Goal: Communication & Community: Connect with others

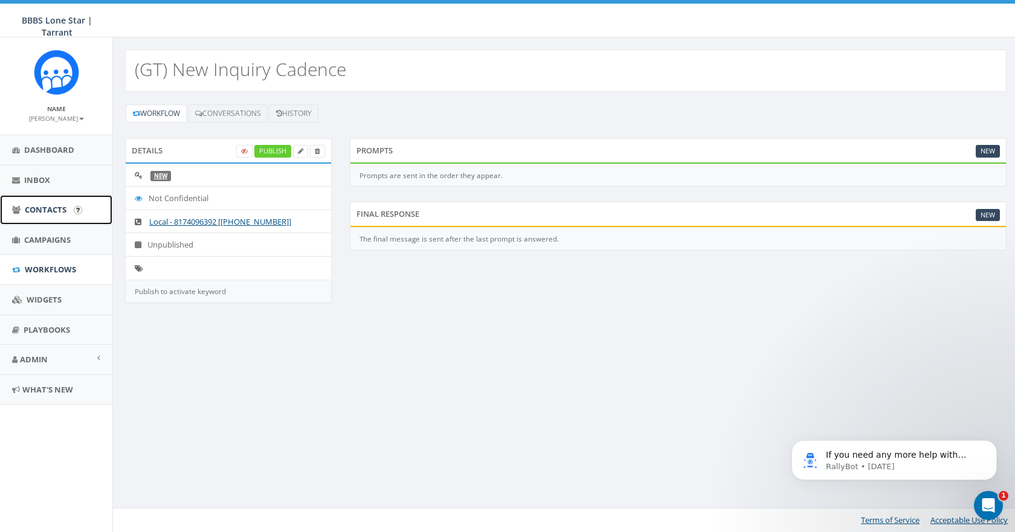
click at [40, 204] on link "Contacts" at bounding box center [56, 210] width 112 height 30
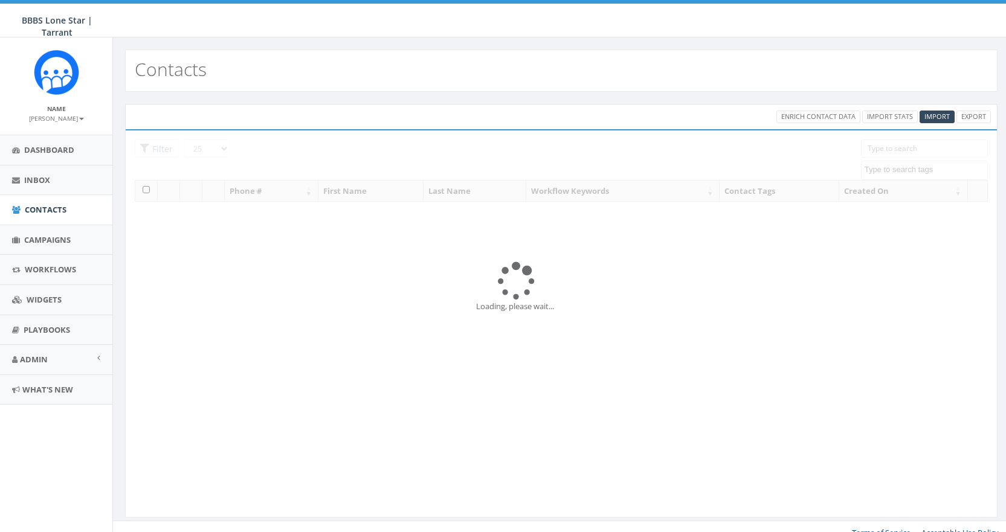
select select
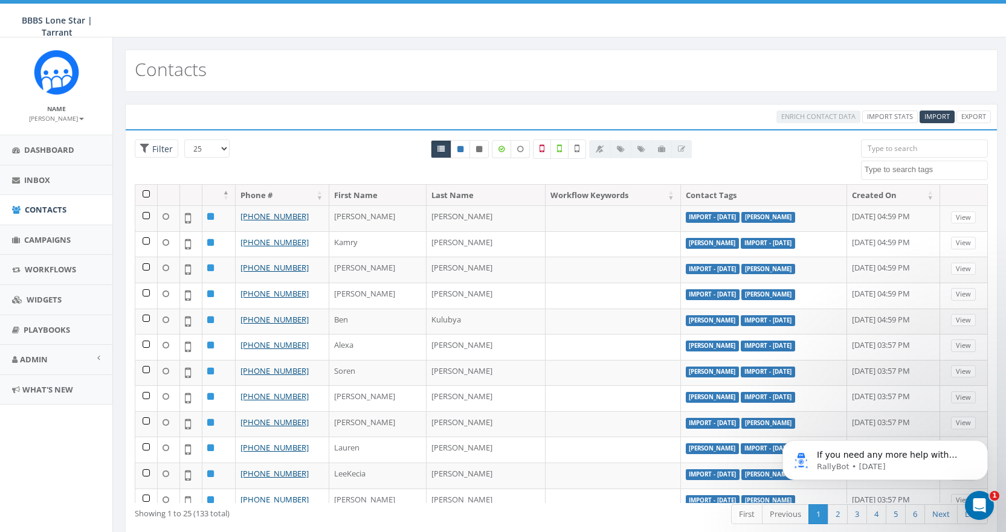
click at [932, 144] on input "search" at bounding box center [924, 149] width 127 height 18
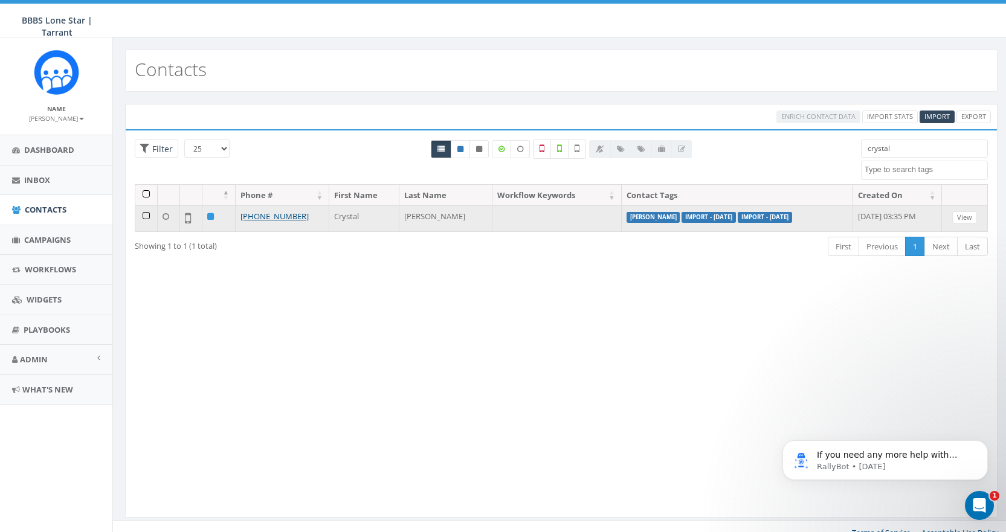
type input "crystal"
click at [351, 217] on td "Crystal" at bounding box center [364, 218] width 70 height 26
click at [967, 216] on link "View" at bounding box center [964, 217] width 25 height 13
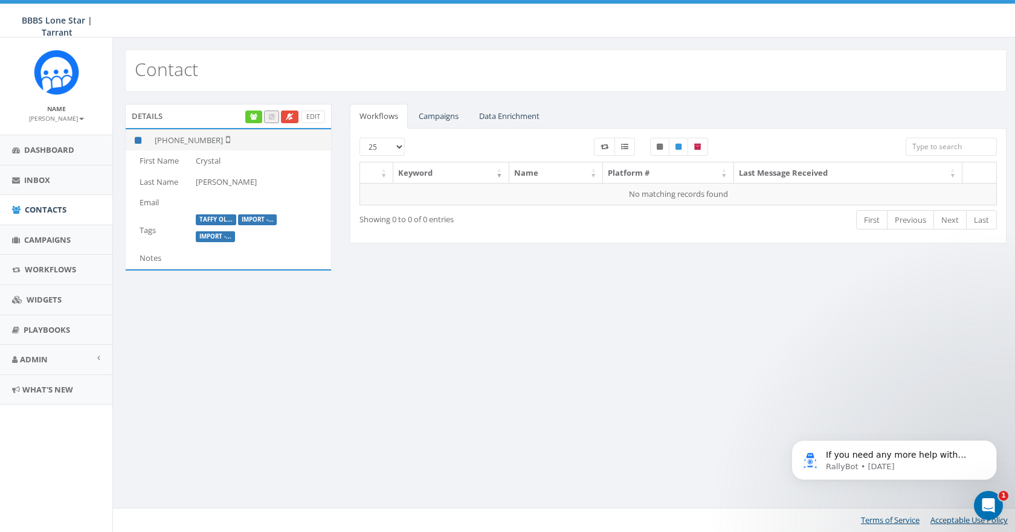
click at [199, 134] on td "+1 817-781-4293" at bounding box center [240, 139] width 181 height 21
click at [199, 141] on td "+1 817-781-4293" at bounding box center [240, 139] width 181 height 21
click at [890, 455] on p "If you need any more help with adding a contact or have other questions, I'm he…" at bounding box center [904, 455] width 156 height 12
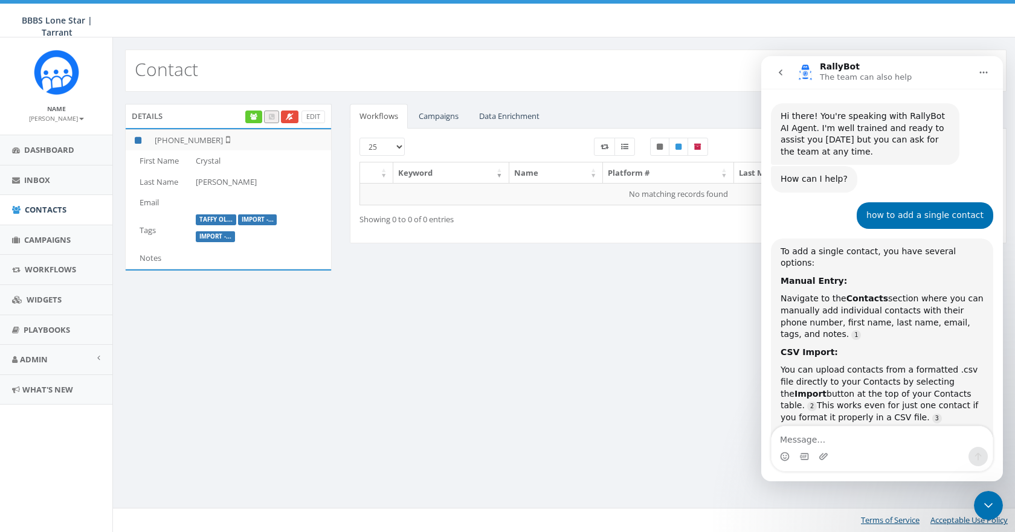
scroll to position [14, 0]
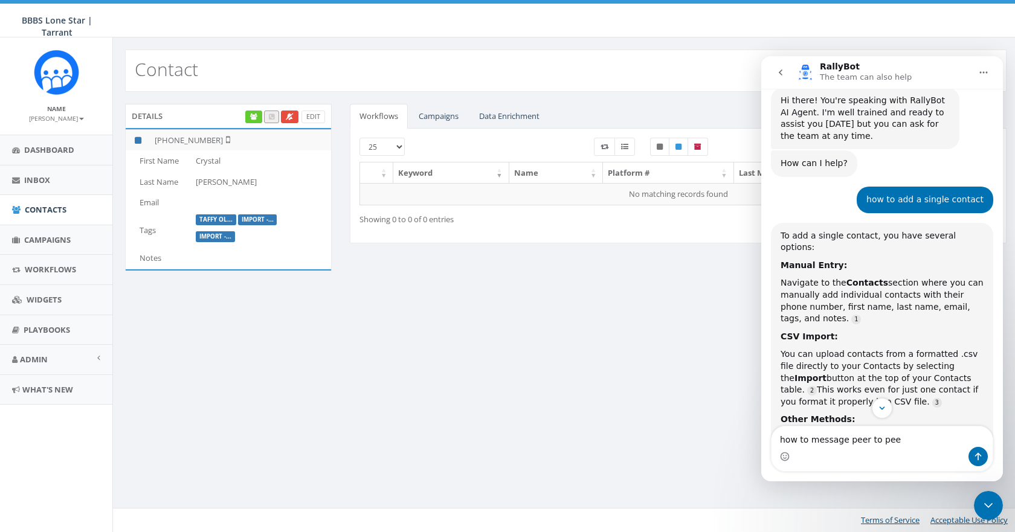
type textarea "how to message peer to peer"
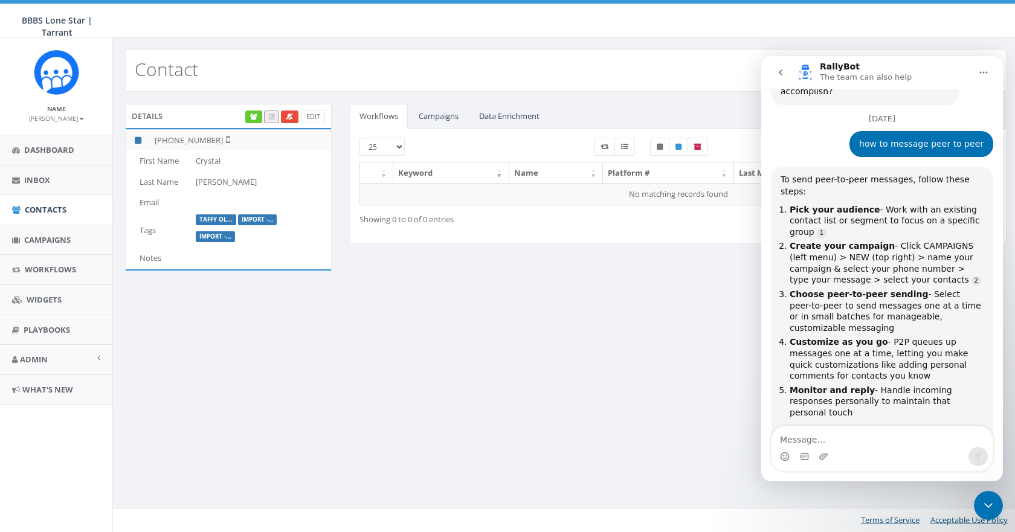
scroll to position [591, 0]
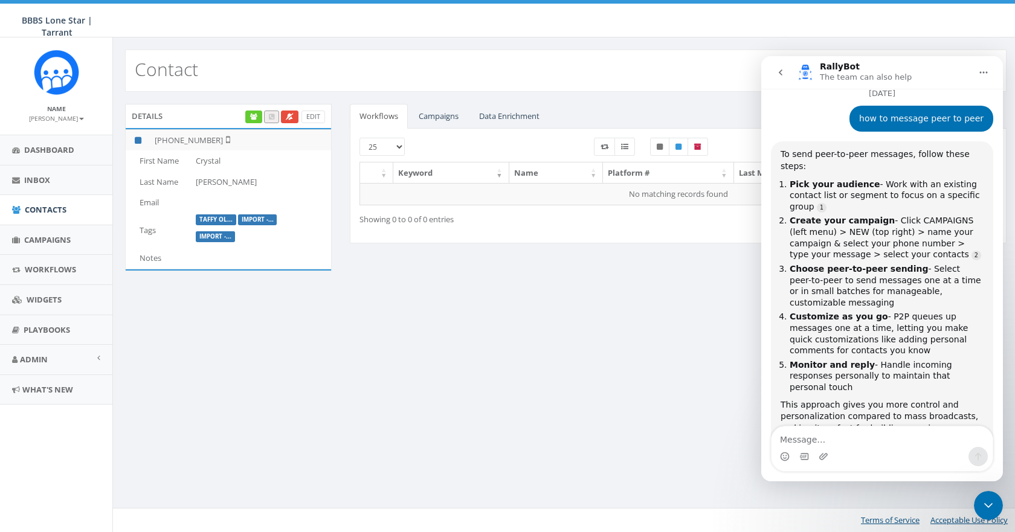
drag, startPoint x: 782, startPoint y: 71, endPoint x: 1522, endPoint y: 127, distance: 742.1
click at [782, 71] on icon "go back" at bounding box center [781, 73] width 10 height 10
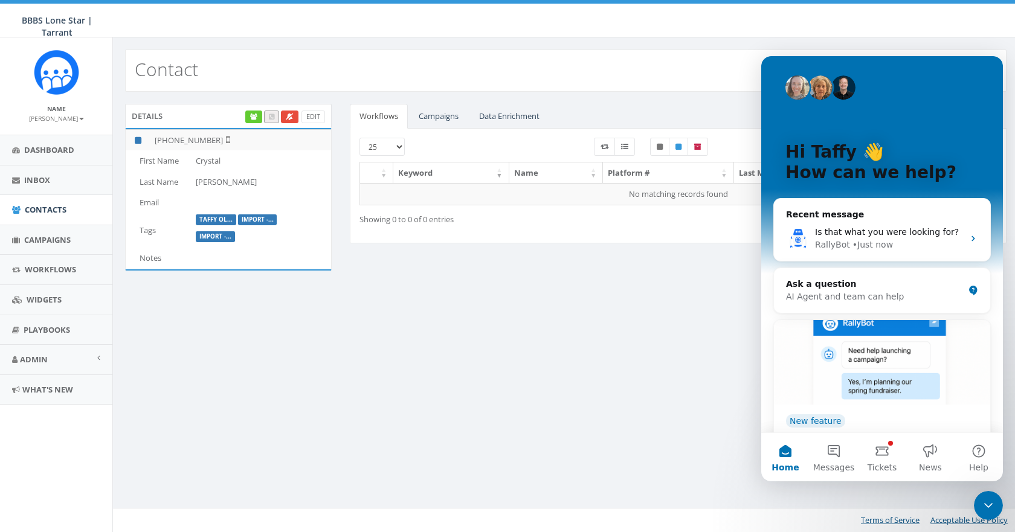
scroll to position [0, 0]
click at [698, 61] on div "Contact" at bounding box center [565, 71] width 881 height 42
click at [990, 505] on icon "Close Intercom Messenger" at bounding box center [988, 505] width 8 height 5
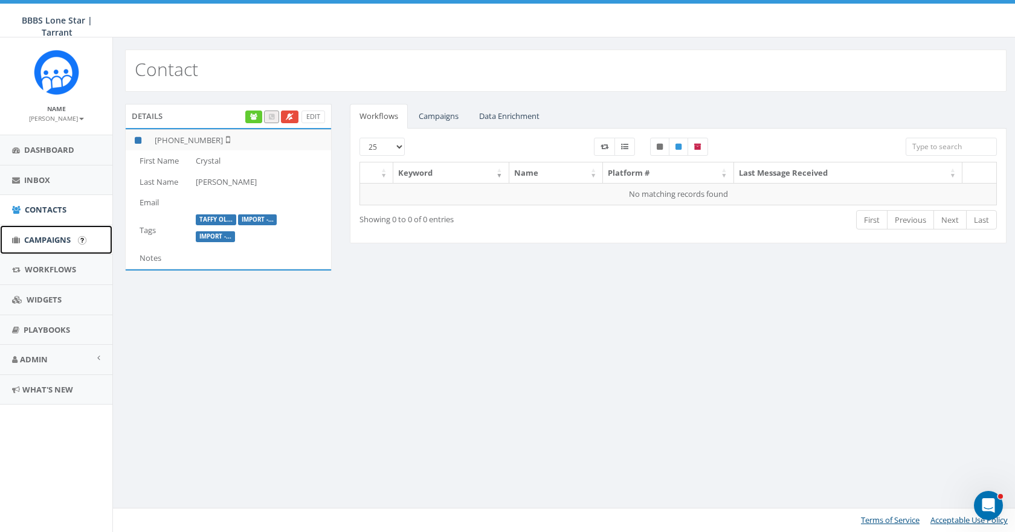
click at [46, 235] on span "Campaigns" at bounding box center [47, 239] width 47 height 11
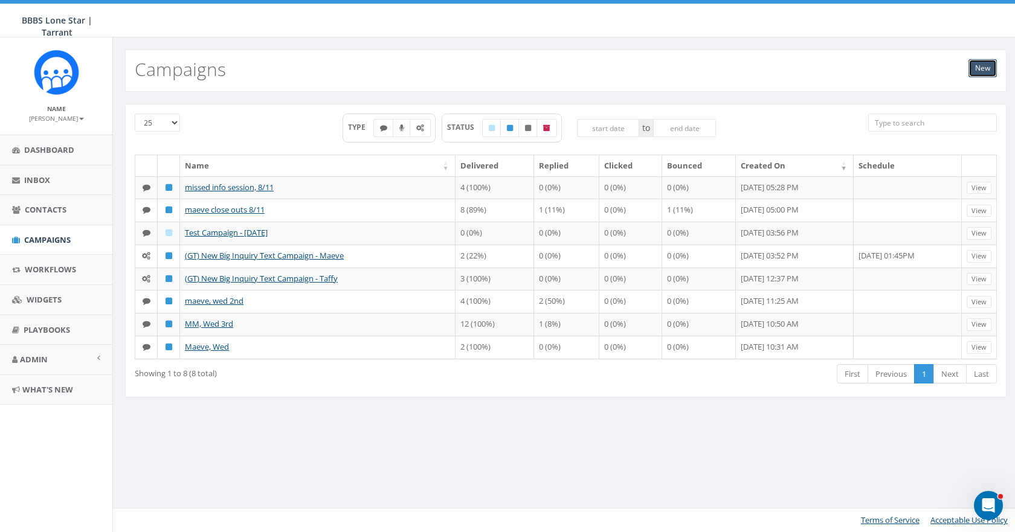
click at [982, 59] on link "New" at bounding box center [982, 68] width 28 height 18
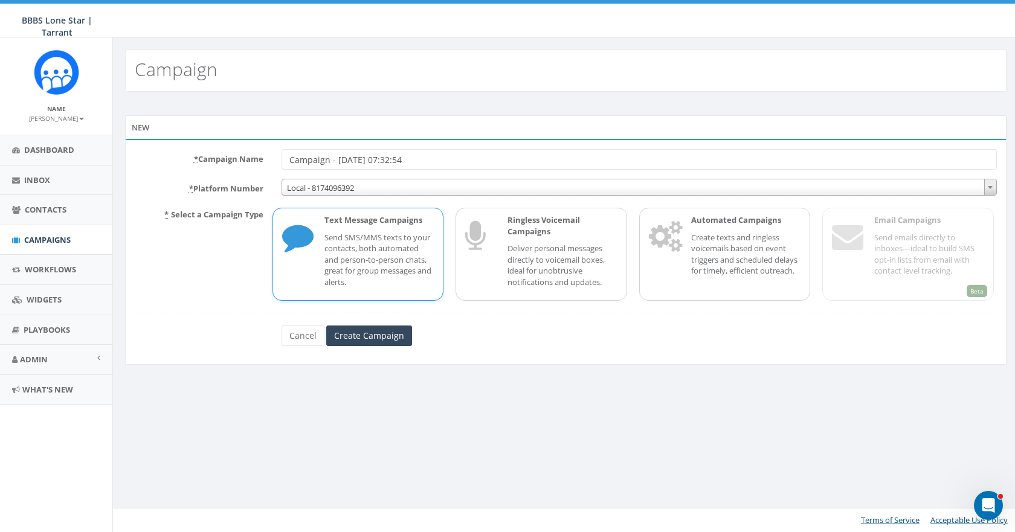
click at [990, 504] on icon "Open Intercom Messenger" at bounding box center [989, 506] width 20 height 20
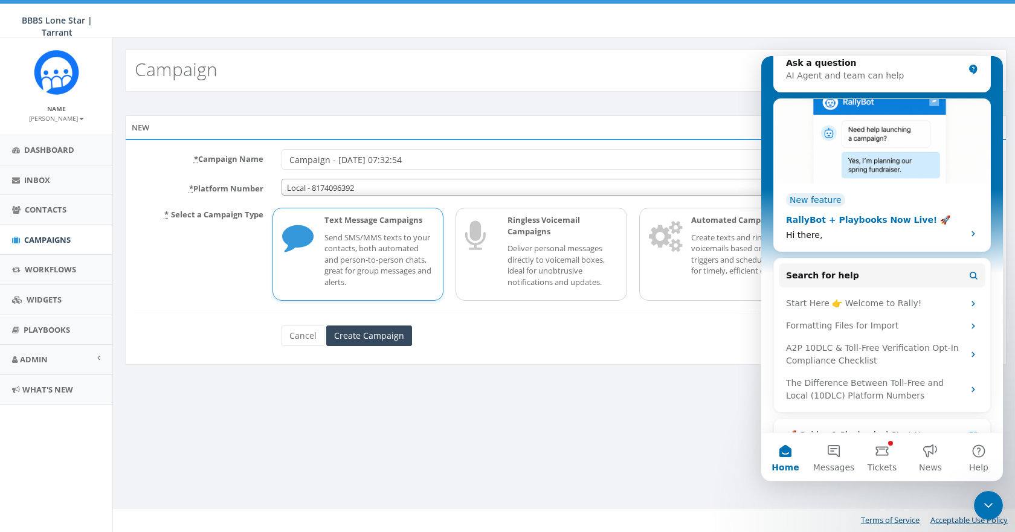
scroll to position [246, 0]
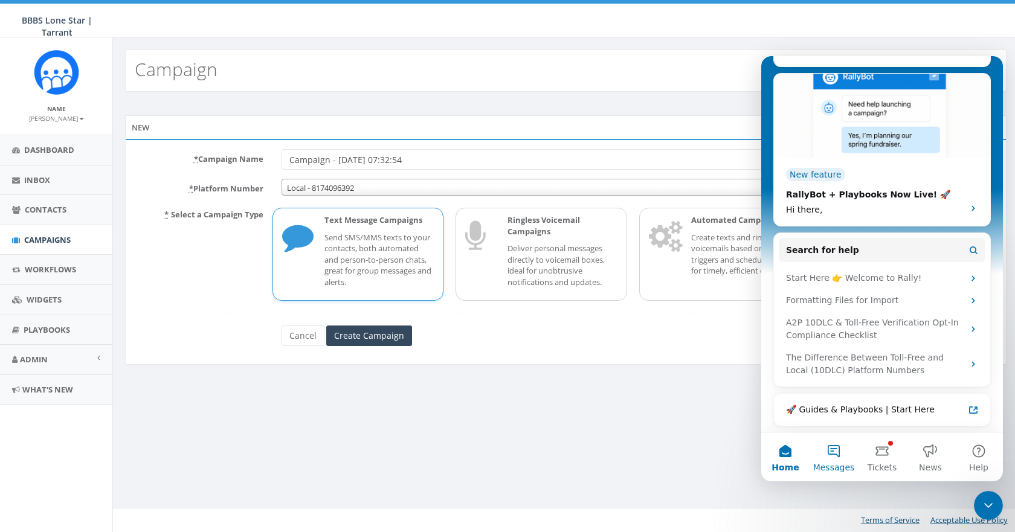
click at [825, 452] on button "Messages" at bounding box center [833, 457] width 48 height 48
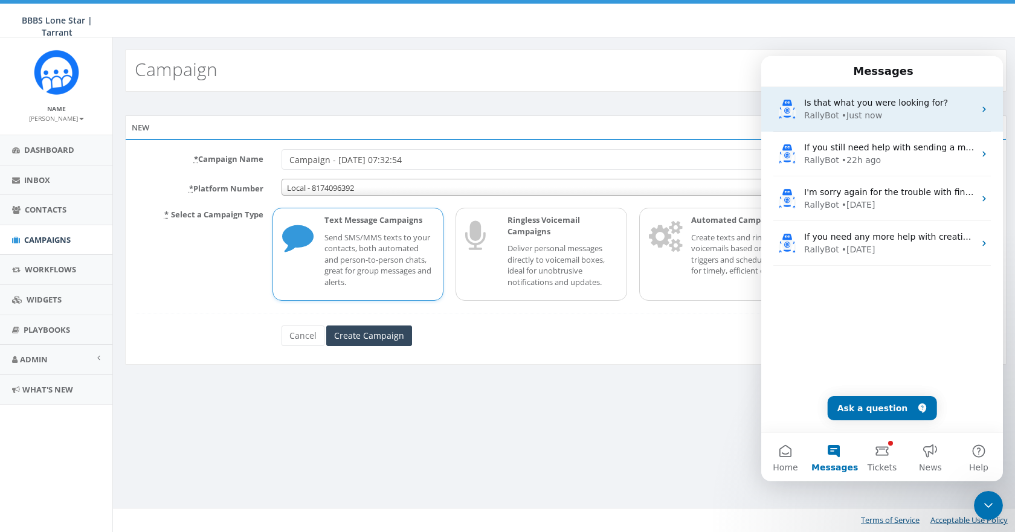
click at [911, 110] on div "RallyBot • Just now" at bounding box center [889, 115] width 170 height 13
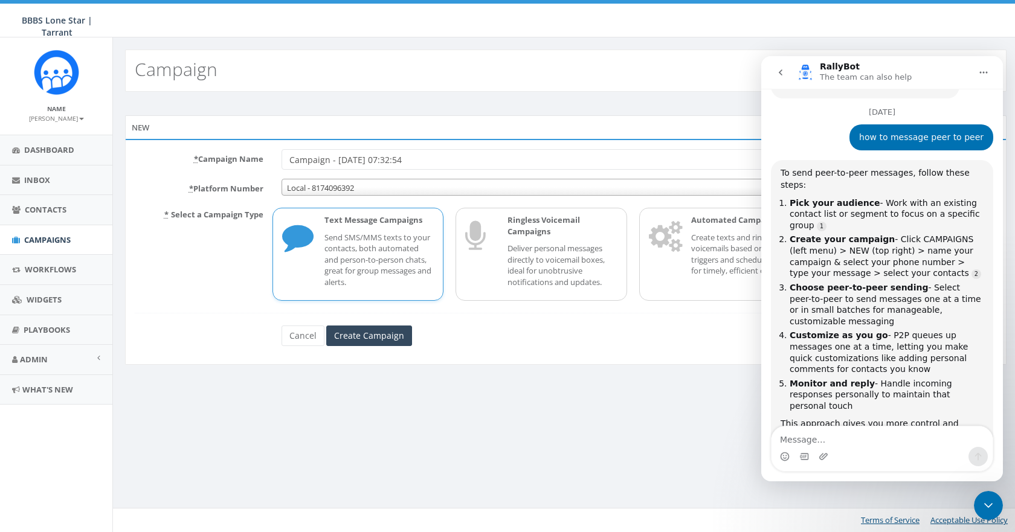
scroll to position [592, 0]
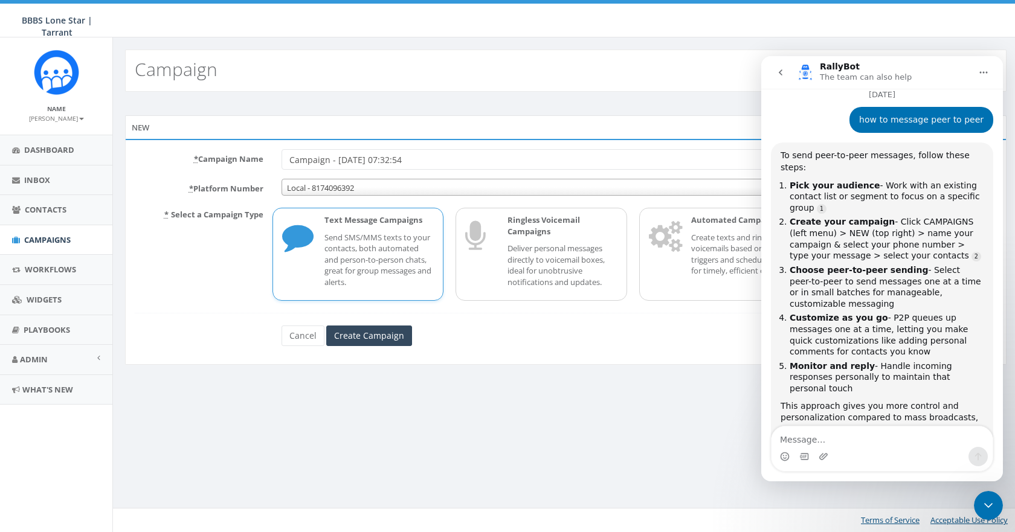
click at [521, 341] on div "Cancel Create Campaign" at bounding box center [565, 336] width 587 height 21
click at [780, 71] on icon "go back" at bounding box center [781, 73] width 10 height 10
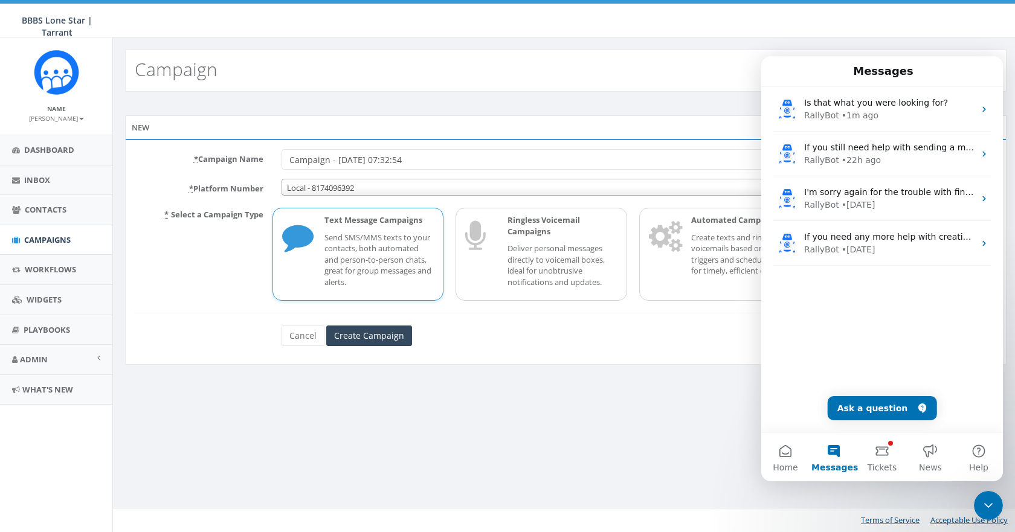
click at [993, 502] on icon "Close Intercom Messenger" at bounding box center [988, 505] width 14 height 14
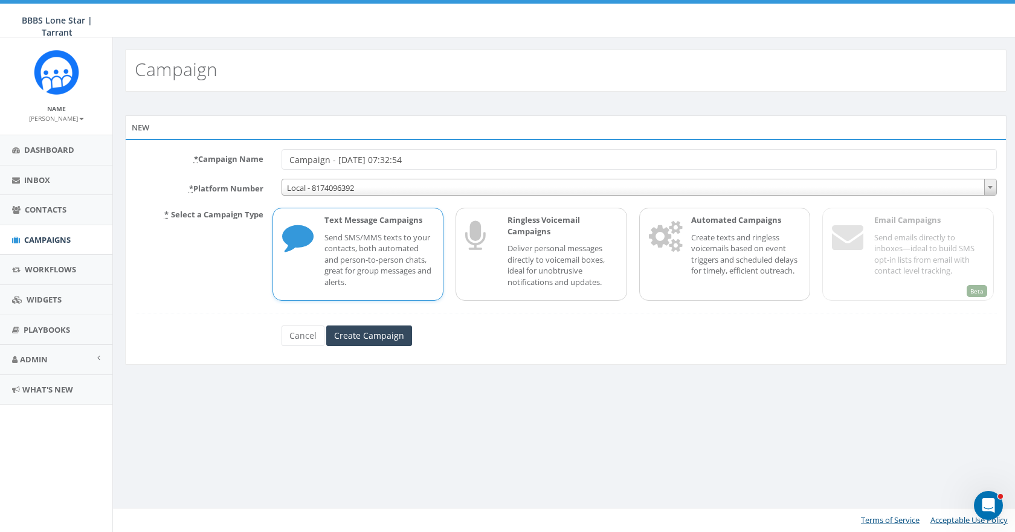
click at [466, 187] on span "Local - 8174096392" at bounding box center [639, 187] width 714 height 17
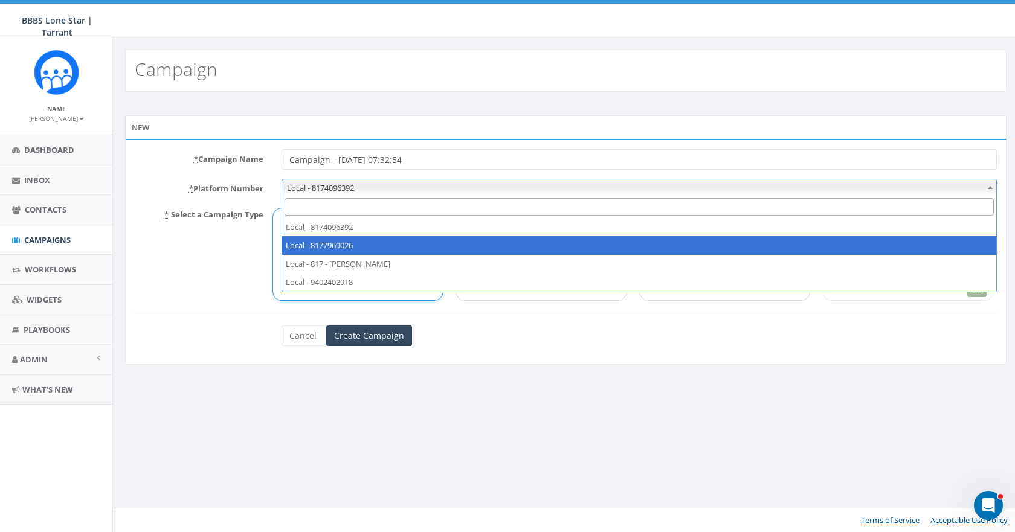
select select "7488698"
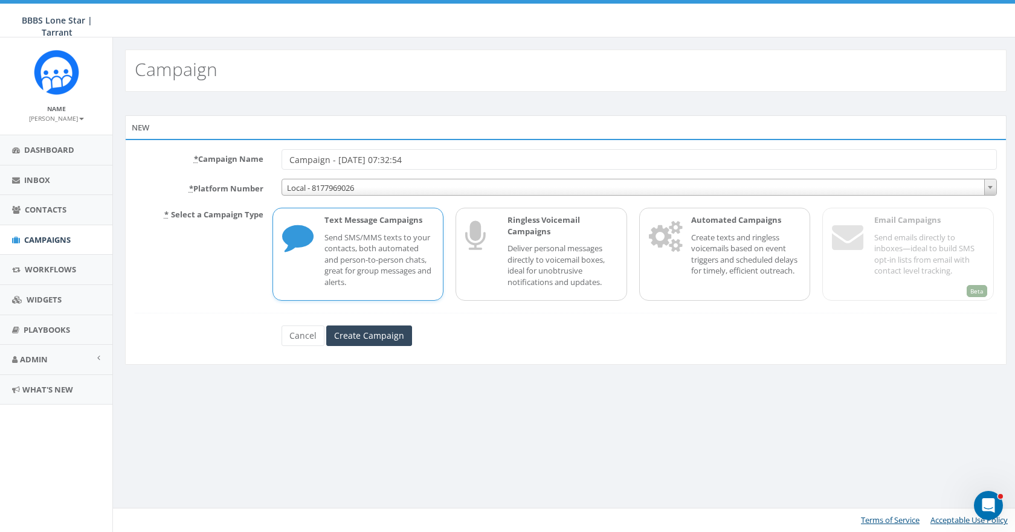
click at [360, 260] on p "Send SMS/MMS texts to your contacts, both automated and person-to-person chats,…" at bounding box center [379, 260] width 110 height 56
click at [362, 334] on input "Create Campaign" at bounding box center [369, 336] width 86 height 21
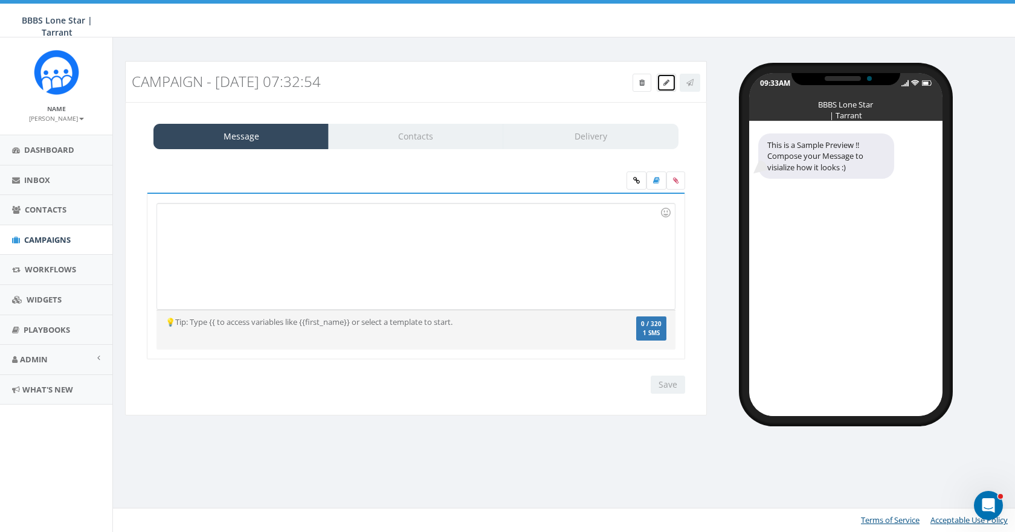
click at [667, 81] on icon at bounding box center [666, 82] width 6 height 7
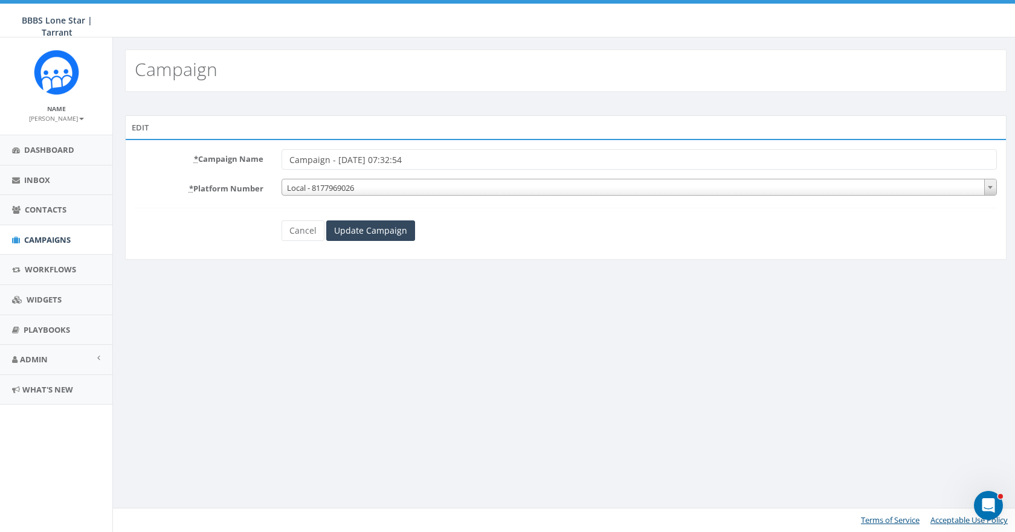
drag, startPoint x: 425, startPoint y: 159, endPoint x: 222, endPoint y: 164, distance: 202.4
click at [222, 164] on div "* Campaign Name Campaign - [DATE] 07:32:54" at bounding box center [566, 159] width 880 height 21
type input "(GT) General Close Out - Taffy"
click at [379, 231] on input "Update Campaign" at bounding box center [370, 230] width 89 height 21
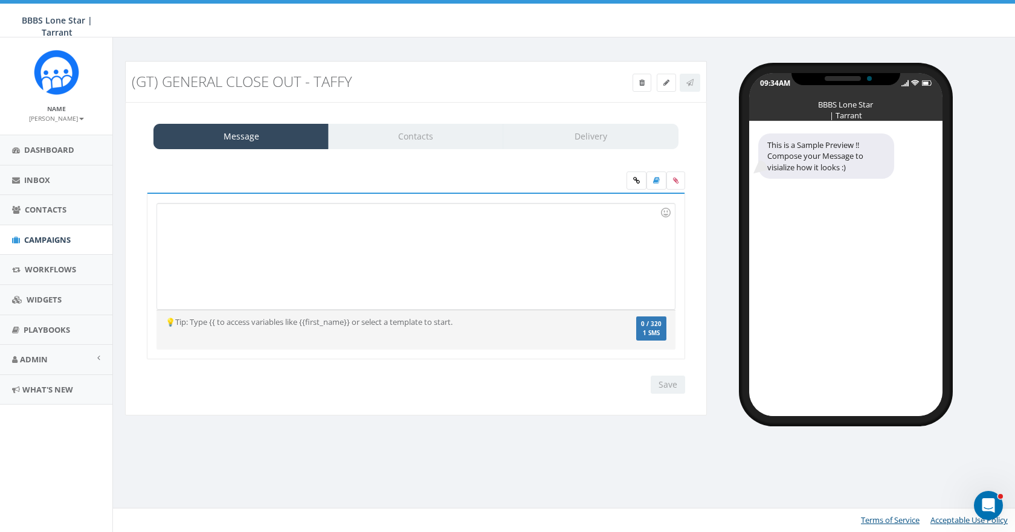
click at [414, 133] on div "Message Contacts Delivery" at bounding box center [415, 136] width 525 height 25
click at [274, 136] on link "Message" at bounding box center [240, 136] width 175 height 25
click at [226, 217] on div at bounding box center [415, 257] width 517 height 106
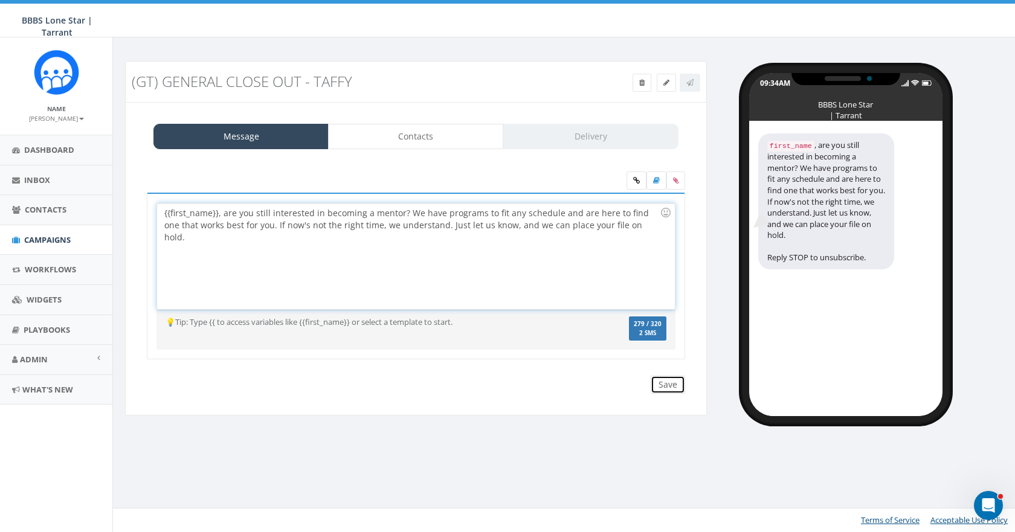
click at [660, 385] on input "Save" at bounding box center [668, 385] width 34 height 18
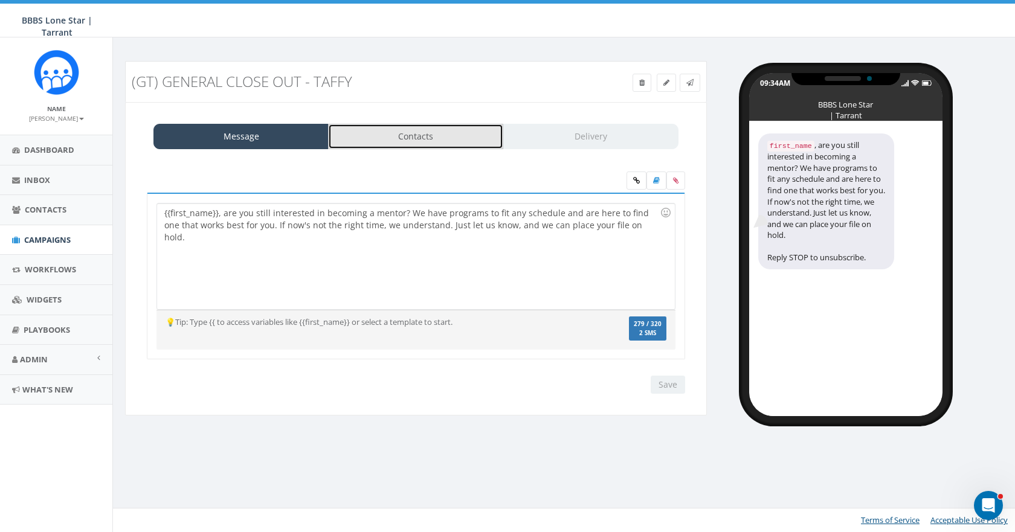
click at [394, 138] on link "Contacts" at bounding box center [415, 136] width 175 height 25
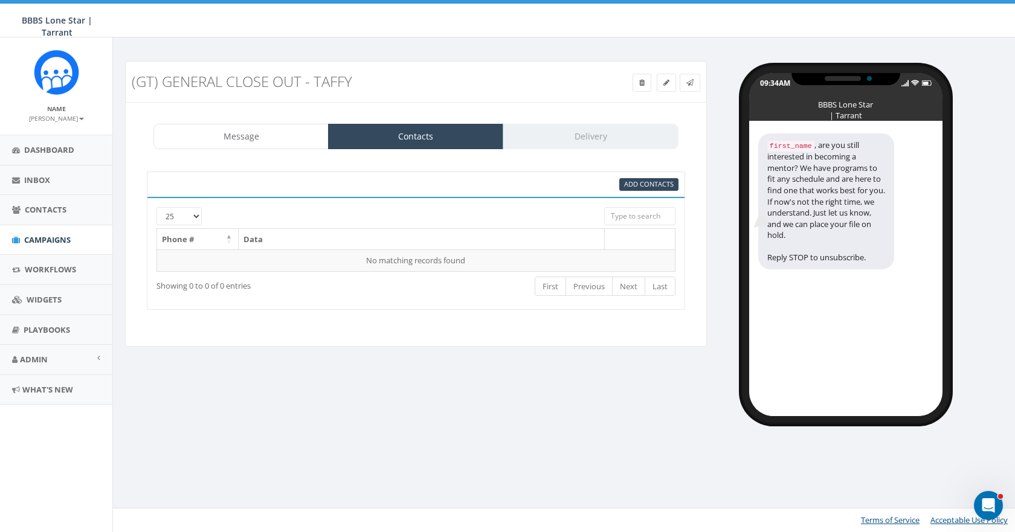
click at [643, 211] on input "search" at bounding box center [639, 216] width 71 height 18
type input "c"
click at [665, 184] on span "Add Contacts" at bounding box center [649, 183] width 50 height 9
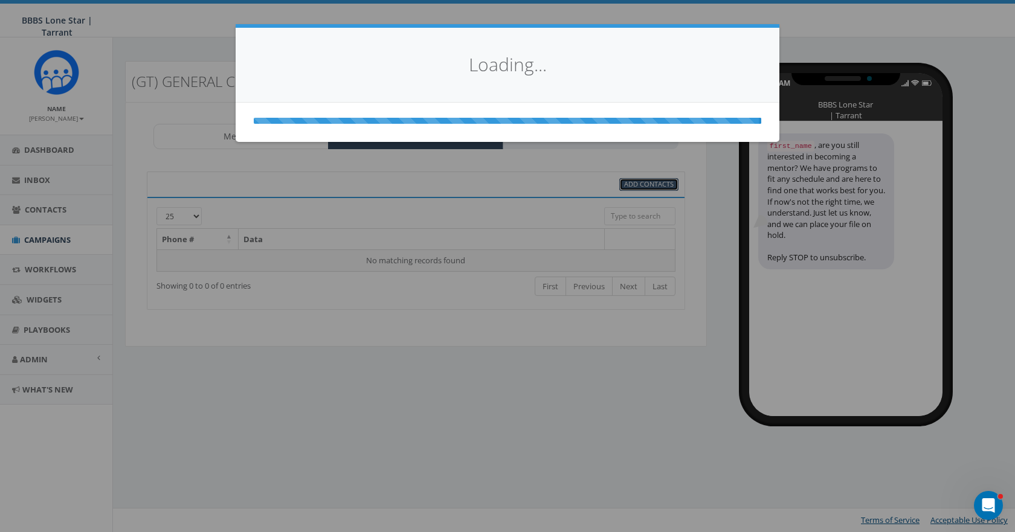
select select
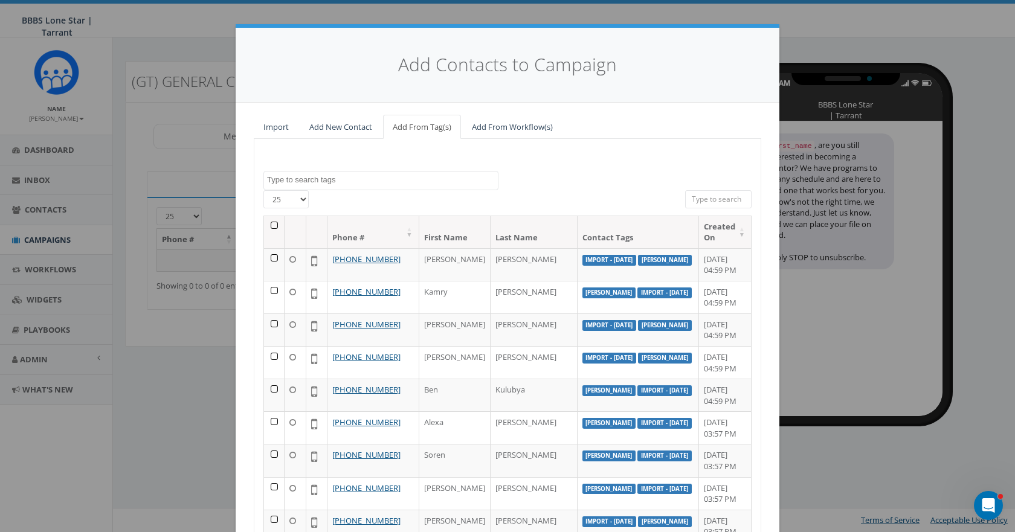
click at [725, 198] on input "search" at bounding box center [718, 199] width 66 height 18
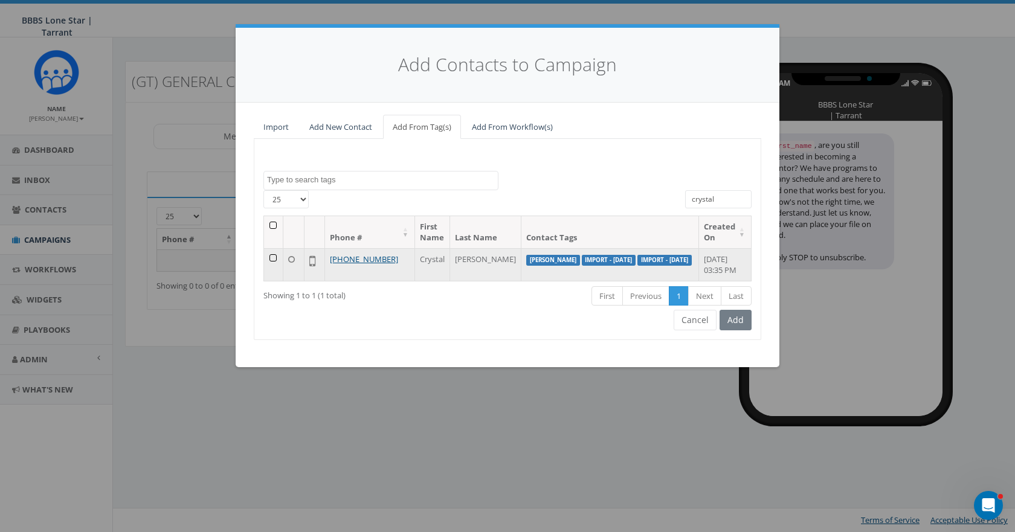
type input "crystal"
click at [273, 256] on td at bounding box center [273, 264] width 19 height 33
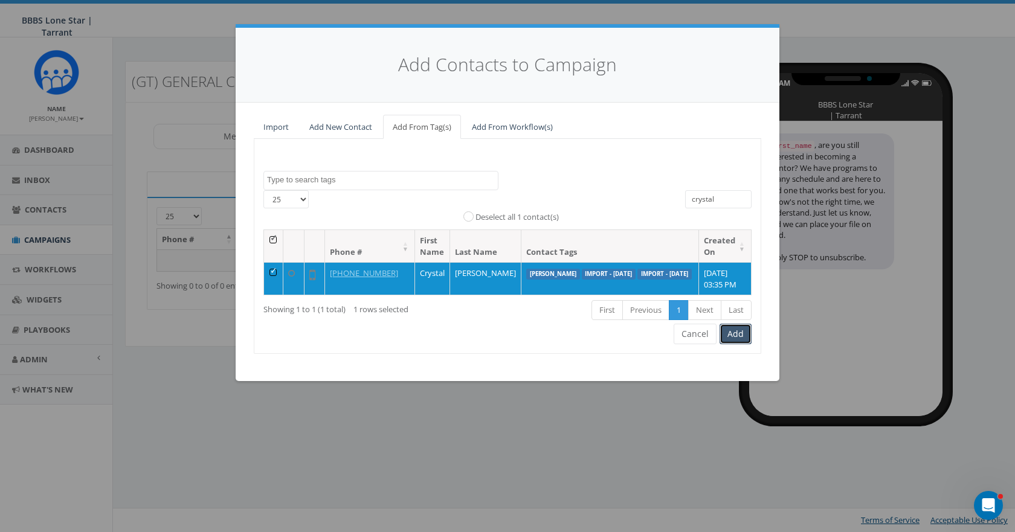
click at [738, 338] on button "Add" at bounding box center [735, 334] width 32 height 21
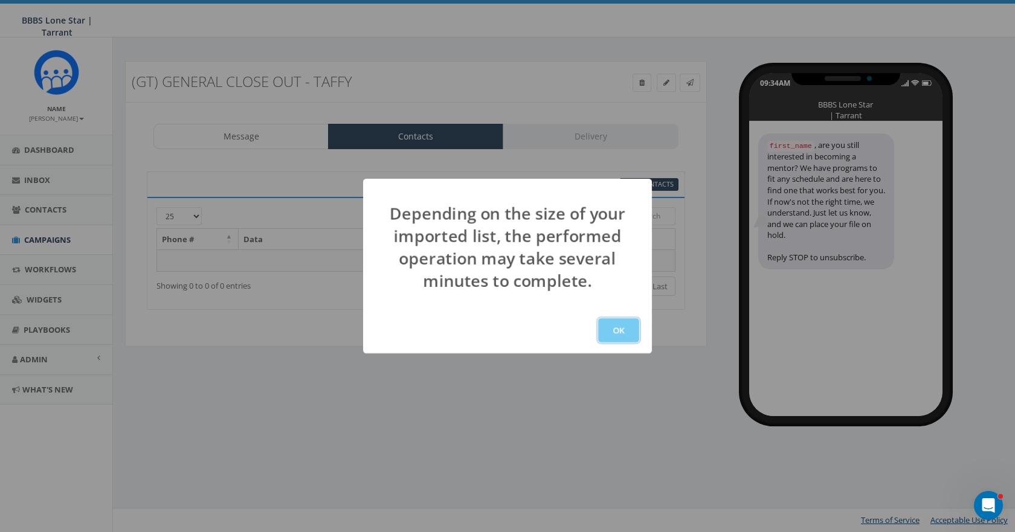
click at [608, 326] on button "OK" at bounding box center [618, 330] width 41 height 24
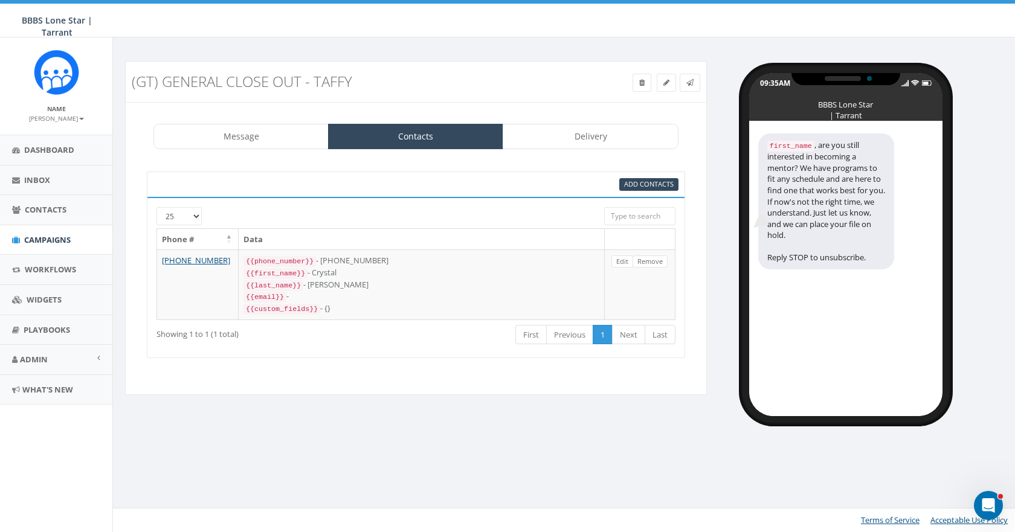
click at [989, 504] on icon "Open Intercom Messenger" at bounding box center [988, 506] width 8 height 10
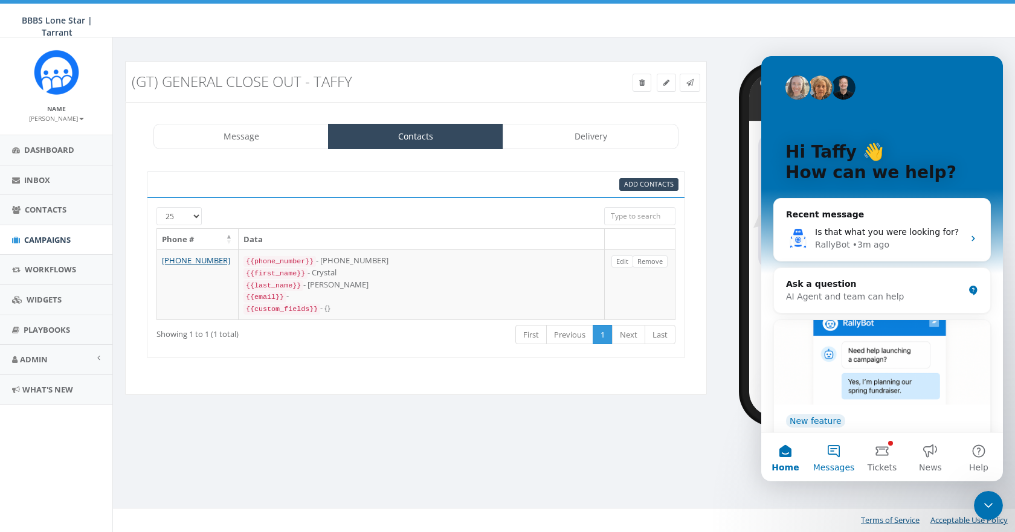
click at [831, 445] on button "Messages" at bounding box center [833, 457] width 48 height 48
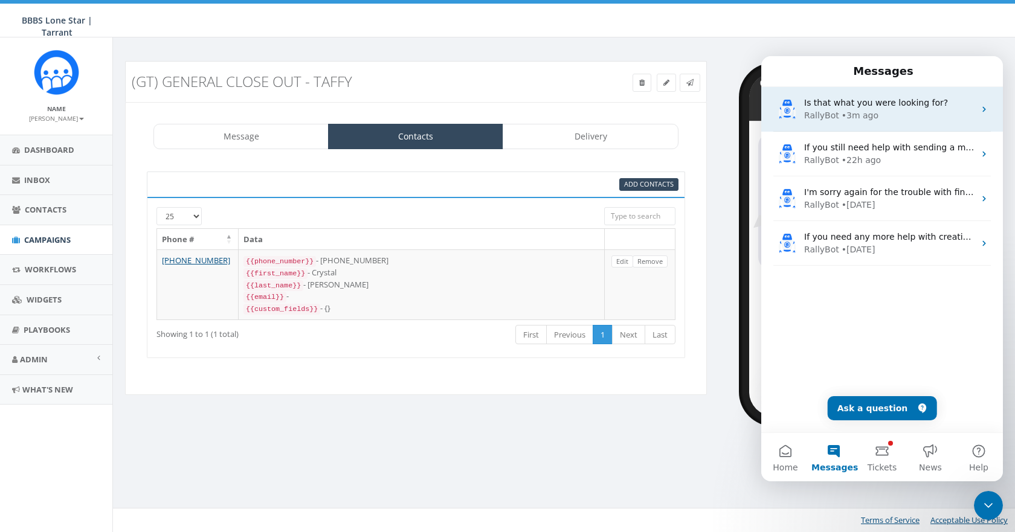
click at [883, 99] on span "Is that what you were looking for?" at bounding box center [876, 103] width 144 height 10
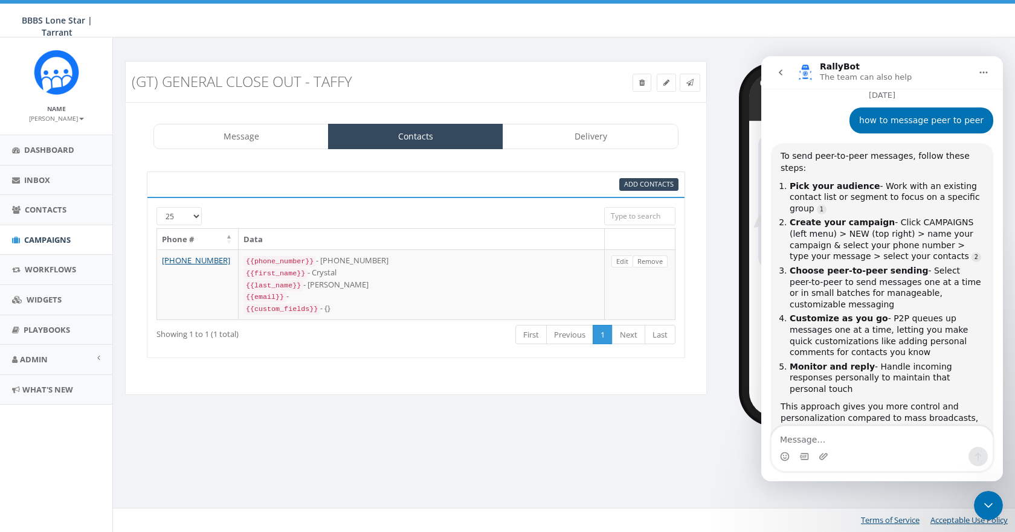
scroll to position [592, 0]
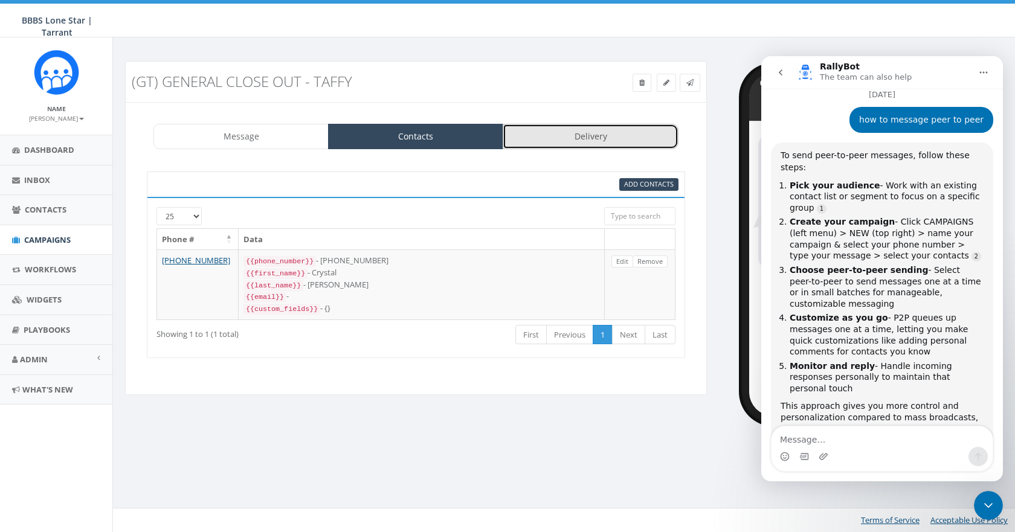
click at [576, 142] on link "Delivery" at bounding box center [590, 136] width 175 height 25
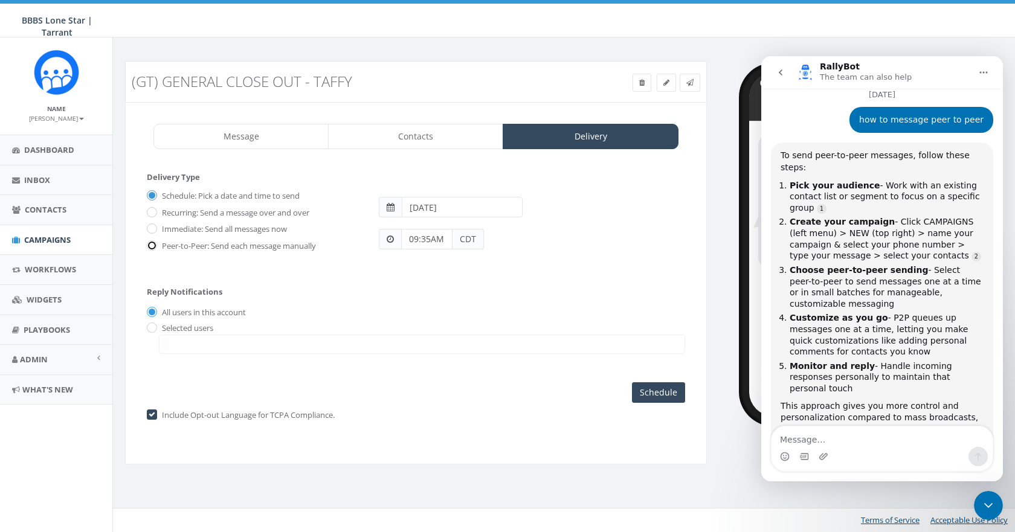
click at [152, 243] on input "Peer-to-Peer: Send each message manually" at bounding box center [151, 246] width 8 height 8
radio input "true"
click at [153, 324] on input "radio" at bounding box center [151, 328] width 8 height 8
radio input "true"
click at [210, 342] on span at bounding box center [422, 344] width 526 height 19
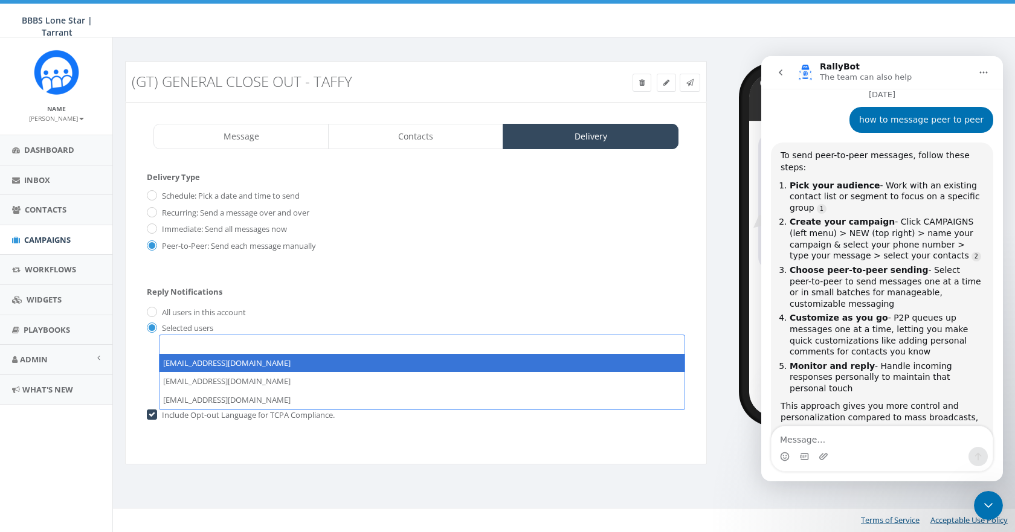
select select "1743"
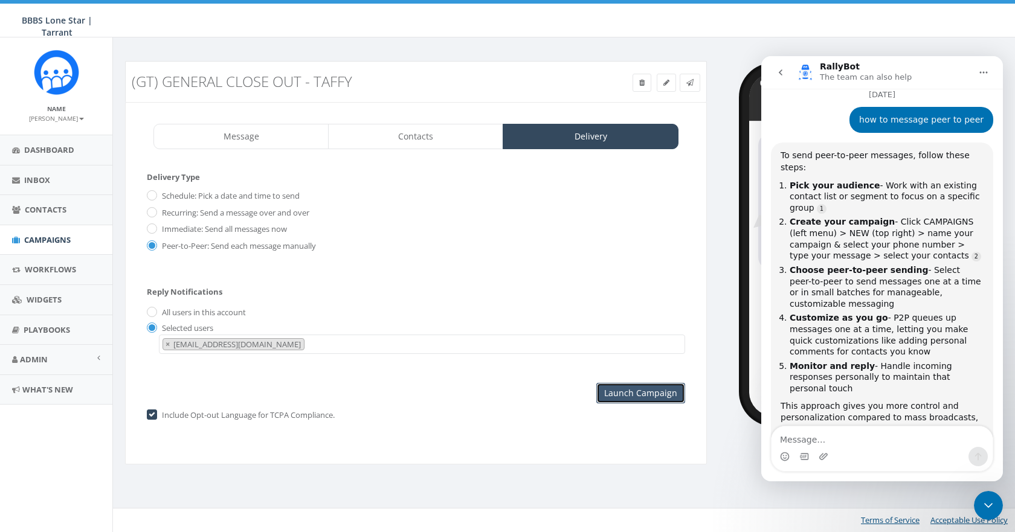
click at [639, 394] on input "Launch Campaign" at bounding box center [640, 393] width 89 height 21
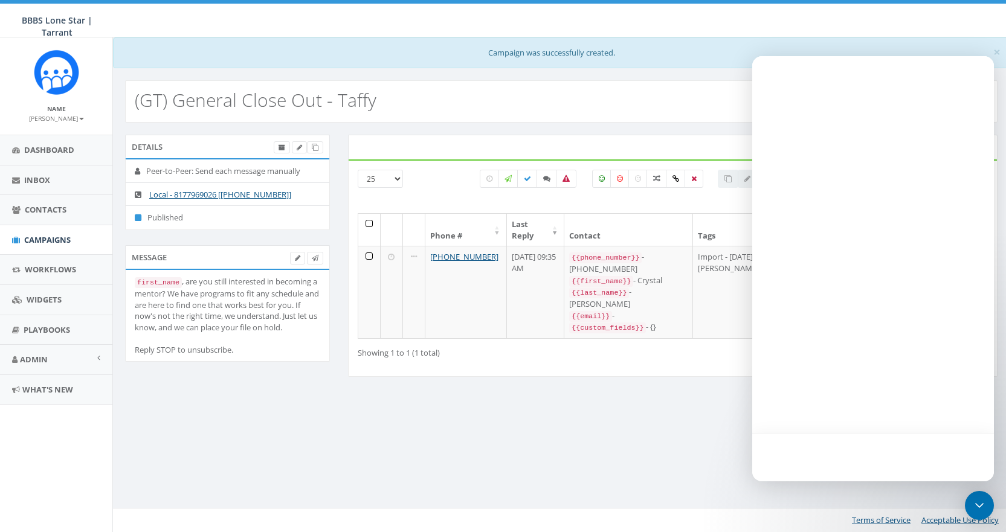
select select
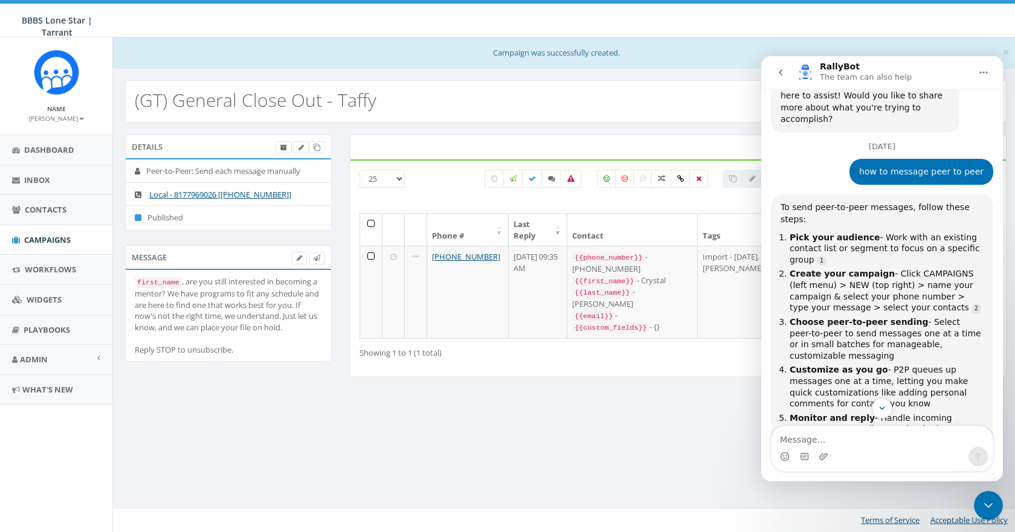
scroll to position [506, 0]
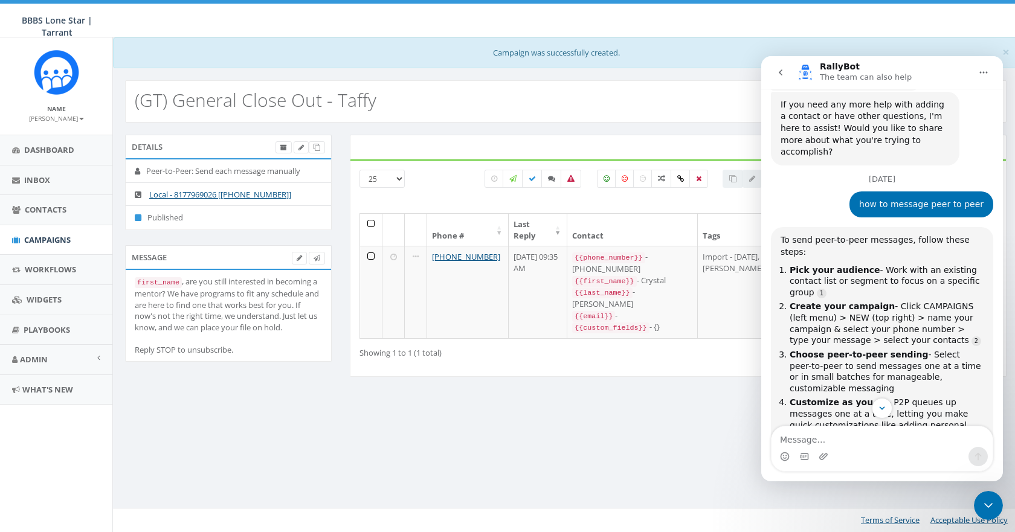
click at [984, 503] on icon "Close Intercom Messenger" at bounding box center [988, 505] width 14 height 14
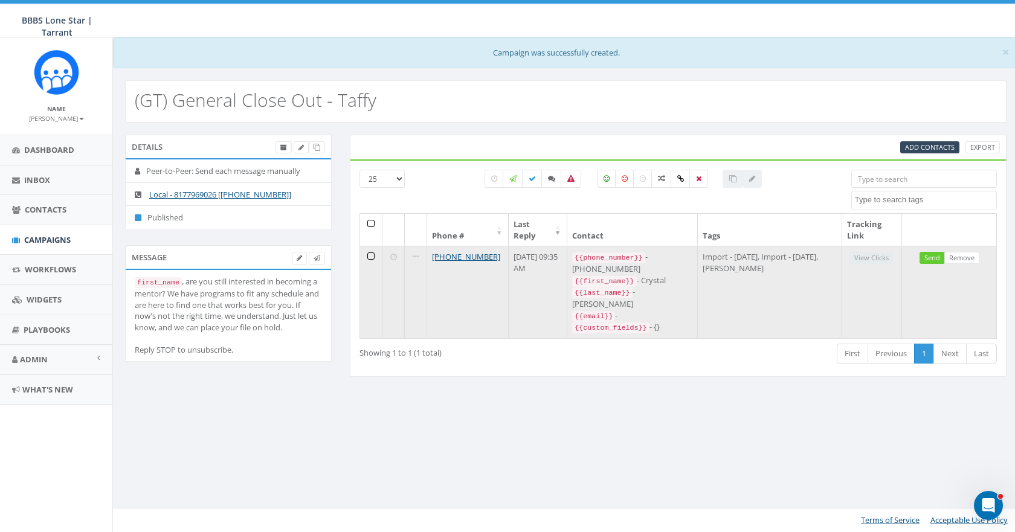
scroll to position [667, 0]
click at [931, 257] on link "Send" at bounding box center [931, 258] width 25 height 13
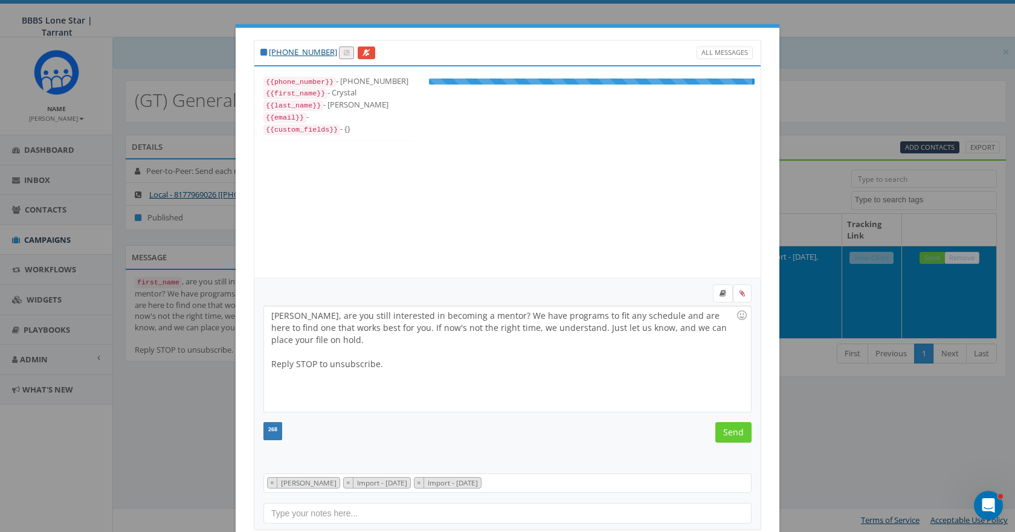
scroll to position [24, 0]
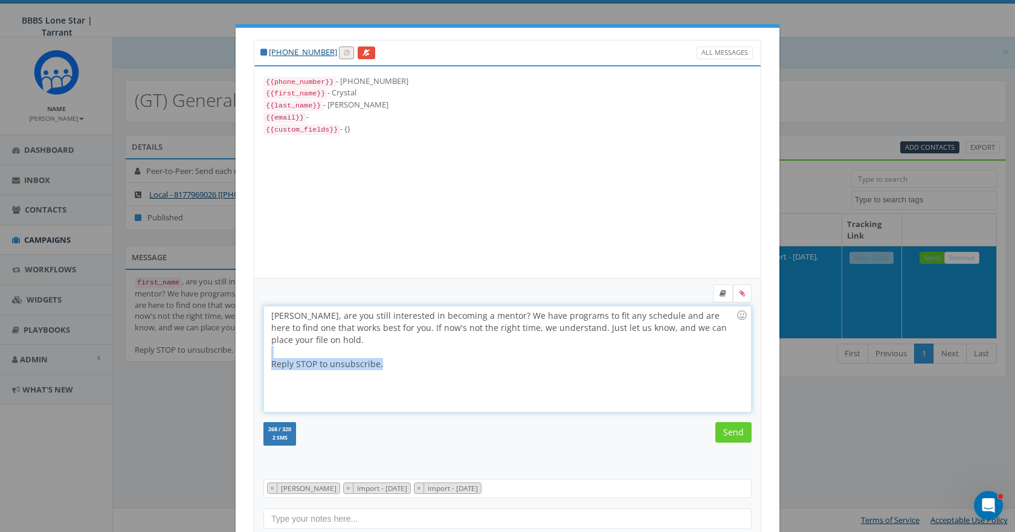
drag, startPoint x: 382, startPoint y: 364, endPoint x: 271, endPoint y: 352, distance: 111.8
click at [271, 352] on div "Crystal, are you still interested in becoming a mentor? We have programs to fit…" at bounding box center [507, 359] width 486 height 106
click at [730, 430] on input "Send" at bounding box center [733, 432] width 36 height 21
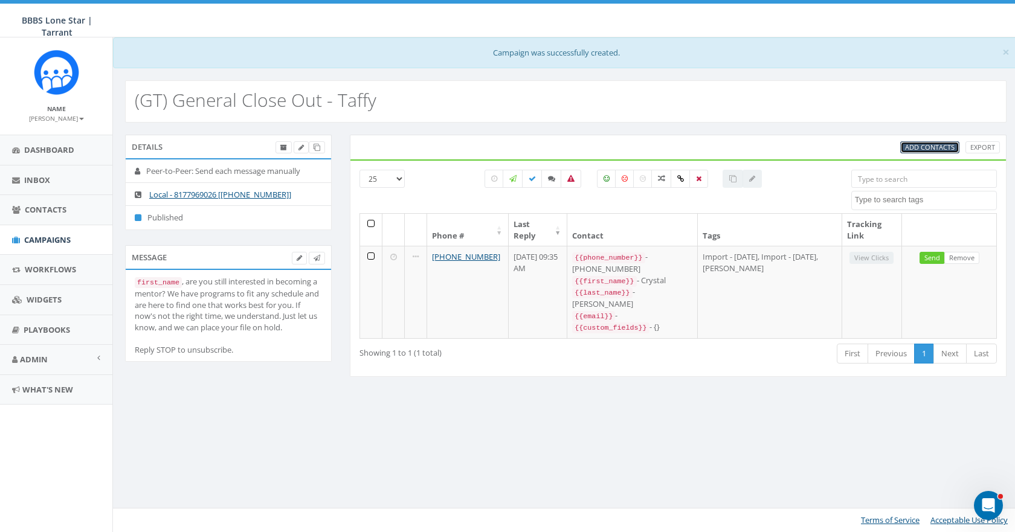
click at [930, 143] on span "Add Contacts" at bounding box center [930, 147] width 50 height 9
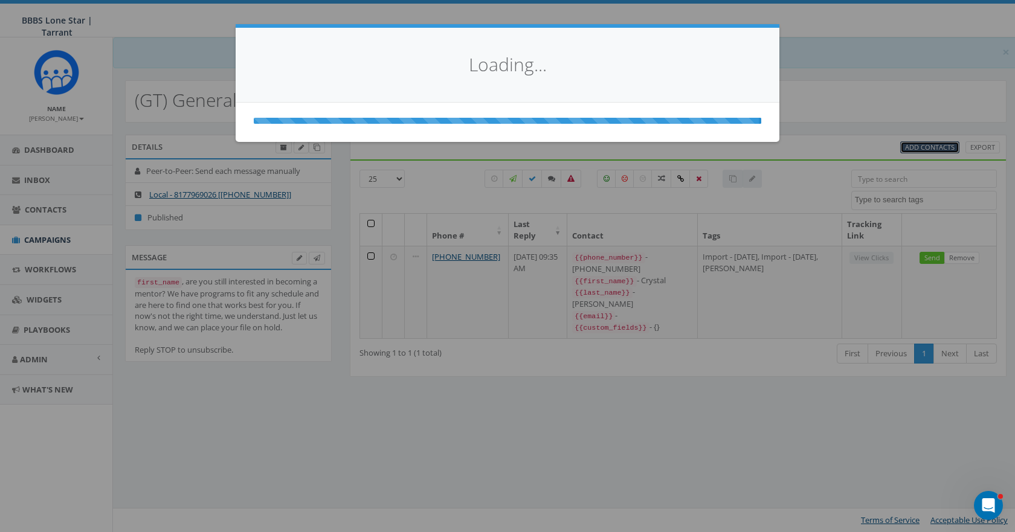
select select
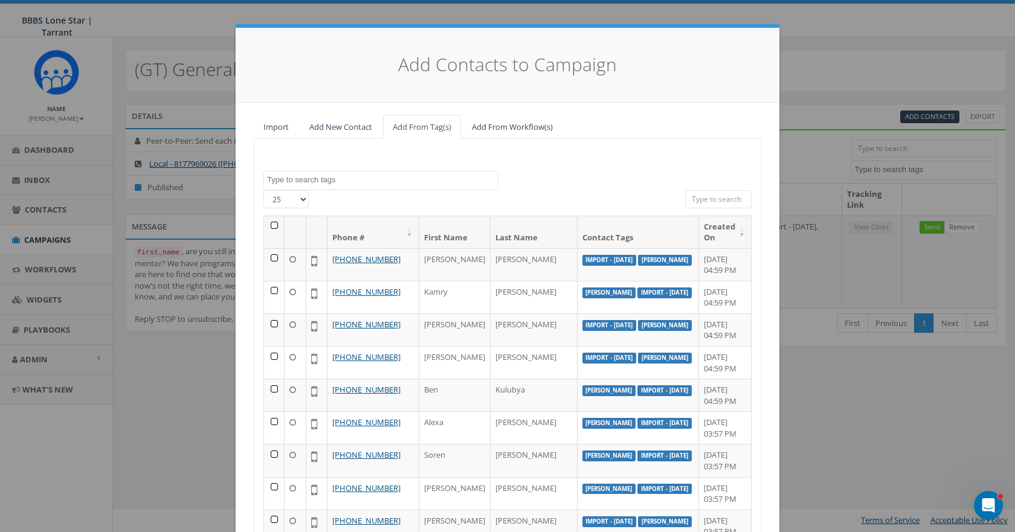
click at [733, 199] on input "search" at bounding box center [718, 199] width 66 height 18
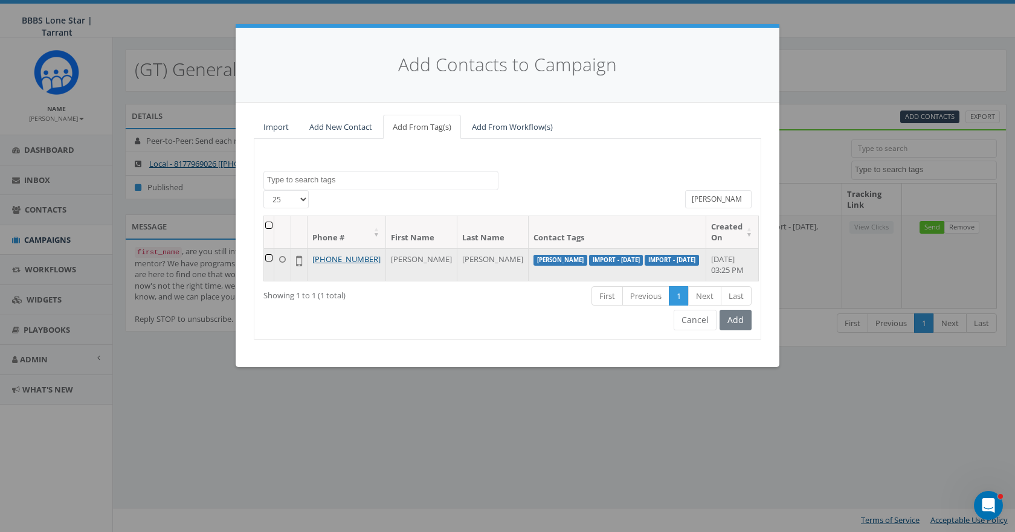
click at [274, 257] on td at bounding box center [269, 264] width 10 height 33
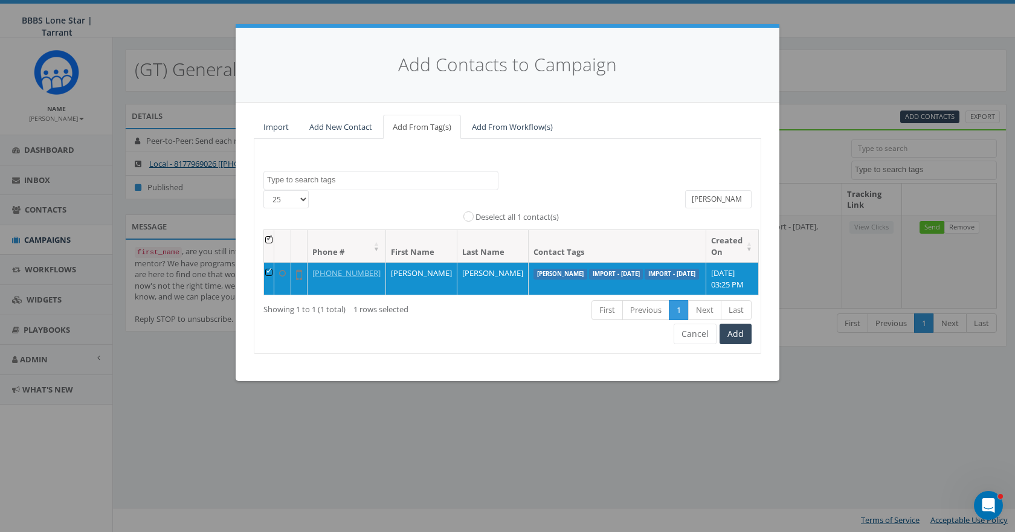
click at [723, 199] on input "dawn" at bounding box center [718, 199] width 66 height 18
drag, startPoint x: 723, startPoint y: 199, endPoint x: 651, endPoint y: 199, distance: 71.9
click at [651, 199] on div "25 50 100 All 1 contact(s) on current page All 1 contact(s) filtered Deselect a…" at bounding box center [507, 210] width 506 height 40
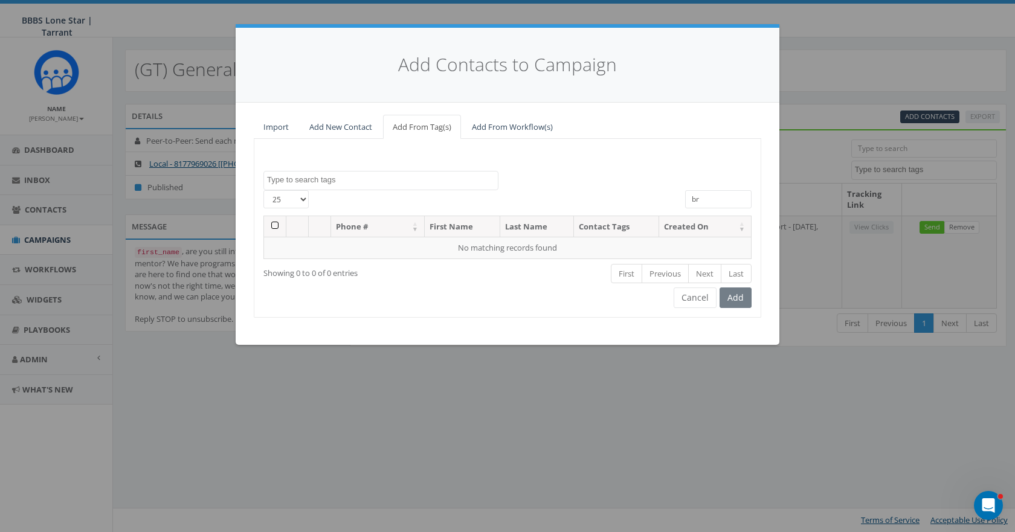
type input "b"
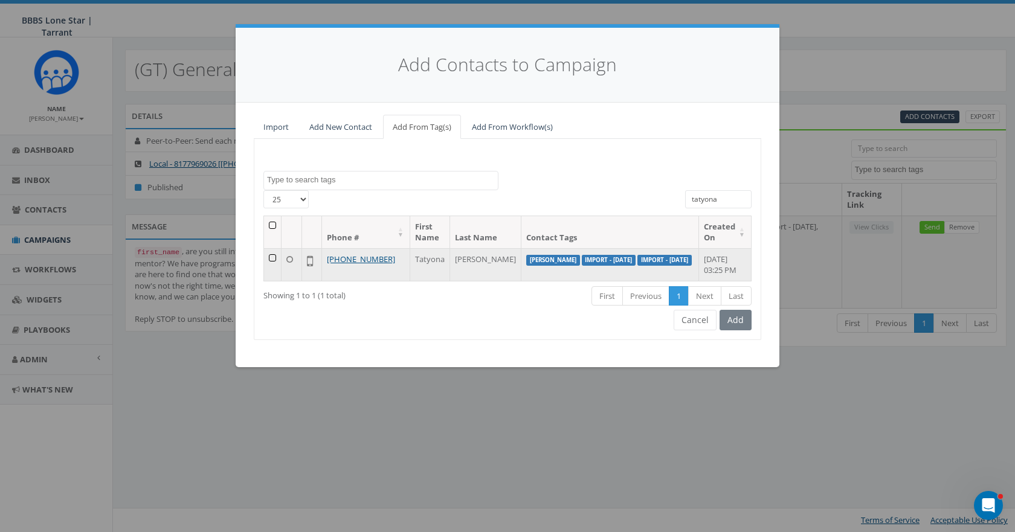
type input "tatyona"
click at [274, 258] on td at bounding box center [273, 264] width 18 height 33
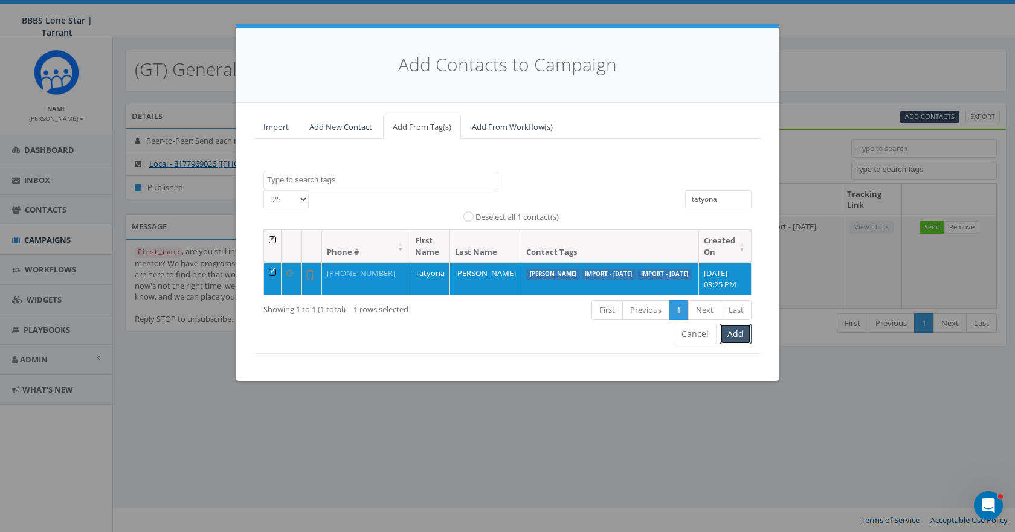
click at [735, 339] on button "Add" at bounding box center [735, 334] width 32 height 21
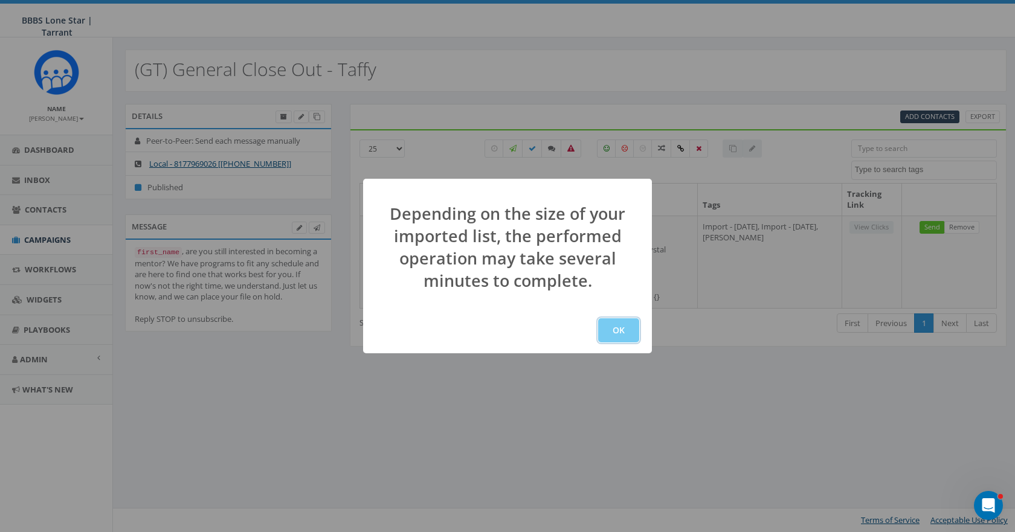
click at [620, 329] on button "OK" at bounding box center [618, 330] width 41 height 24
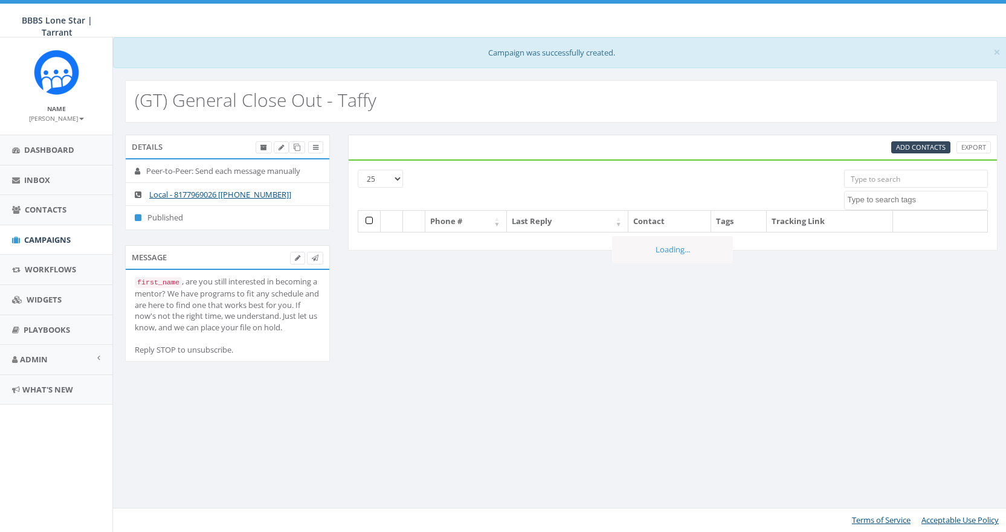
select select
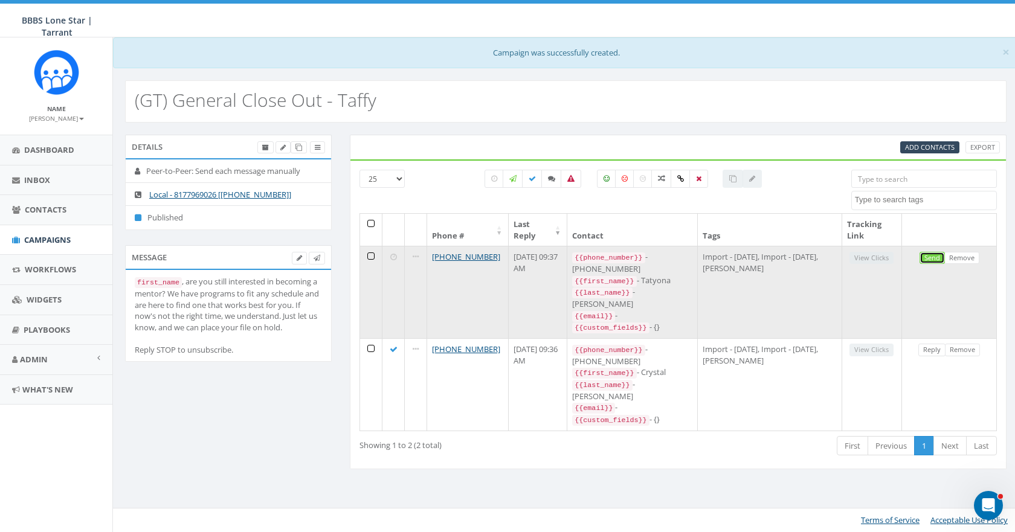
click at [931, 253] on link "Send" at bounding box center [931, 258] width 25 height 13
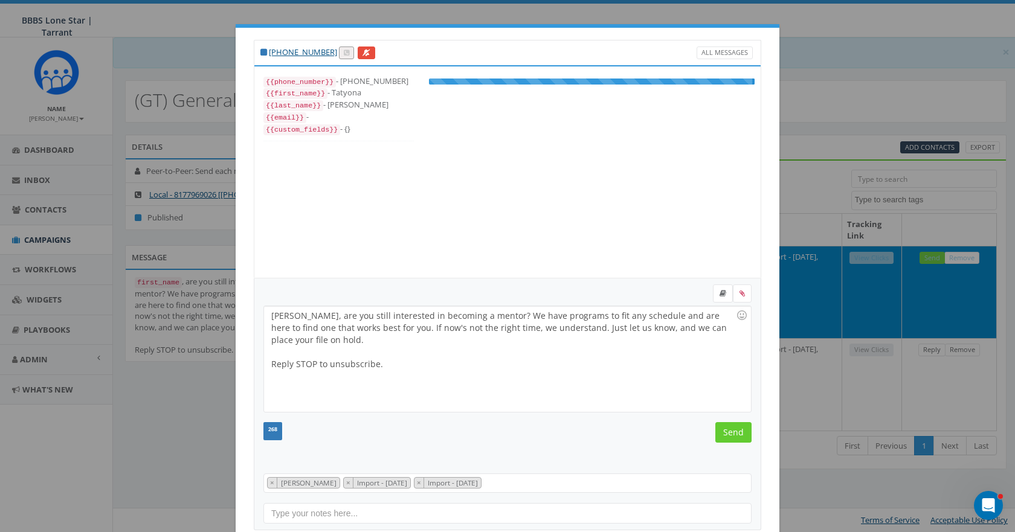
scroll to position [24, 0]
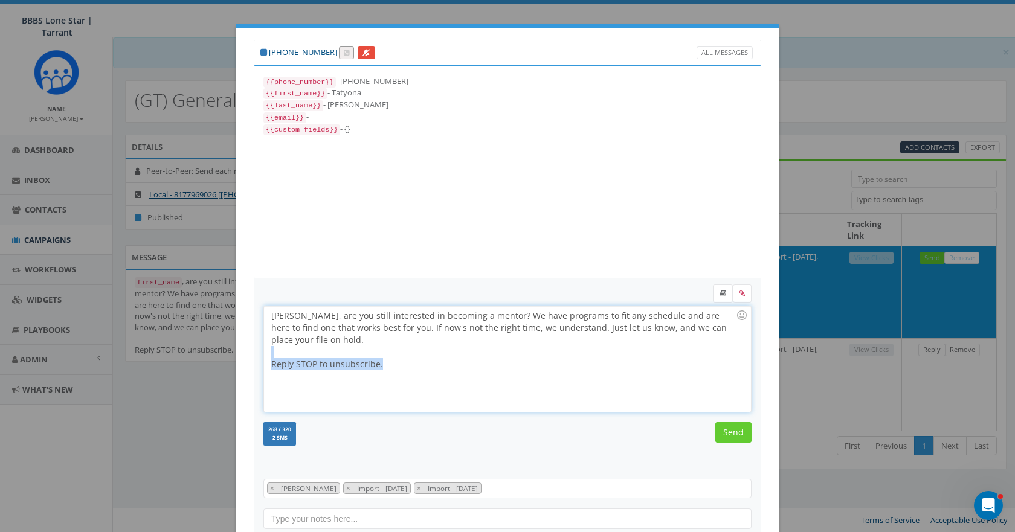
drag, startPoint x: 376, startPoint y: 368, endPoint x: 272, endPoint y: 353, distance: 105.7
click at [272, 353] on div "[PERSON_NAME], are you still interested in becoming a mentor? We have programs …" at bounding box center [507, 359] width 486 height 106
click at [722, 431] on input "Send" at bounding box center [733, 432] width 36 height 21
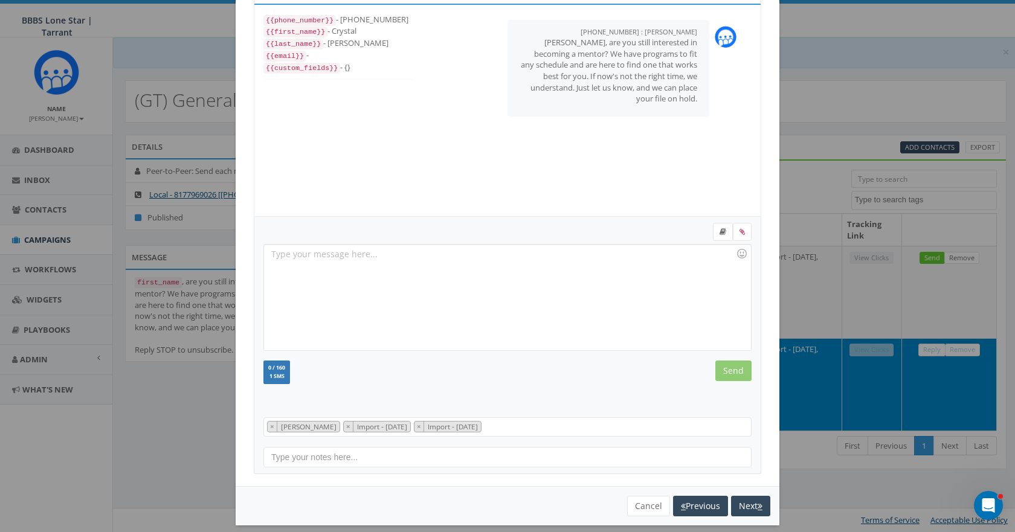
scroll to position [73, 0]
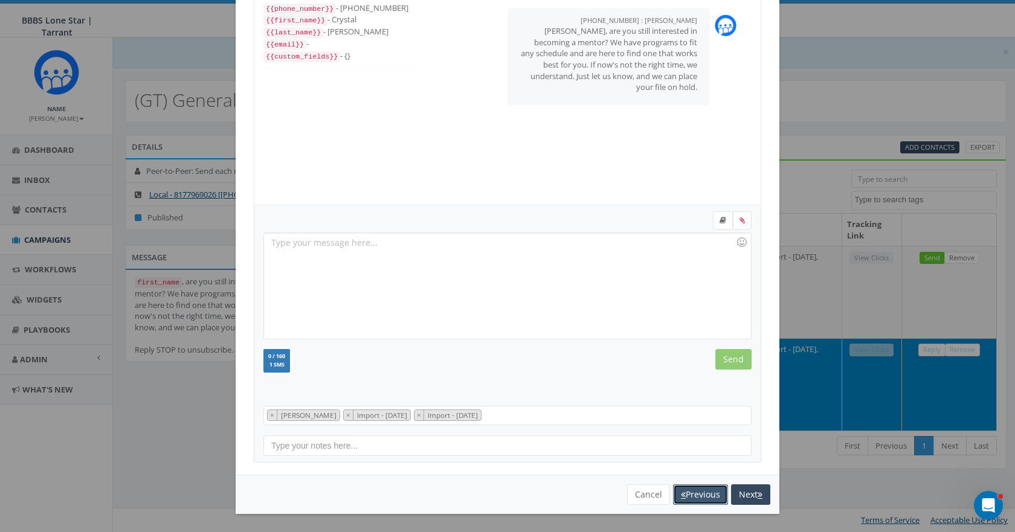
click at [700, 494] on button "Previous" at bounding box center [700, 494] width 55 height 21
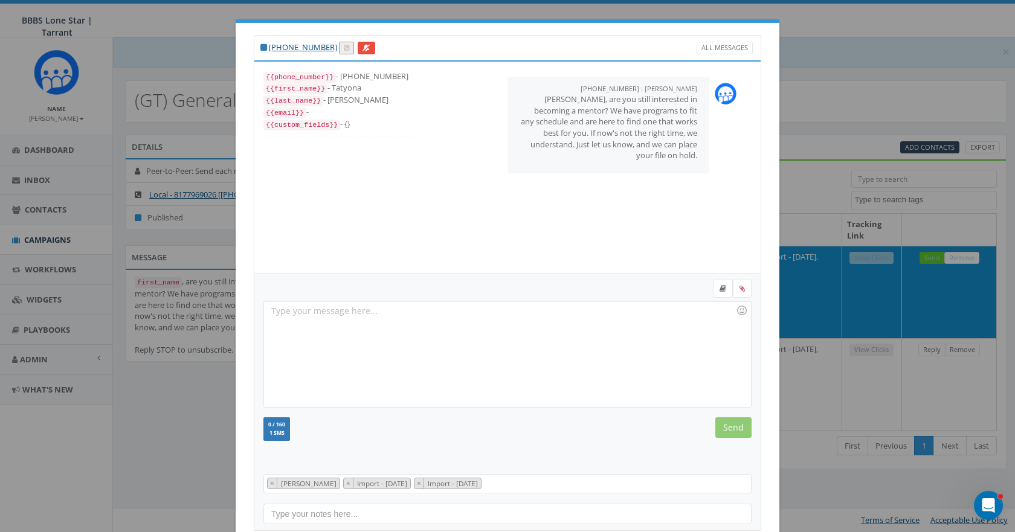
scroll to position [0, 0]
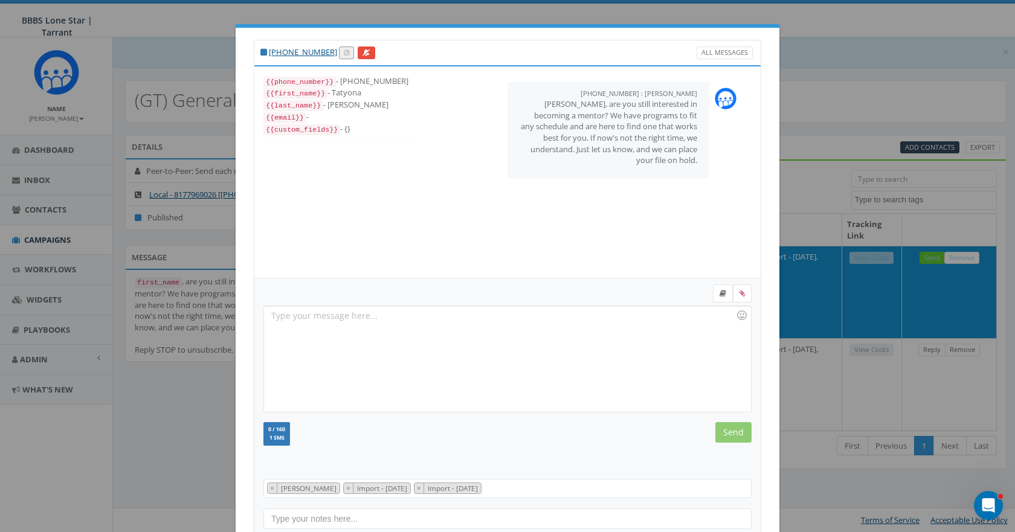
click at [854, 22] on div "+1 817-630-8090 All Messages {{phone_number}} - +18176308090 {{first_name}} - T…" at bounding box center [507, 266] width 1015 height 532
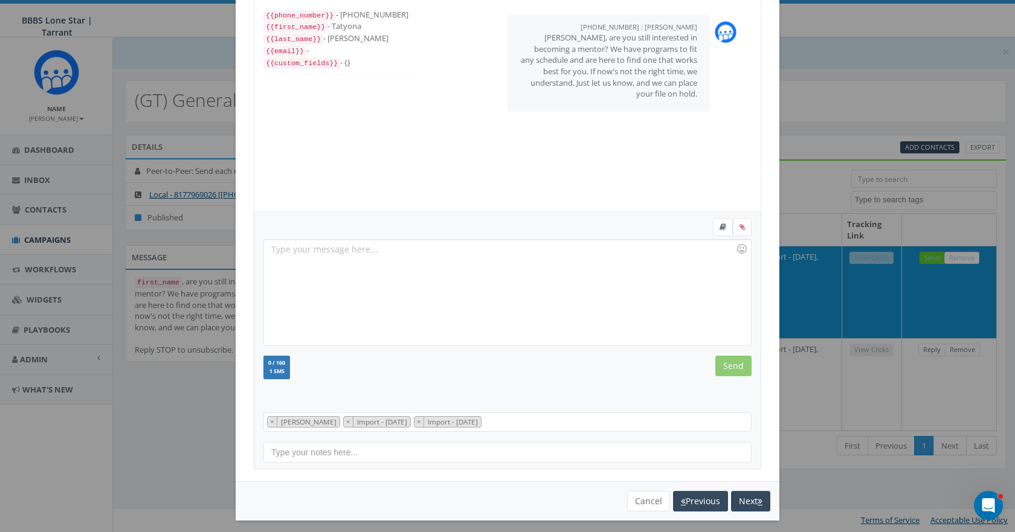
scroll to position [73, 0]
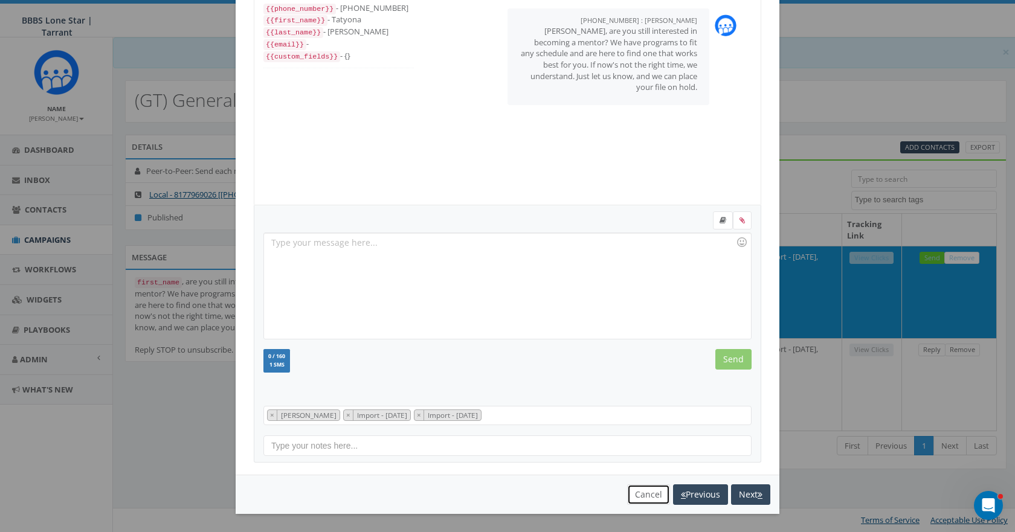
click at [636, 491] on button "Cancel" at bounding box center [648, 494] width 43 height 21
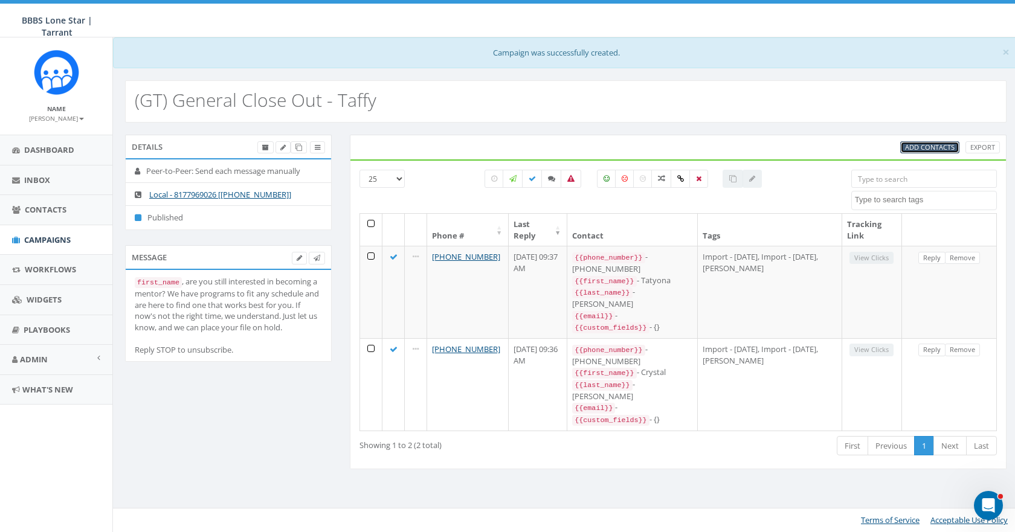
click at [927, 144] on span "Add Contacts" at bounding box center [930, 147] width 50 height 9
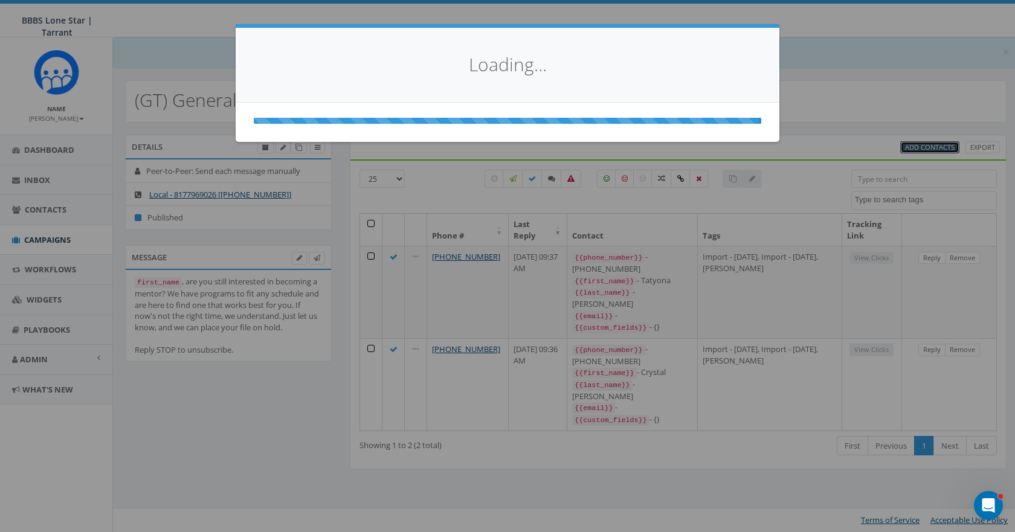
scroll to position [0, 0]
select select
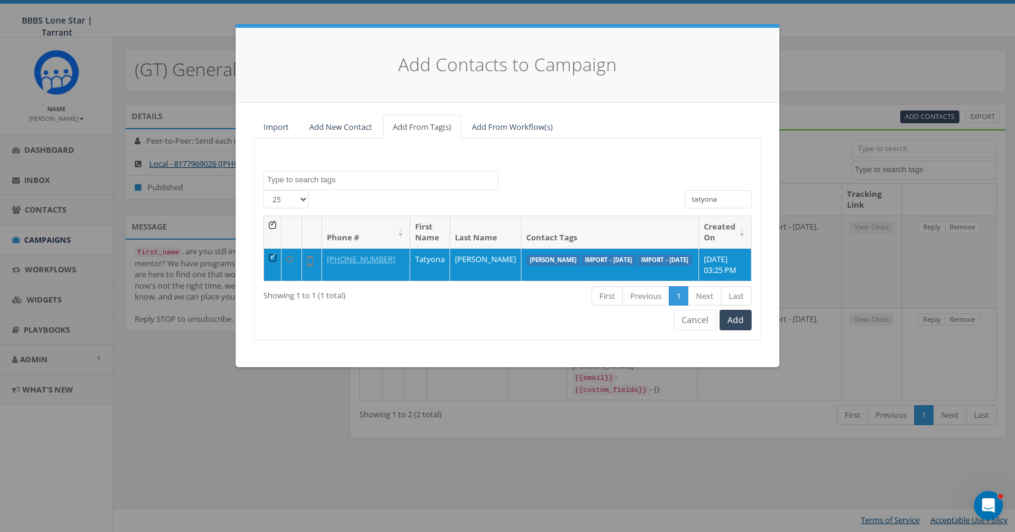
drag, startPoint x: 725, startPoint y: 197, endPoint x: 599, endPoint y: 196, distance: 126.3
click at [599, 196] on div "25 50 100 All 1 contact(s) on current page All 1 contact(s) filtered tatyona" at bounding box center [507, 202] width 506 height 25
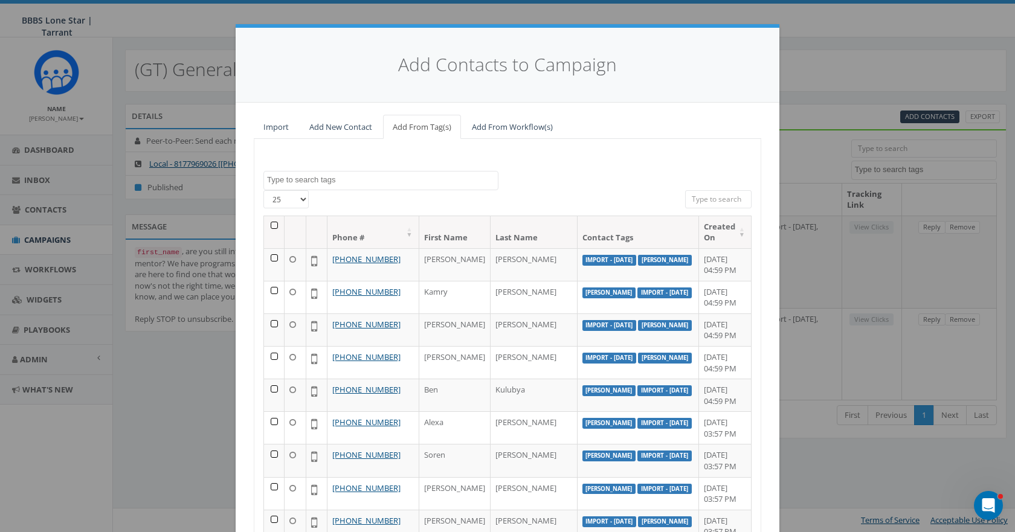
click at [729, 201] on input "search" at bounding box center [718, 199] width 66 height 18
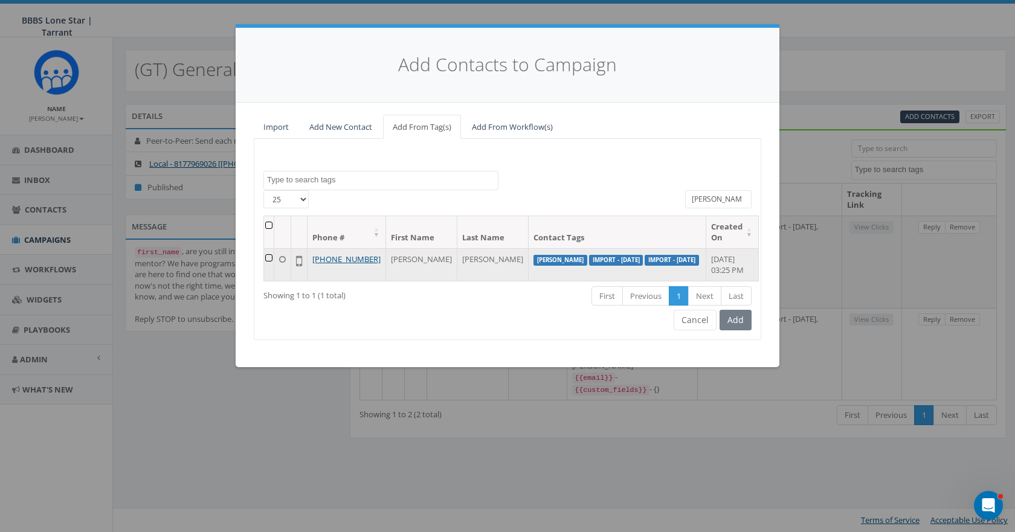
type input "alvertis"
click at [274, 257] on td at bounding box center [269, 264] width 10 height 33
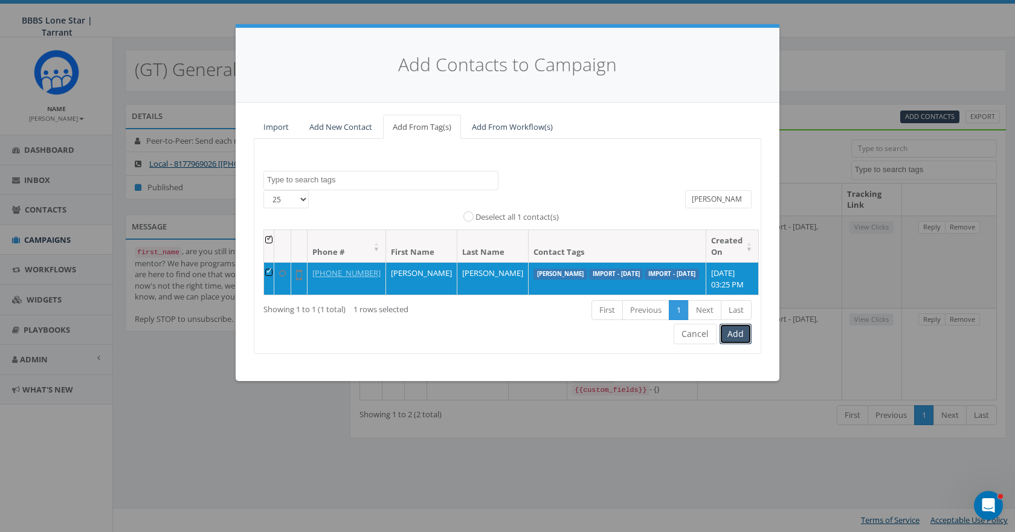
click at [739, 344] on button "Add" at bounding box center [735, 334] width 32 height 21
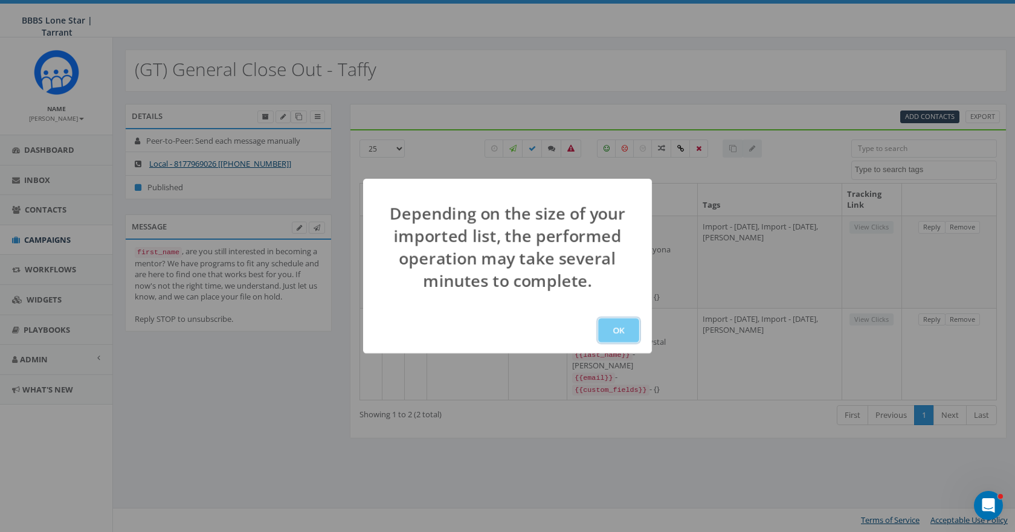
click at [619, 330] on button "OK" at bounding box center [618, 330] width 41 height 24
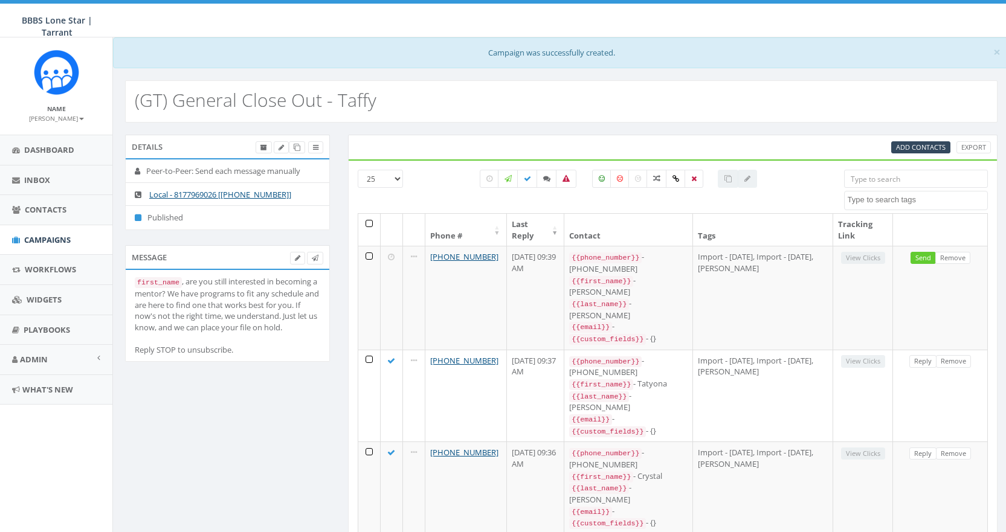
select select
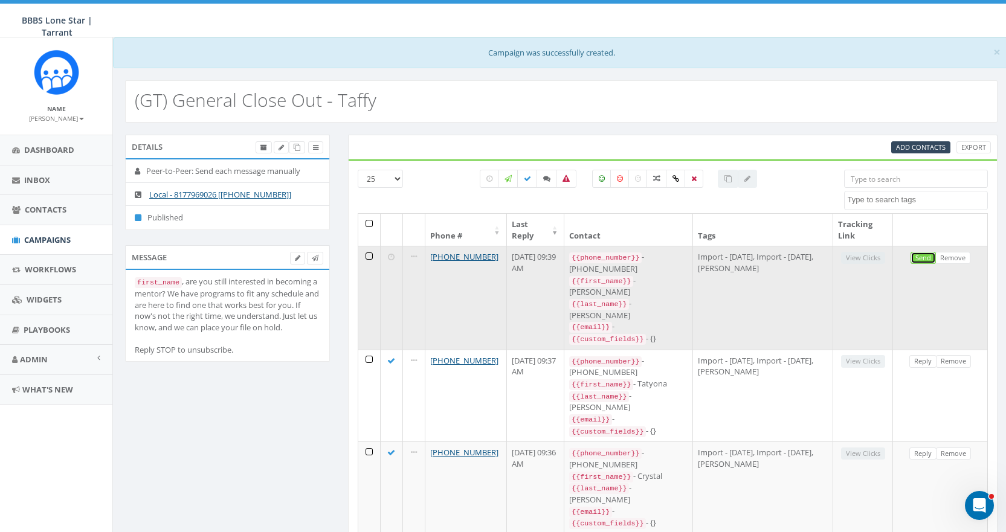
click at [918, 257] on link "Send" at bounding box center [922, 258] width 25 height 13
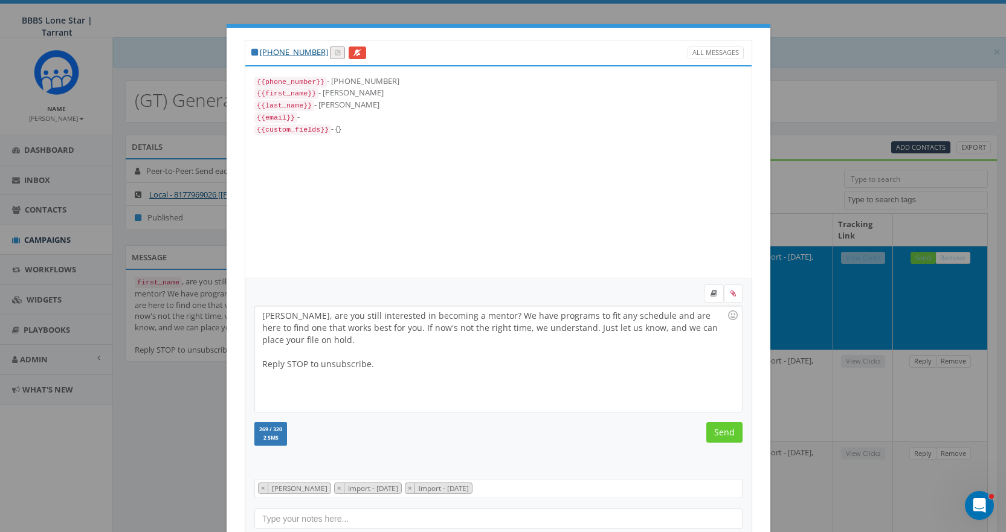
scroll to position [24, 0]
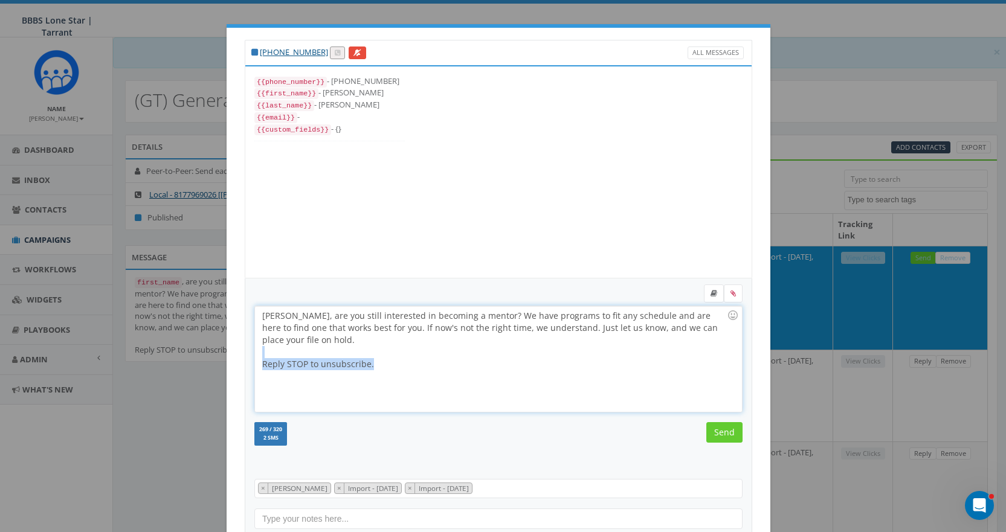
drag, startPoint x: 369, startPoint y: 364, endPoint x: 250, endPoint y: 350, distance: 119.7
click at [255, 350] on div "Alvertis, are you still interested in becoming a mentor? We have programs to fi…" at bounding box center [498, 359] width 486 height 106
click at [729, 429] on input "Send" at bounding box center [724, 432] width 36 height 21
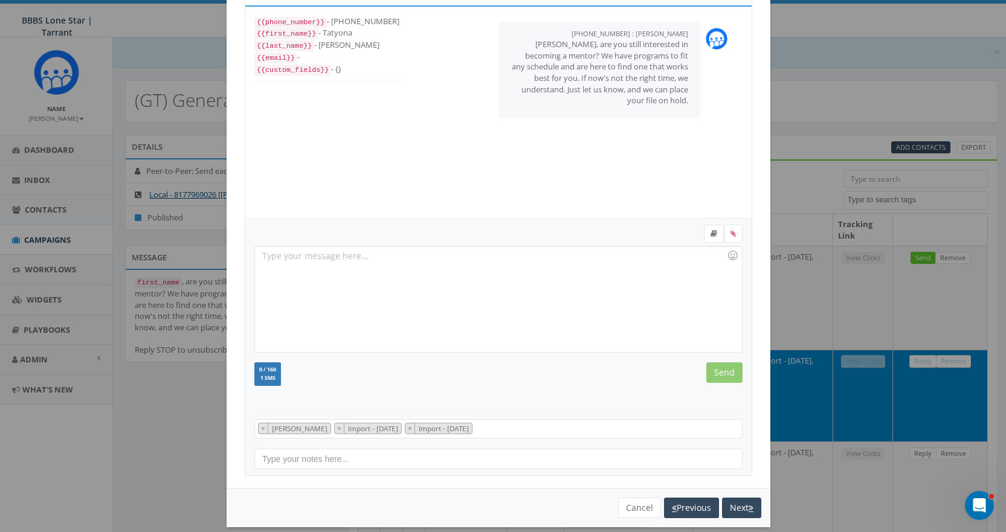
scroll to position [73, 0]
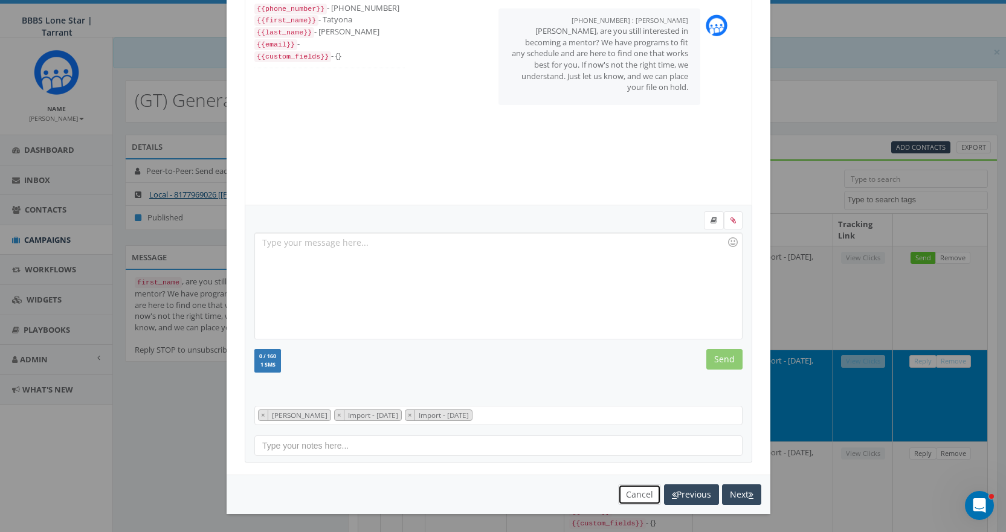
click at [622, 492] on button "Cancel" at bounding box center [639, 494] width 43 height 21
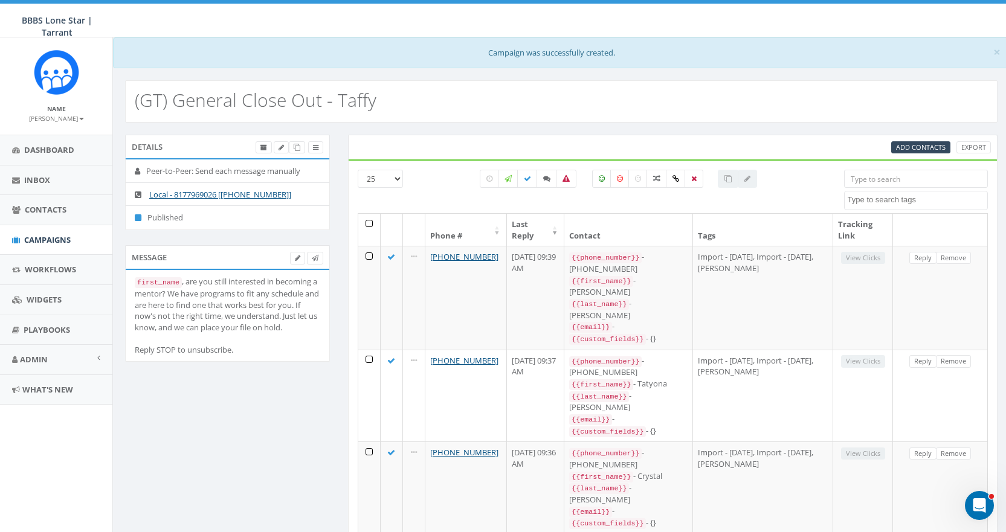
click at [878, 176] on input "search" at bounding box center [916, 179] width 144 height 18
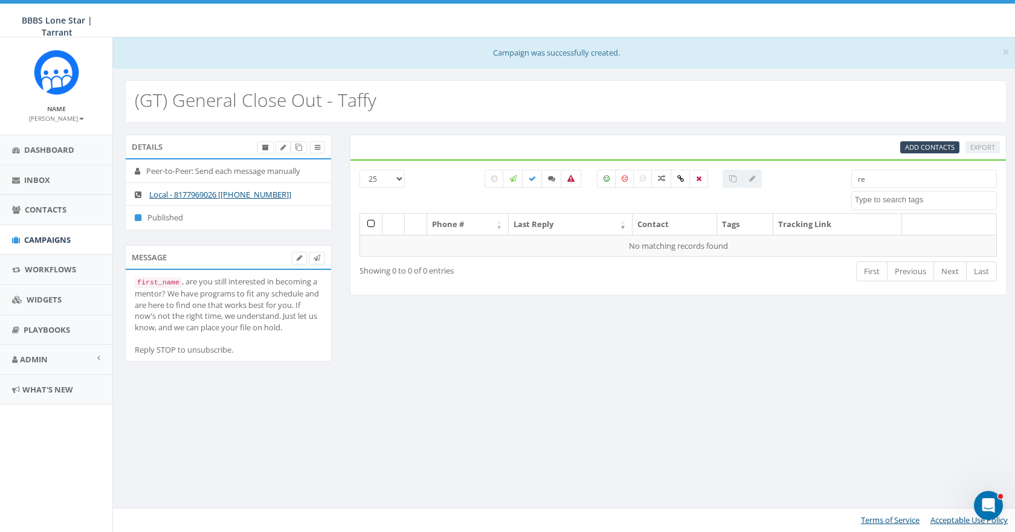
type input "r"
type input "c"
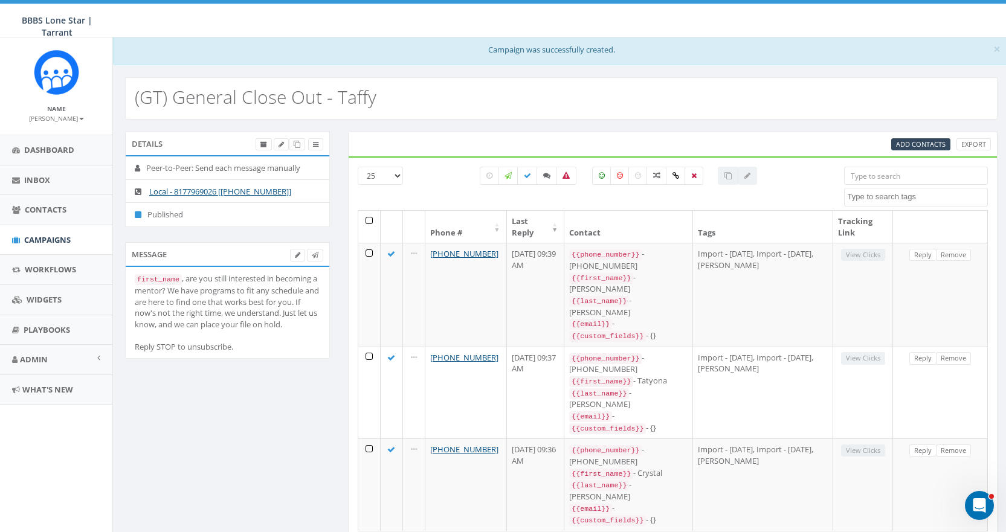
scroll to position [14, 0]
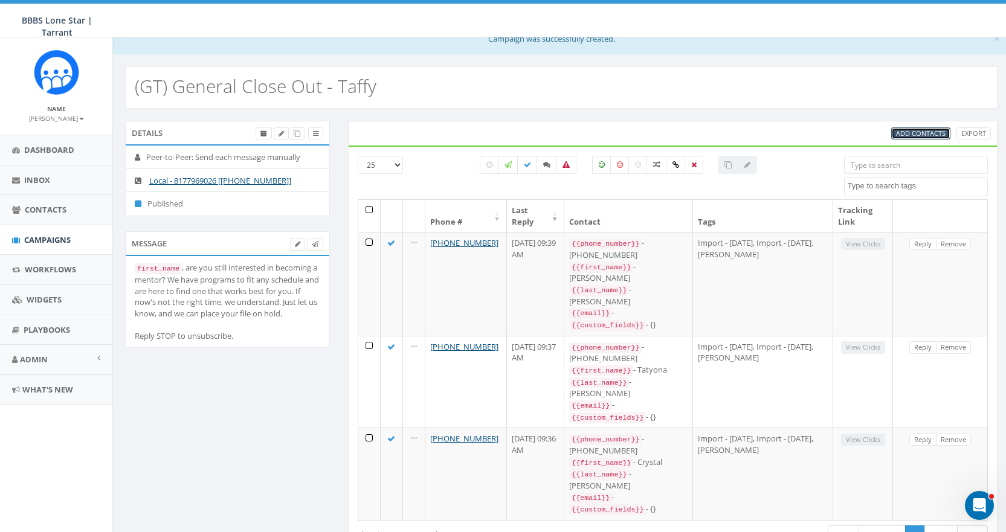
click at [912, 132] on span "Add Contacts" at bounding box center [921, 133] width 50 height 9
select select
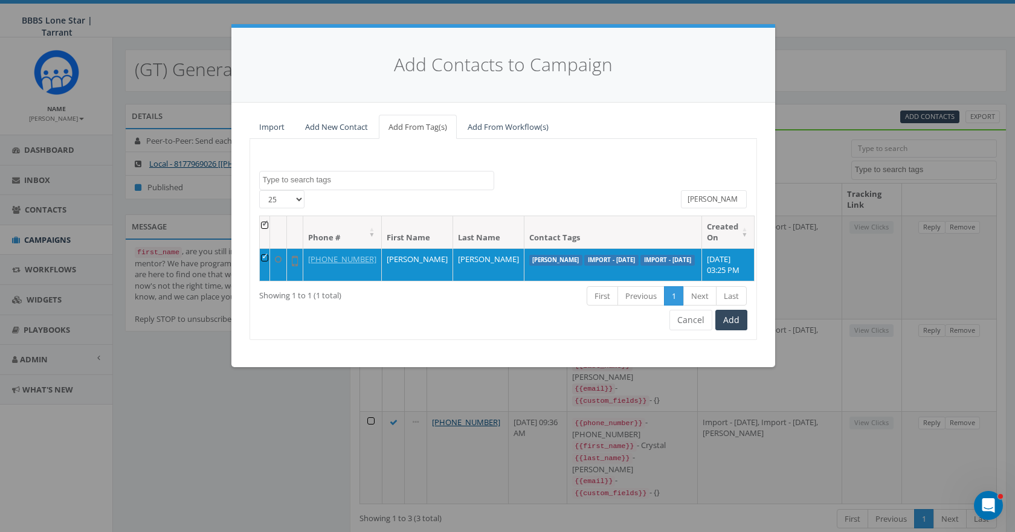
drag, startPoint x: 728, startPoint y: 202, endPoint x: 649, endPoint y: 201, distance: 78.5
click at [649, 201] on div "25 50 100 All 1 contact(s) on current page All 1 contact(s) filtered alvertis" at bounding box center [503, 202] width 506 height 25
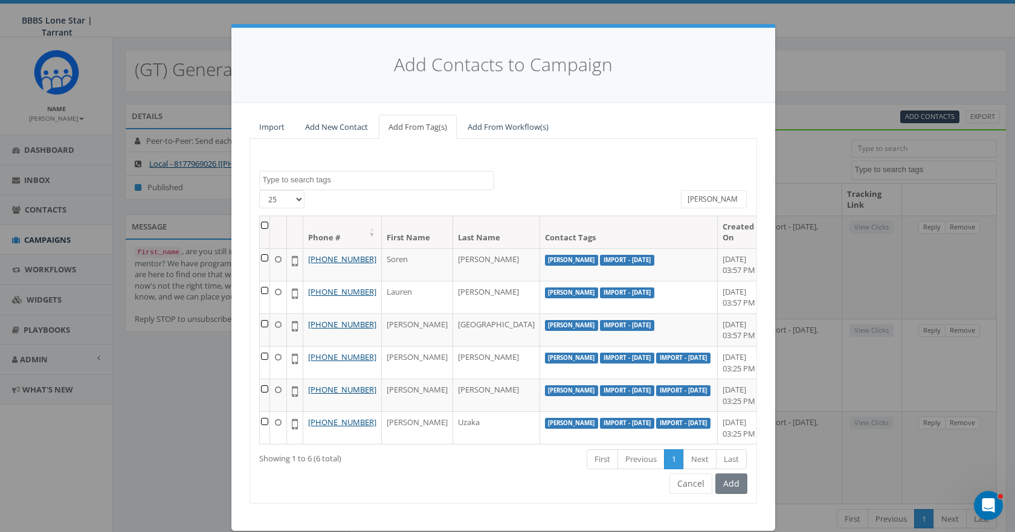
type input "renee"
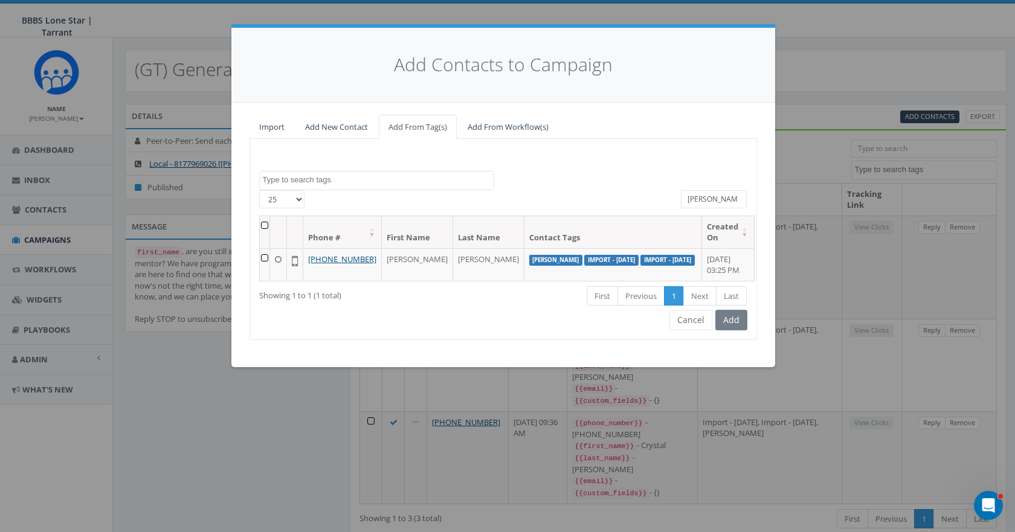
drag, startPoint x: 714, startPoint y: 198, endPoint x: 623, endPoint y: 199, distance: 90.6
click at [623, 199] on div "25 50 100 All 0 contact(s) on current page All 1 contact(s) filtered renee" at bounding box center [503, 202] width 506 height 25
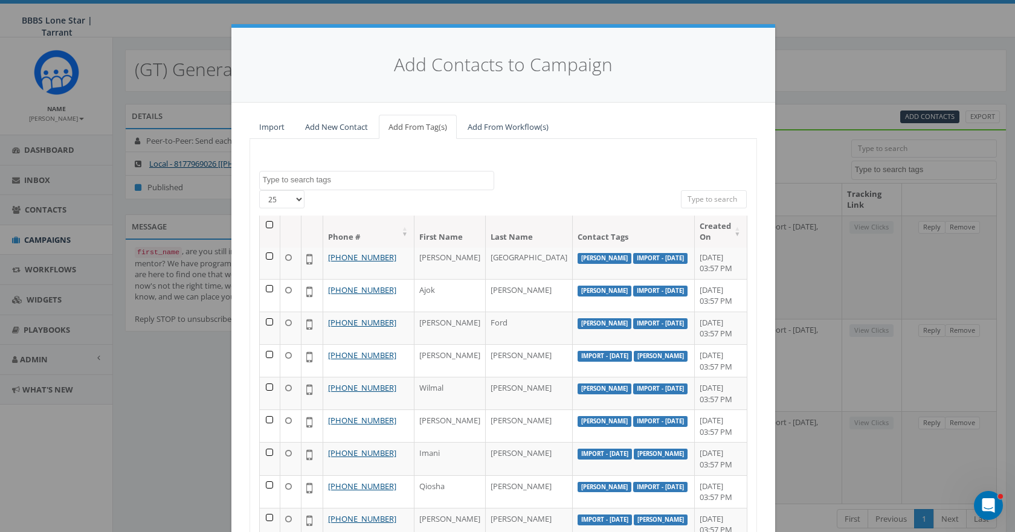
scroll to position [535, 0]
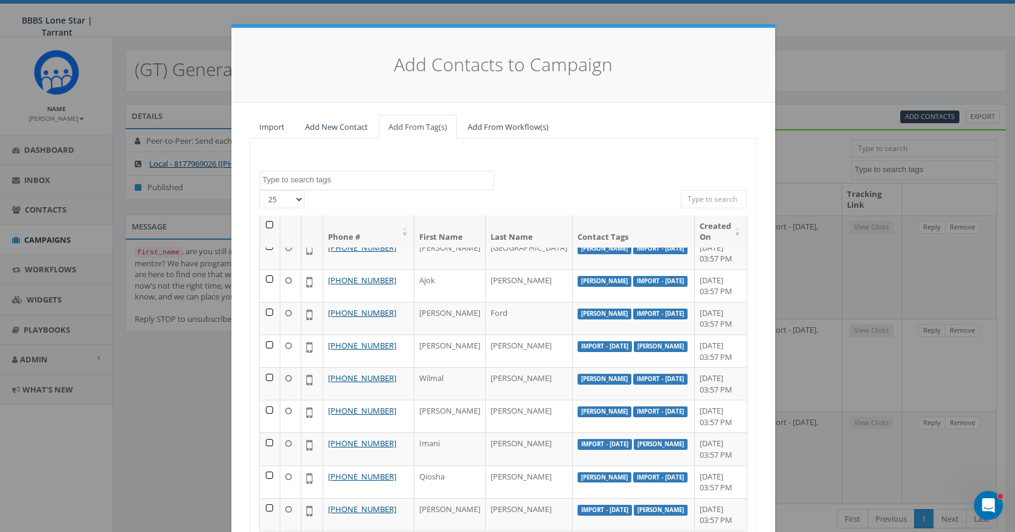
click at [435, 228] on th "First Name" at bounding box center [449, 232] width 71 height 32
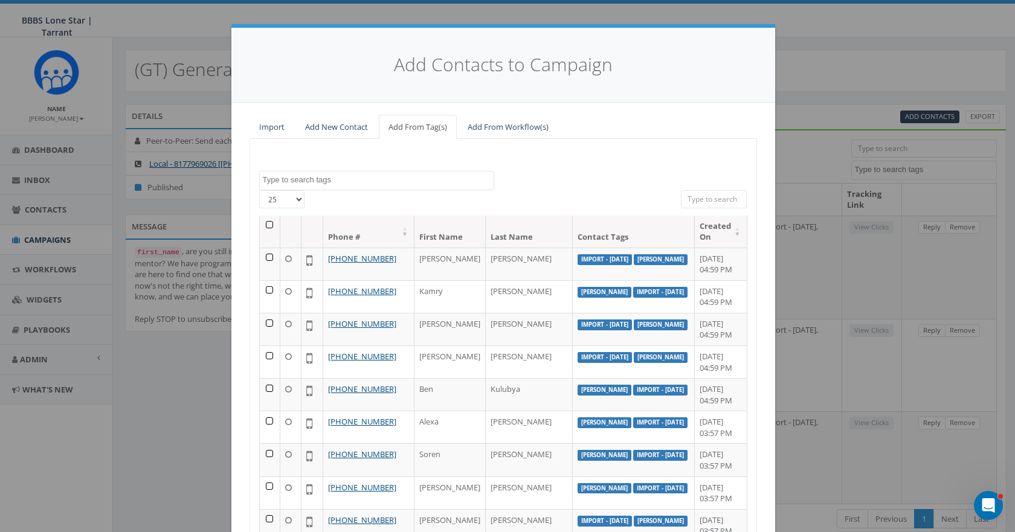
scroll to position [0, 0]
click at [718, 197] on input "search" at bounding box center [714, 199] width 66 height 18
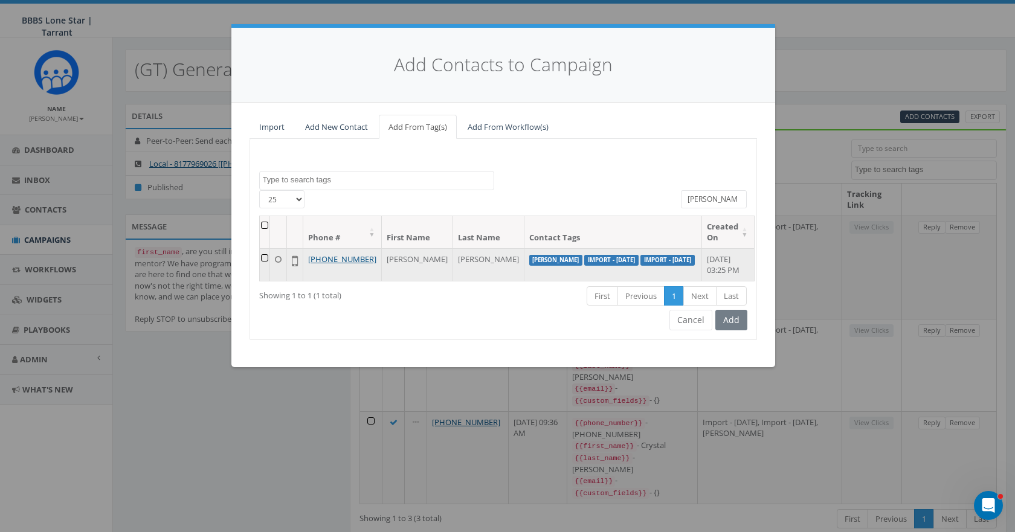
type input "renee"
click at [269, 257] on td at bounding box center [265, 264] width 10 height 33
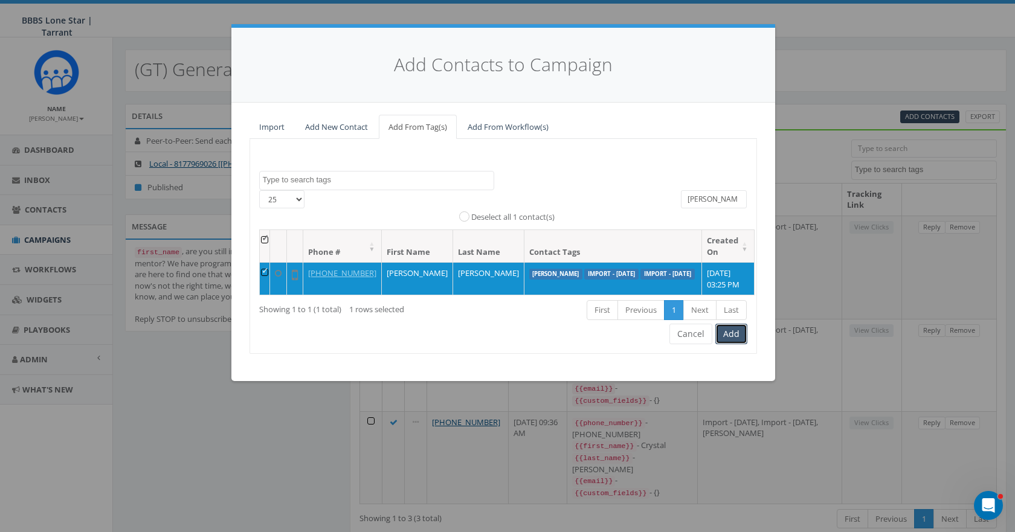
click at [734, 344] on button "Add" at bounding box center [731, 334] width 32 height 21
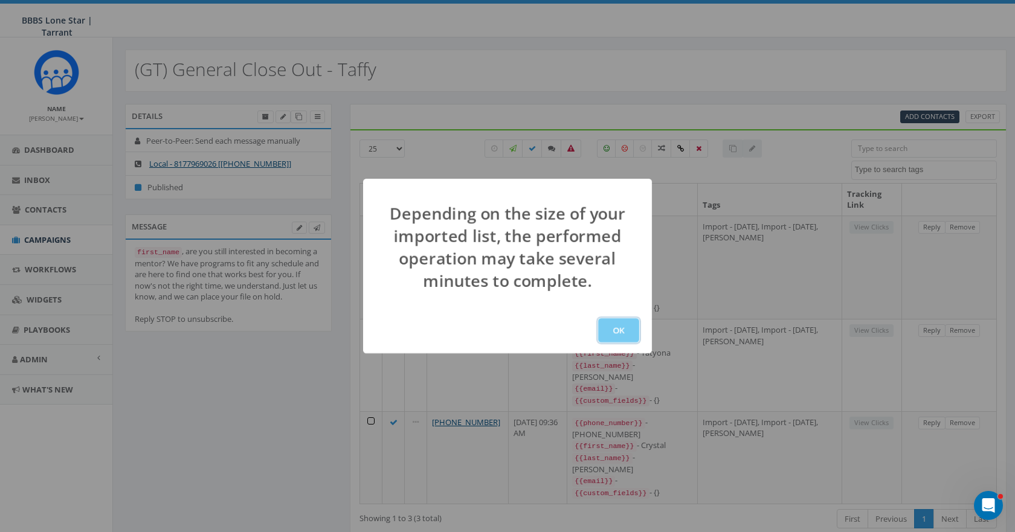
click at [621, 332] on button "OK" at bounding box center [618, 330] width 41 height 24
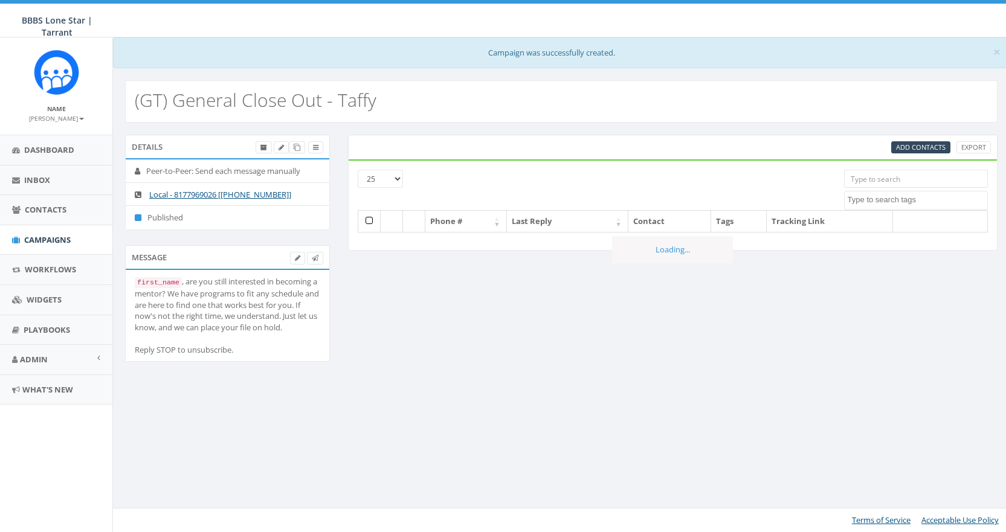
select select
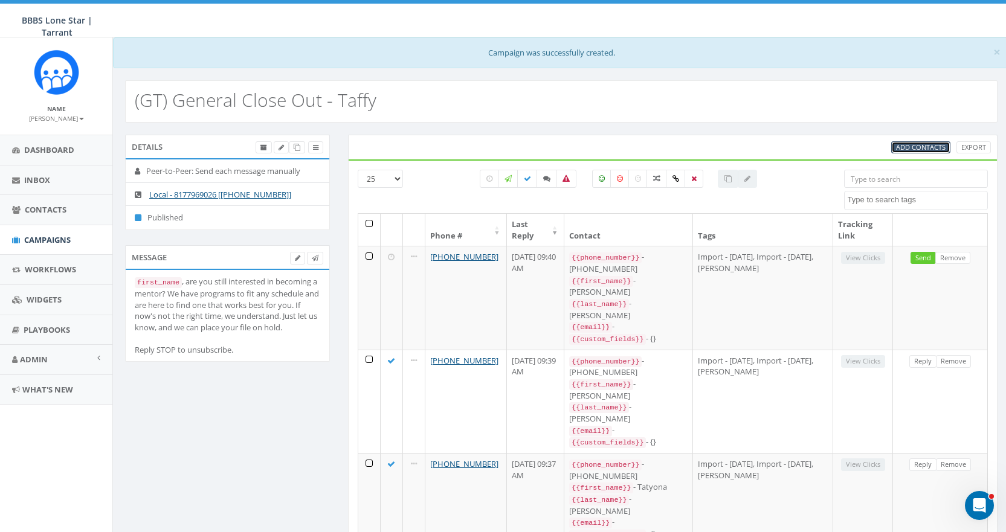
click at [923, 150] on span "Add Contacts" at bounding box center [921, 147] width 50 height 9
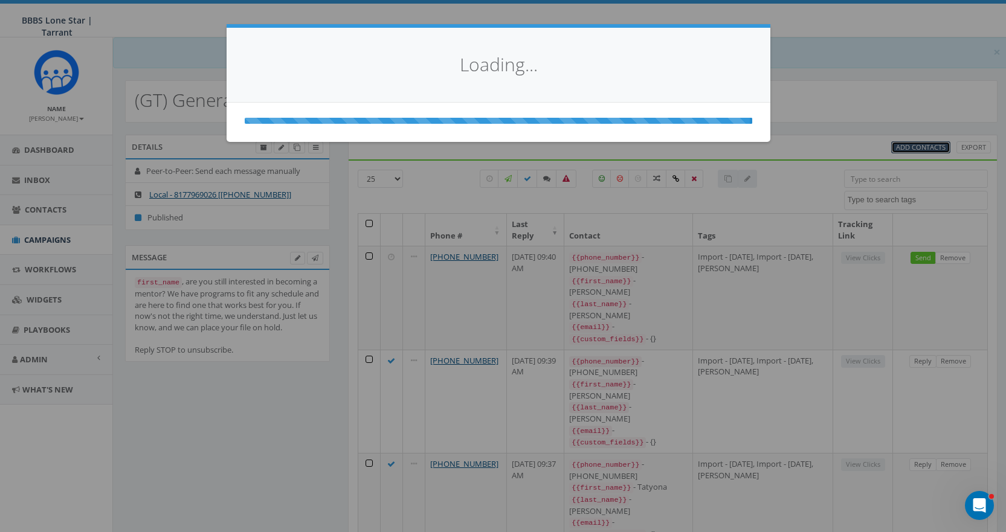
select select
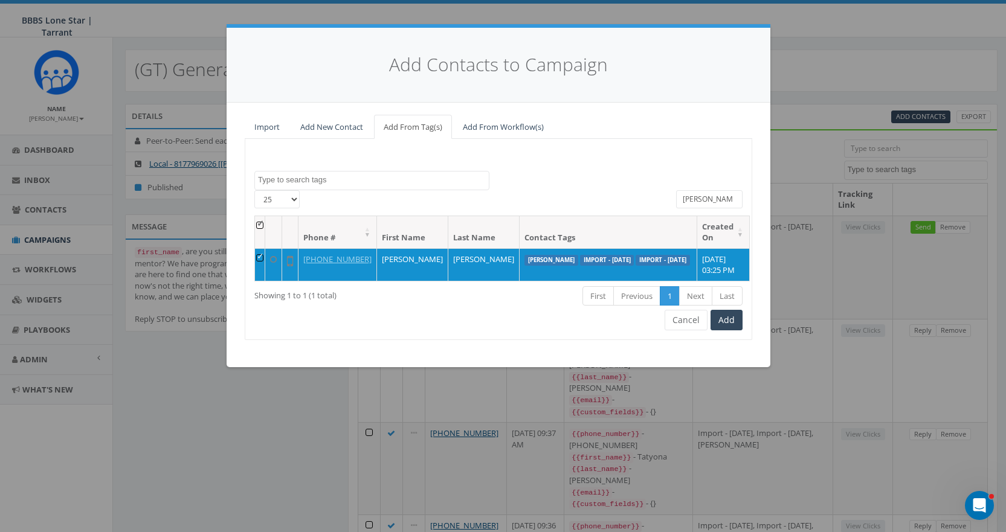
drag, startPoint x: 716, startPoint y: 201, endPoint x: 614, endPoint y: 191, distance: 103.2
click at [617, 197] on div "25 50 100 All 1 contact(s) on current page All 1 contact(s) filtered renee" at bounding box center [498, 202] width 506 height 25
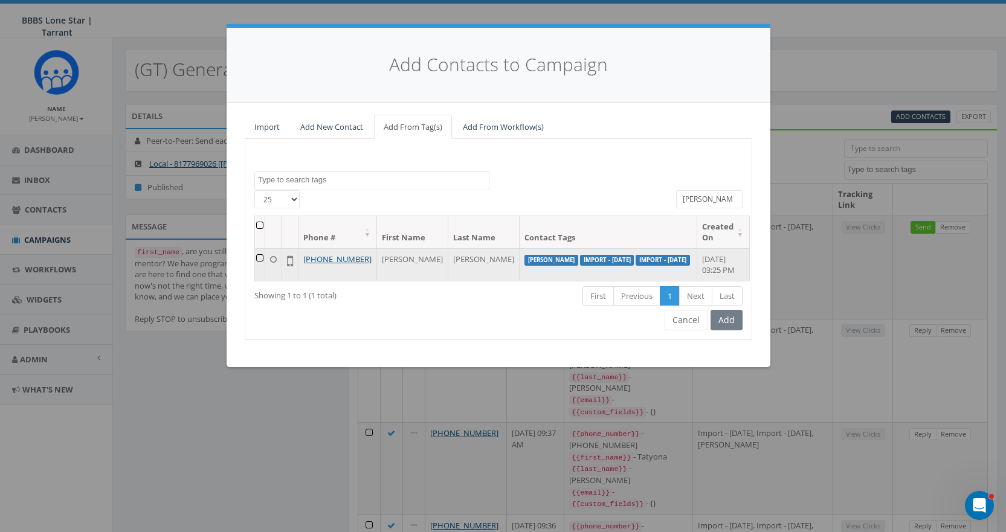
type input "[PERSON_NAME]"
click at [263, 257] on td at bounding box center [260, 264] width 10 height 33
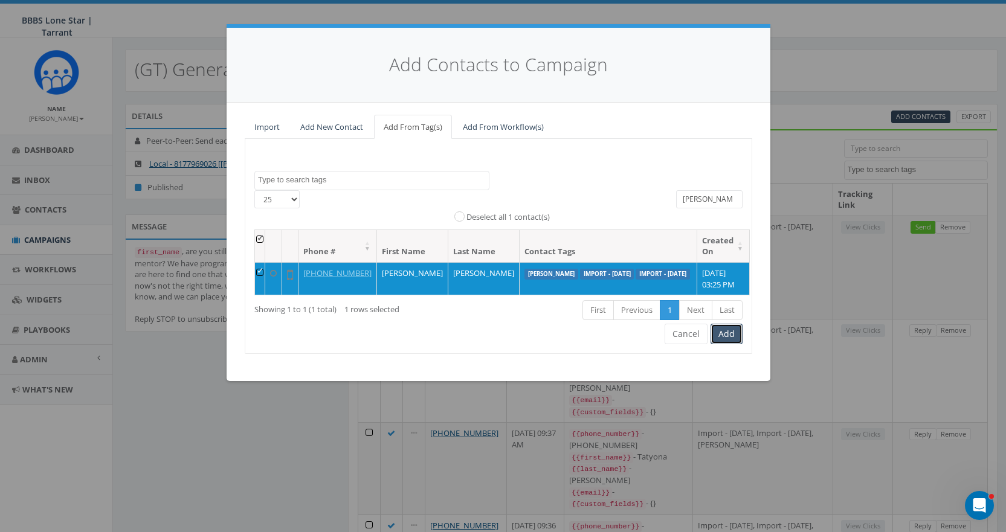
click at [725, 341] on button "Add" at bounding box center [726, 334] width 32 height 21
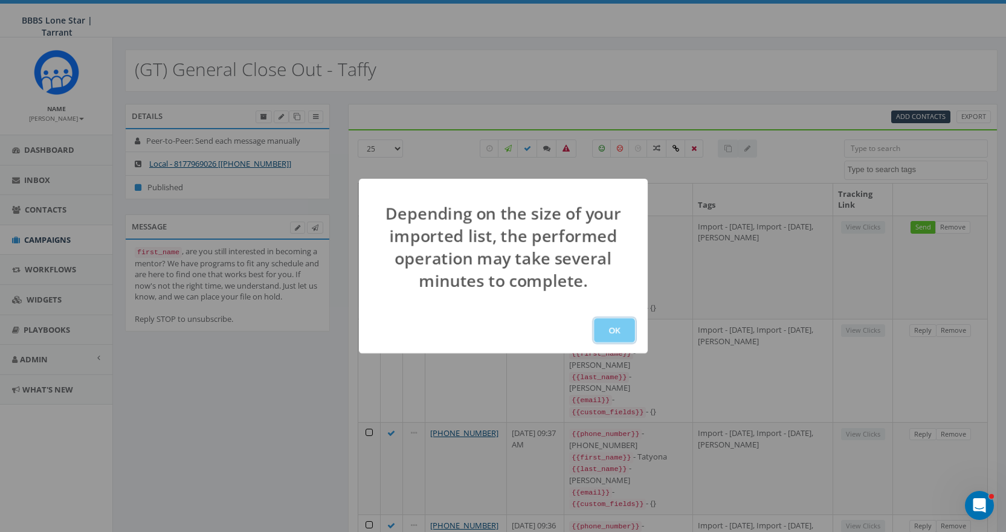
click at [617, 329] on button "OK" at bounding box center [614, 330] width 41 height 24
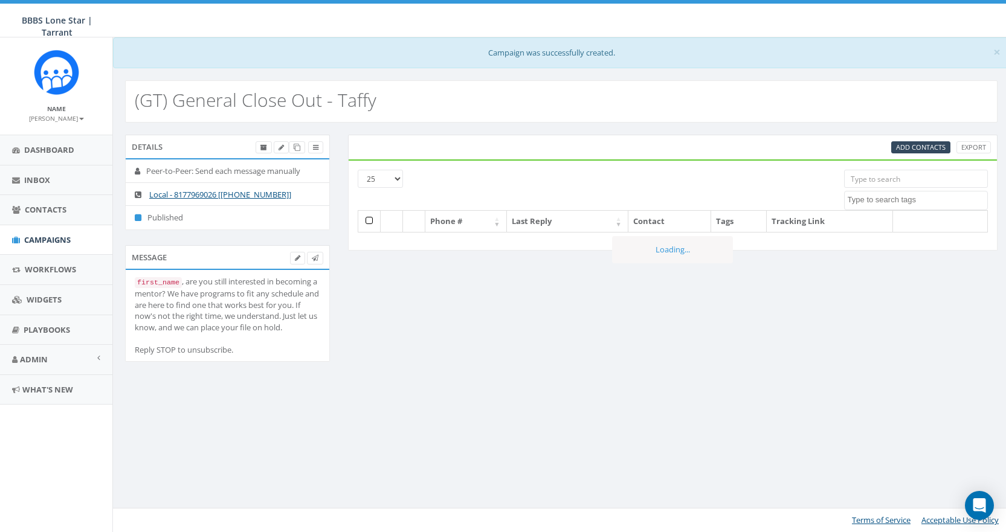
select select
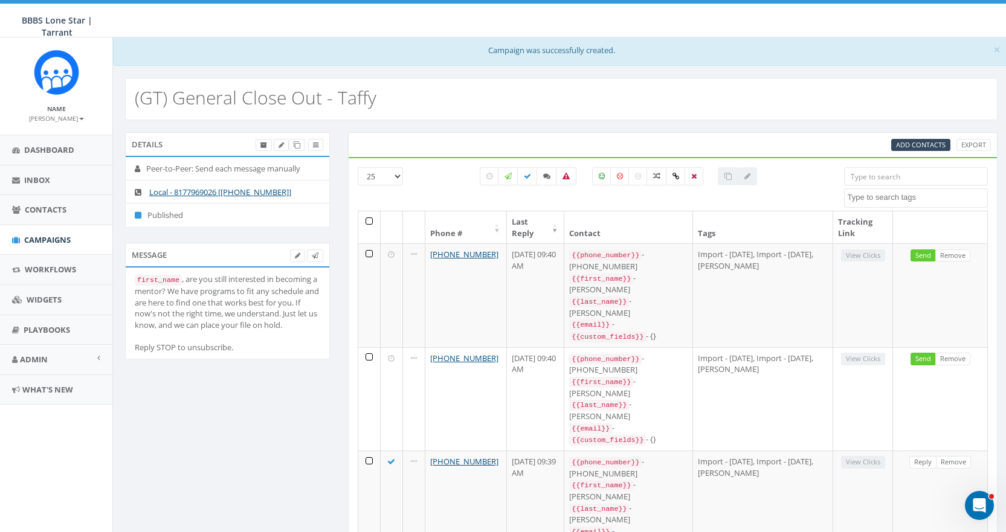
click at [891, 176] on input "search" at bounding box center [916, 176] width 144 height 18
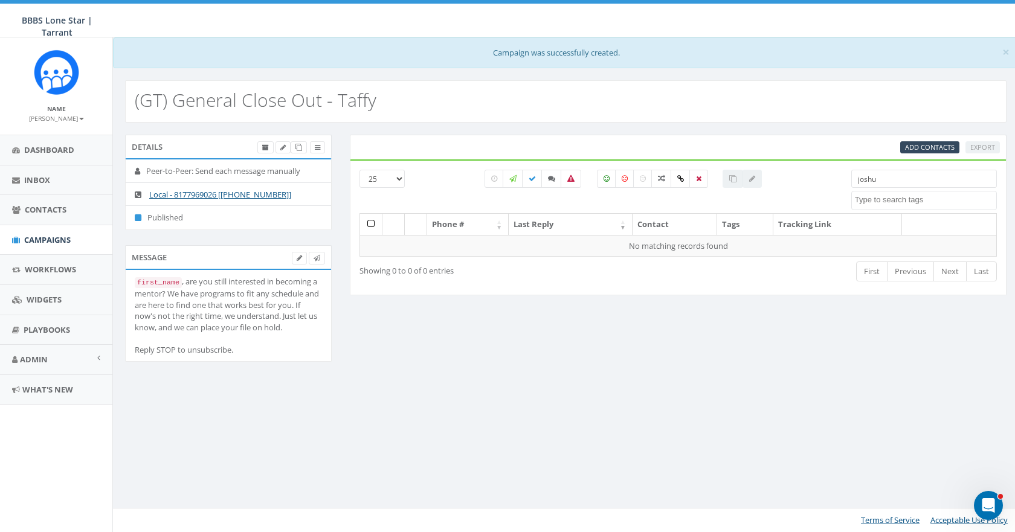
type input "[PERSON_NAME]"
drag, startPoint x: 762, startPoint y: 180, endPoint x: 742, endPoint y: 184, distance: 20.3
click at [742, 184] on div "[PHONE_NUMBER] All 0 contact(s) on current page All 5 contact(s) filtered [PERS…" at bounding box center [677, 191] width 655 height 43
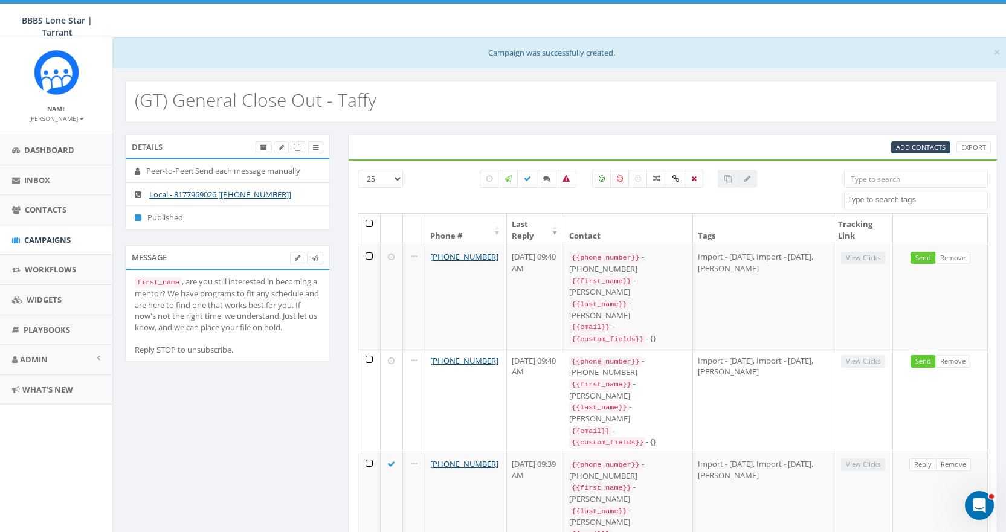
click at [880, 181] on input "search" at bounding box center [916, 179] width 144 height 18
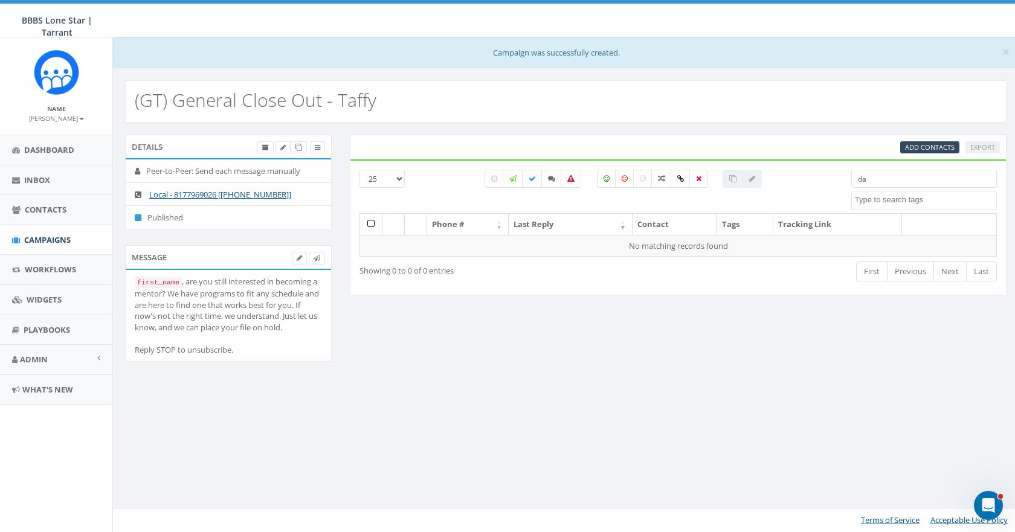
type input "d"
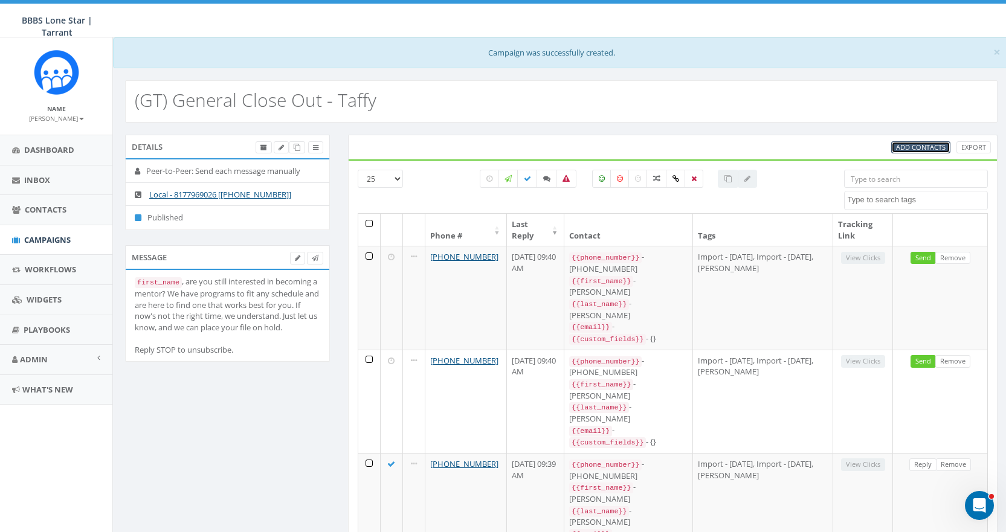
click at [924, 147] on span "Add Contacts" at bounding box center [921, 147] width 50 height 9
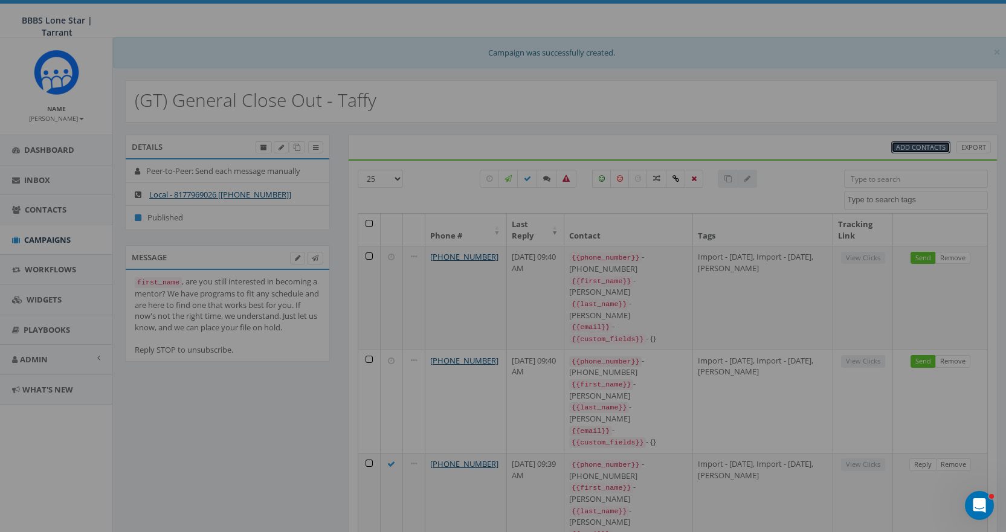
select select
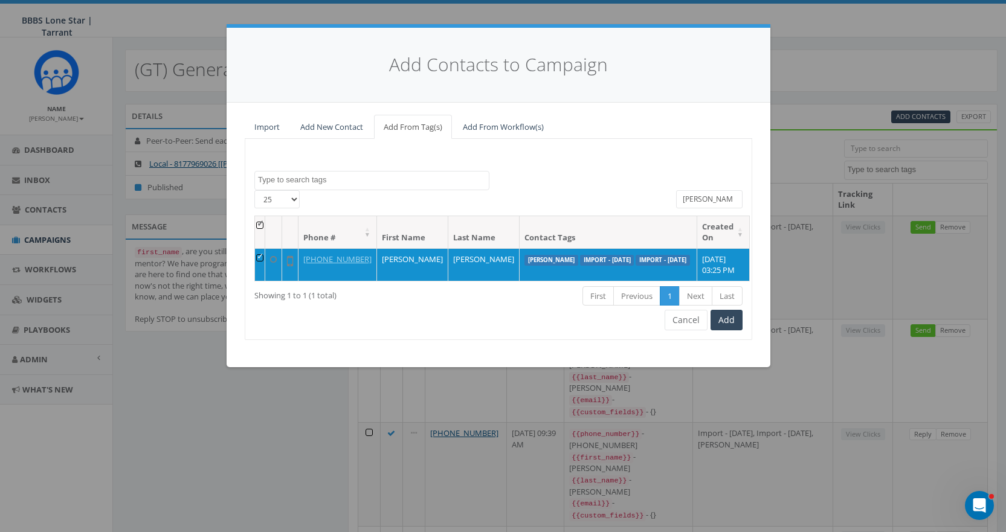
drag, startPoint x: 707, startPoint y: 199, endPoint x: 631, endPoint y: 191, distance: 76.5
click at [632, 193] on div "[PHONE_NUMBER] All 1 contact(s) on current page All 1 contact(s) filtered [PERS…" at bounding box center [498, 202] width 506 height 25
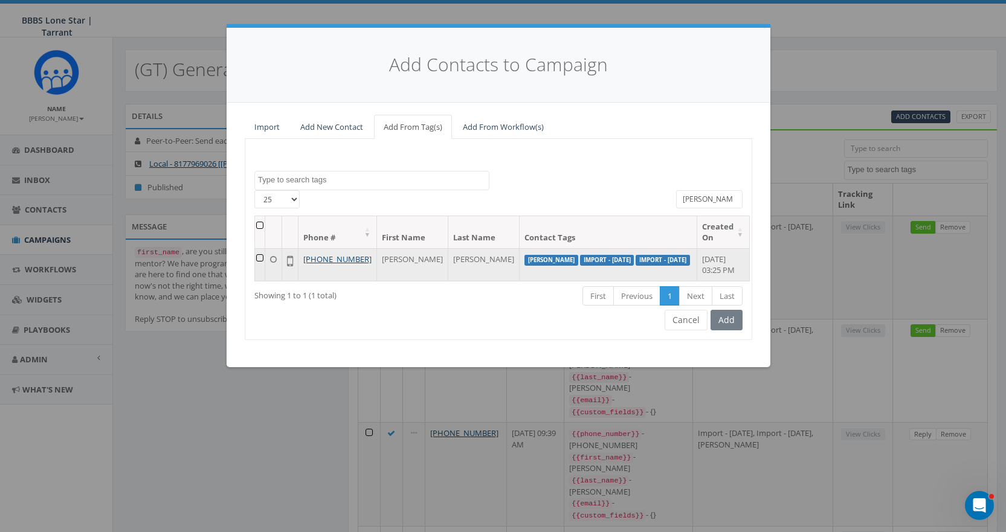
type input "[PERSON_NAME]"
click at [265, 259] on td at bounding box center [260, 264] width 10 height 33
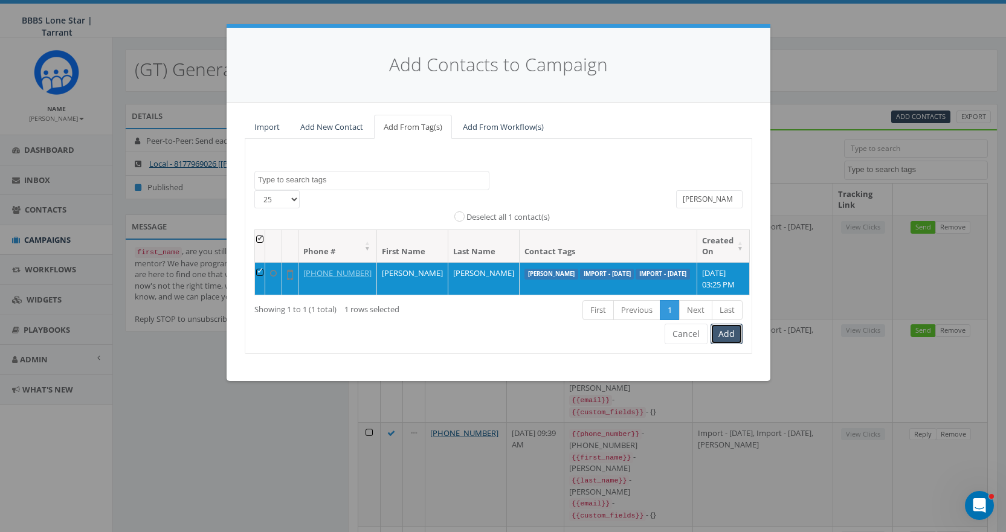
click at [735, 343] on button "Add" at bounding box center [726, 334] width 32 height 21
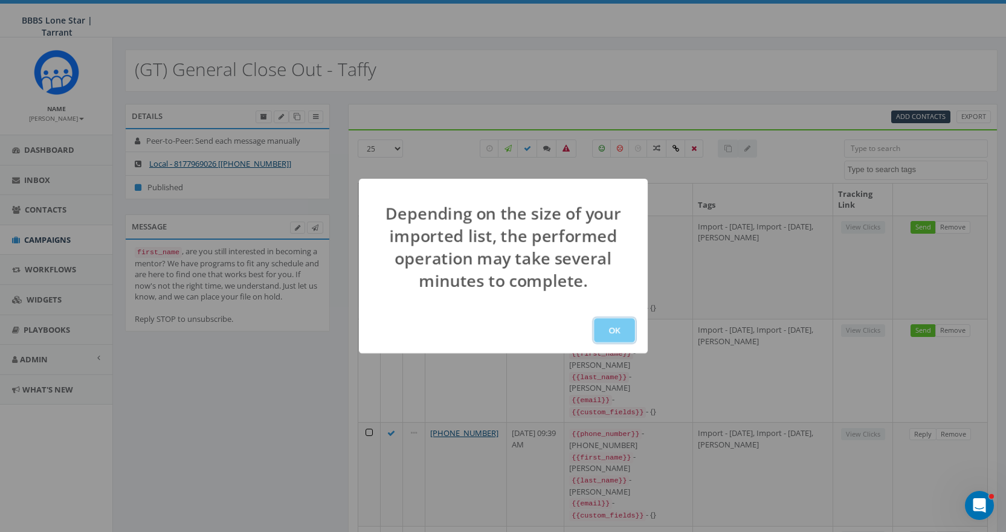
click at [600, 328] on button "OK" at bounding box center [614, 330] width 41 height 24
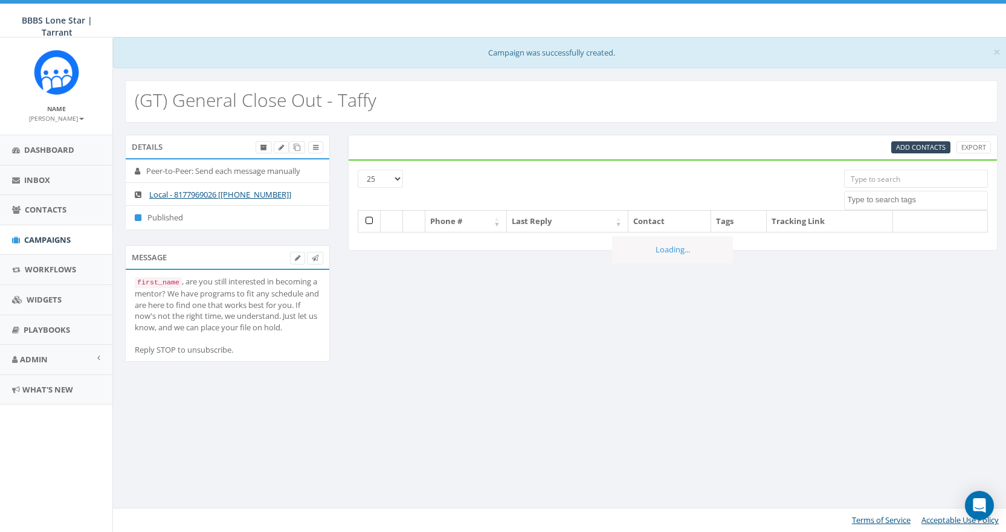
select select
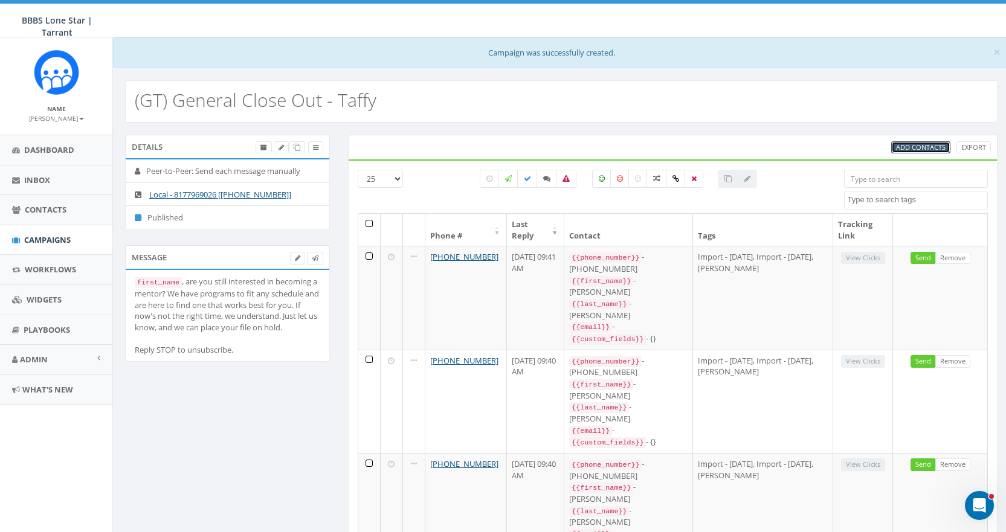
click at [933, 147] on span "Add Contacts" at bounding box center [921, 147] width 50 height 9
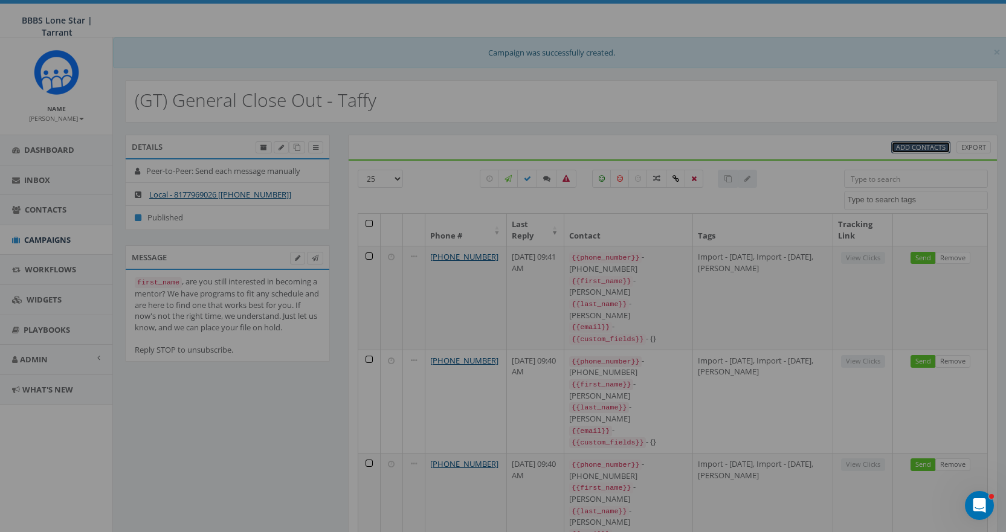
select select
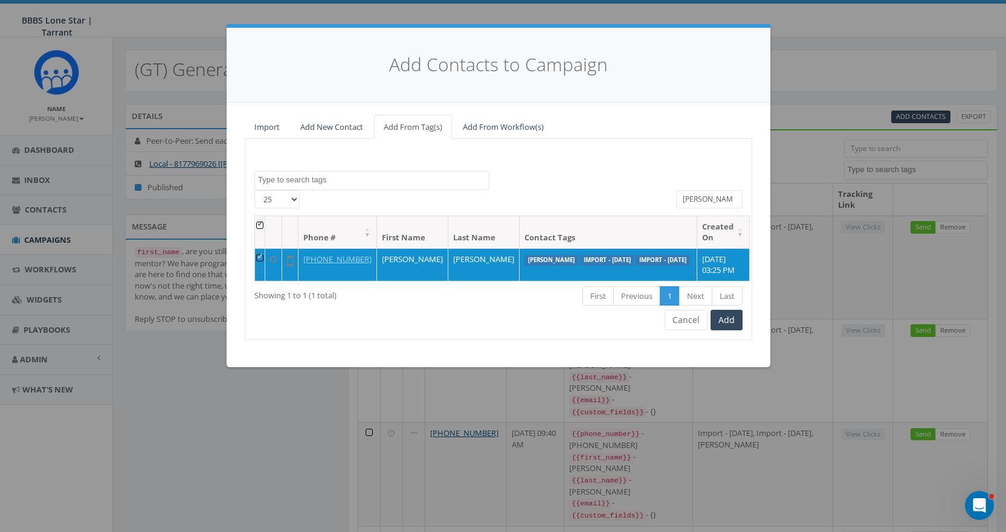
drag, startPoint x: 712, startPoint y: 198, endPoint x: 655, endPoint y: 202, distance: 56.4
click at [655, 202] on div "25 50 100 All 1 contact(s) on current page All 1 contact(s) filtered joshua" at bounding box center [498, 202] width 506 height 25
type input "s"
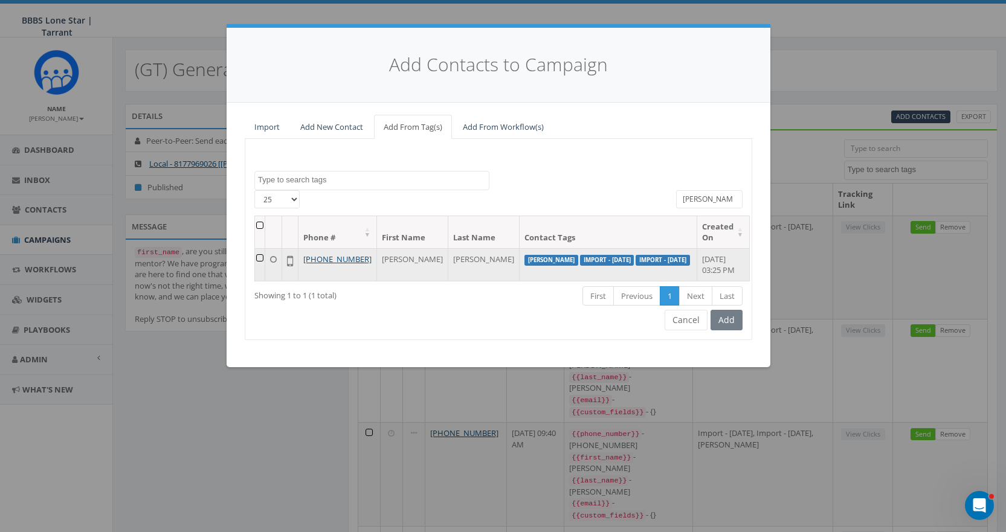
type input "[PERSON_NAME]"
click at [263, 255] on td at bounding box center [260, 264] width 10 height 33
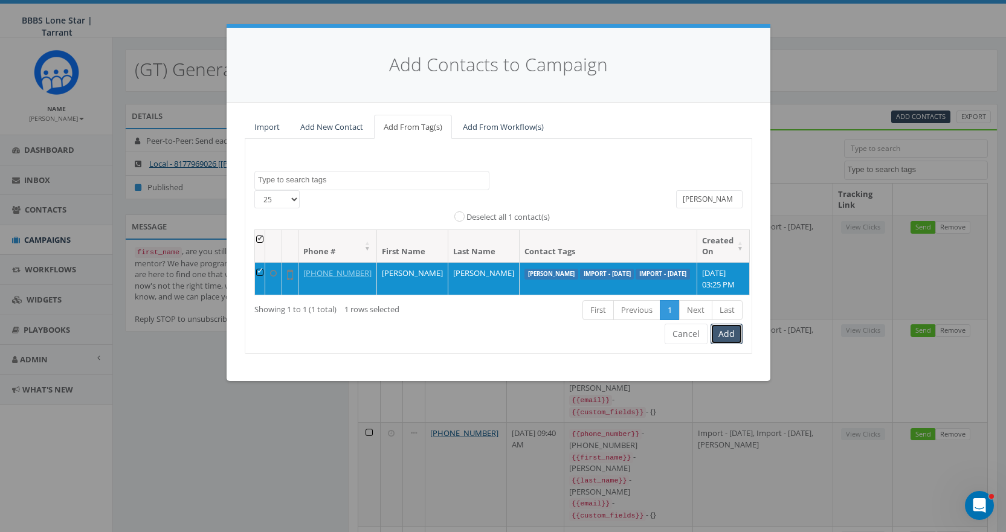
click at [727, 344] on button "Add" at bounding box center [726, 334] width 32 height 21
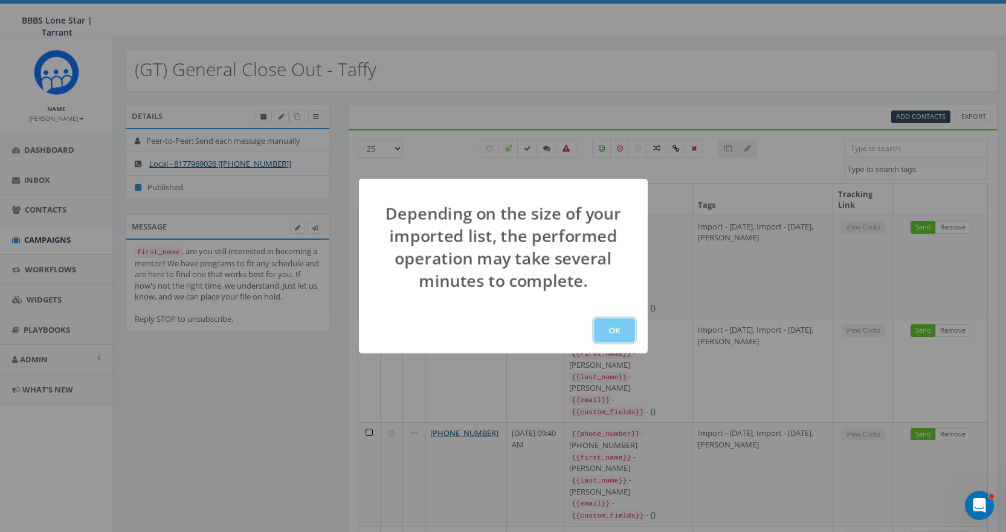
click at [617, 336] on button "OK" at bounding box center [614, 330] width 41 height 24
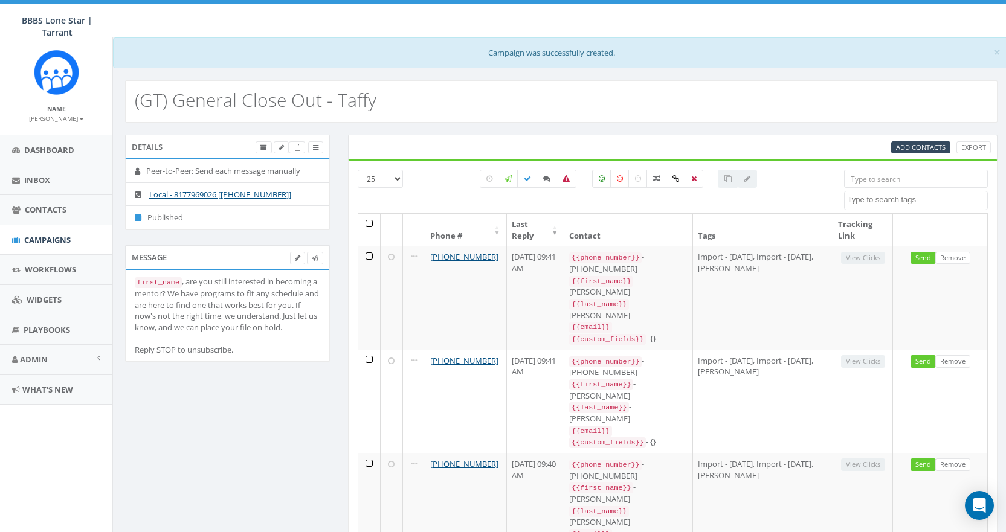
select select
click at [928, 146] on span "Add Contacts" at bounding box center [921, 147] width 50 height 9
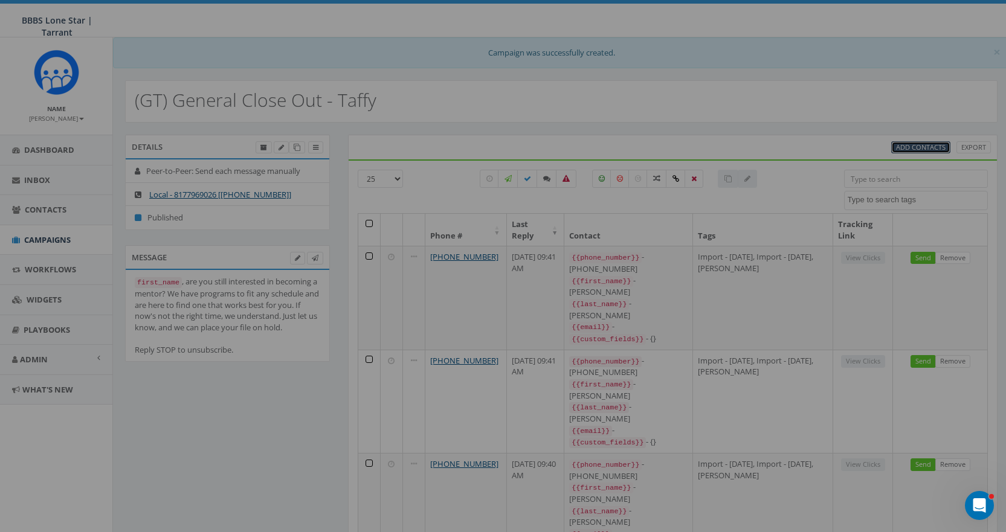
select select
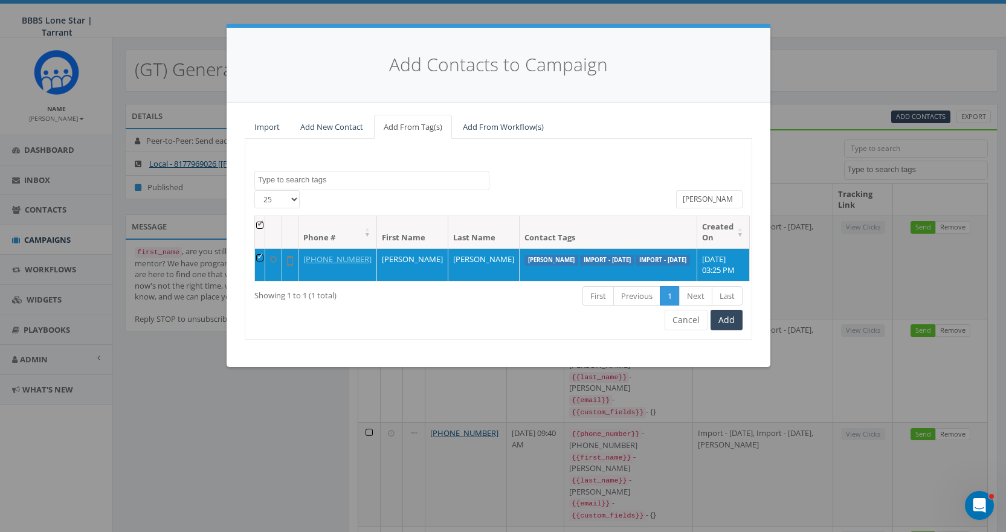
drag, startPoint x: 725, startPoint y: 202, endPoint x: 640, endPoint y: 198, distance: 85.3
click at [640, 198] on div "[PHONE_NUMBER] All 1 contact(s) on current page All 1 contact(s) filtered [PERS…" at bounding box center [498, 202] width 506 height 25
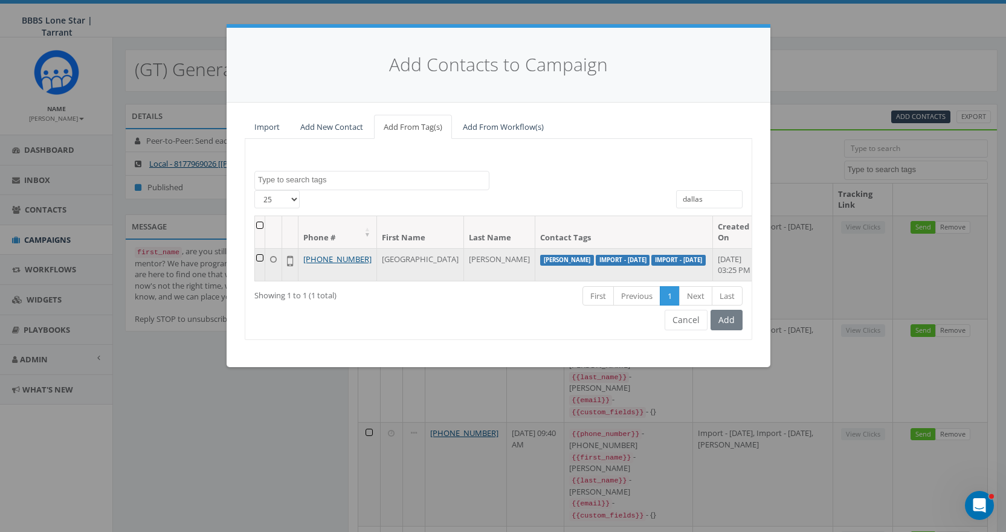
type input "dallas"
click at [265, 259] on td at bounding box center [260, 264] width 10 height 33
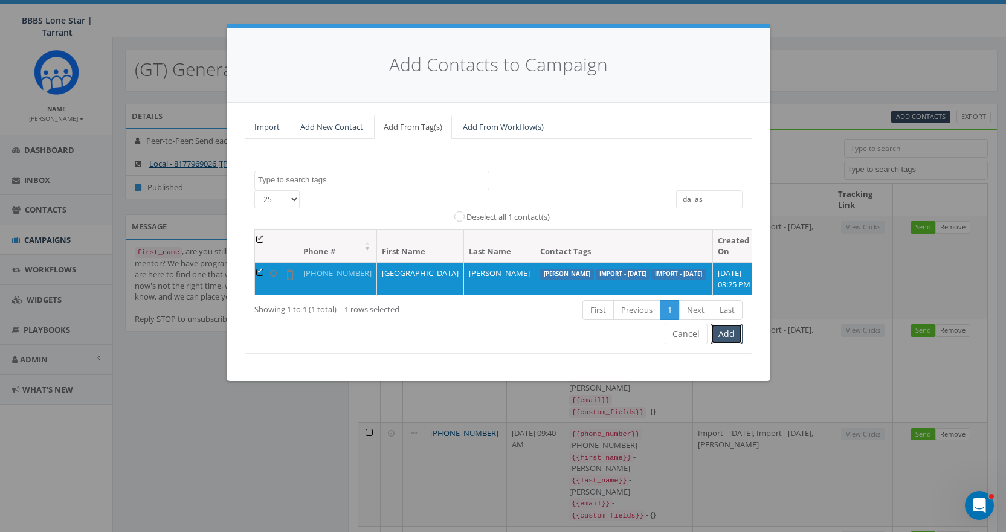
click at [727, 344] on button "Add" at bounding box center [726, 334] width 32 height 21
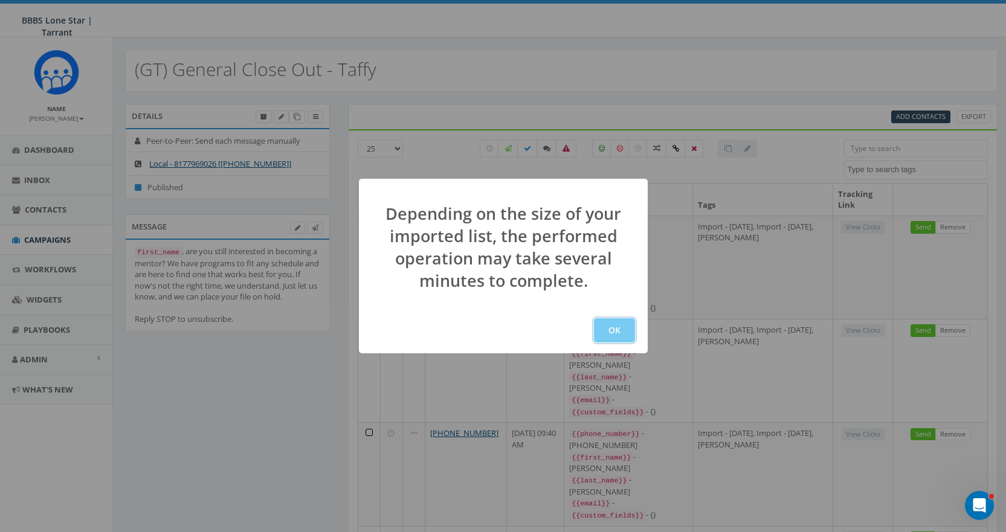
click at [594, 329] on button "OK" at bounding box center [614, 330] width 41 height 24
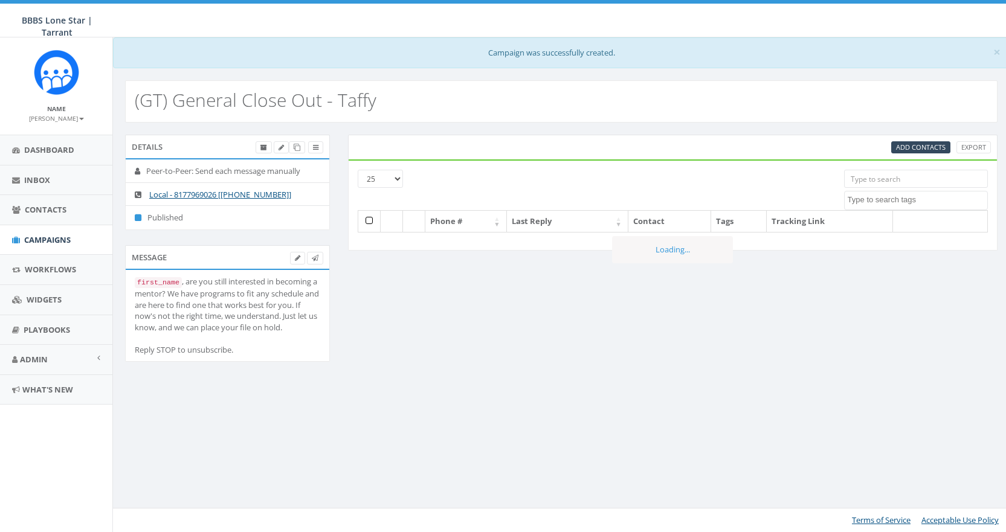
select select
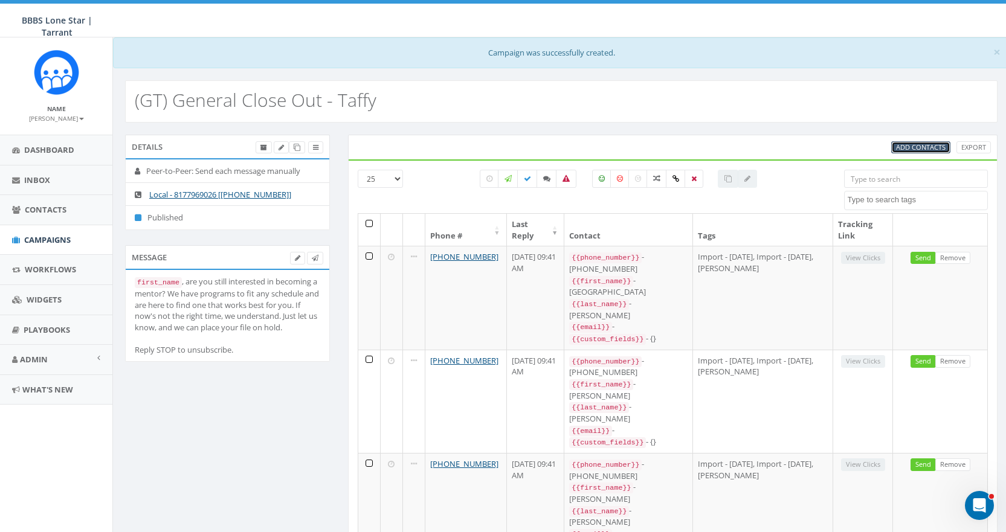
click at [925, 144] on span "Add Contacts" at bounding box center [921, 147] width 50 height 9
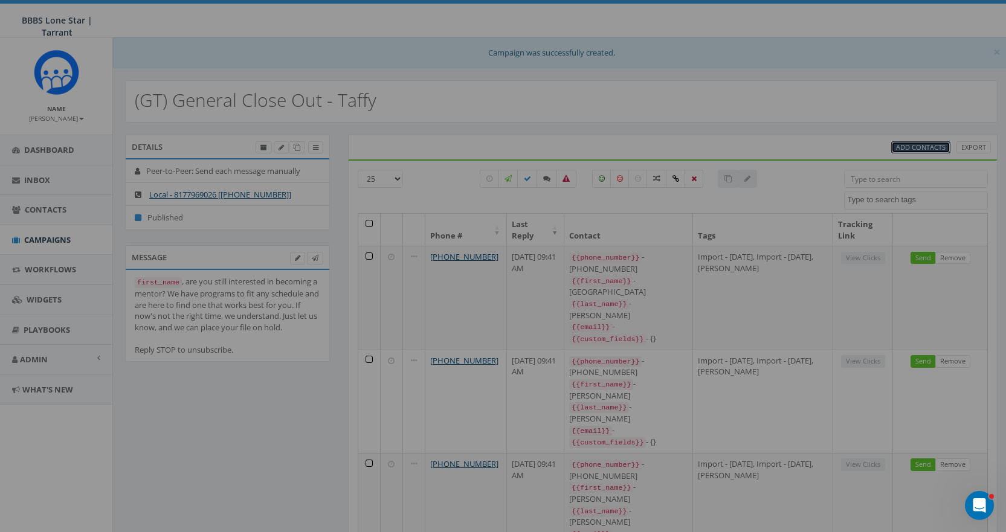
select select
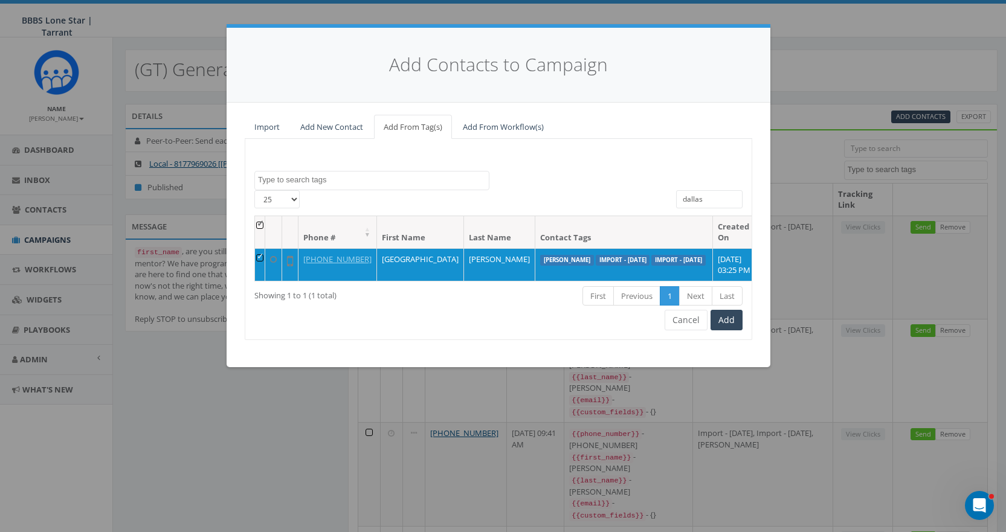
drag, startPoint x: 709, startPoint y: 196, endPoint x: 637, endPoint y: 169, distance: 76.5
click at [637, 196] on div "[PHONE_NUMBER] All 1 contact(s) on current page All 1 contact(s) filtered dallas" at bounding box center [498, 202] width 506 height 25
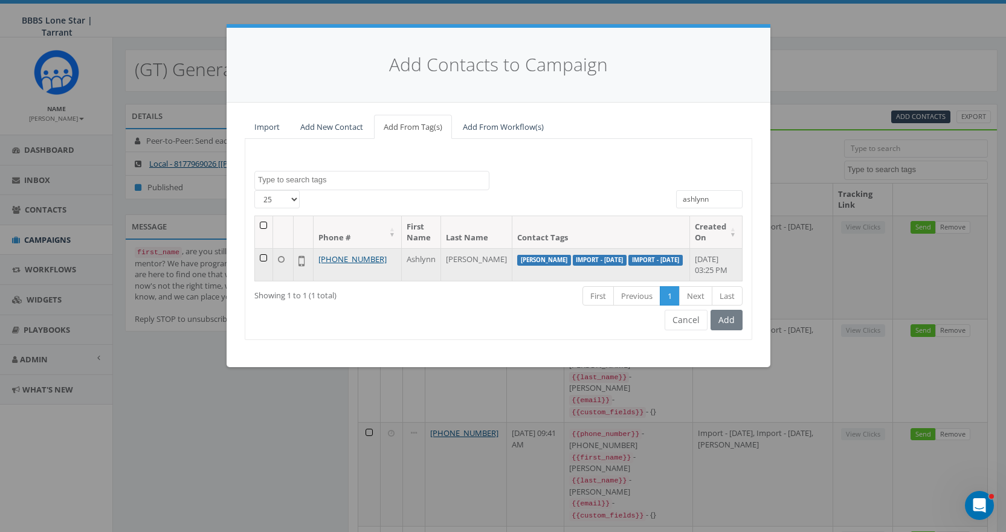
type input "ashlynn"
click at [264, 256] on td at bounding box center [264, 264] width 18 height 33
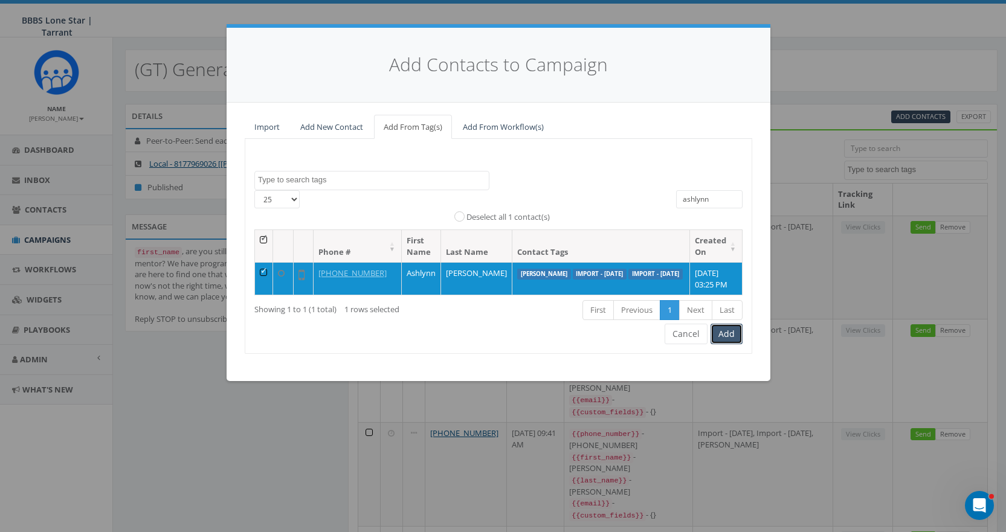
click at [735, 344] on button "Add" at bounding box center [726, 334] width 32 height 21
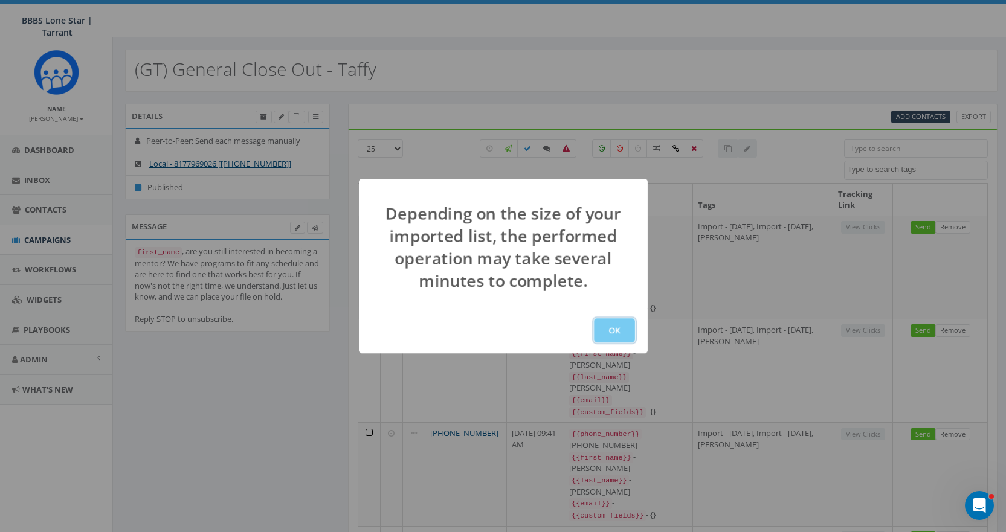
click at [606, 327] on button "OK" at bounding box center [614, 330] width 41 height 24
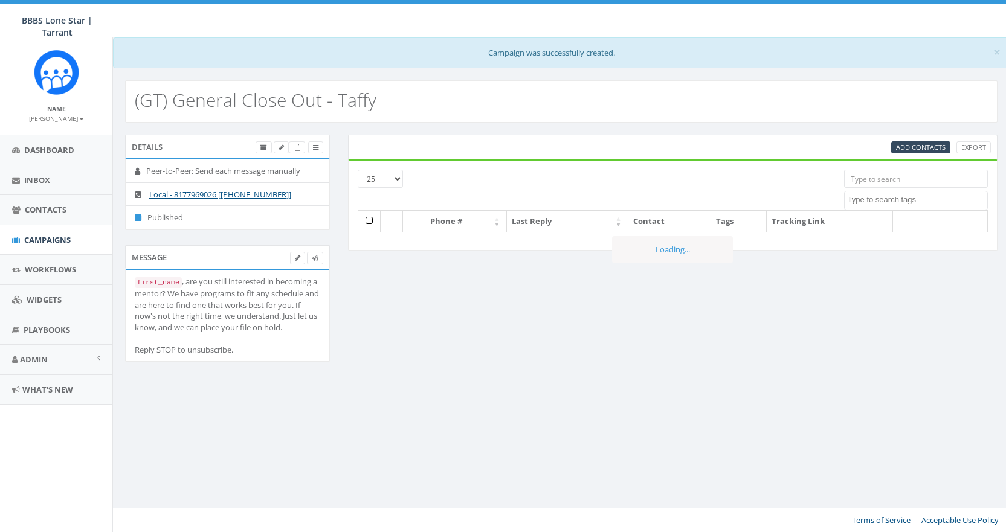
select select
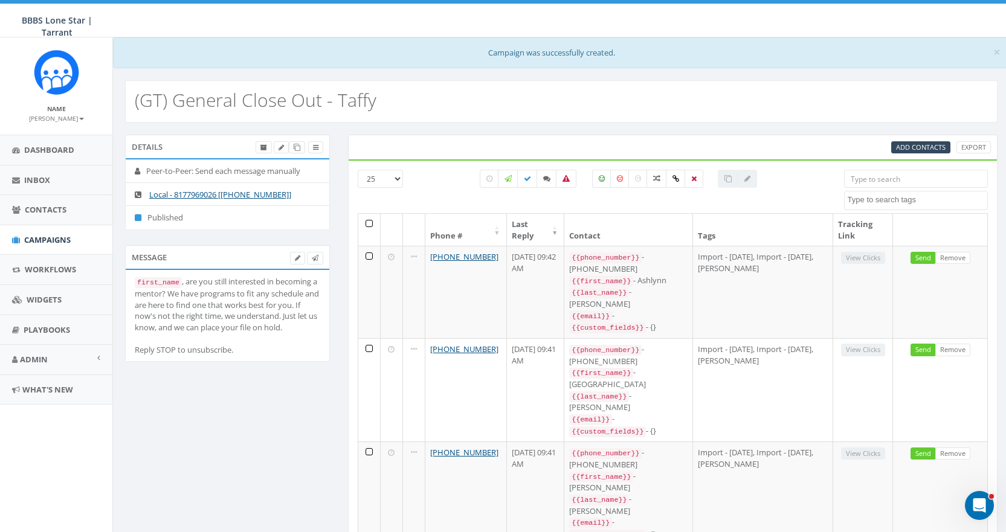
click at [898, 176] on input "search" at bounding box center [916, 179] width 144 height 18
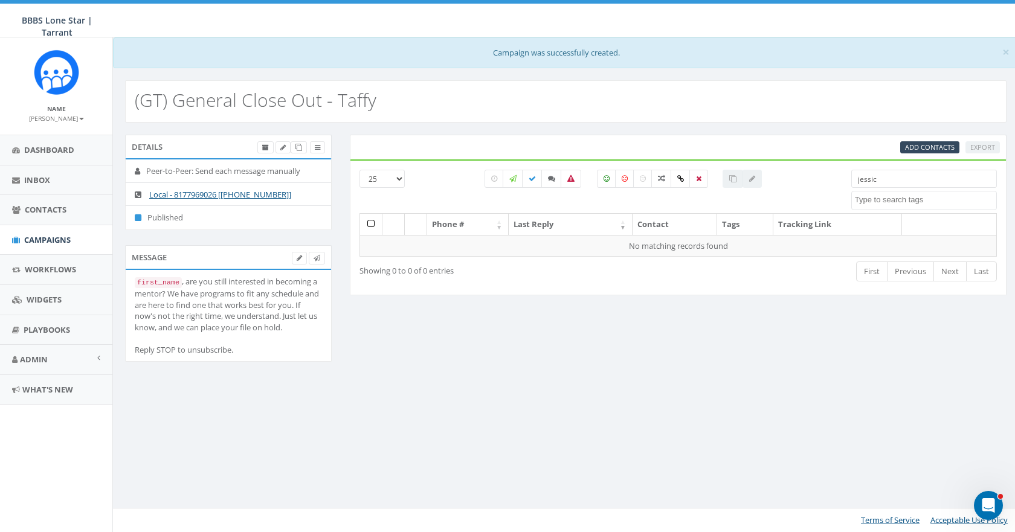
type input "jessica"
drag, startPoint x: 891, startPoint y: 181, endPoint x: 730, endPoint y: 180, distance: 160.7
click at [730, 180] on div "25 50 100 All 0 contact(s) on current page All 1 contact(s) filtered jessica Im…" at bounding box center [677, 191] width 655 height 43
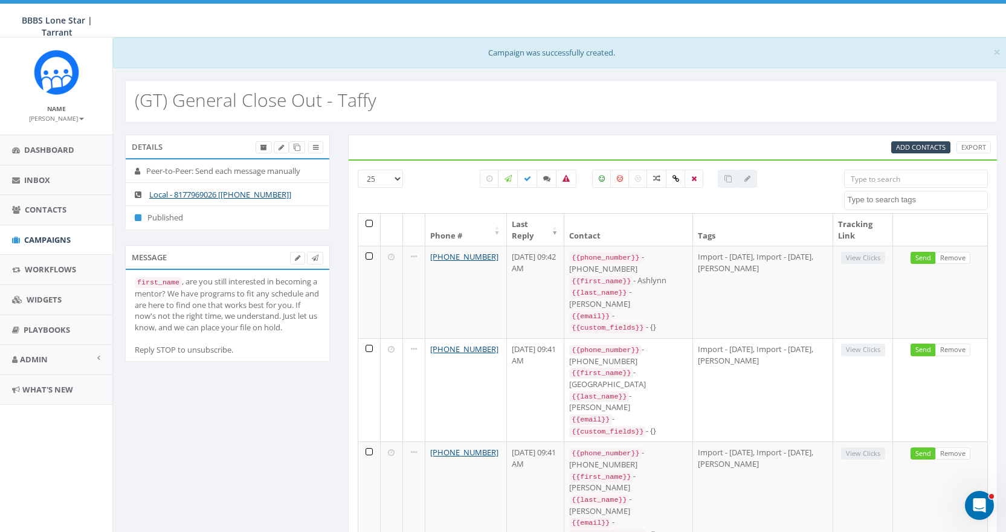
click at [868, 176] on input "search" at bounding box center [916, 179] width 144 height 18
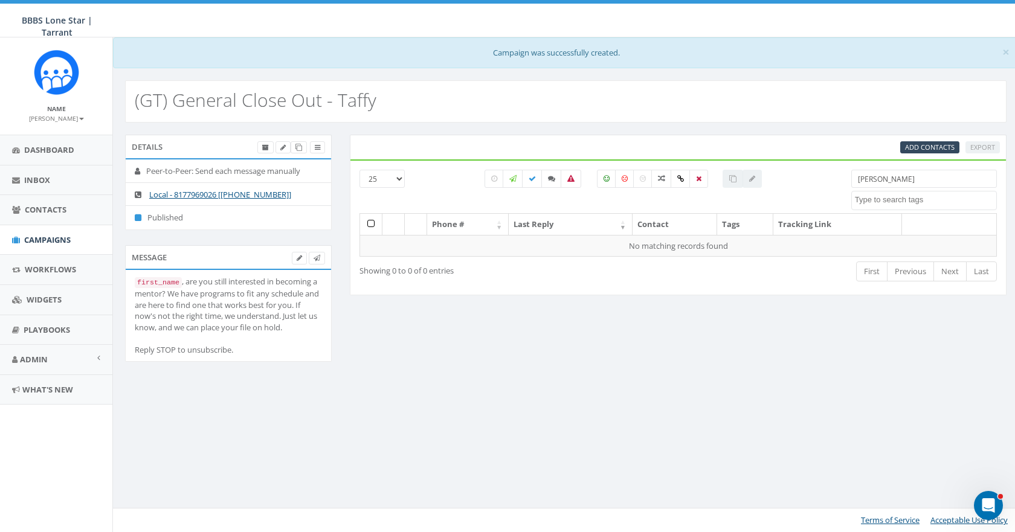
type input "shanika"
click at [922, 140] on div "Add Contacts Export" at bounding box center [678, 147] width 657 height 25
click at [922, 149] on span "Add Contacts" at bounding box center [930, 147] width 50 height 9
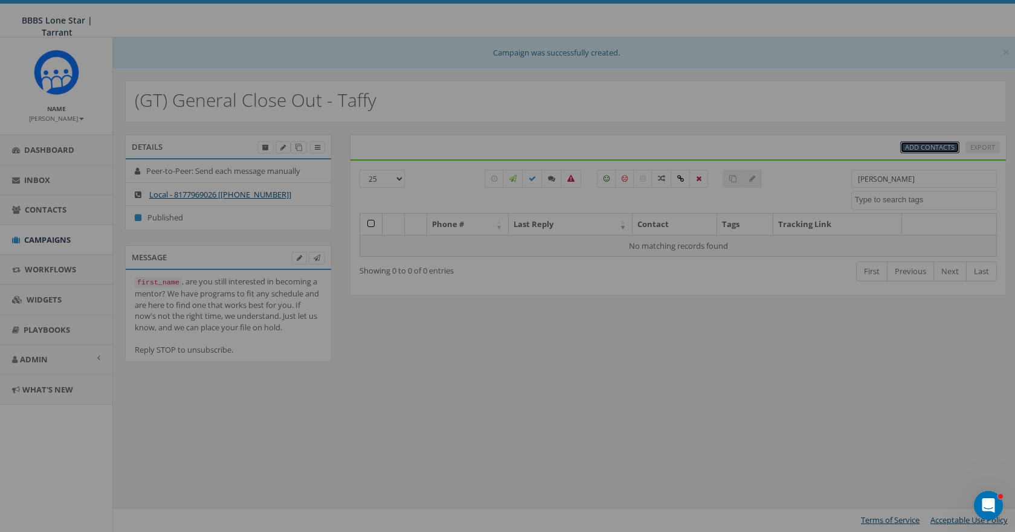
select select
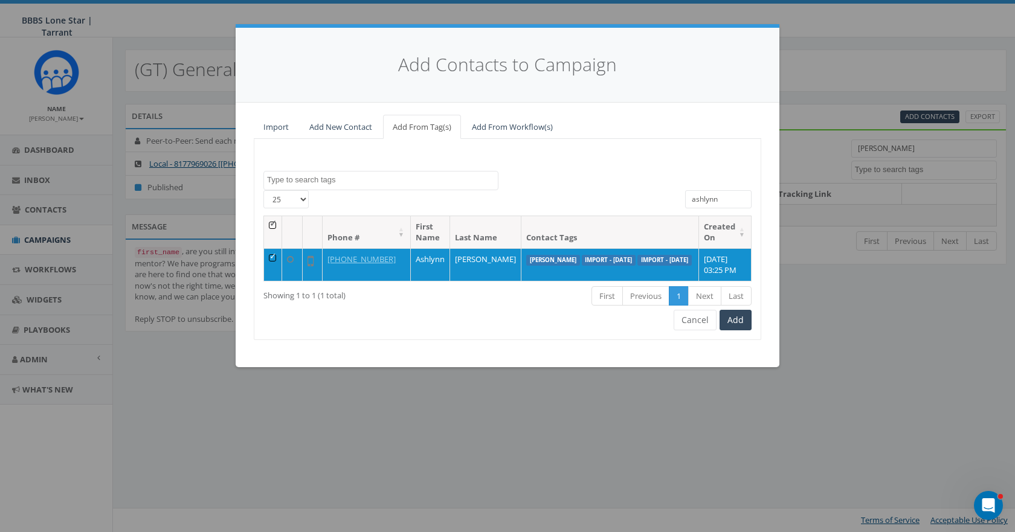
drag, startPoint x: 724, startPoint y: 198, endPoint x: 657, endPoint y: 199, distance: 67.1
click at [657, 199] on div "25 50 100 All 1 contact(s) on current page All 1 contact(s) filtered ashlynn" at bounding box center [507, 202] width 506 height 25
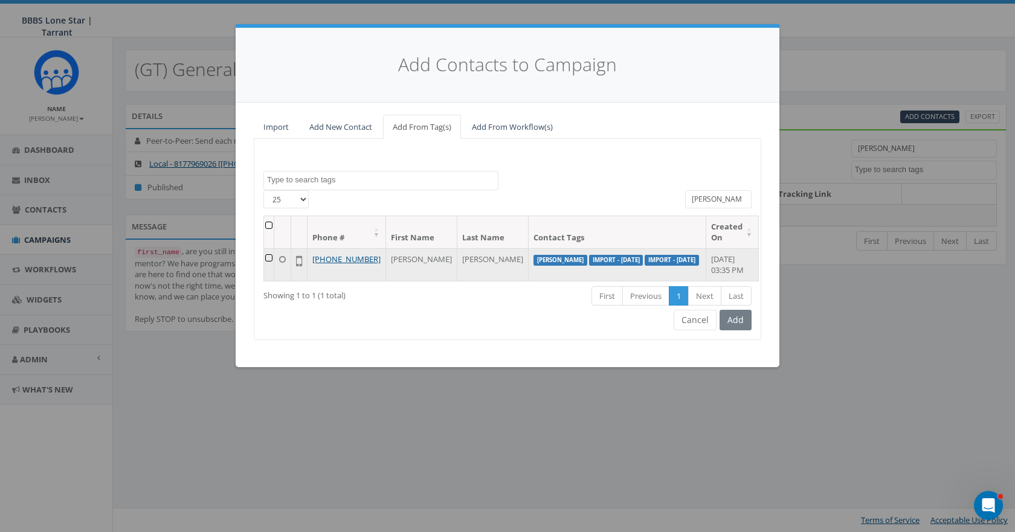
type input "shanika"
click at [274, 260] on td at bounding box center [269, 264] width 10 height 33
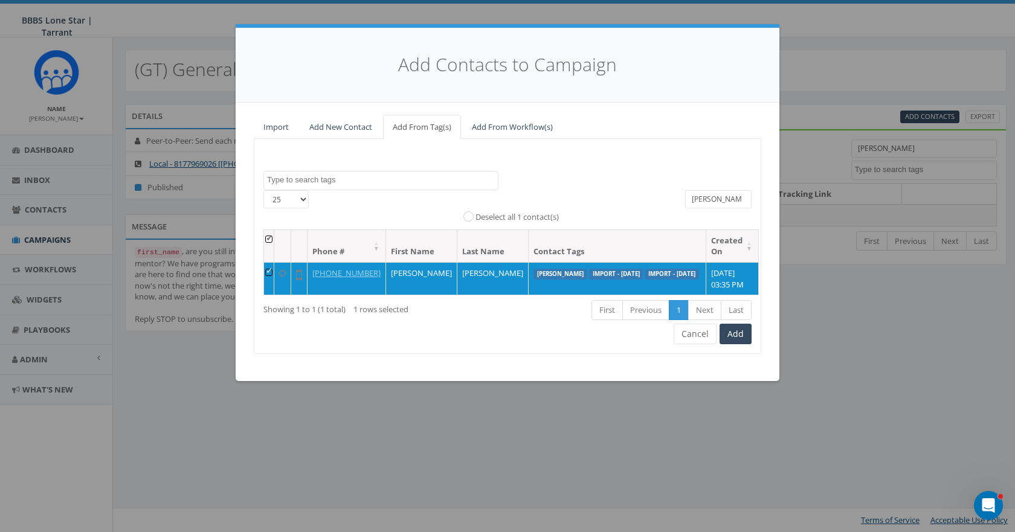
click at [751, 343] on div "Import - 08/04/2025 Import - 08/11/2025 Maeve Mitchell Taffy Olszewski TEST Tes…" at bounding box center [507, 246] width 507 height 215
click at [733, 344] on button "Add" at bounding box center [735, 334] width 32 height 21
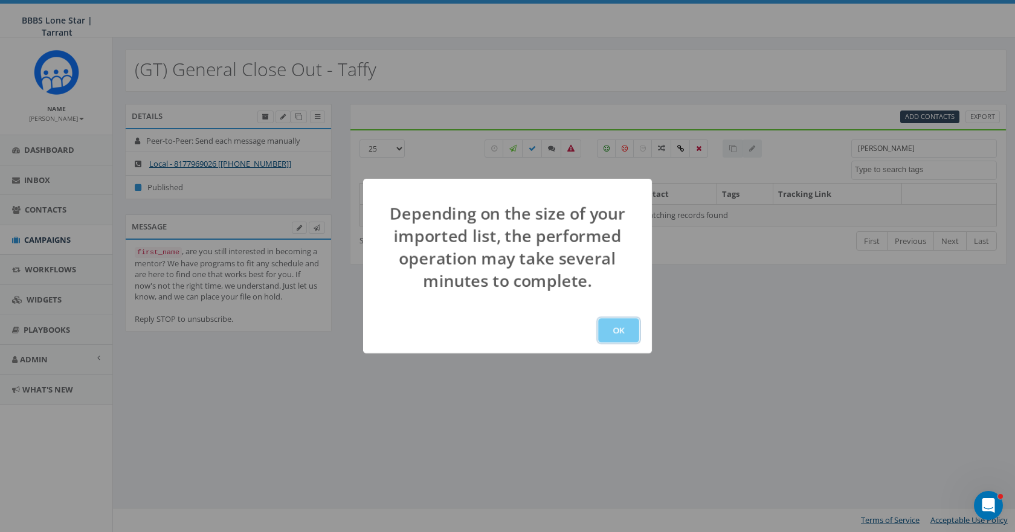
click at [613, 324] on button "OK" at bounding box center [618, 330] width 41 height 24
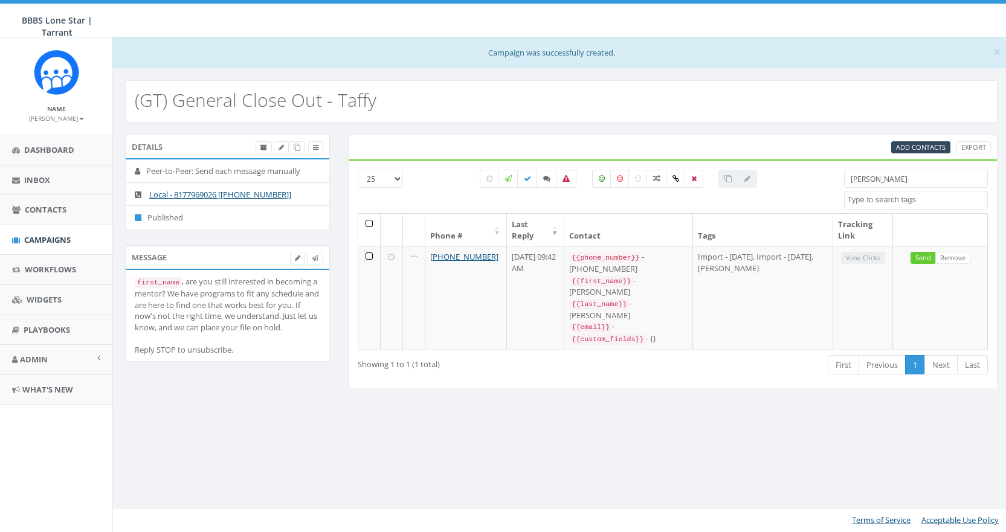
select select
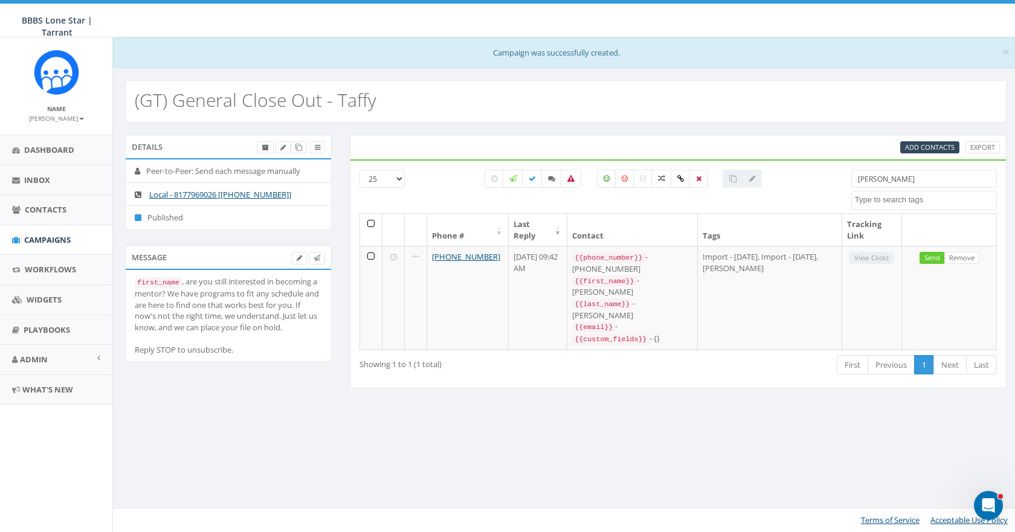
drag, startPoint x: 891, startPoint y: 180, endPoint x: 787, endPoint y: 176, distance: 104.6
click at [787, 176] on div "25 50 100 [PERSON_NAME] Import - [DATE] Import - [DATE] [PERSON_NAME] [PERSON_N…" at bounding box center [677, 191] width 655 height 43
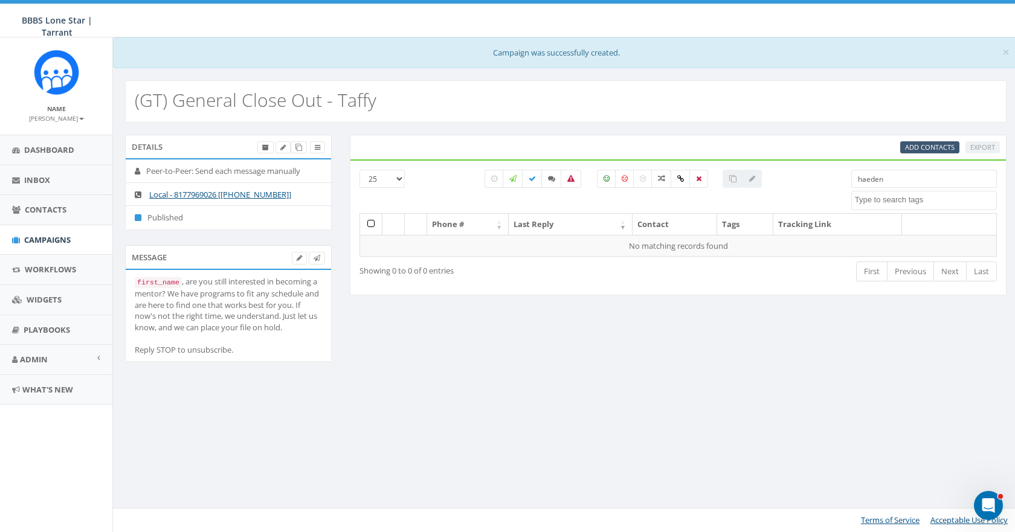
type input "haeden"
click at [936, 143] on span "Add Contacts" at bounding box center [930, 147] width 50 height 9
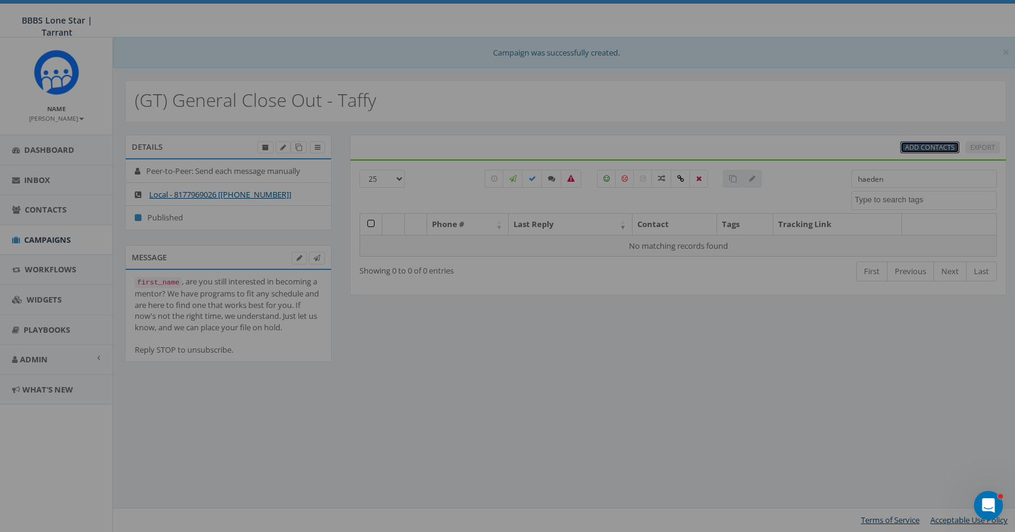
select select
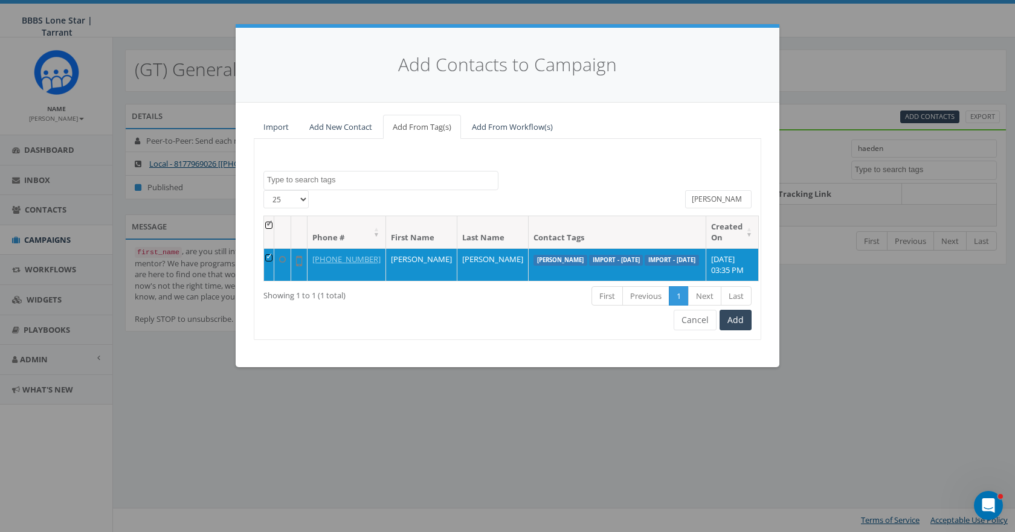
drag, startPoint x: 725, startPoint y: 202, endPoint x: 631, endPoint y: 200, distance: 94.3
click at [631, 200] on div "[PHONE_NUMBER] All 1 contact(s) on current page All 1 contact(s) filtered [PERS…" at bounding box center [507, 202] width 506 height 25
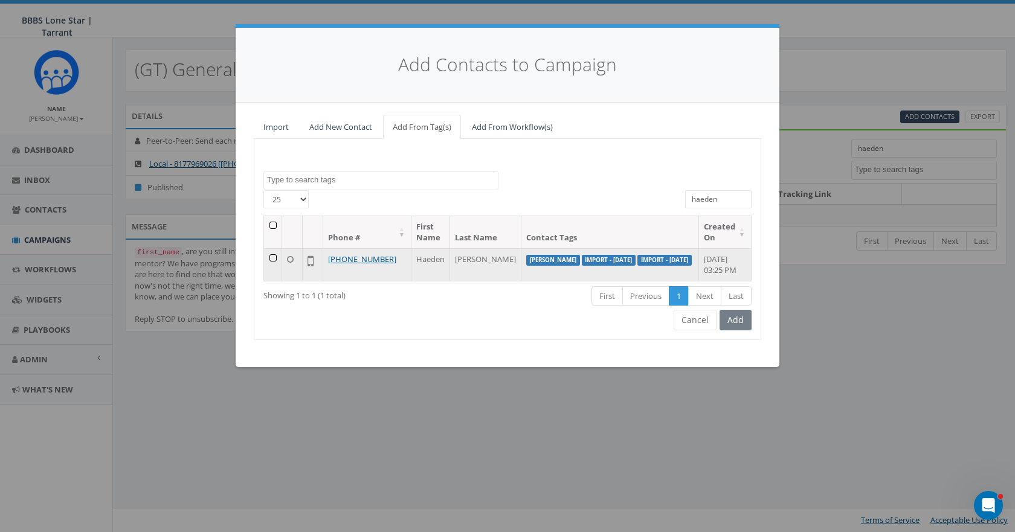
type input "haeden"
click at [270, 257] on td at bounding box center [273, 264] width 18 height 33
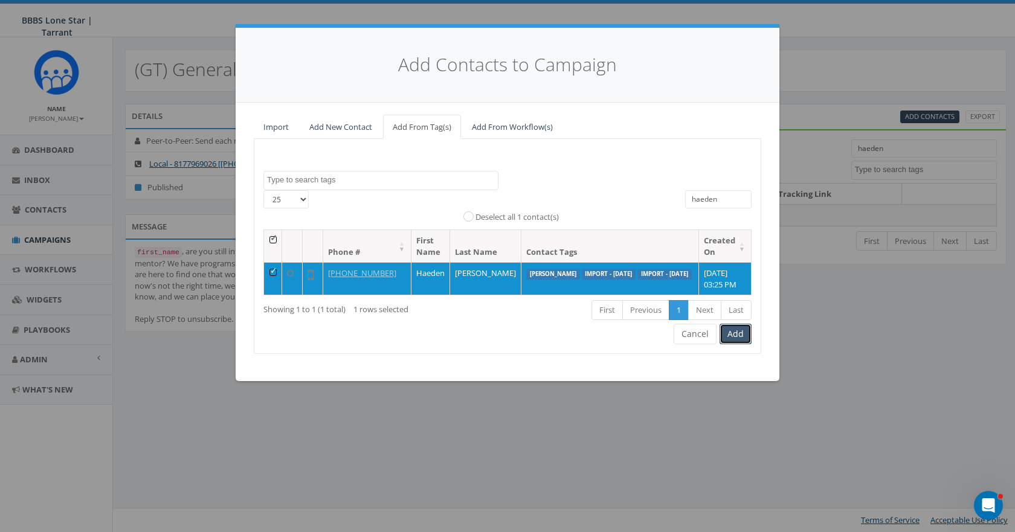
click at [736, 344] on button "Add" at bounding box center [735, 334] width 32 height 21
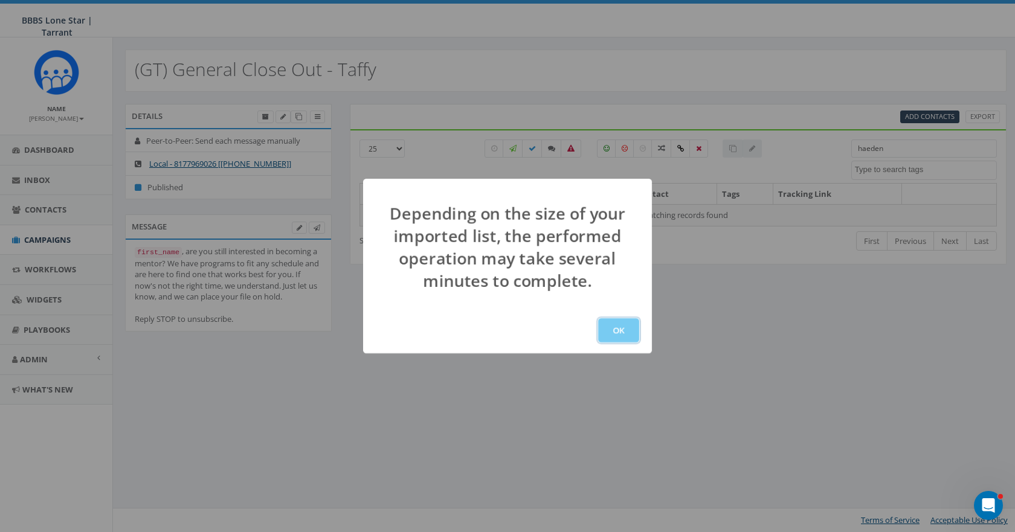
click at [628, 320] on button "OK" at bounding box center [618, 330] width 41 height 24
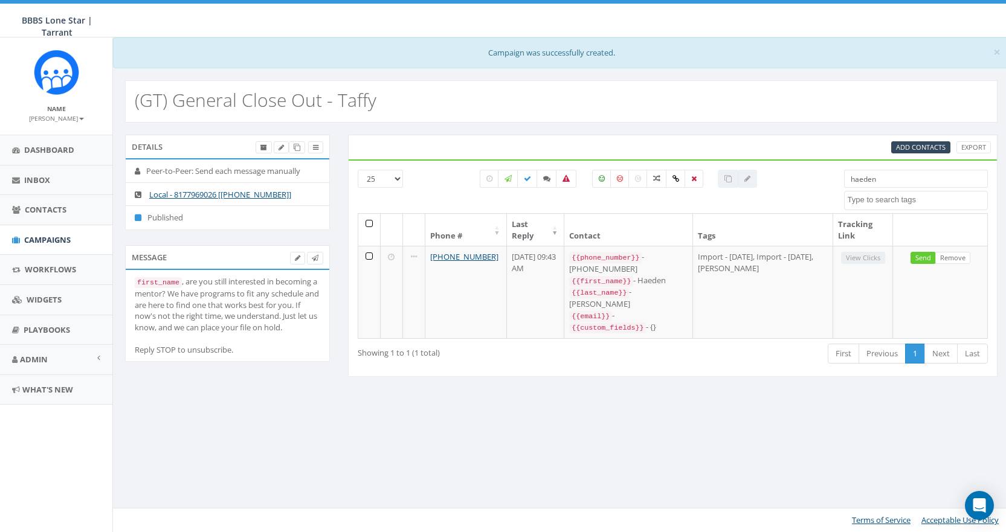
select select
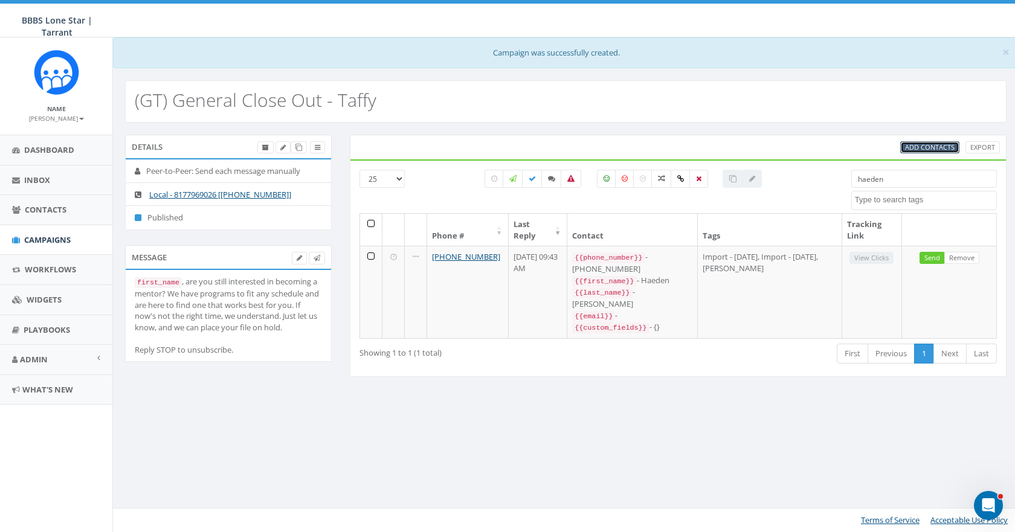
click at [927, 147] on span "Add Contacts" at bounding box center [930, 147] width 50 height 9
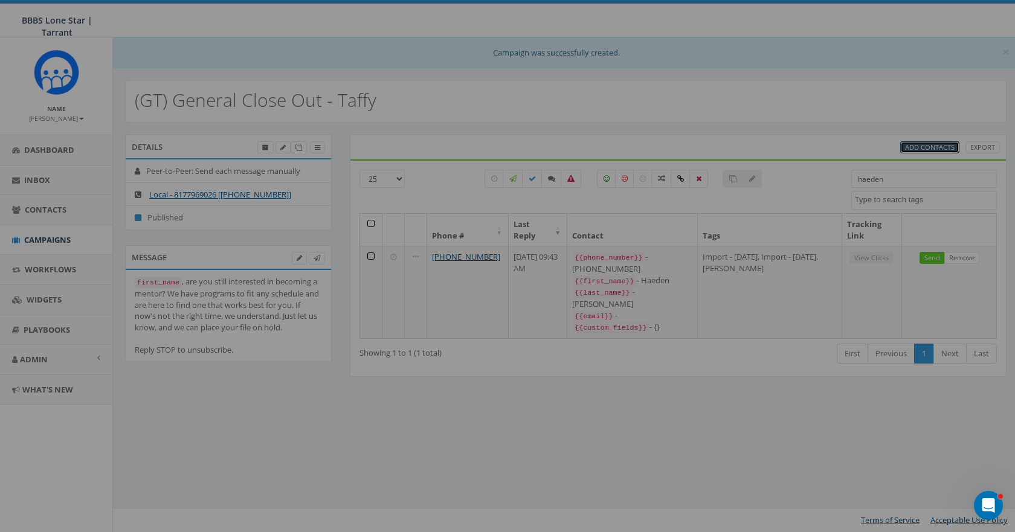
select select
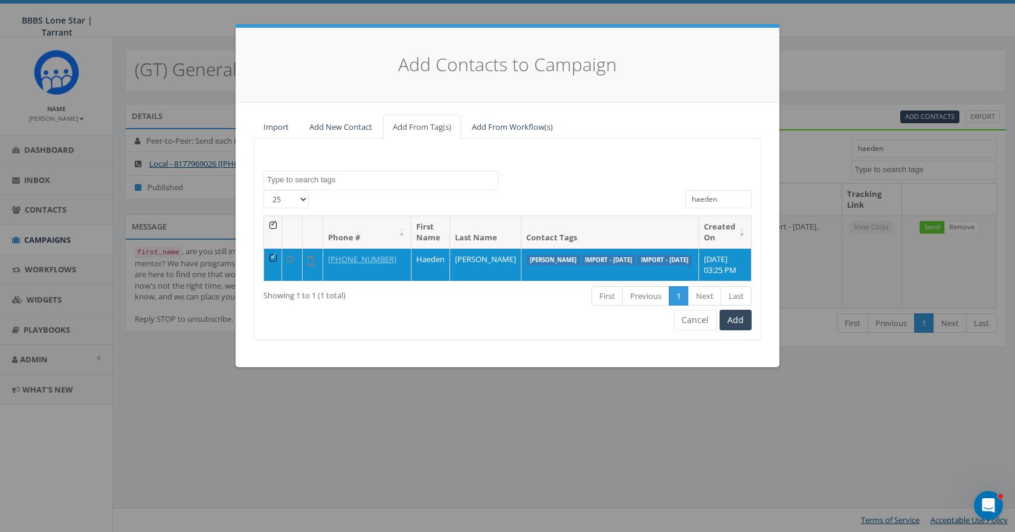
drag, startPoint x: 727, startPoint y: 195, endPoint x: 658, endPoint y: 197, distance: 68.3
click at [658, 197] on div "25 50 100 All 1 contact(s) on current page All 1 contact(s) filtered haeden" at bounding box center [507, 202] width 506 height 25
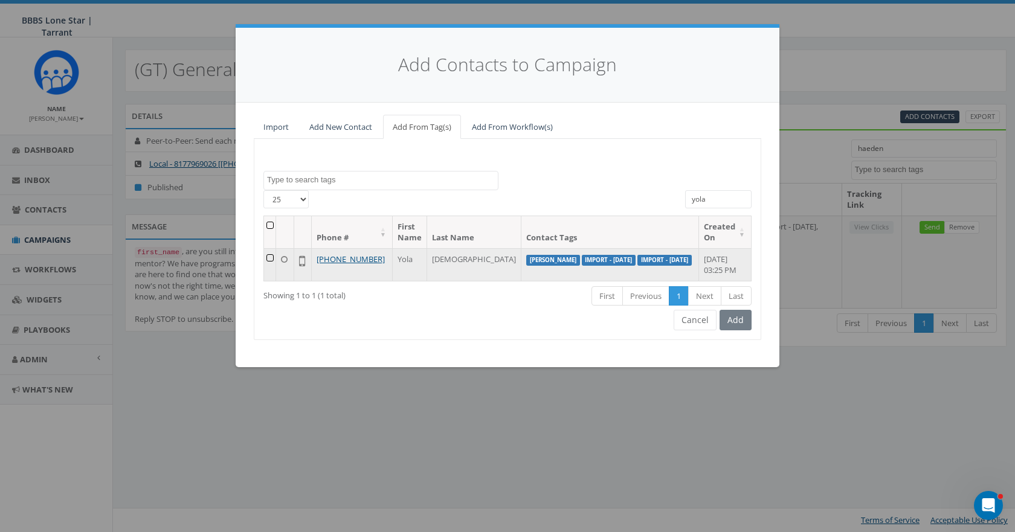
type input "yola"
click at [272, 257] on td at bounding box center [270, 264] width 12 height 33
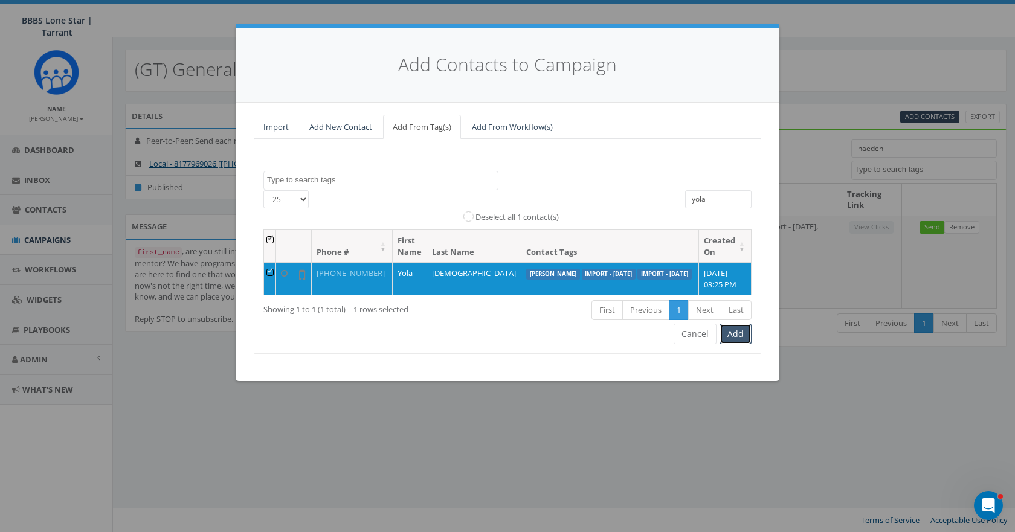
click at [738, 344] on button "Add" at bounding box center [735, 334] width 32 height 21
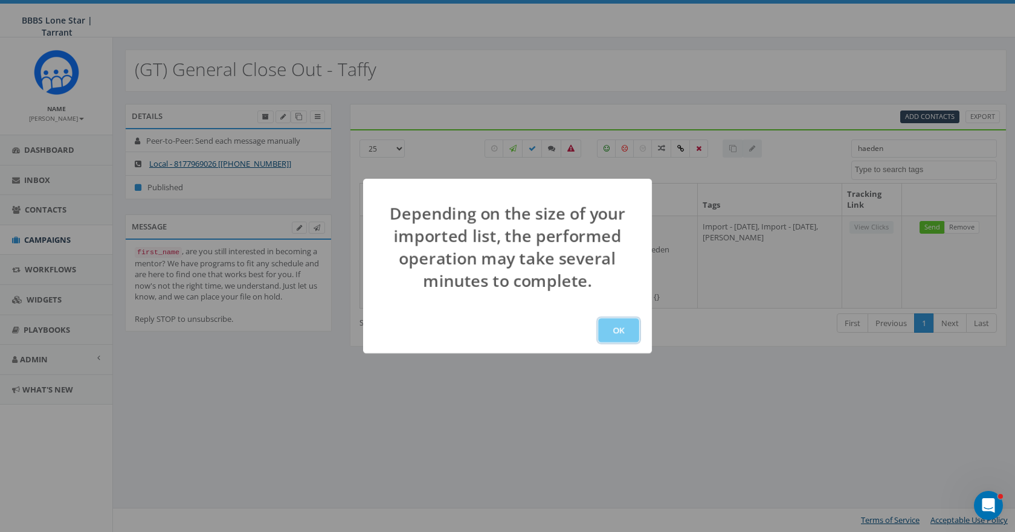
click at [628, 329] on button "OK" at bounding box center [618, 330] width 41 height 24
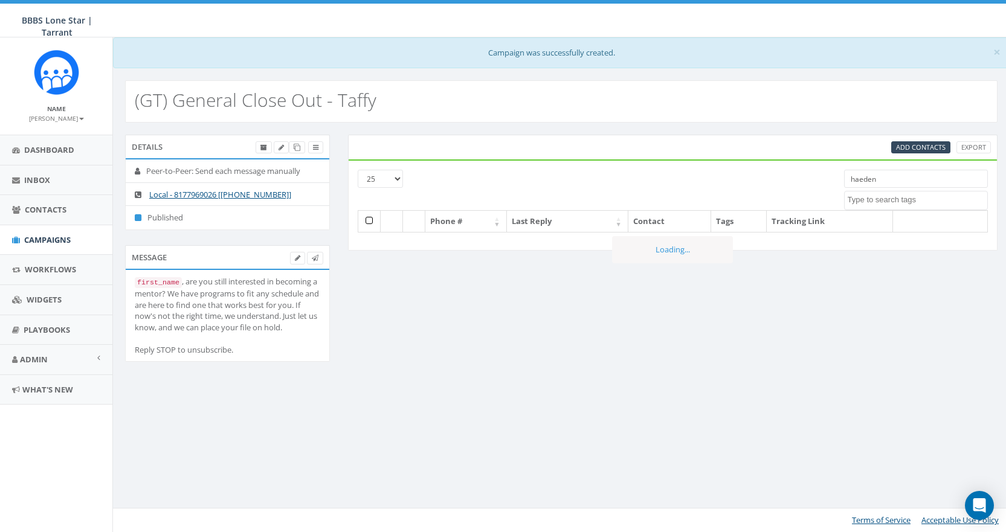
select select
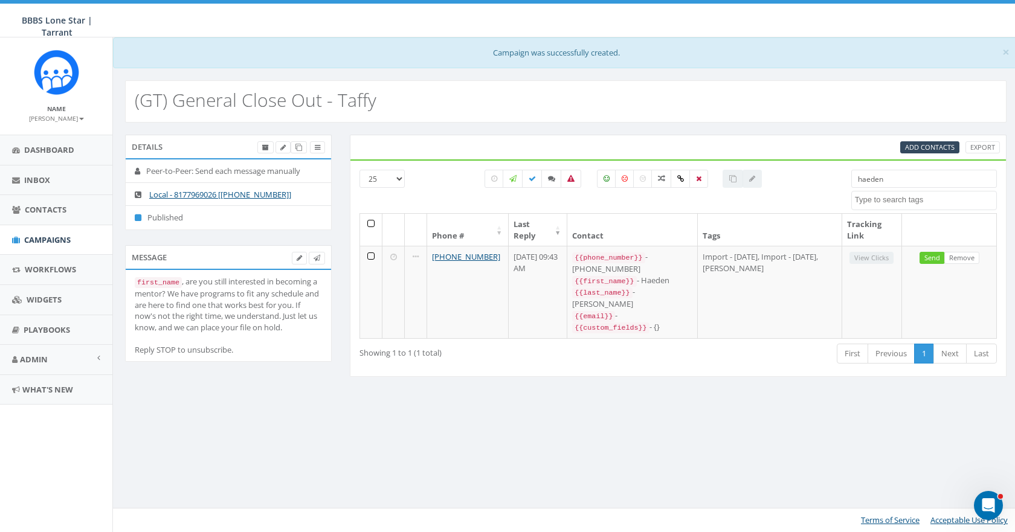
drag, startPoint x: 904, startPoint y: 175, endPoint x: 812, endPoint y: 178, distance: 91.9
click at [812, 178] on div "25 50 100 haeden Import - [DATE] Import - [DATE] [PERSON_NAME] [PERSON_NAME] TE…" at bounding box center [677, 191] width 655 height 43
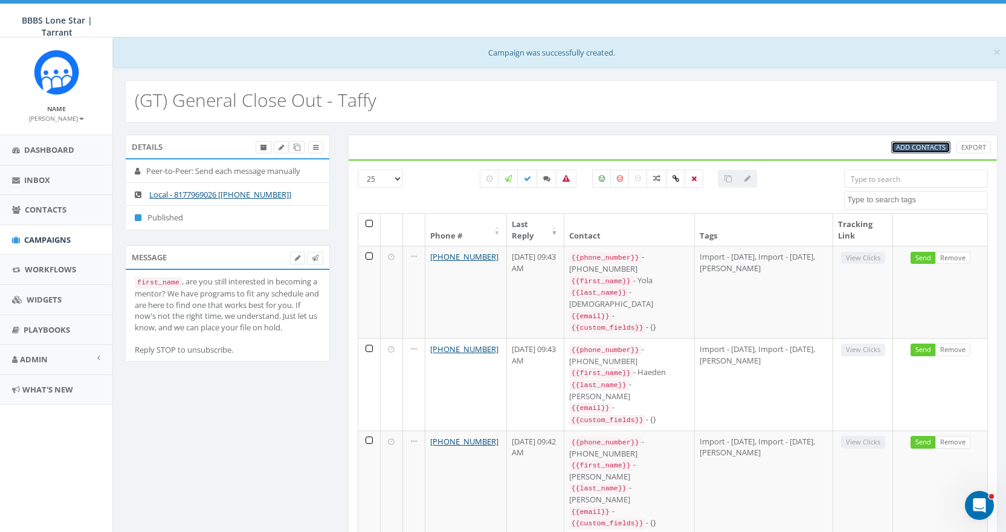
click at [909, 149] on span "Add Contacts" at bounding box center [921, 147] width 50 height 9
select select
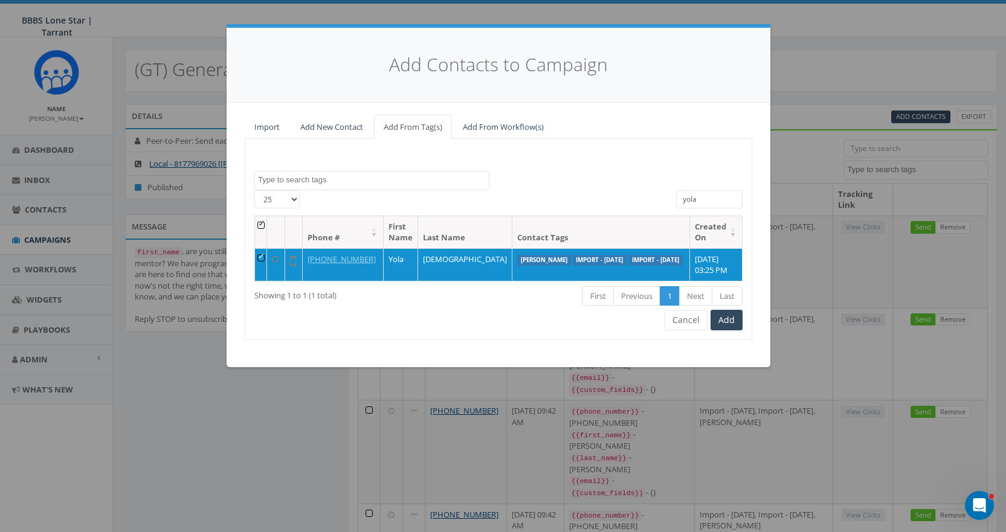
drag, startPoint x: 702, startPoint y: 201, endPoint x: 657, endPoint y: 195, distance: 45.7
click at [657, 199] on div "25 50 100 All 1 contact(s) on current page All 1 contact(s) filtered yola" at bounding box center [498, 202] width 506 height 25
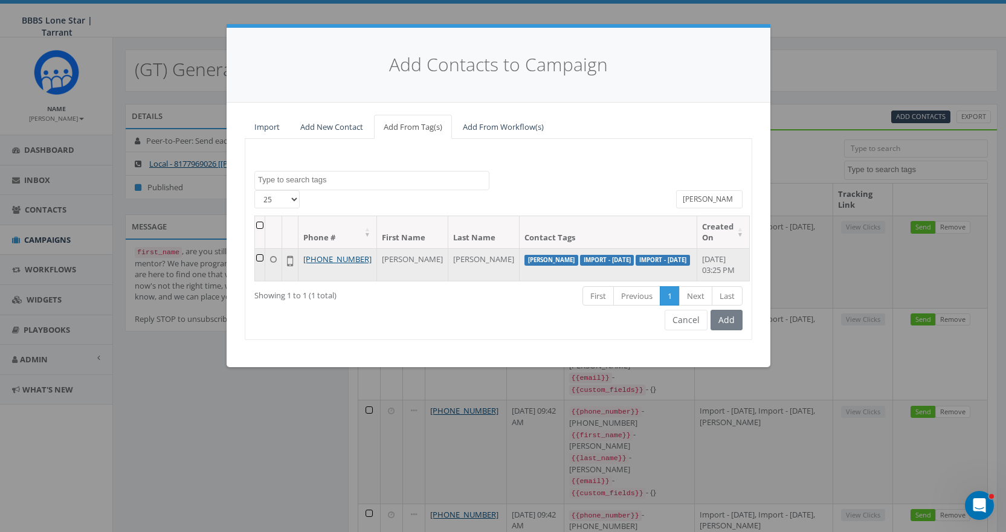
type input "[PERSON_NAME]"
click at [260, 258] on td at bounding box center [260, 264] width 10 height 33
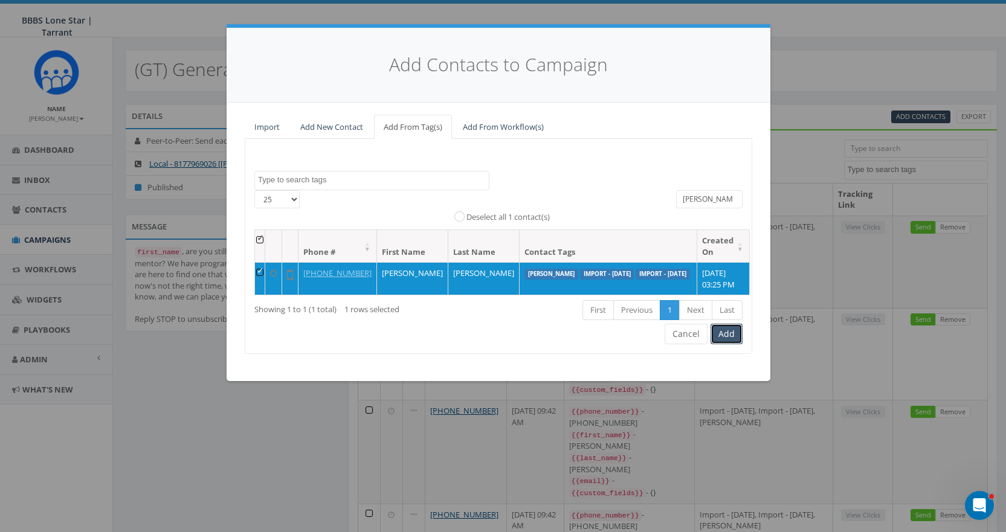
click at [723, 344] on button "Add" at bounding box center [726, 334] width 32 height 21
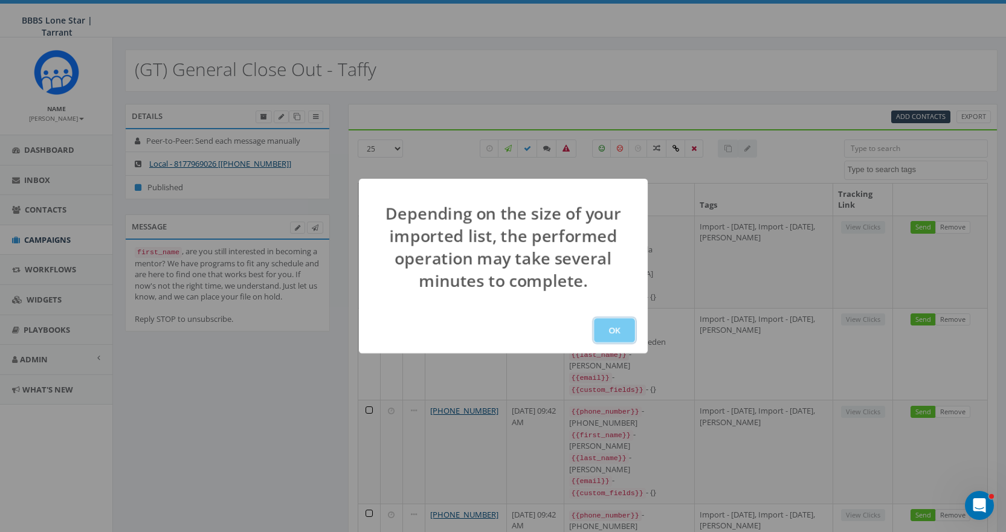
click at [614, 333] on button "OK" at bounding box center [614, 330] width 41 height 24
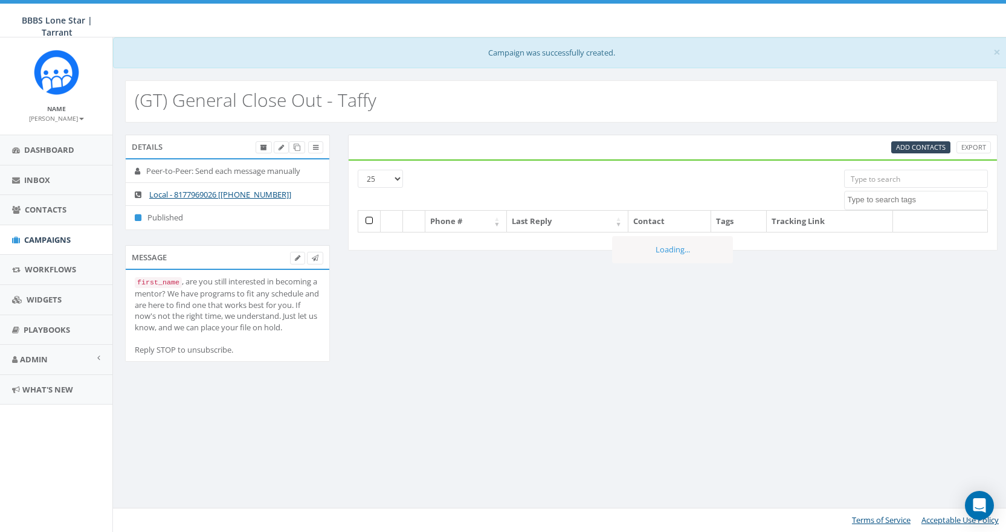
select select
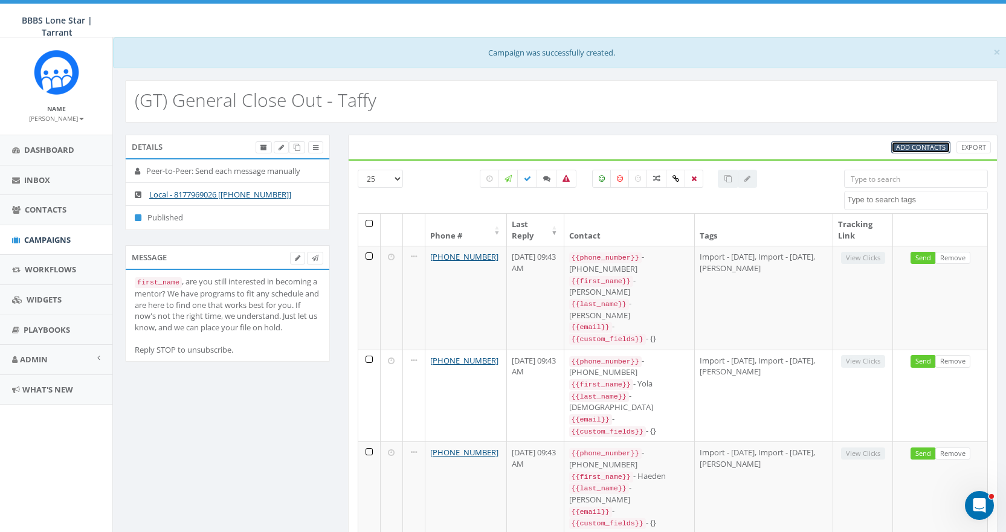
click at [921, 146] on span "Add Contacts" at bounding box center [921, 147] width 50 height 9
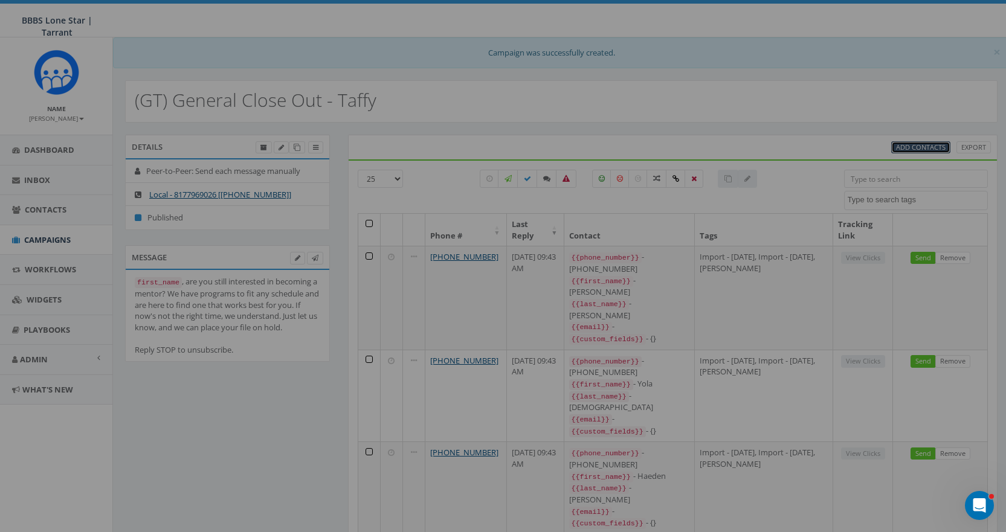
select select
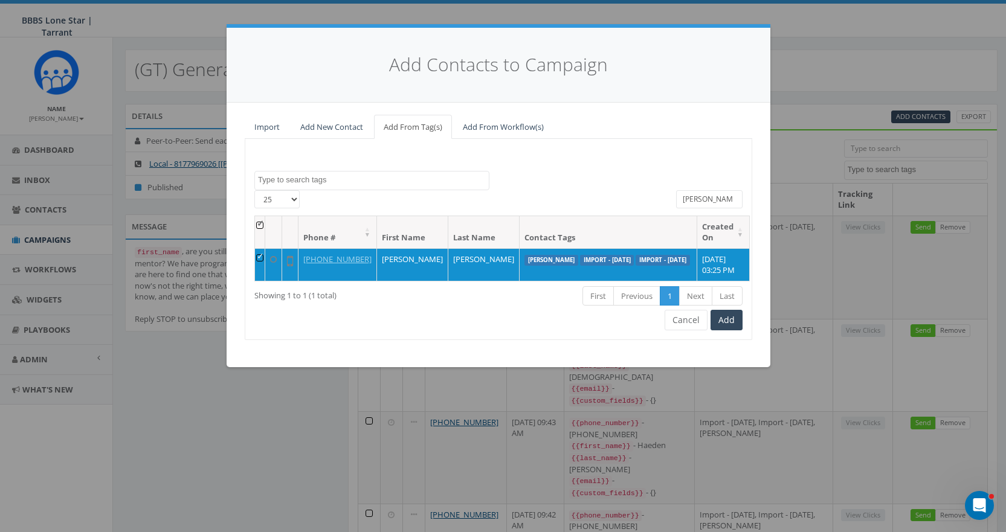
drag, startPoint x: 715, startPoint y: 196, endPoint x: 569, endPoint y: 196, distance: 145.6
click at [569, 196] on div "[PHONE_NUMBER] All 1 contact(s) on current page All 1 contact(s) filtered [PERS…" at bounding box center [498, 202] width 506 height 25
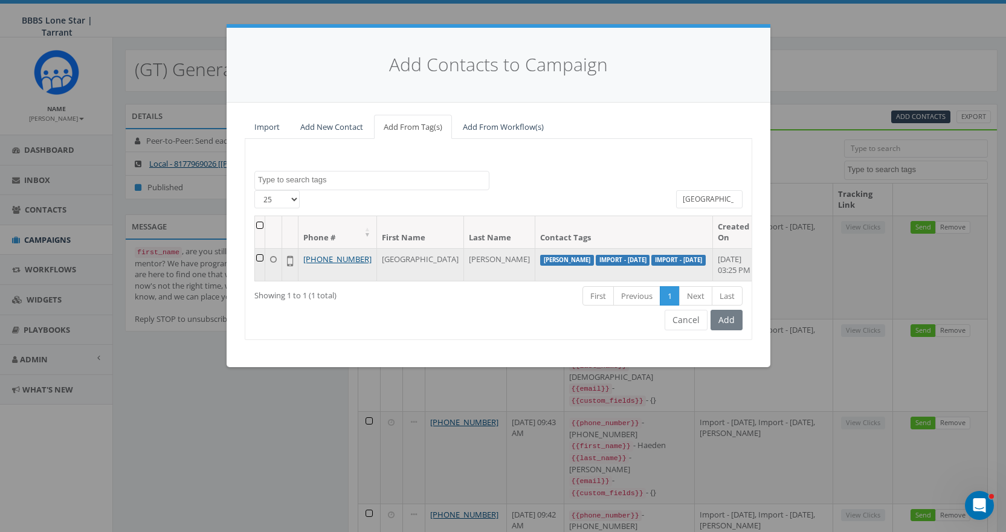
type input "[GEOGRAPHIC_DATA]"
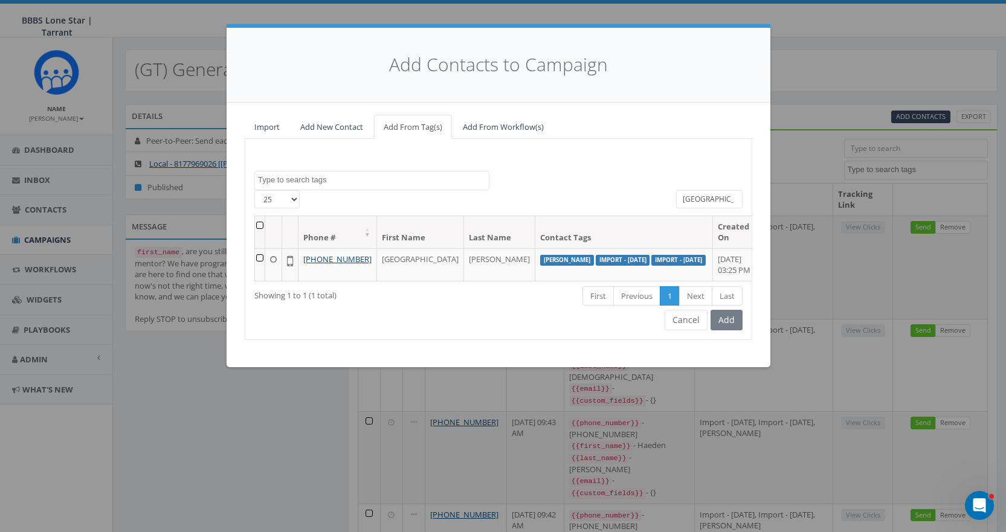
click at [265, 258] on td at bounding box center [260, 264] width 10 height 33
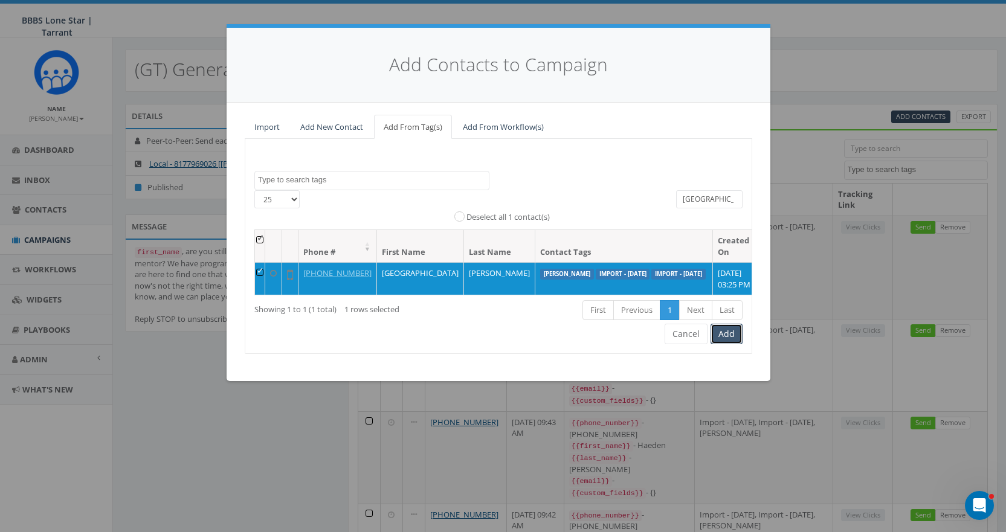
click at [725, 344] on button "Add" at bounding box center [726, 334] width 32 height 21
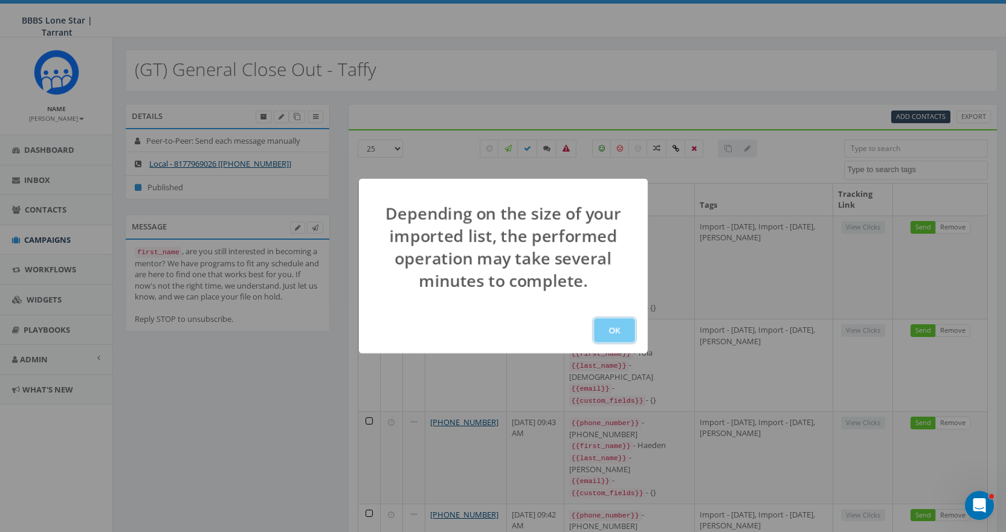
click at [620, 326] on button "OK" at bounding box center [614, 330] width 41 height 24
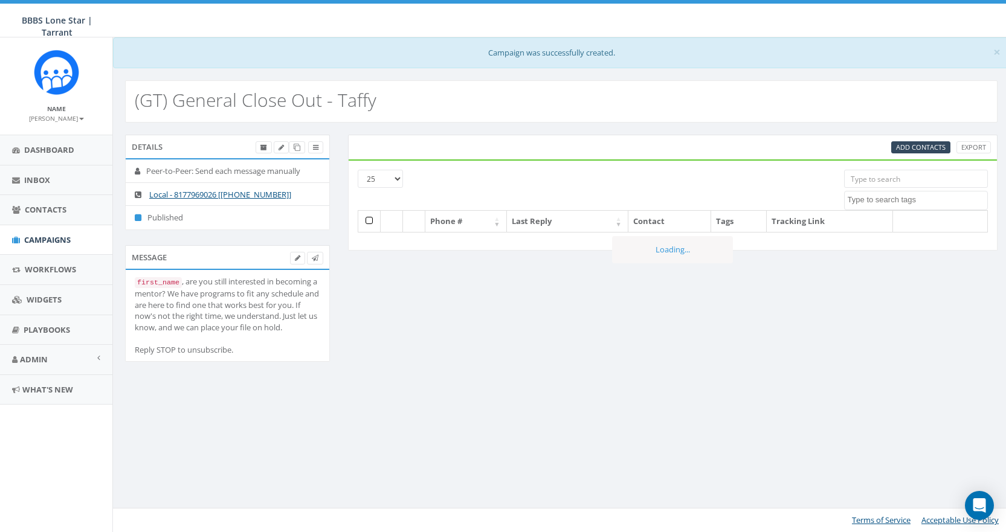
select select
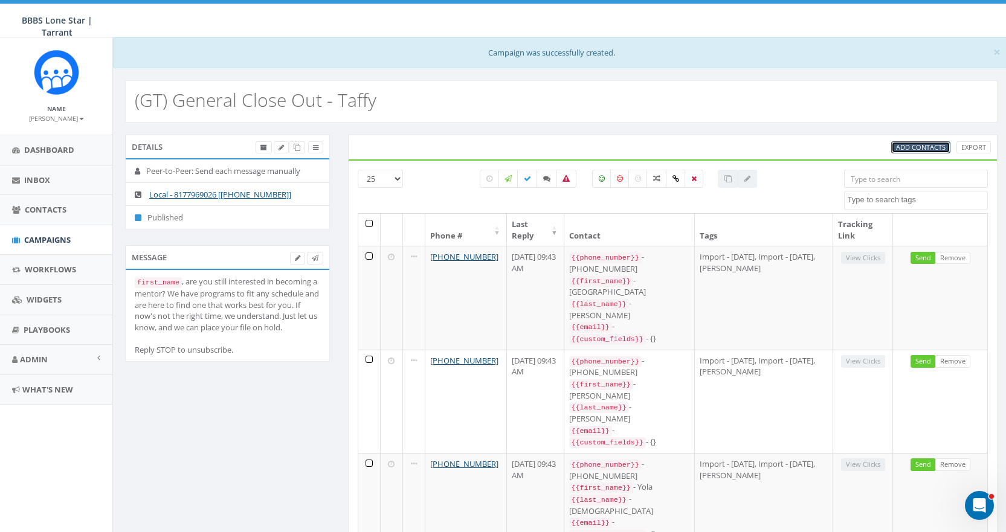
click at [929, 146] on span "Add Contacts" at bounding box center [921, 147] width 50 height 9
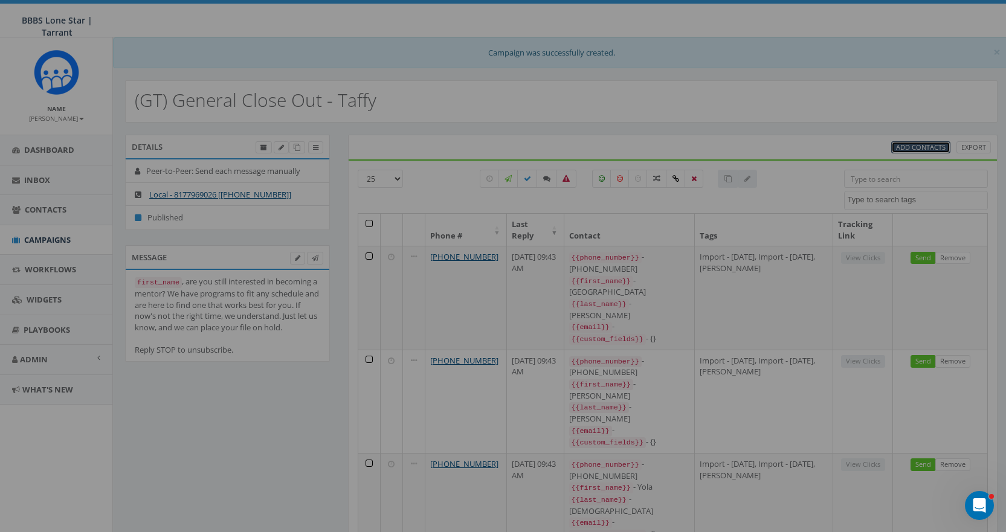
select select
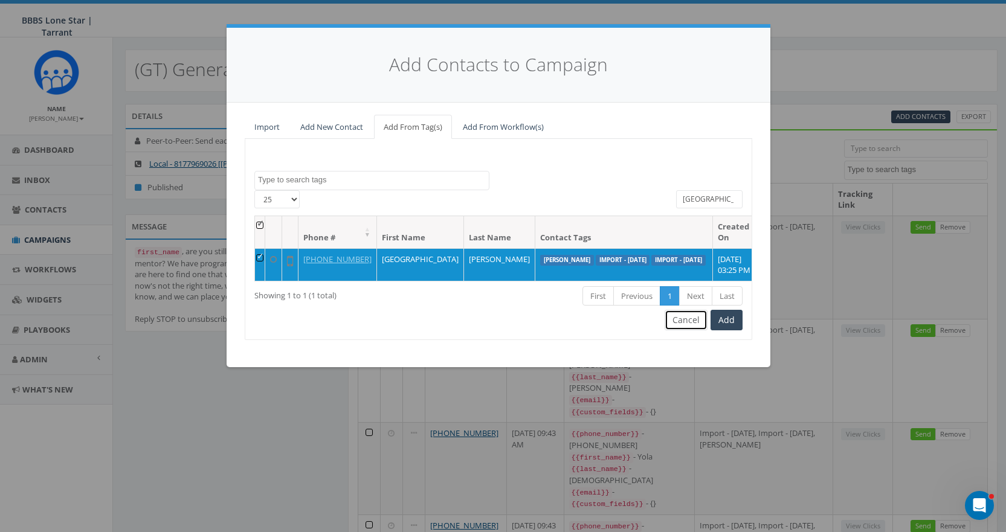
click at [693, 330] on button "Cancel" at bounding box center [685, 320] width 43 height 21
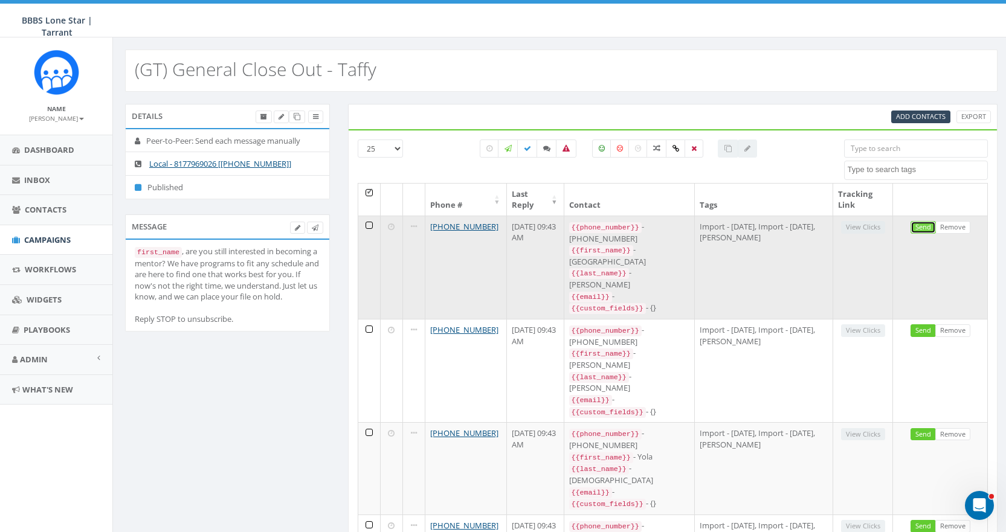
click at [921, 228] on link "Send" at bounding box center [922, 227] width 25 height 13
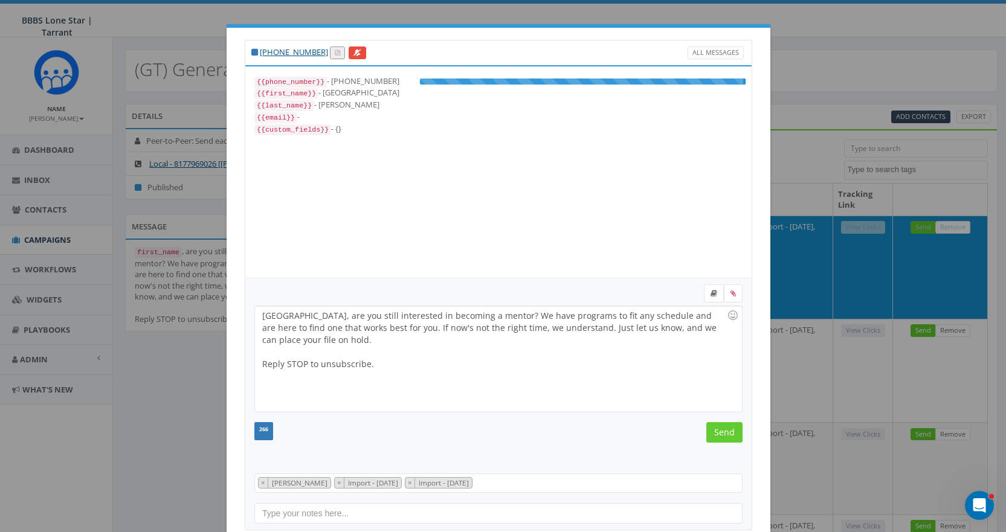
scroll to position [24, 0]
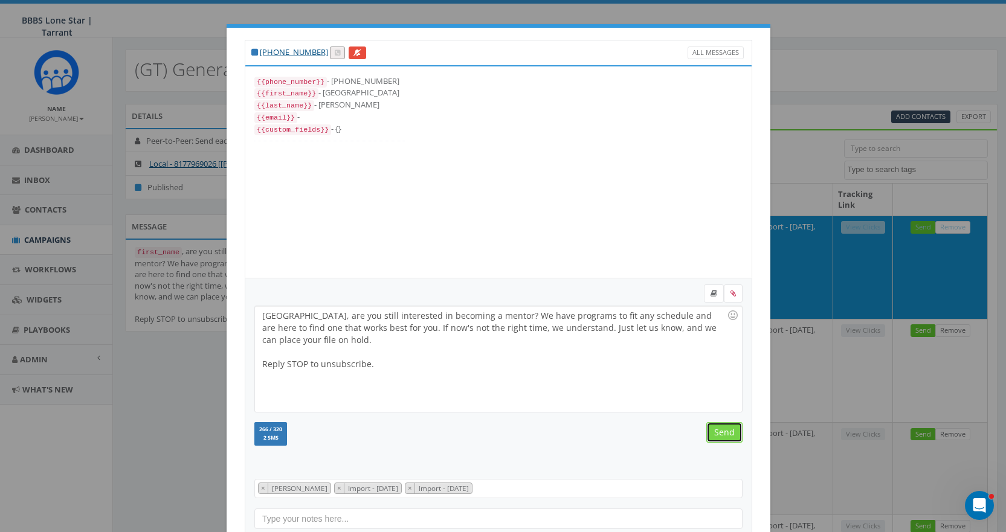
click at [725, 431] on input "Send" at bounding box center [724, 432] width 36 height 21
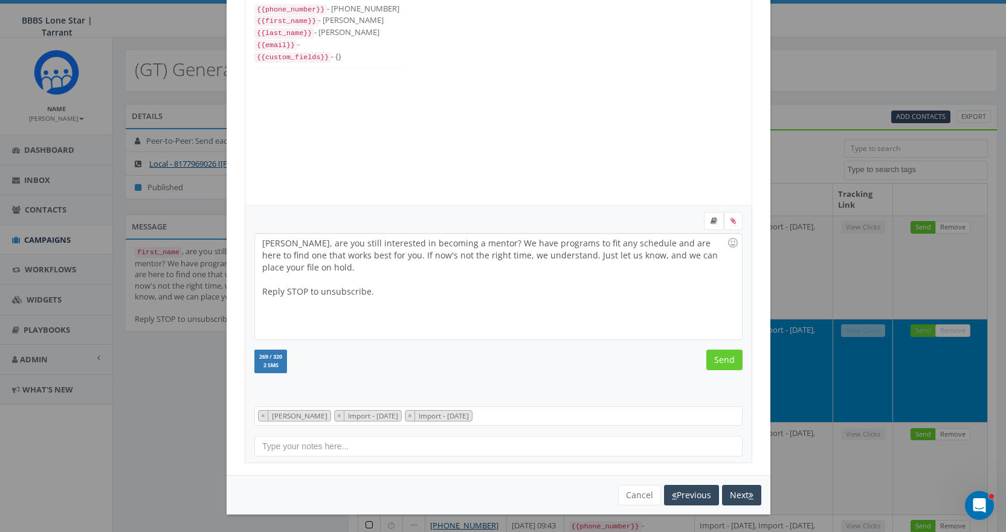
scroll to position [73, 0]
click at [715, 362] on input "Send" at bounding box center [724, 359] width 36 height 21
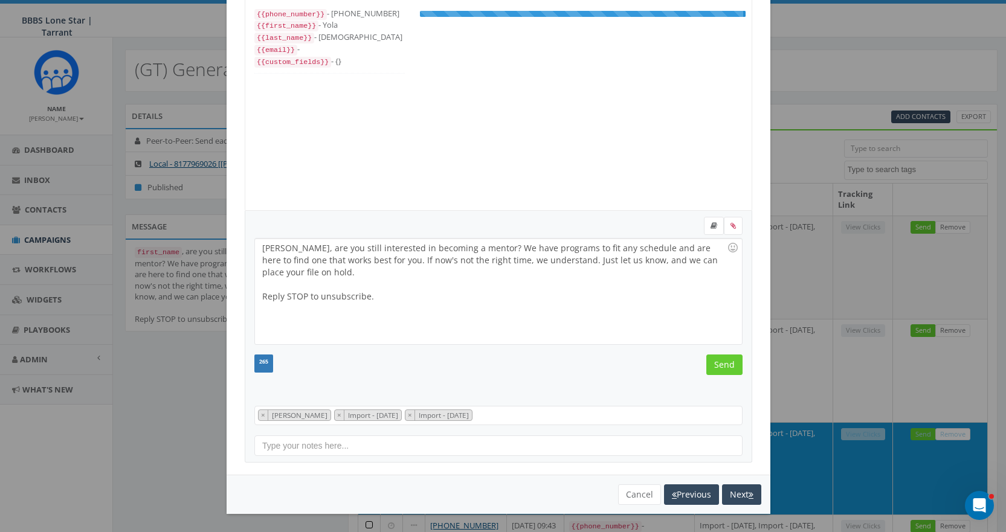
scroll to position [24, 0]
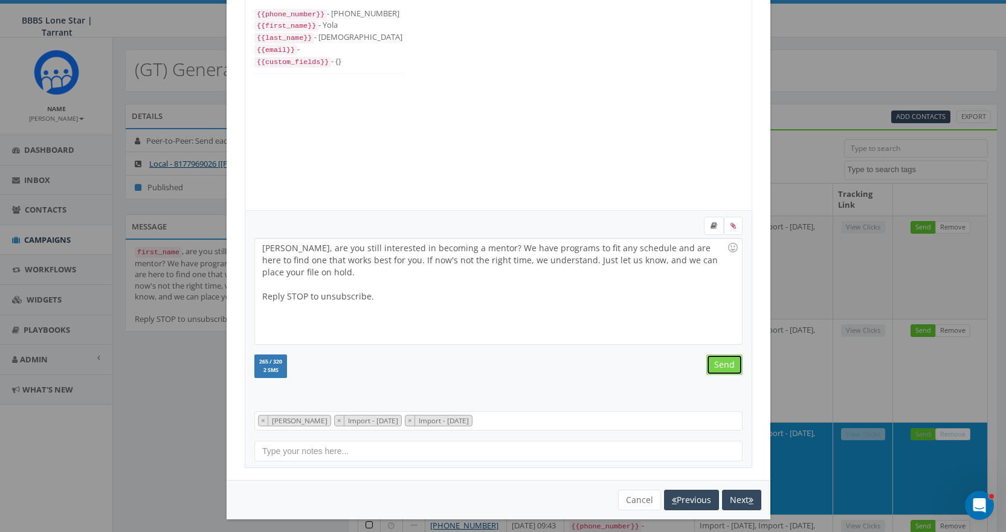
click at [716, 362] on input "Send" at bounding box center [724, 365] width 36 height 21
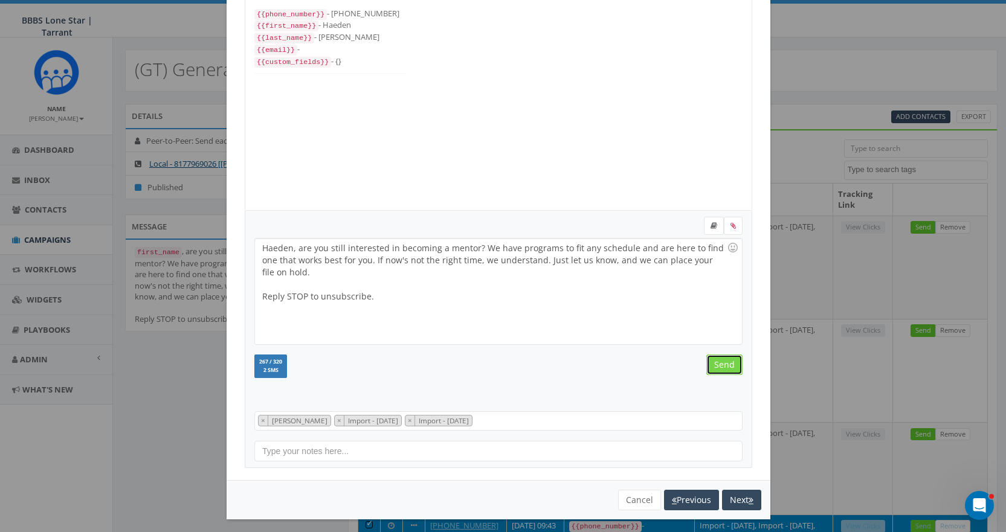
click at [717, 362] on input "Send" at bounding box center [724, 365] width 36 height 21
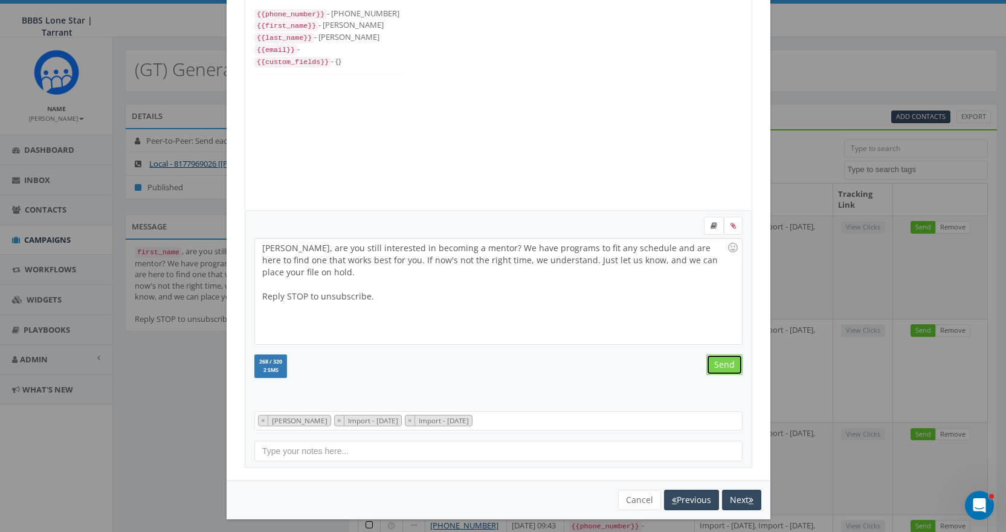
click at [719, 368] on input "Send" at bounding box center [724, 365] width 36 height 21
click at [721, 362] on input "Send" at bounding box center [724, 365] width 36 height 21
click at [718, 362] on input "Send" at bounding box center [724, 365] width 36 height 21
click at [719, 367] on input "Send" at bounding box center [724, 365] width 36 height 21
click at [719, 364] on input "Send" at bounding box center [724, 365] width 36 height 21
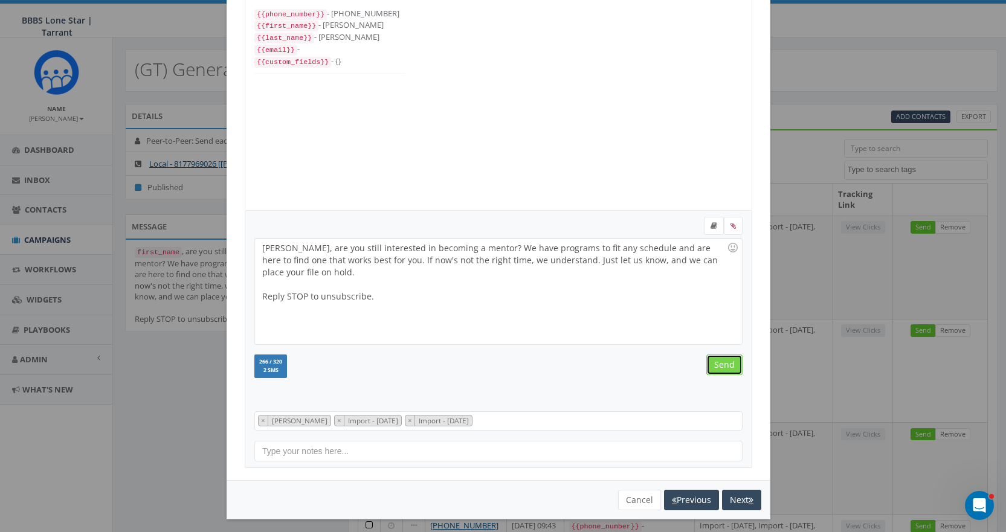
click at [719, 364] on input "Send" at bounding box center [724, 365] width 36 height 21
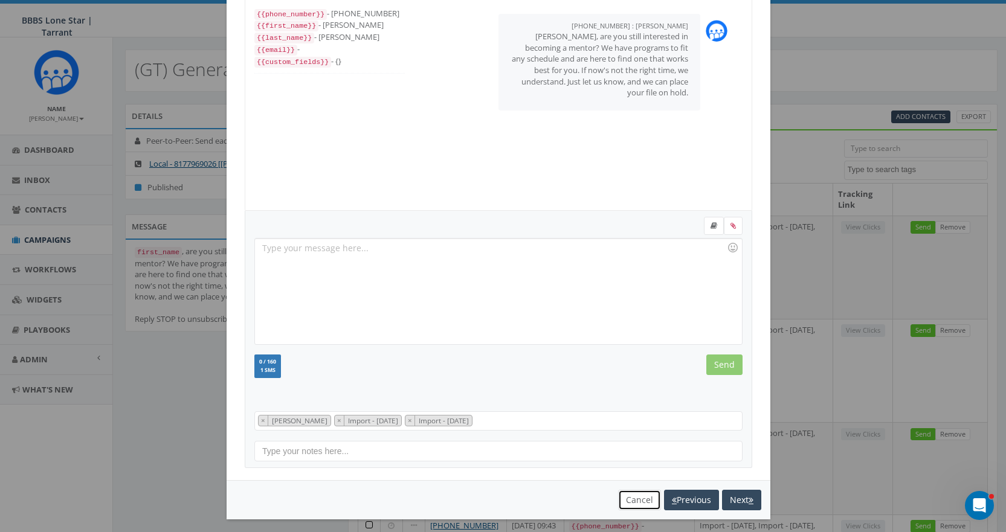
click at [623, 496] on button "Cancel" at bounding box center [639, 500] width 43 height 21
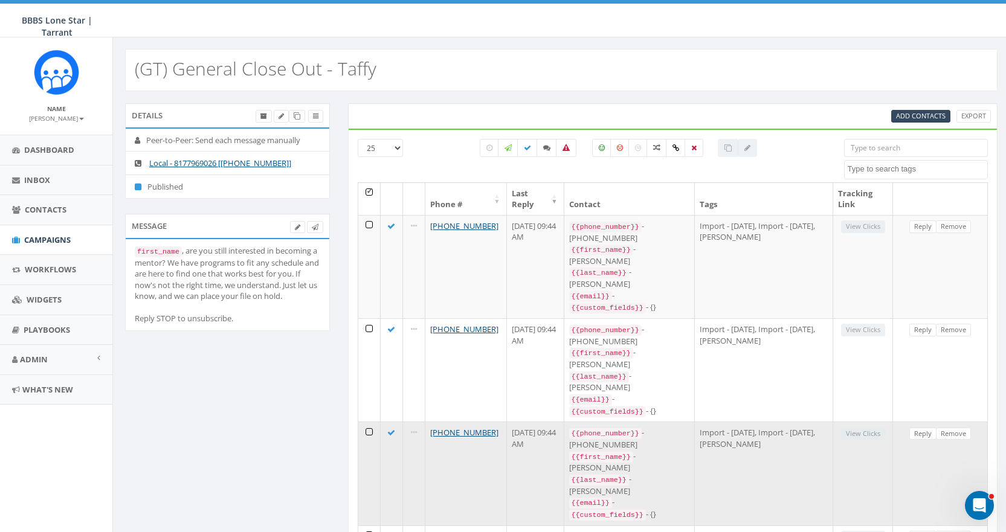
scroll to position [0, 0]
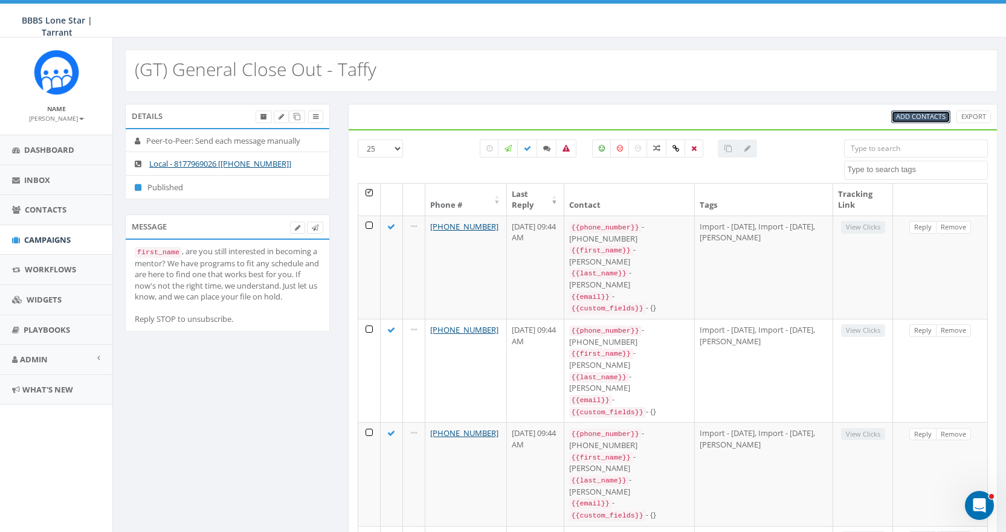
click at [920, 115] on span "Add Contacts" at bounding box center [921, 116] width 50 height 9
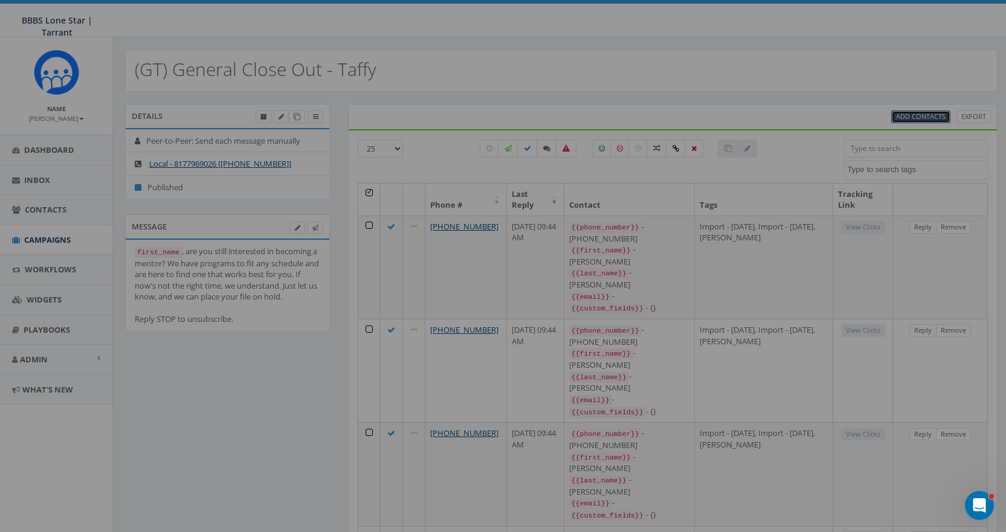
select select
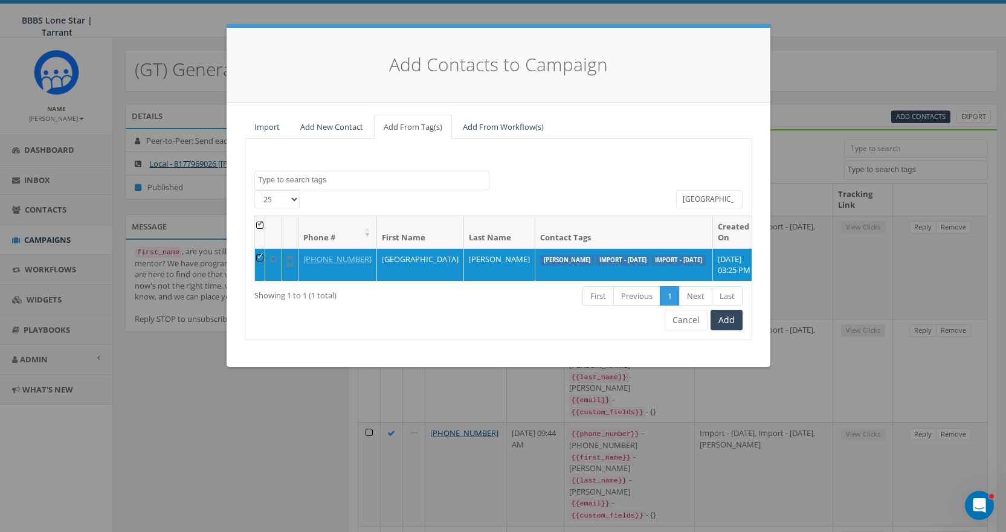
click at [436, 179] on textarea "Search" at bounding box center [373, 180] width 231 height 11
click at [707, 201] on input "paris" at bounding box center [709, 199] width 66 height 18
drag, startPoint x: 707, startPoint y: 202, endPoint x: 649, endPoint y: 202, distance: 57.4
click at [649, 202] on div "25 50 100 All 1 contact(s) on current page All 1 contact(s) filtered paris" at bounding box center [498, 202] width 506 height 25
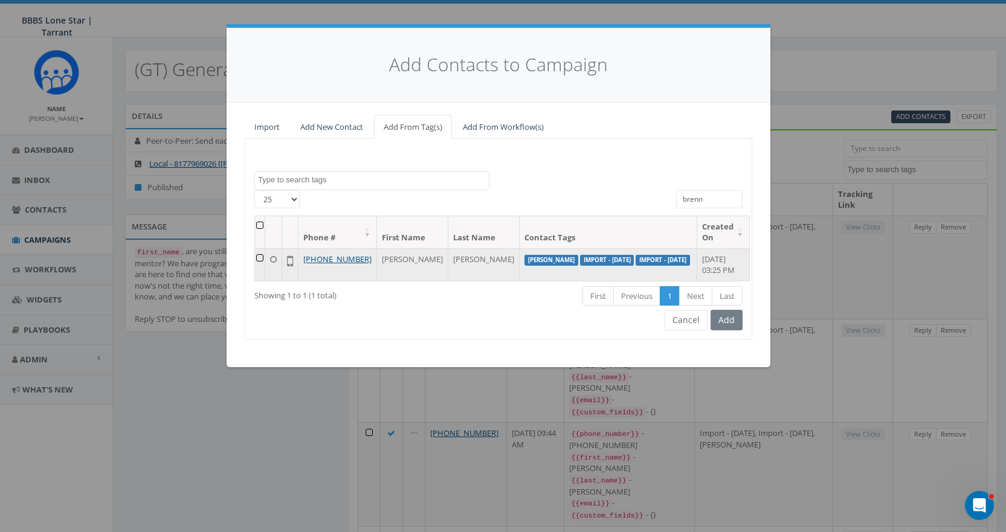
type input "brenn"
click at [265, 257] on td at bounding box center [260, 264] width 10 height 33
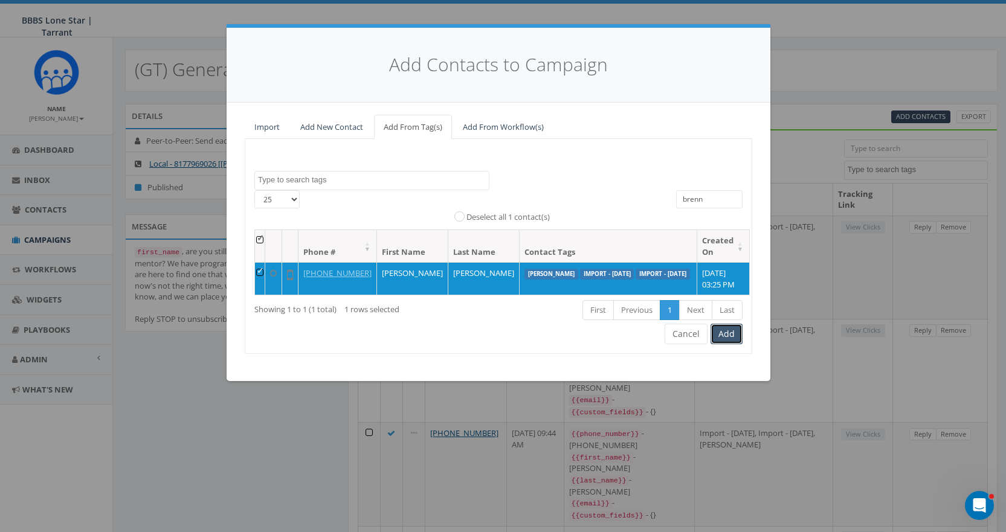
click at [724, 344] on button "Add" at bounding box center [726, 334] width 32 height 21
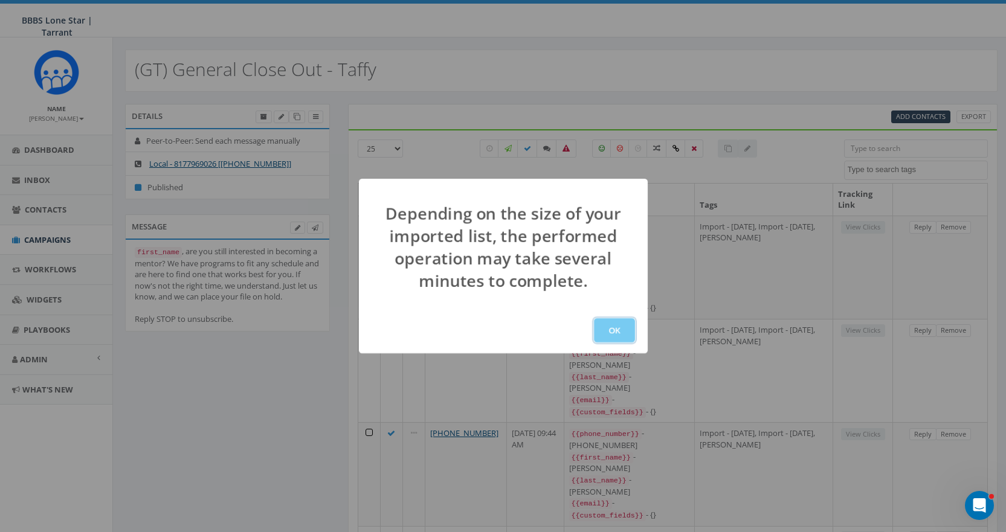
click at [601, 329] on button "OK" at bounding box center [614, 330] width 41 height 24
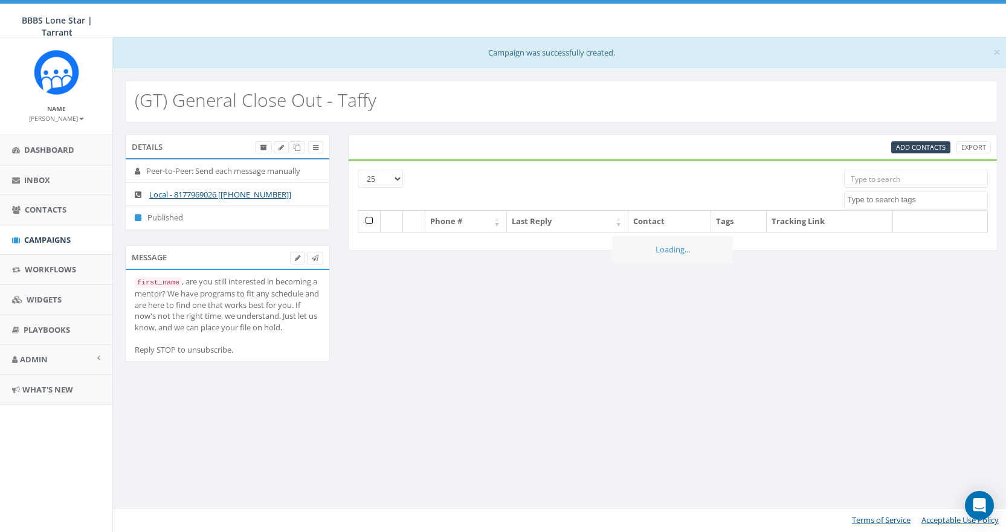
select select
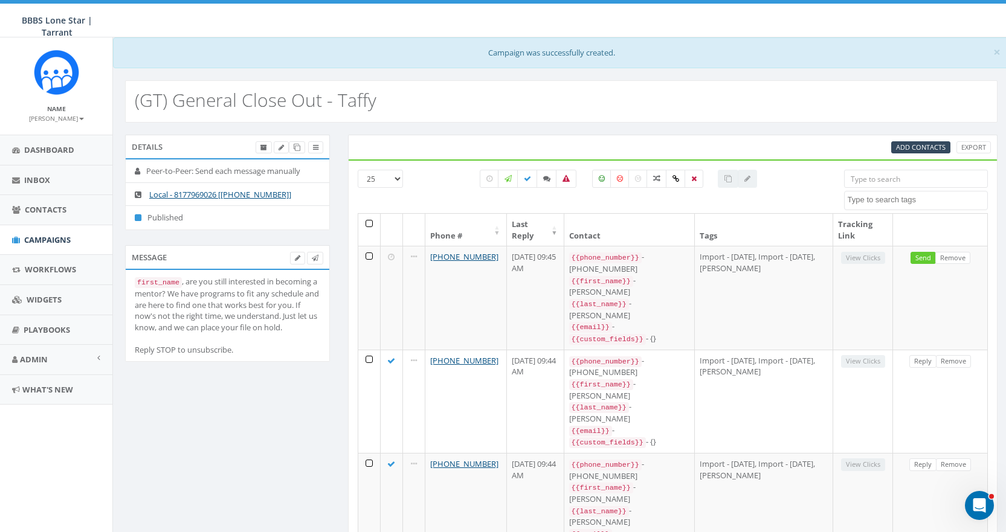
click at [919, 184] on input "search" at bounding box center [916, 179] width 144 height 18
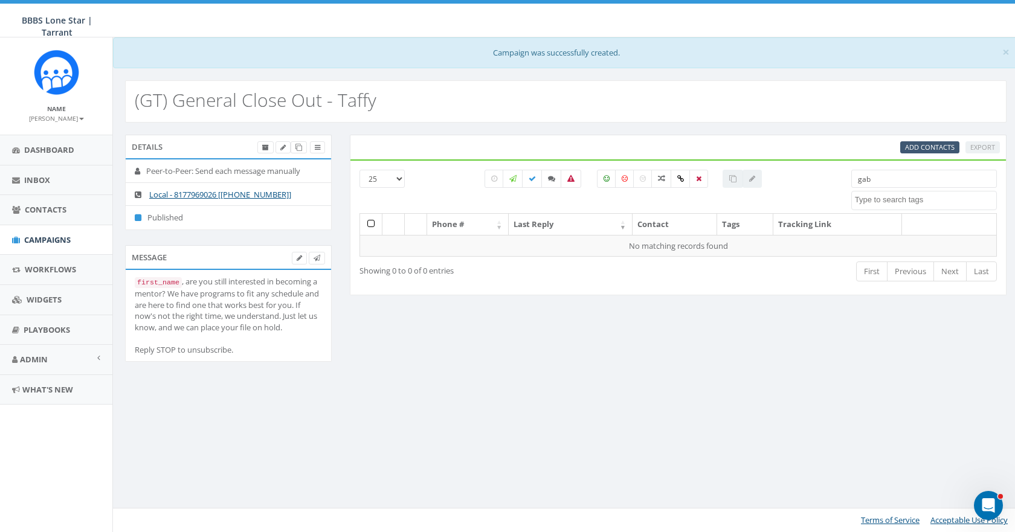
type input "gab"
click at [927, 146] on span "Add Contacts" at bounding box center [930, 147] width 50 height 9
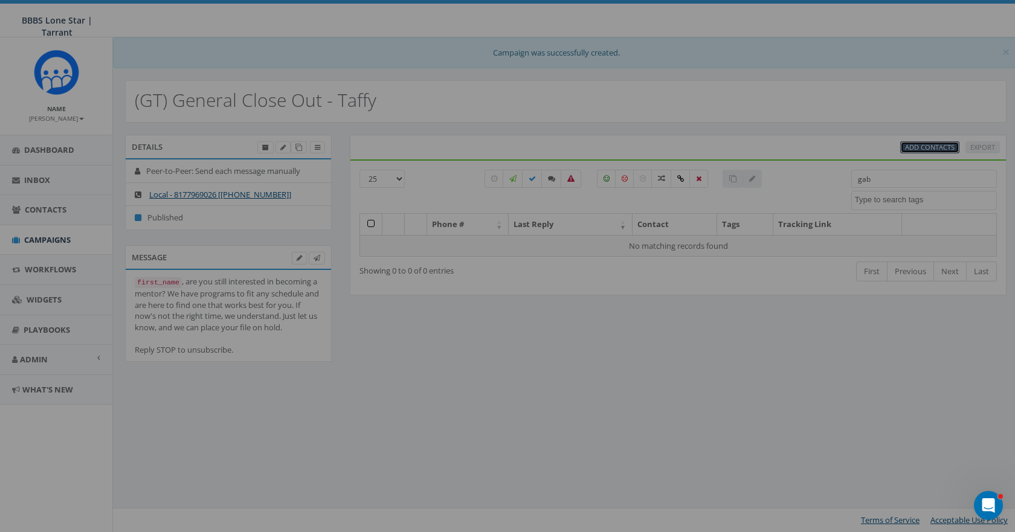
select select
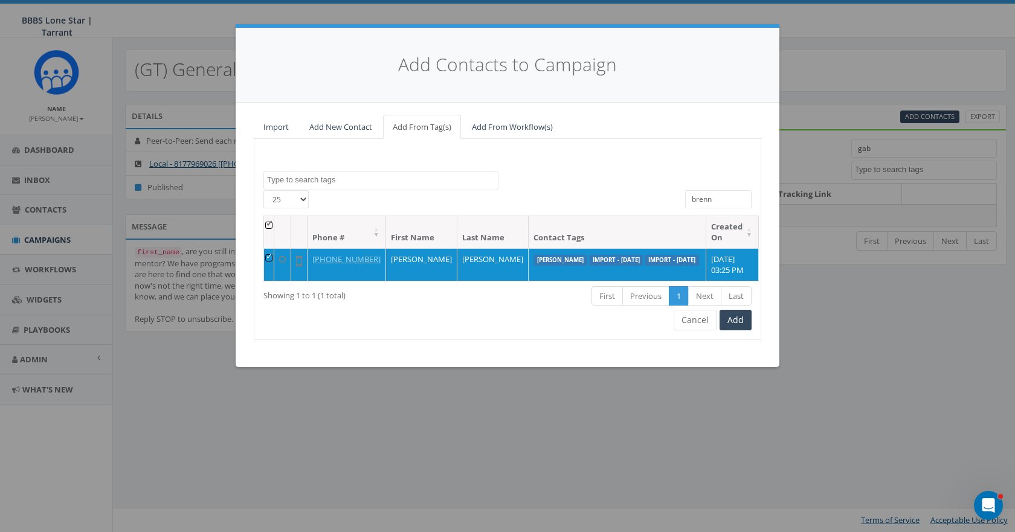
drag, startPoint x: 720, startPoint y: 199, endPoint x: 611, endPoint y: 197, distance: 109.4
click at [611, 197] on div "[PHONE_NUMBER] All 1 contact(s) on current page All 1 contact(s) filtered brenn" at bounding box center [507, 202] width 506 height 25
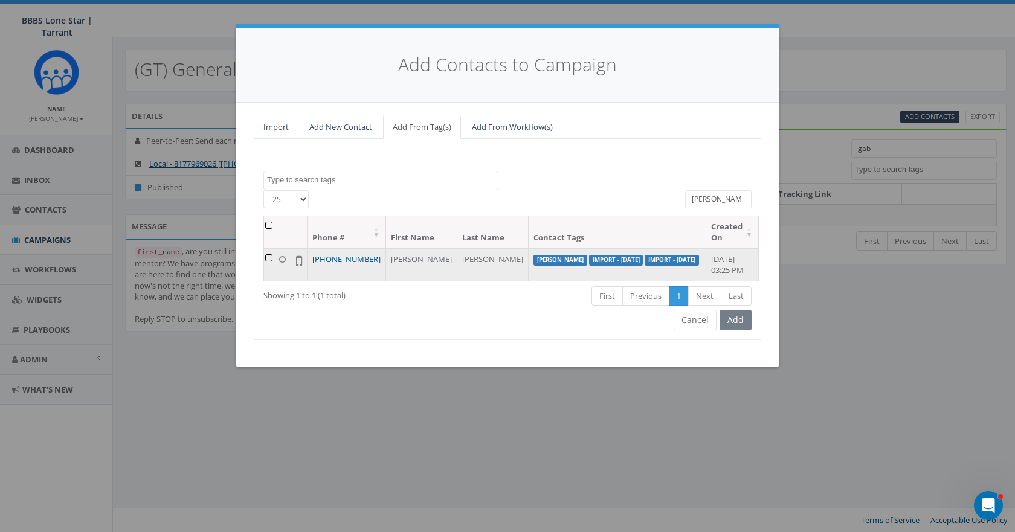
type input "[PERSON_NAME]"
click at [273, 255] on td at bounding box center [269, 264] width 10 height 33
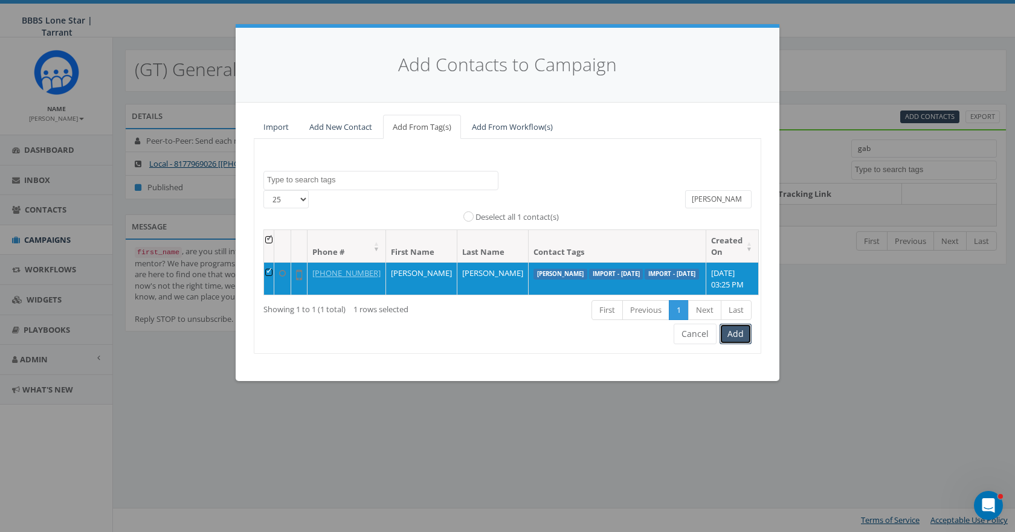
click at [735, 344] on button "Add" at bounding box center [735, 334] width 32 height 21
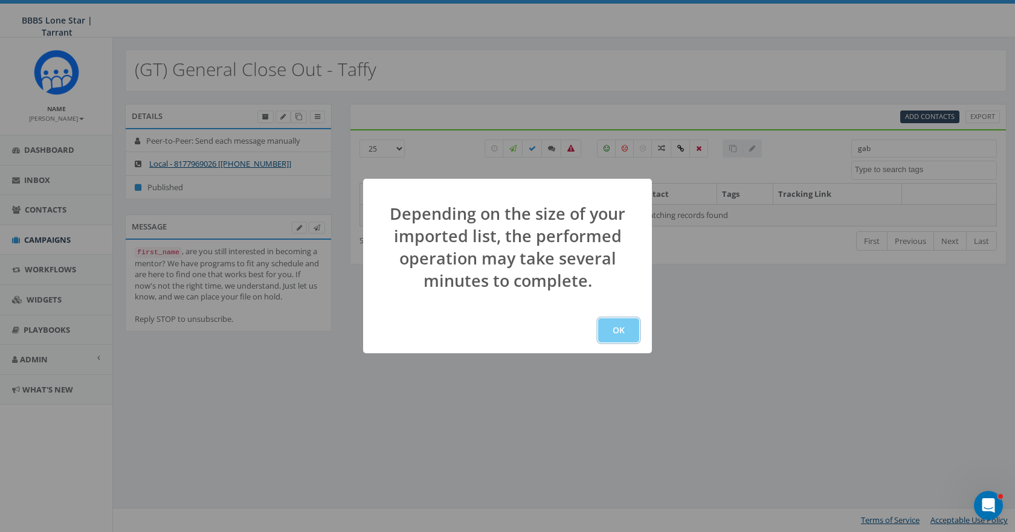
click at [619, 328] on button "OK" at bounding box center [618, 330] width 41 height 24
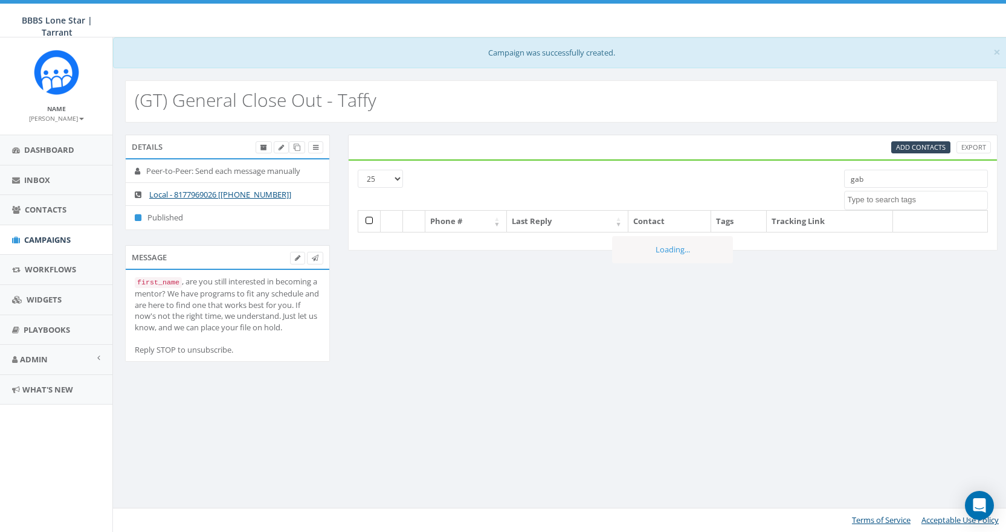
select select
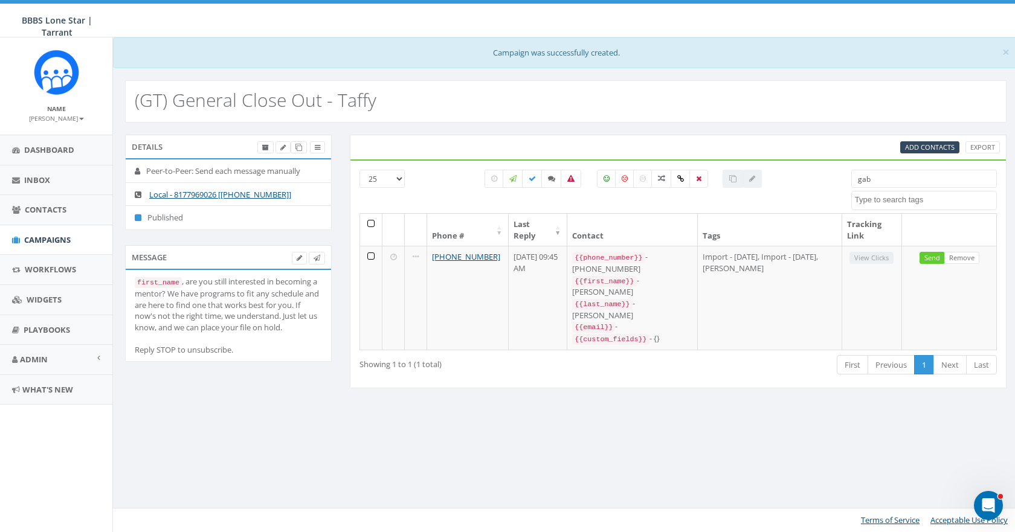
drag, startPoint x: 877, startPoint y: 179, endPoint x: 824, endPoint y: 184, distance: 52.7
click at [824, 184] on div "25 50 100 gab Import - 08/04/2025 Import - 08/11/2025 Maeve Mitchell Taffy Olsz…" at bounding box center [677, 191] width 655 height 43
type input "n"
type input "a"
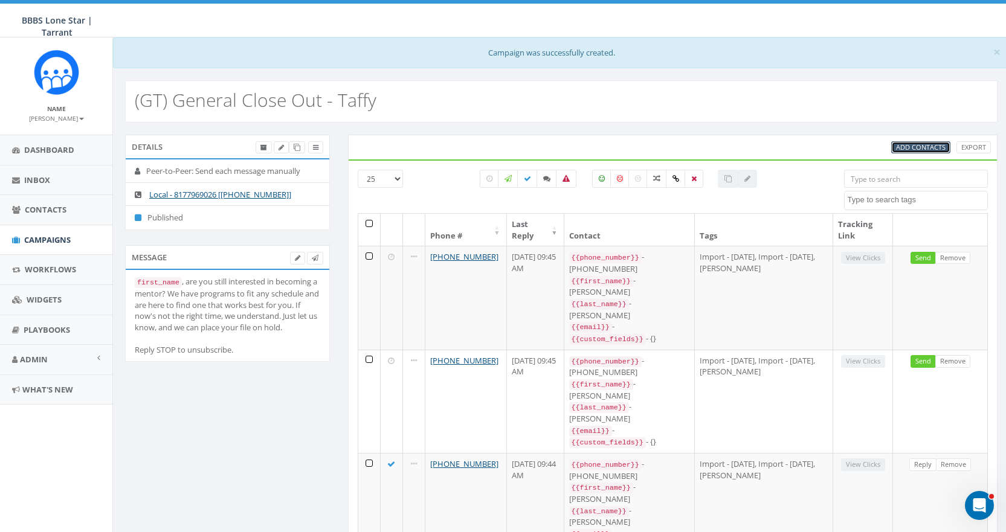
click at [901, 147] on span "Add Contacts" at bounding box center [921, 147] width 50 height 9
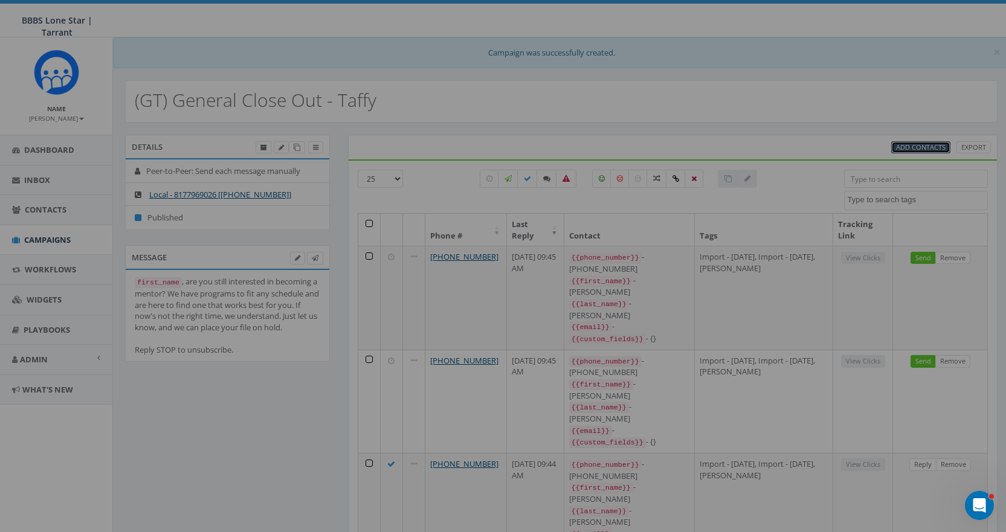
select select
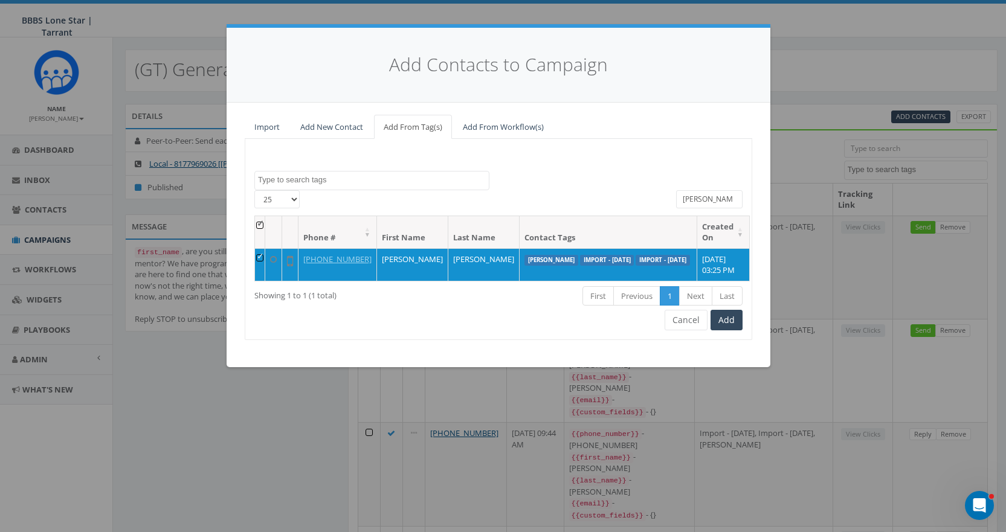
drag, startPoint x: 716, startPoint y: 198, endPoint x: 562, endPoint y: 195, distance: 154.7
click at [563, 198] on div "25 50 100 All 1 contact(s) on current page All 1 contact(s) filtered gabriel" at bounding box center [498, 202] width 506 height 25
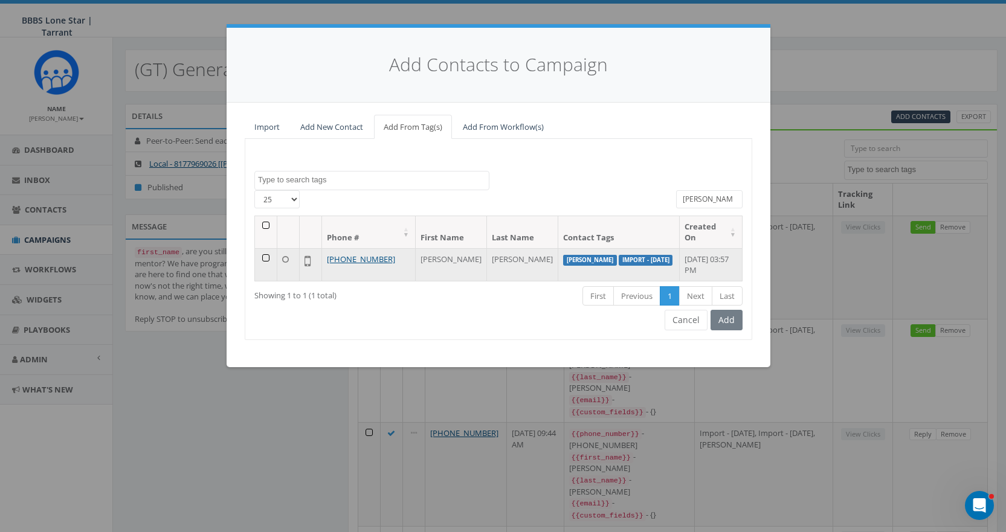
type input "angela"
click at [262, 256] on td at bounding box center [266, 264] width 22 height 33
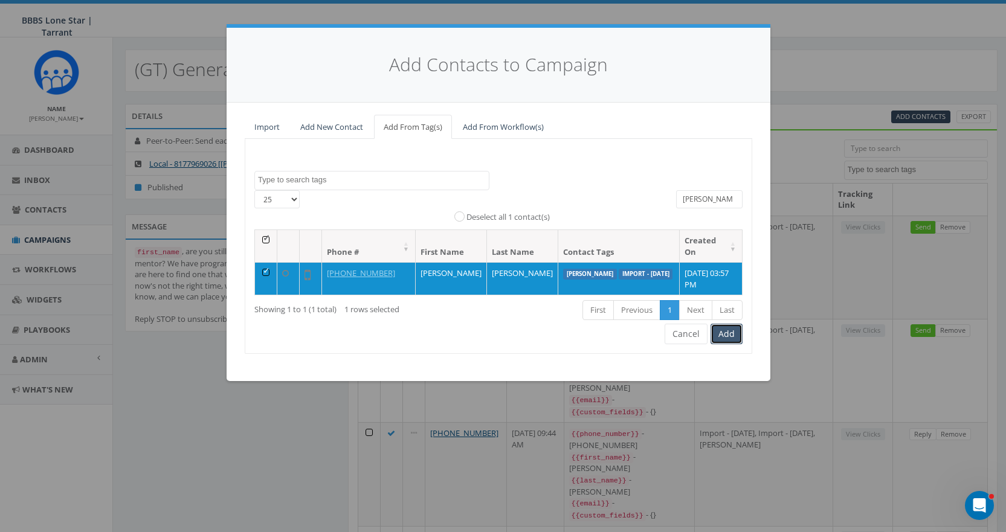
click at [722, 336] on button "Add" at bounding box center [726, 334] width 32 height 21
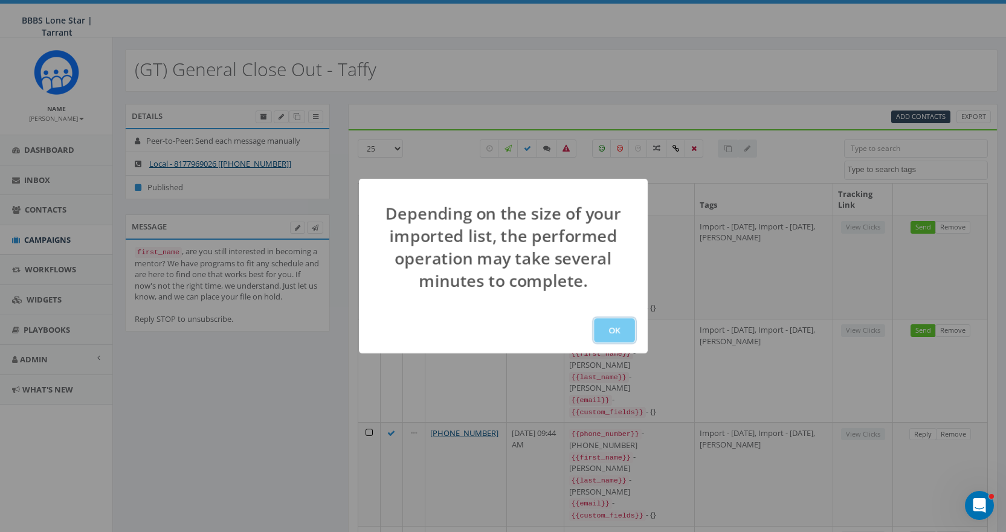
click at [623, 324] on button "OK" at bounding box center [614, 330] width 41 height 24
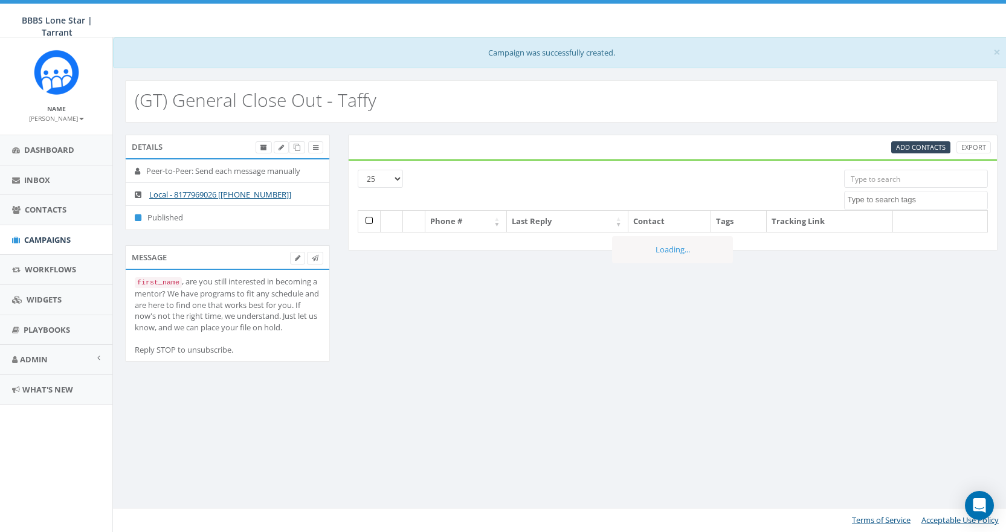
select select
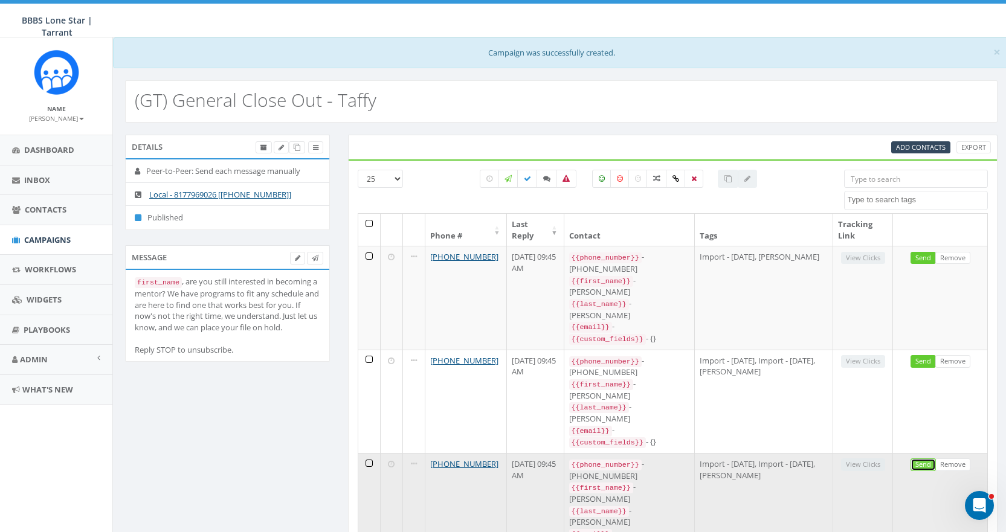
click at [924, 458] on link "Send" at bounding box center [922, 464] width 25 height 13
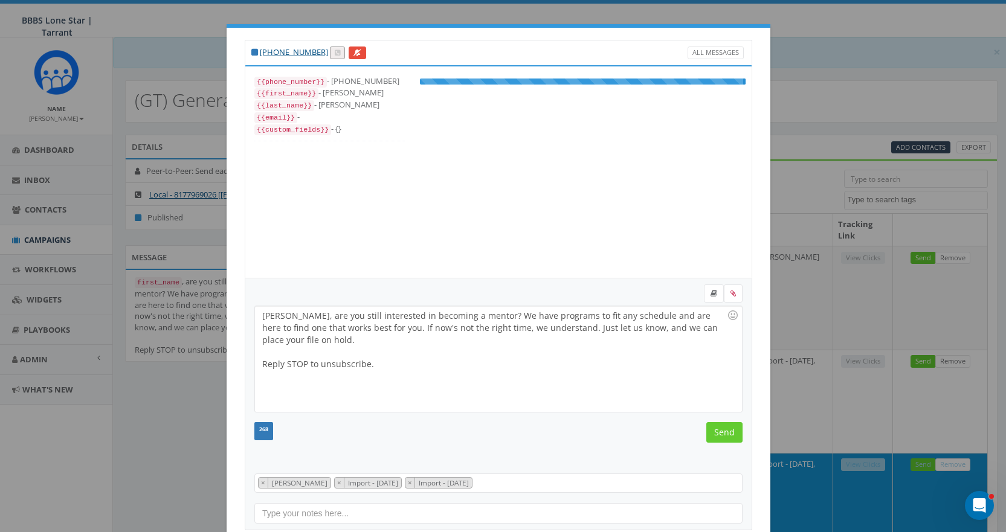
scroll to position [24, 0]
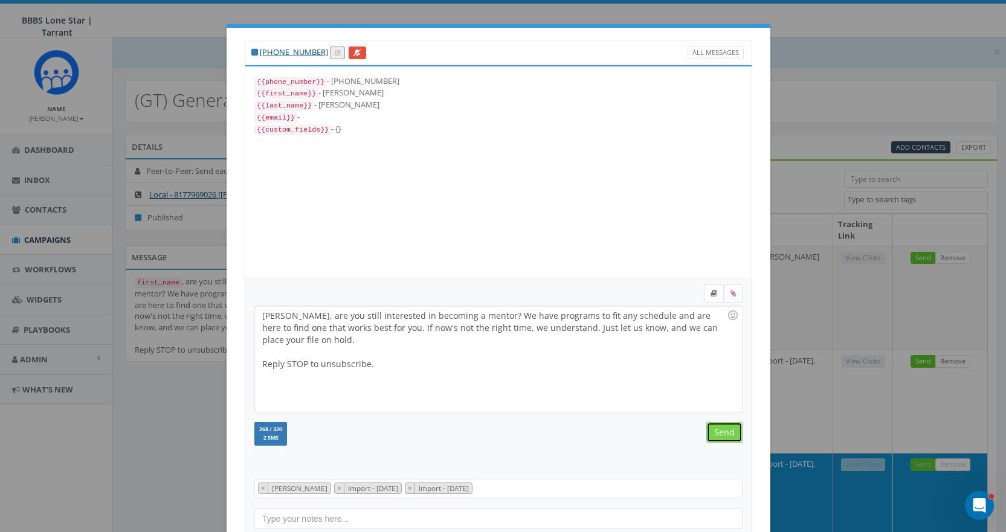
click at [715, 433] on input "Send" at bounding box center [724, 432] width 36 height 21
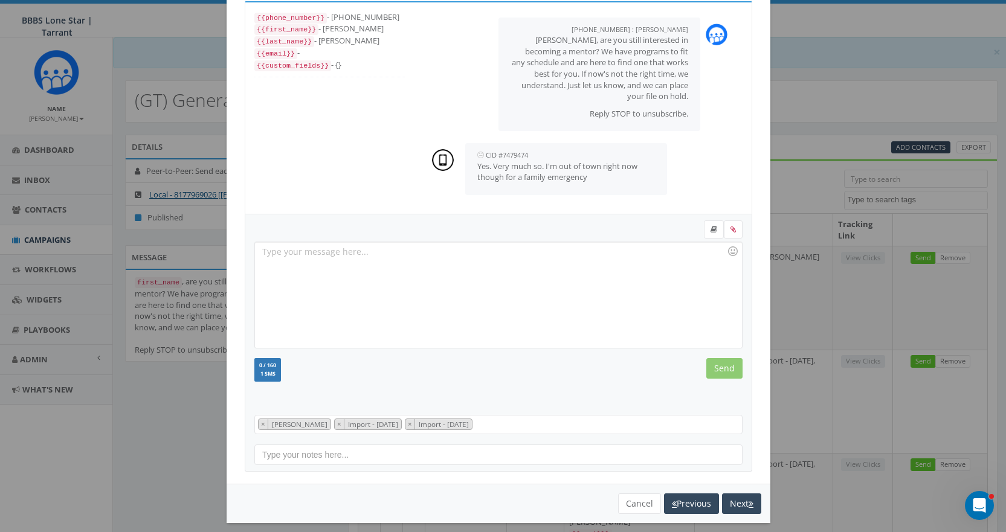
scroll to position [73, 0]
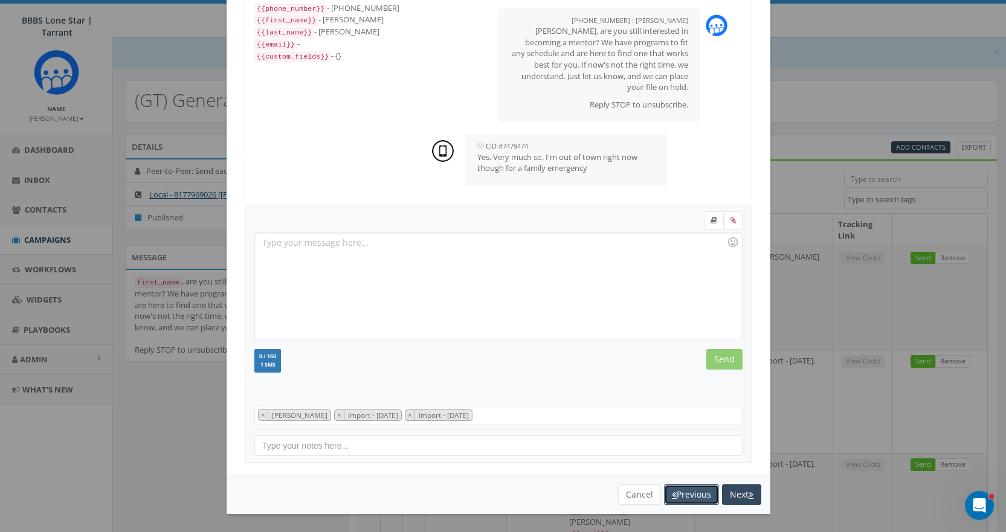
click at [675, 491] on button "Previous" at bounding box center [691, 494] width 55 height 21
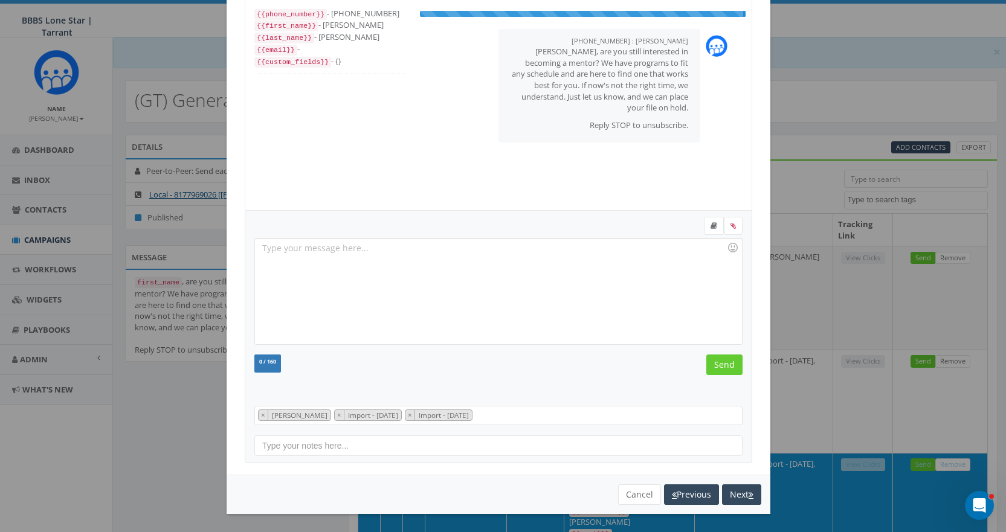
scroll to position [24, 0]
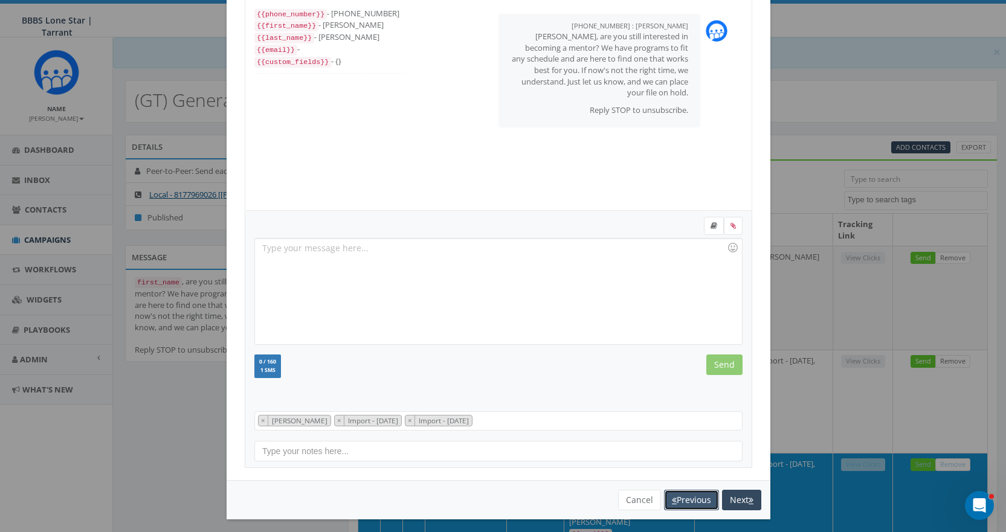
click at [675, 491] on button "Previous" at bounding box center [691, 500] width 55 height 21
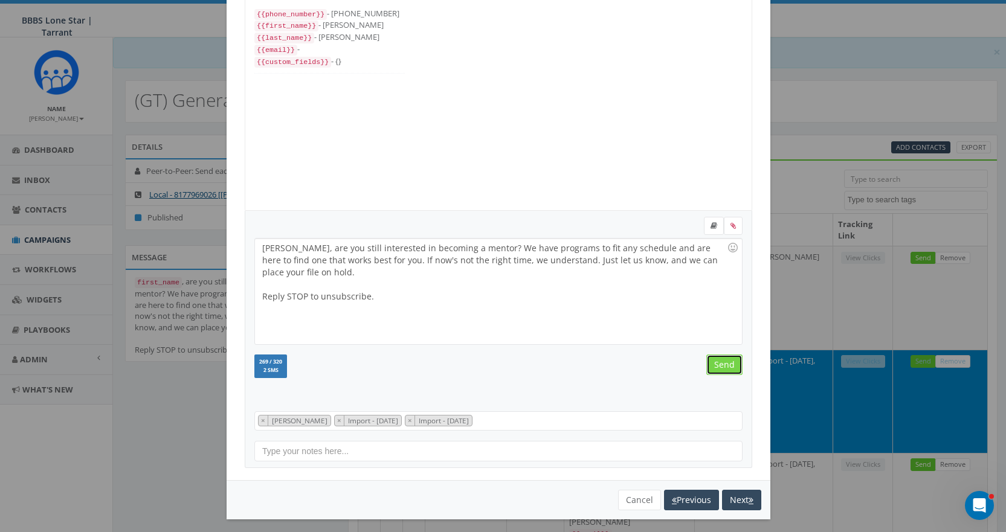
click at [719, 366] on input "Send" at bounding box center [724, 365] width 36 height 21
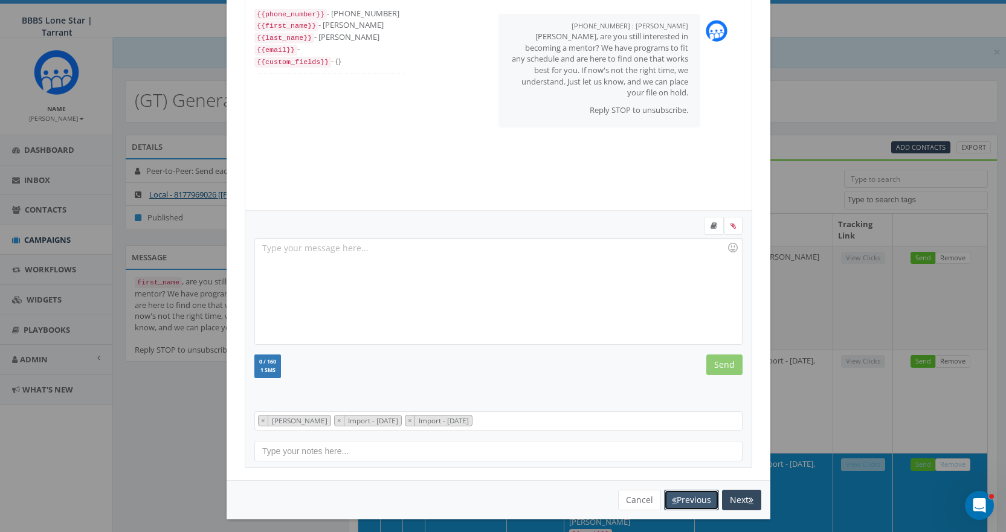
click at [686, 501] on button "Previous" at bounding box center [691, 500] width 55 height 21
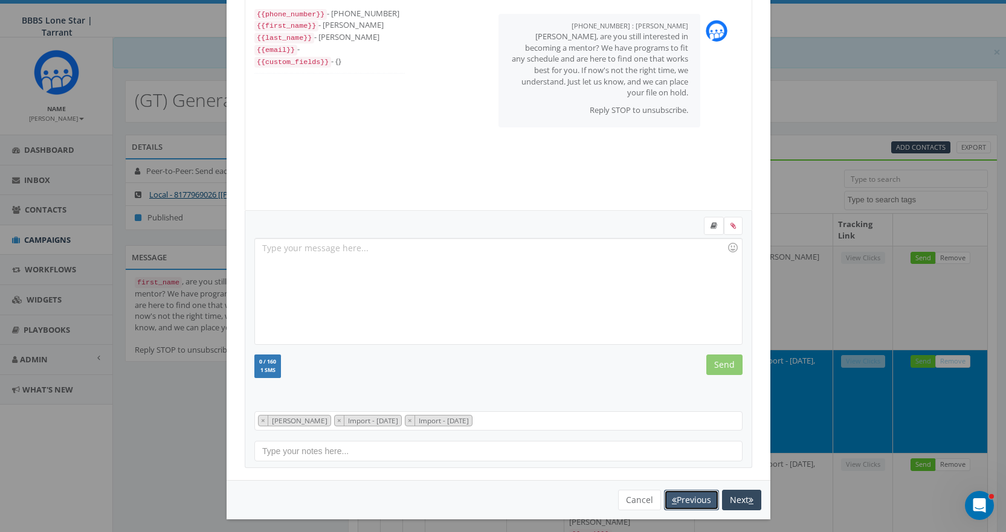
click at [686, 501] on button "Previous" at bounding box center [691, 500] width 55 height 21
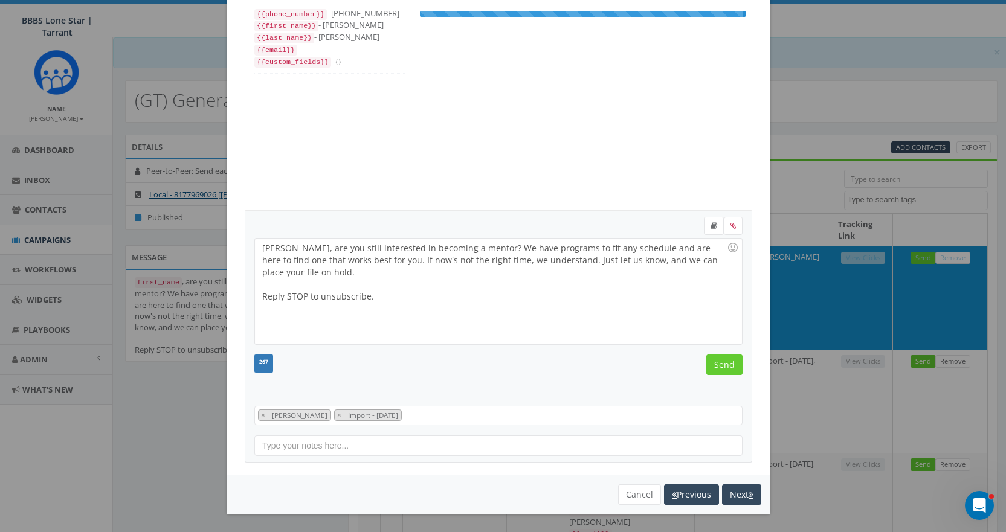
scroll to position [12, 0]
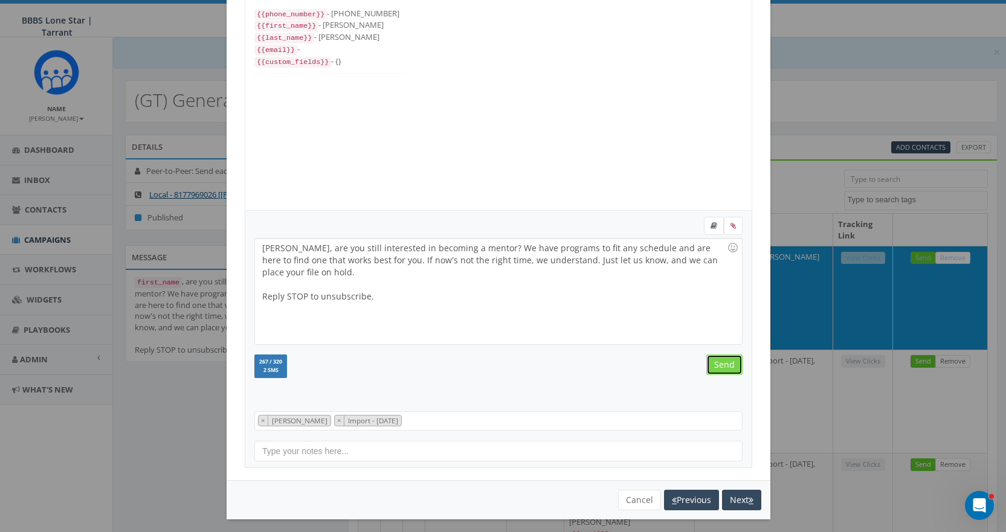
click at [724, 362] on input "Send" at bounding box center [724, 365] width 36 height 21
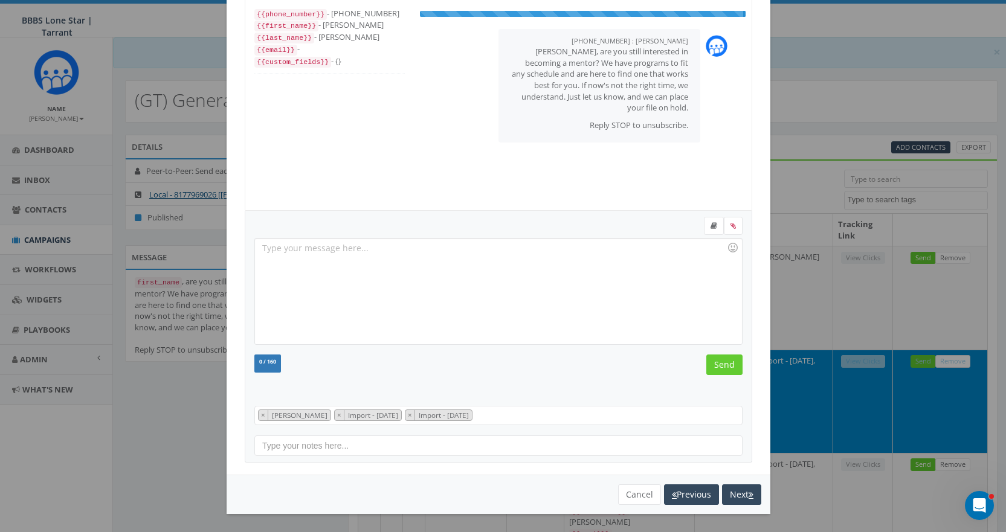
scroll to position [24, 0]
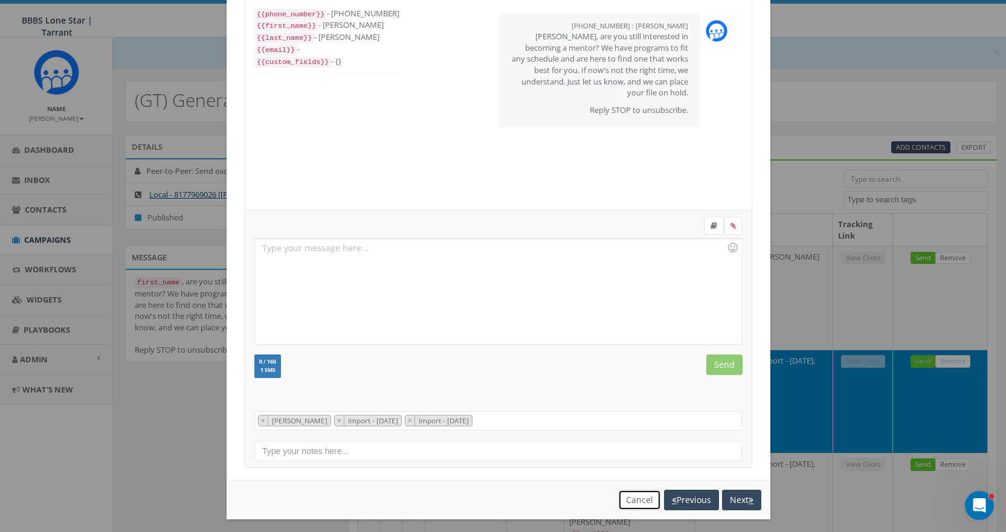
click at [618, 502] on button "Cancel" at bounding box center [639, 500] width 43 height 21
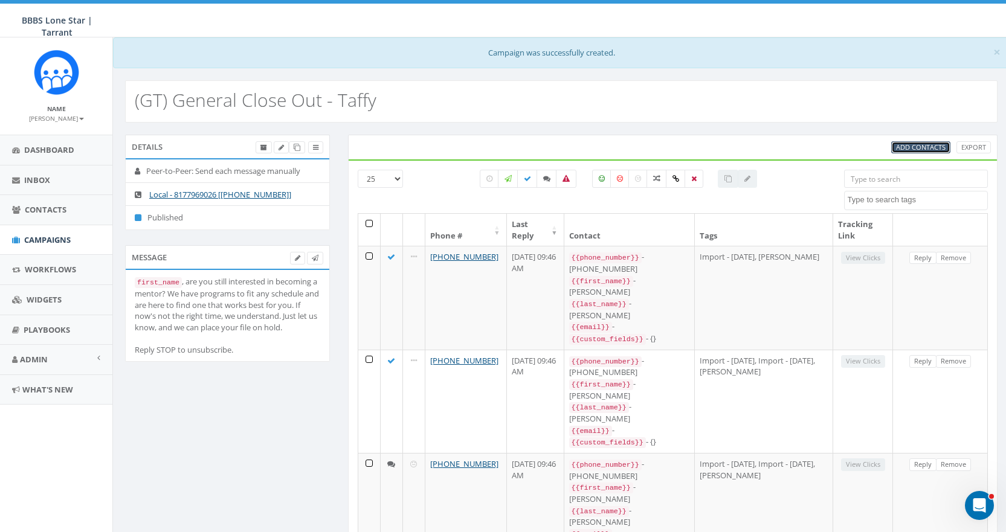
click at [927, 149] on span "Add Contacts" at bounding box center [921, 147] width 50 height 9
select select
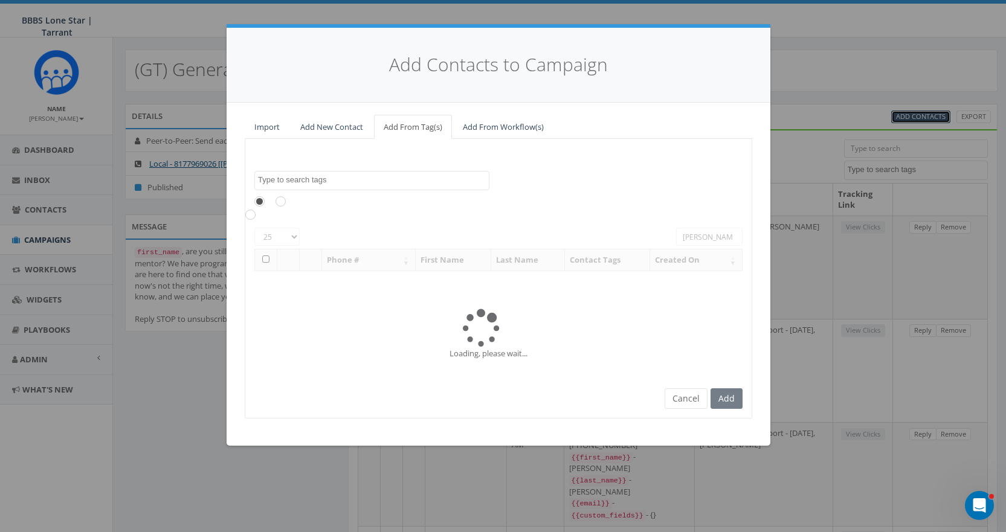
scroll to position [0, 0]
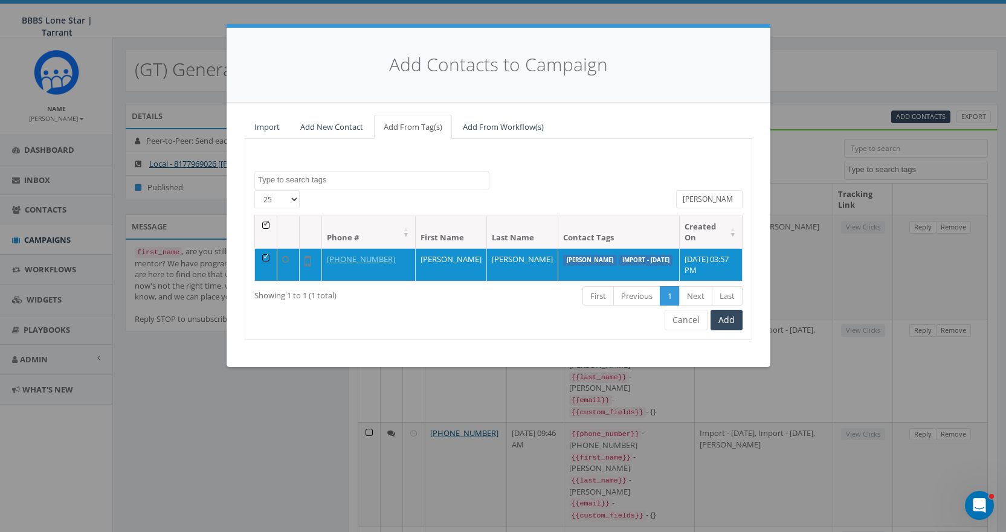
drag, startPoint x: 719, startPoint y: 202, endPoint x: 623, endPoint y: 202, distance: 96.1
click at [623, 202] on div "25 50 100 All 1 contact(s) on current page All 1 contact(s) filtered angela" at bounding box center [498, 202] width 506 height 25
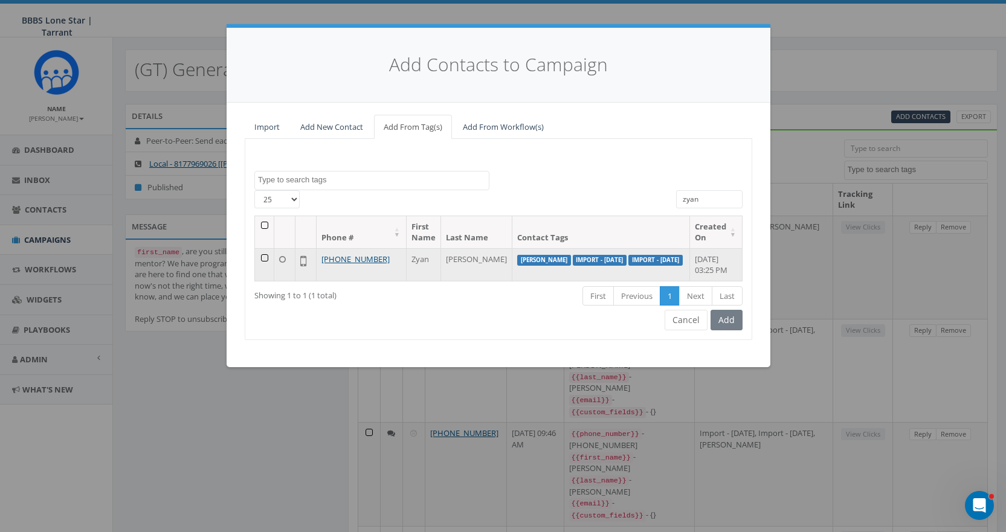
type input "zyan"
click at [265, 258] on td at bounding box center [264, 264] width 19 height 33
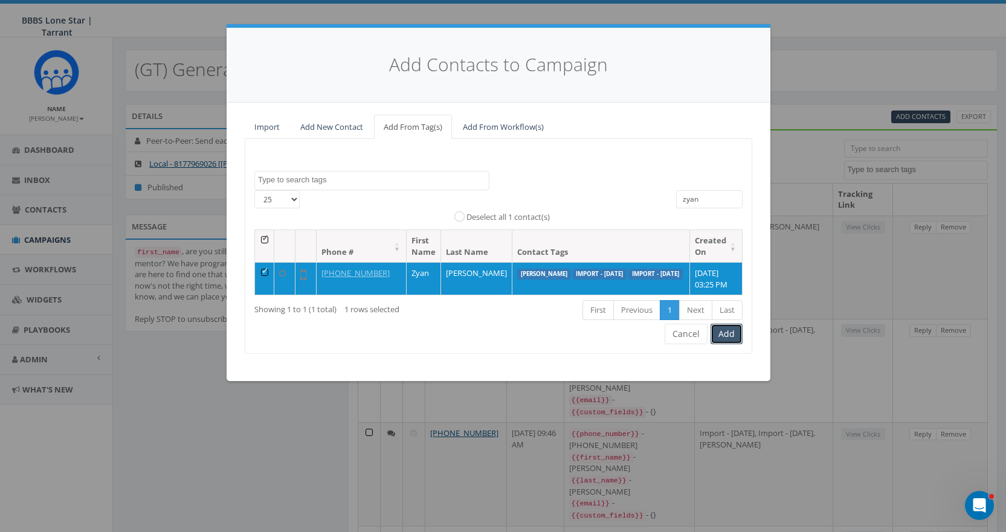
click at [726, 344] on button "Add" at bounding box center [726, 334] width 32 height 21
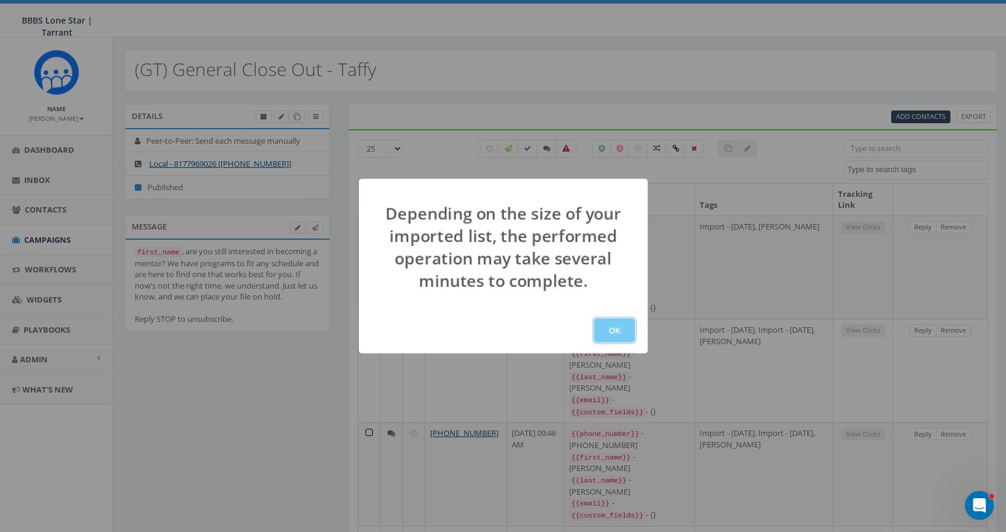
click at [620, 337] on button "OK" at bounding box center [614, 330] width 41 height 24
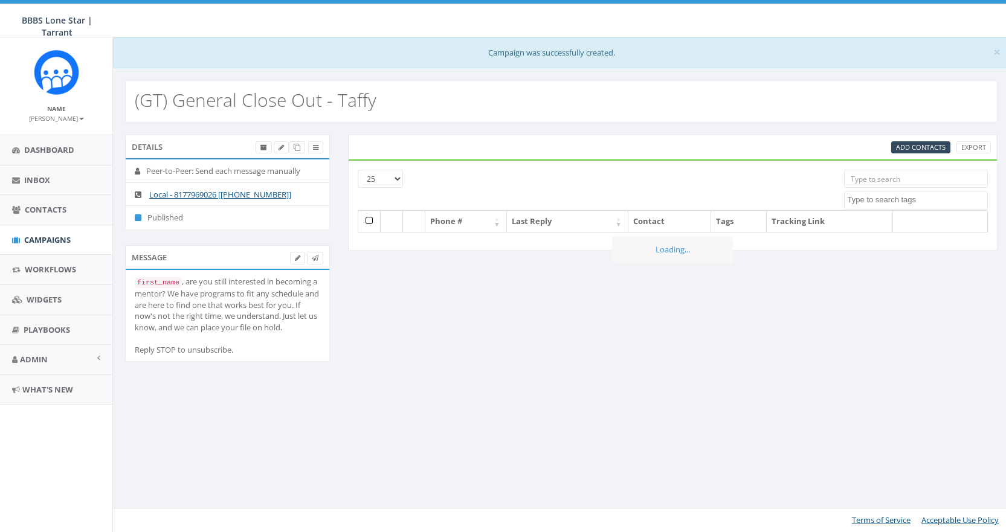
select select
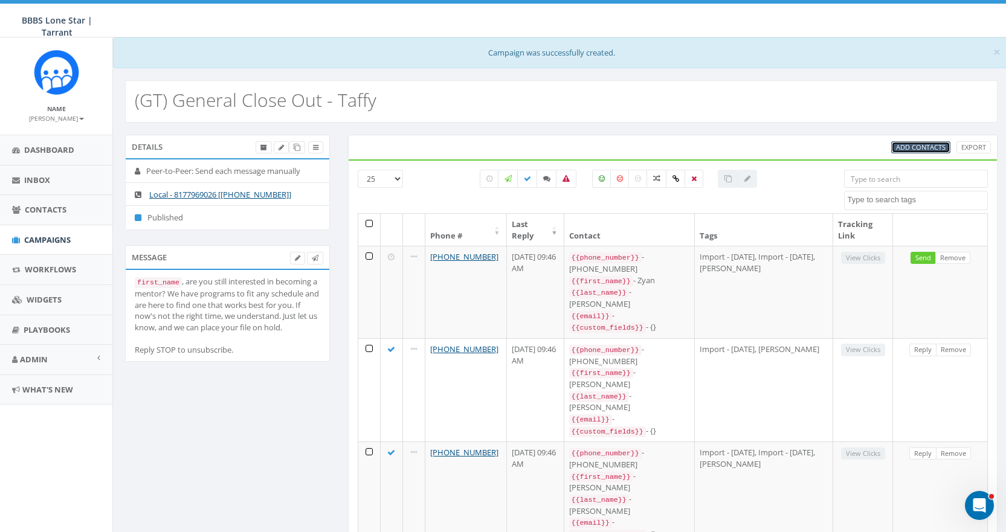
click at [932, 148] on span "Add Contacts" at bounding box center [921, 147] width 50 height 9
select select
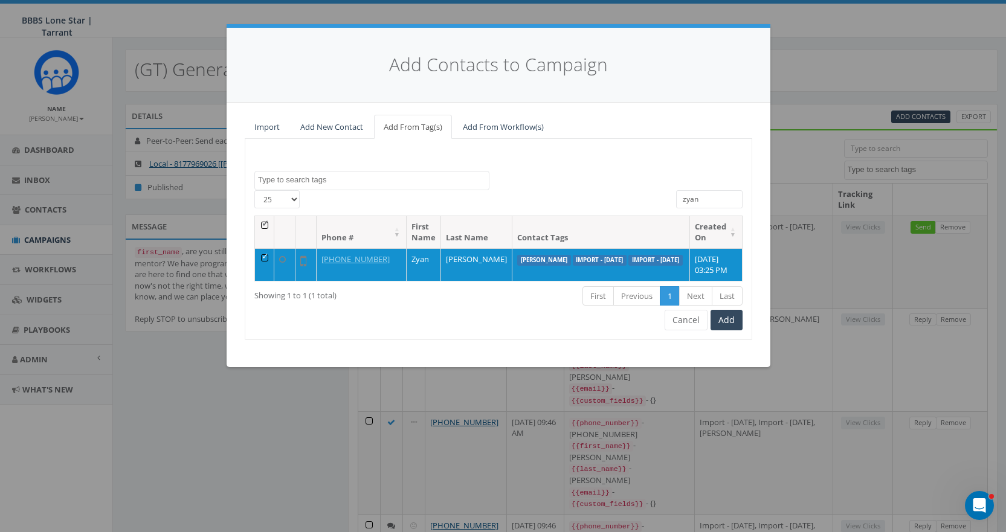
drag, startPoint x: 715, startPoint y: 198, endPoint x: 552, endPoint y: 199, distance: 163.1
click at [552, 199] on div "[PHONE_NUMBER] All 1 contact(s) on current page All 1 contact(s) filtered zyan" at bounding box center [498, 202] width 506 height 25
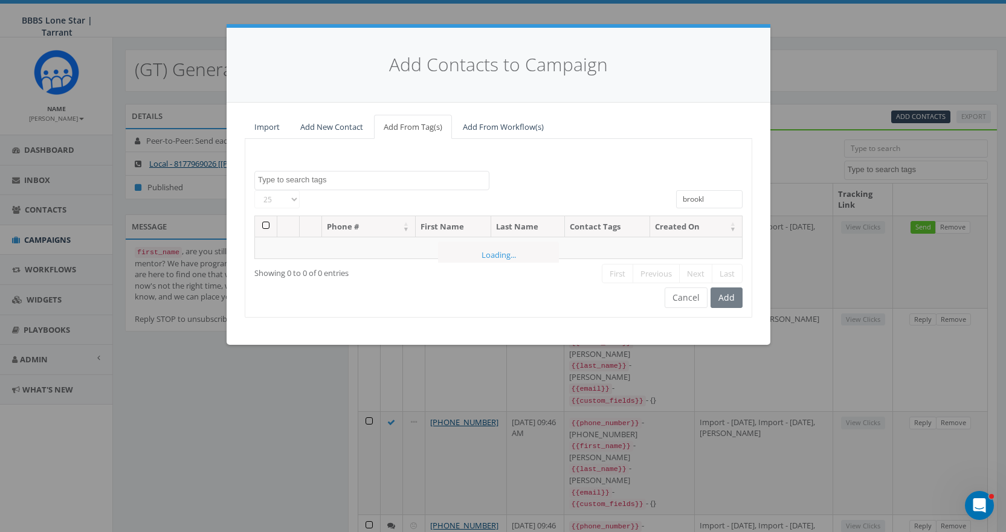
type input "brookly"
drag, startPoint x: 714, startPoint y: 195, endPoint x: 592, endPoint y: 195, distance: 122.0
click at [596, 195] on div "[PHONE_NUMBER] All 0 contact(s) on current page All 1 contact(s) filtered brook…" at bounding box center [498, 202] width 506 height 25
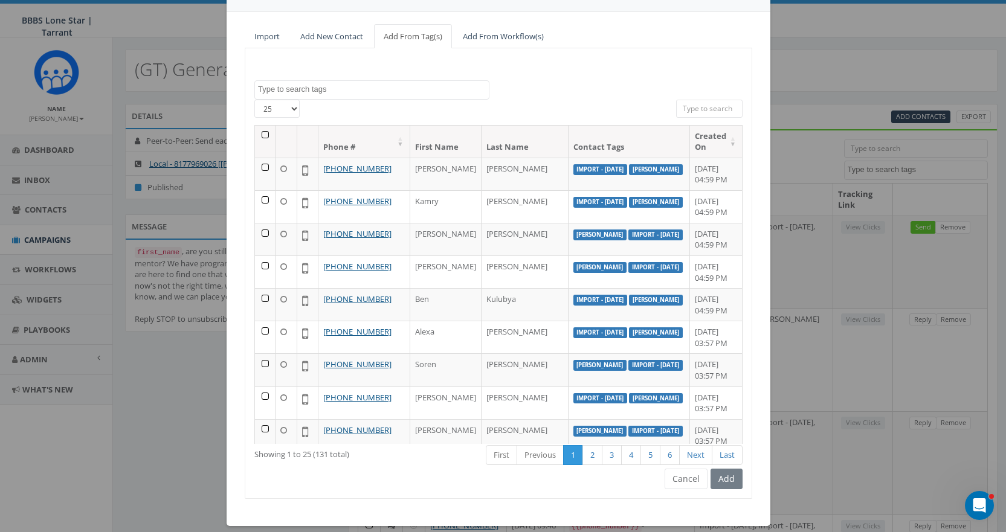
scroll to position [103, 0]
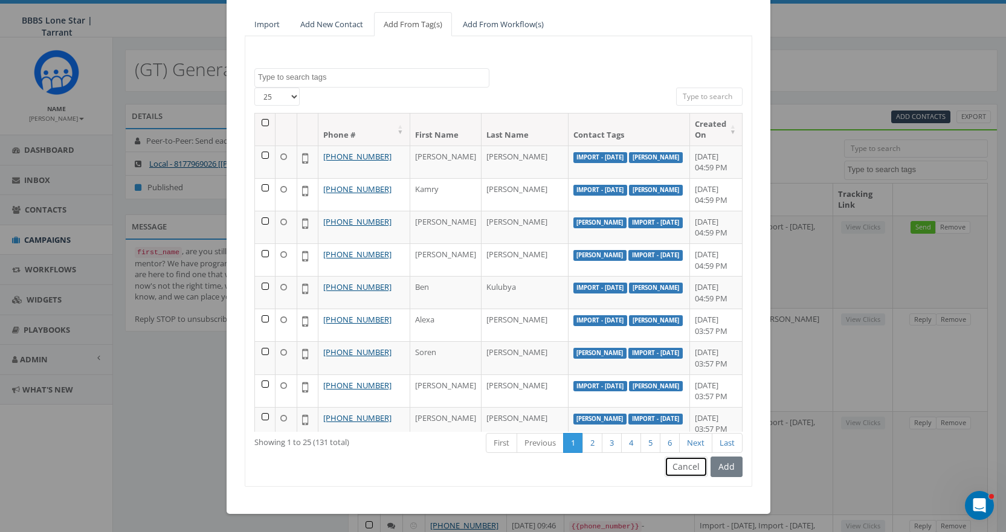
click at [687, 459] on button "Cancel" at bounding box center [685, 467] width 43 height 21
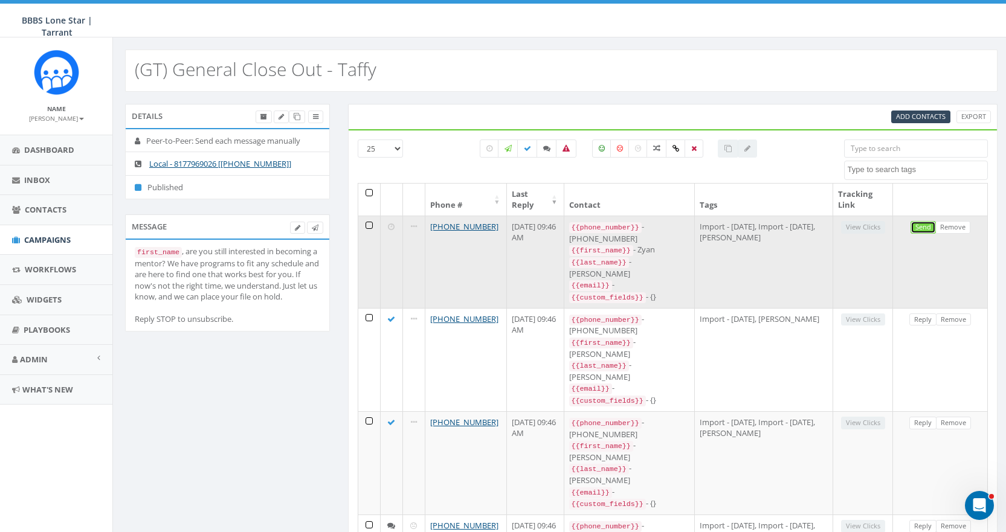
click at [920, 222] on link "Send" at bounding box center [922, 227] width 25 height 13
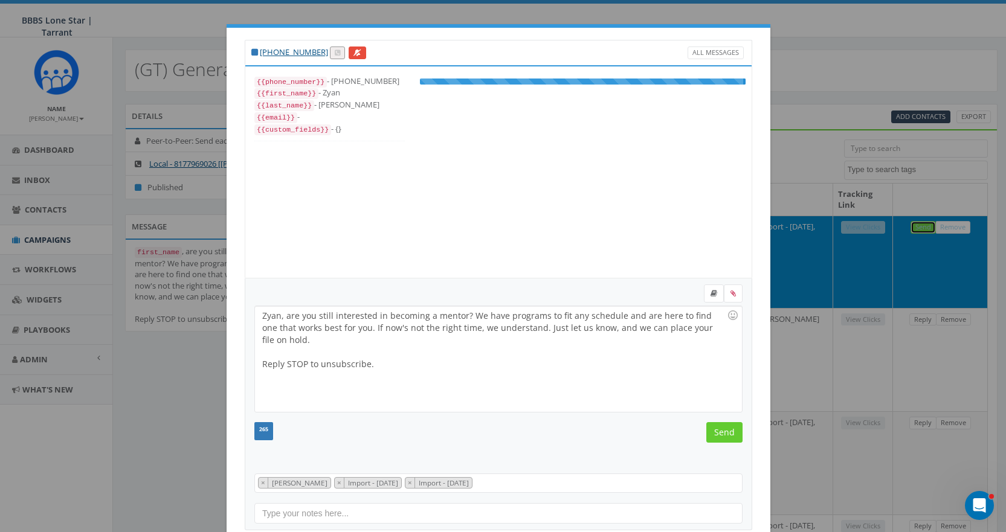
scroll to position [24, 0]
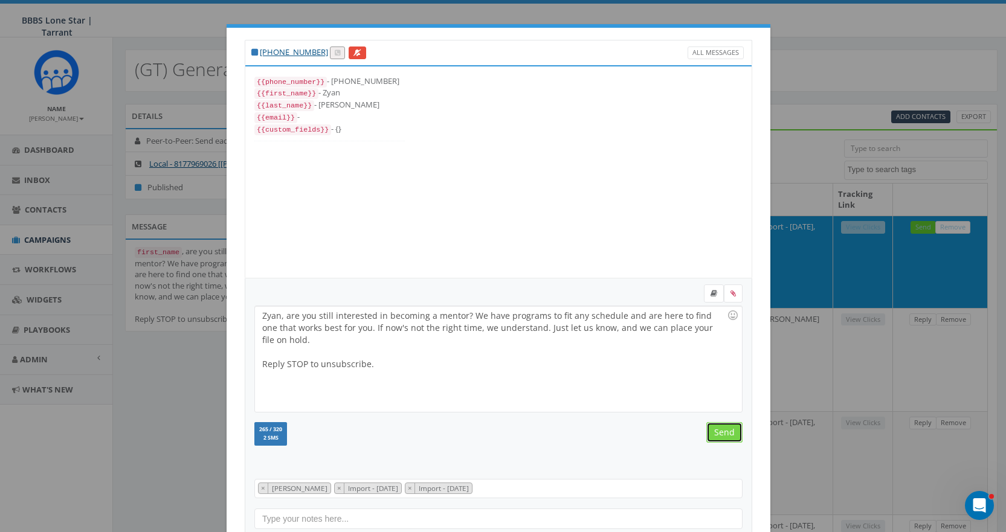
click at [718, 426] on input "Send" at bounding box center [724, 432] width 36 height 21
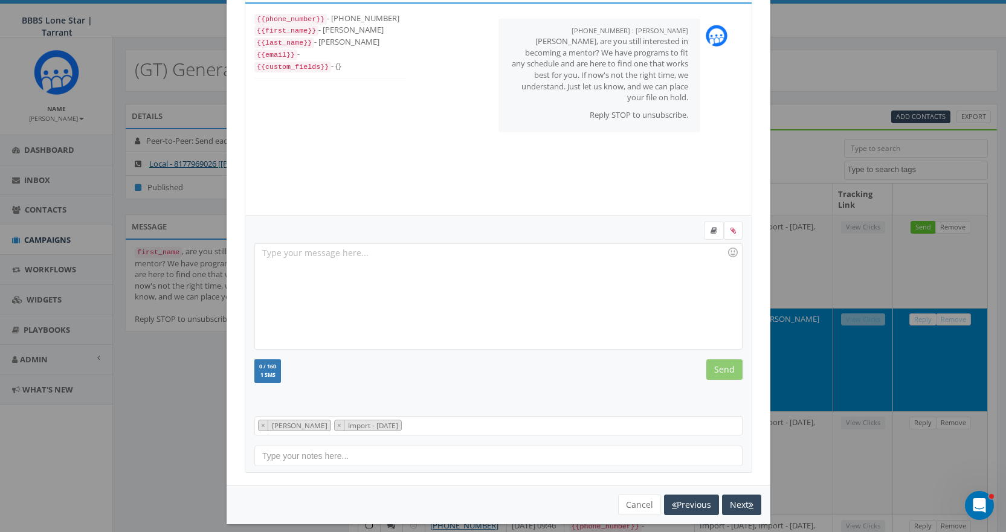
scroll to position [73, 0]
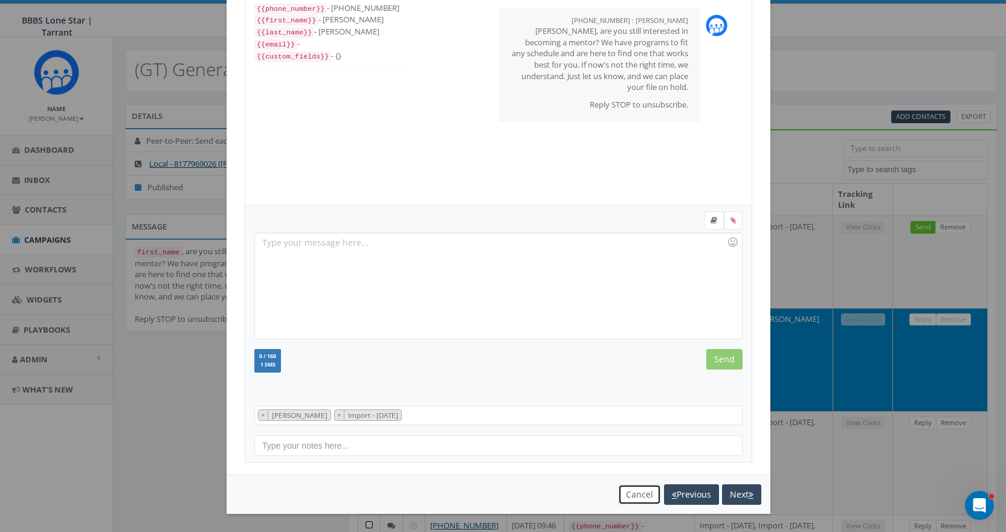
click at [629, 498] on button "Cancel" at bounding box center [639, 494] width 43 height 21
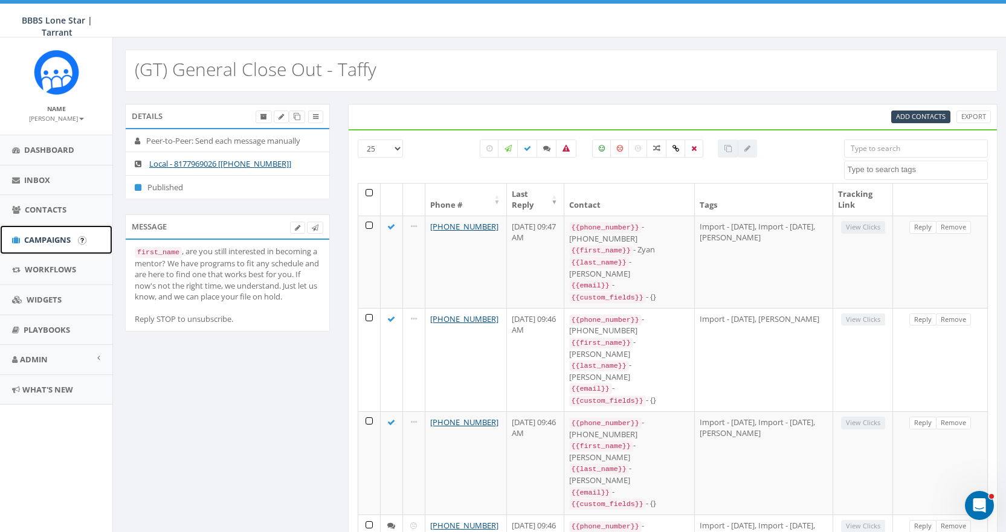
click at [53, 237] on span "Campaigns" at bounding box center [47, 239] width 47 height 11
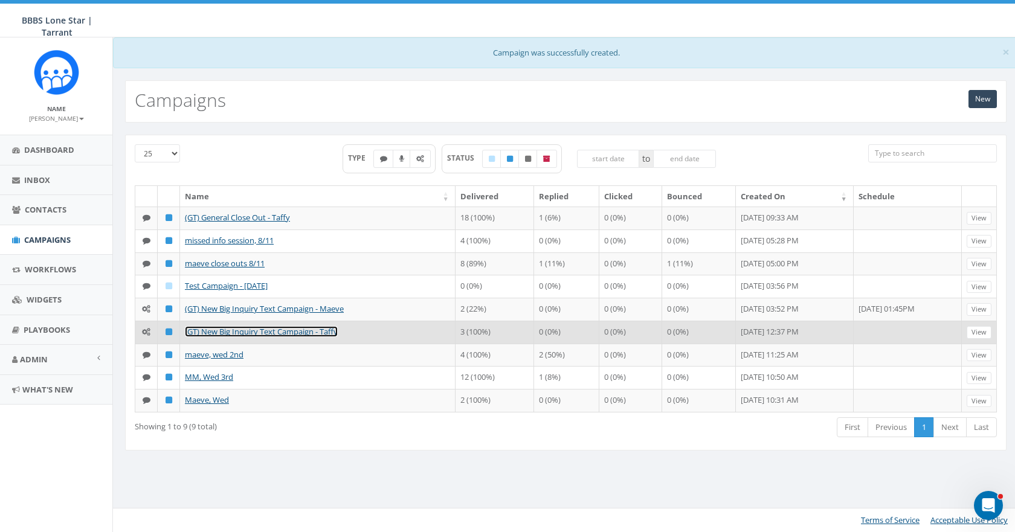
click at [242, 329] on link "(GT) New Big Inquiry Text Campaign - Taffy" at bounding box center [261, 331] width 153 height 11
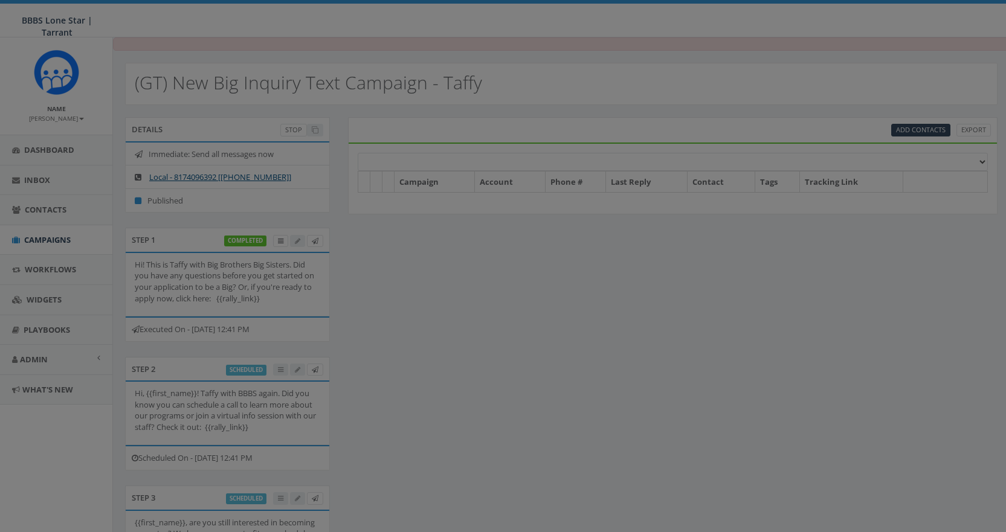
select select
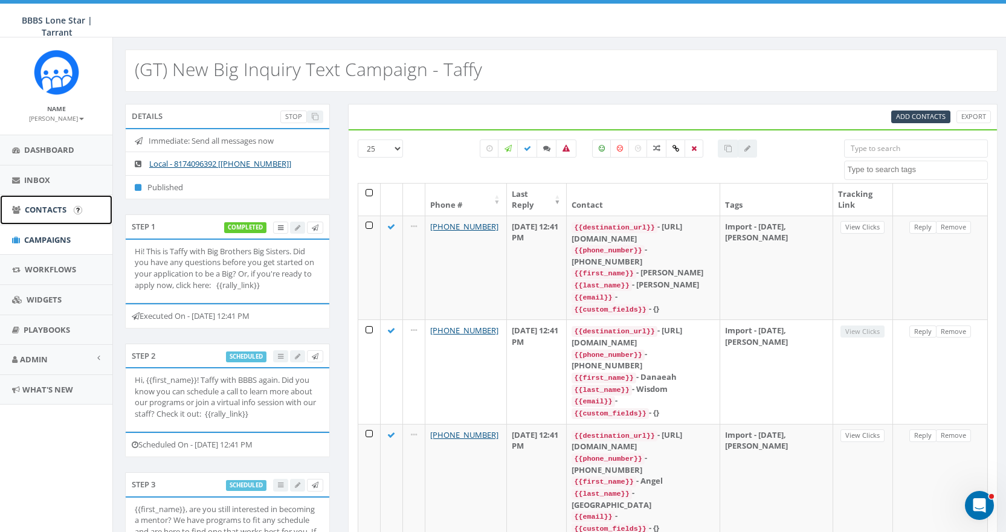
click at [48, 211] on span "Contacts" at bounding box center [46, 209] width 42 height 11
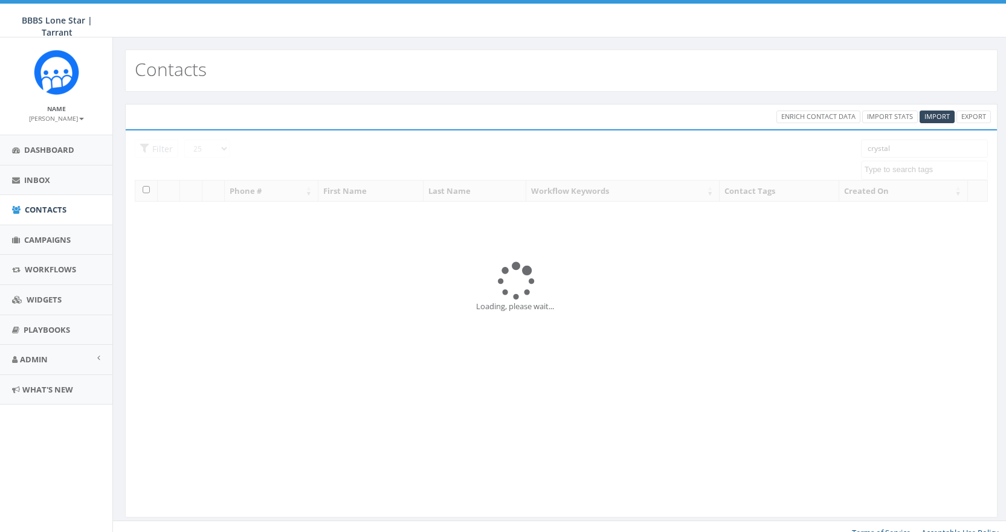
select select
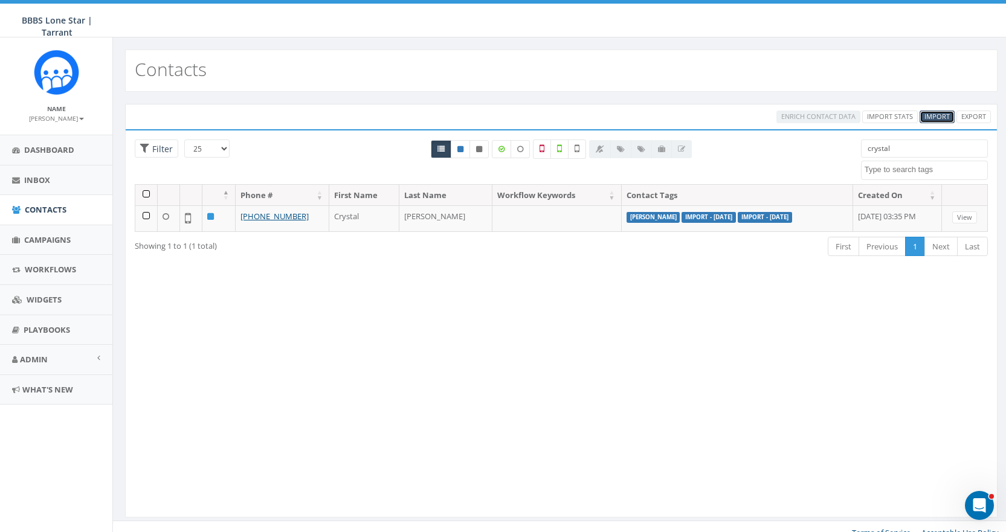
click at [940, 114] on span "Import" at bounding box center [936, 116] width 25 height 9
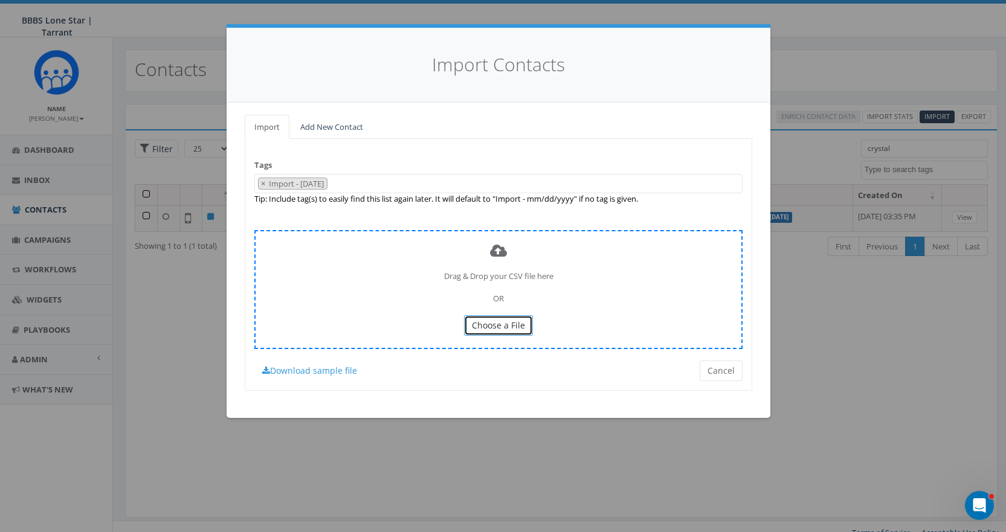
click at [509, 321] on span "Choose a File" at bounding box center [498, 325] width 53 height 11
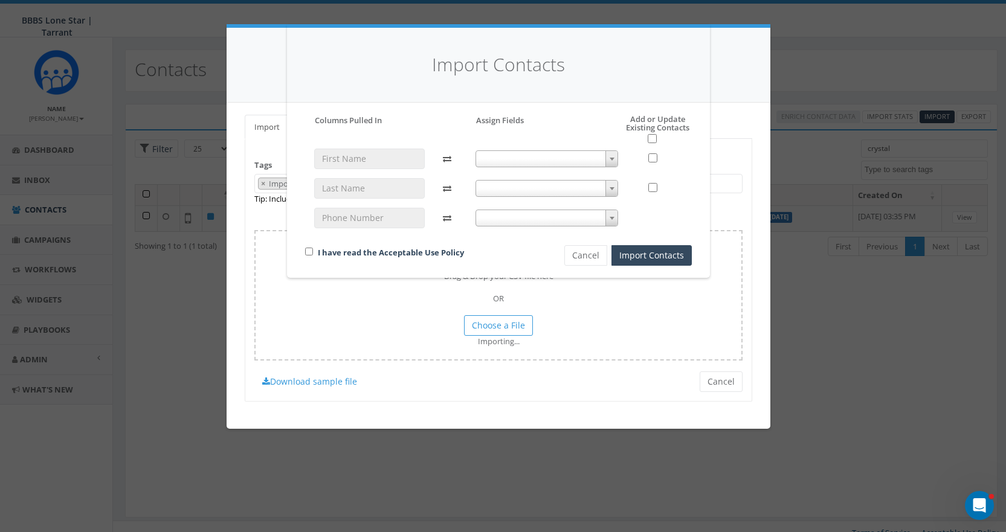
click at [613, 159] on b at bounding box center [612, 159] width 5 height 3
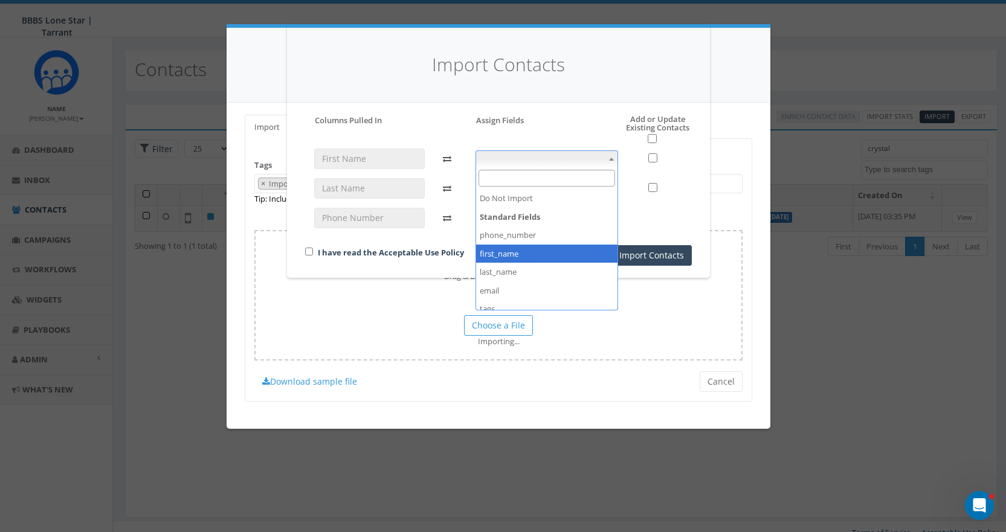
select select "first_name"
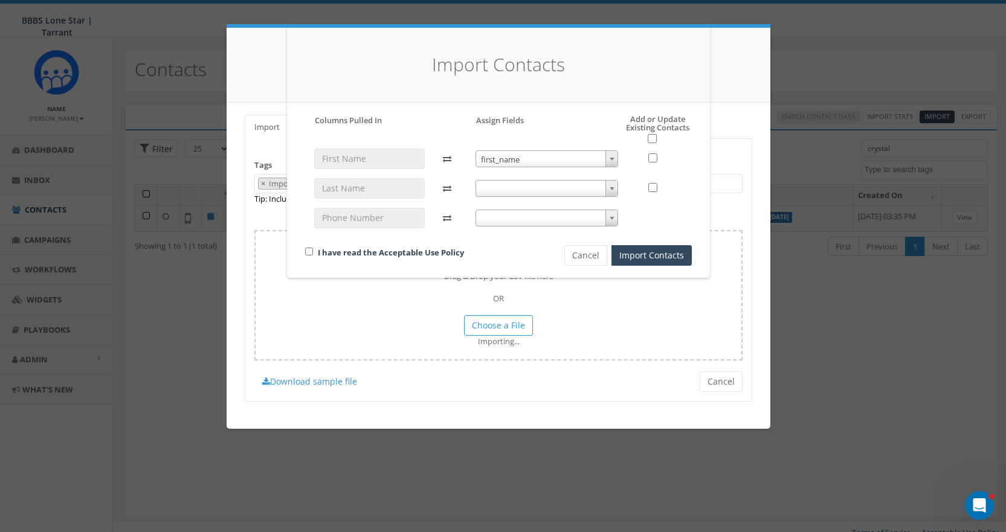
click at [612, 187] on b at bounding box center [612, 188] width 5 height 3
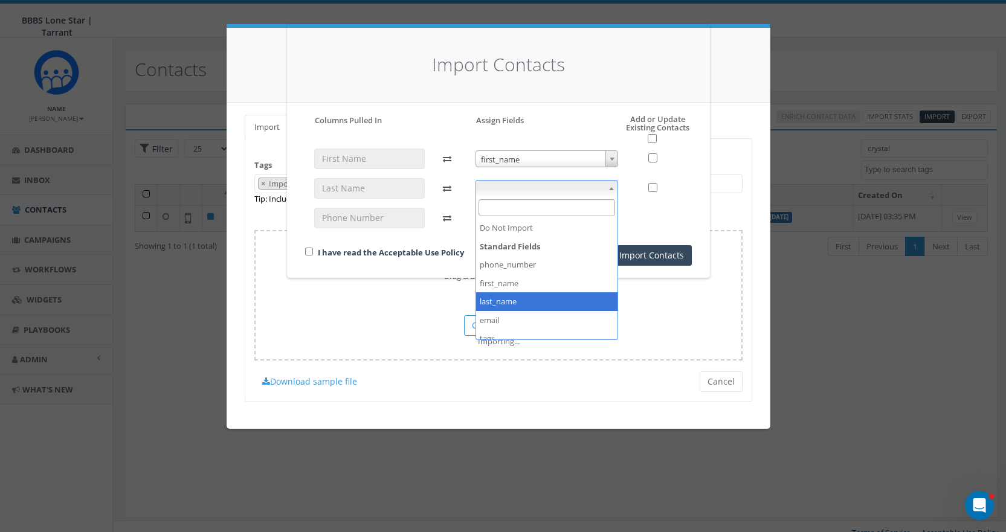
select select "last_name"
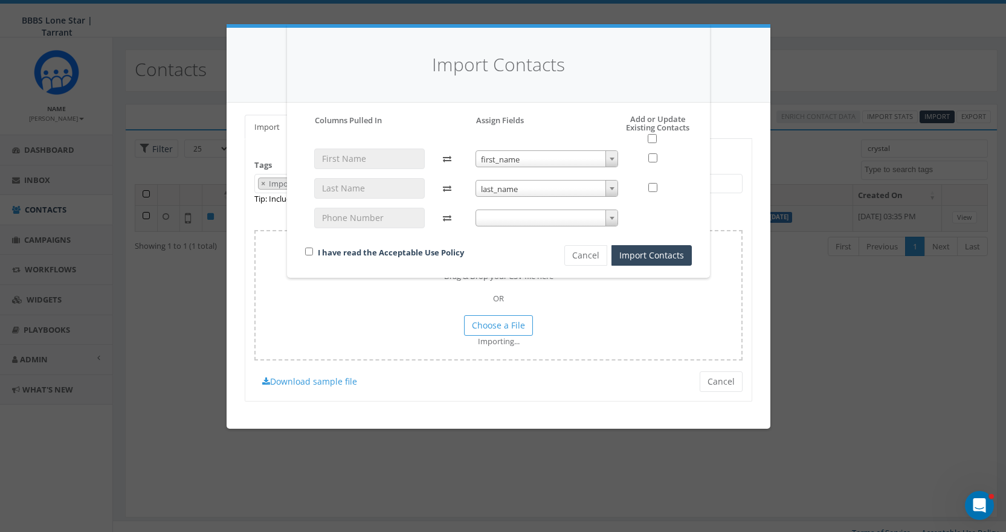
click at [611, 220] on span at bounding box center [611, 218] width 12 height 16
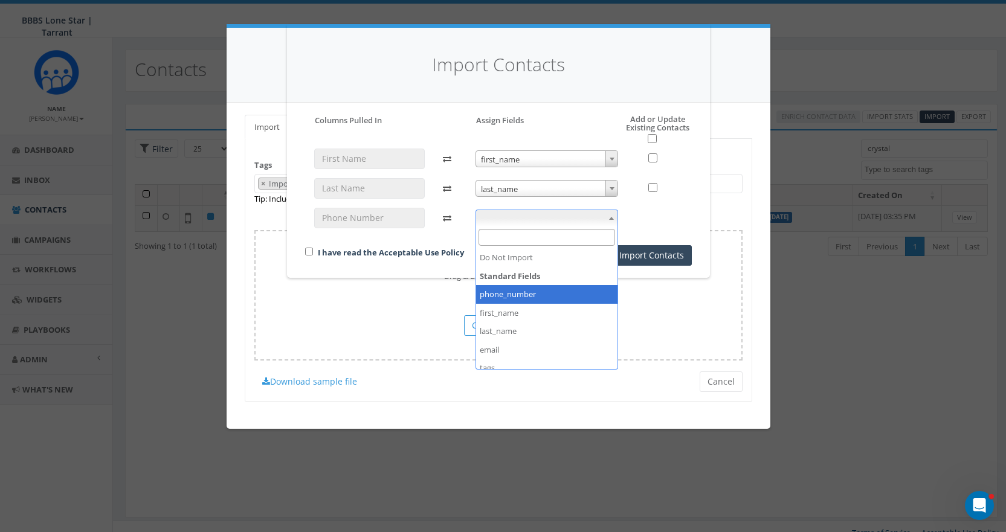
select select "phone_number"
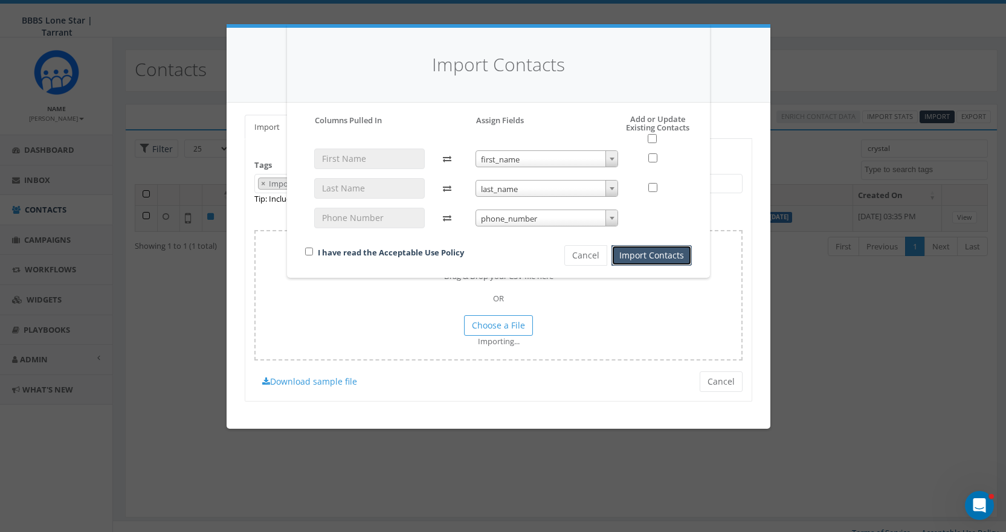
click at [654, 252] on button "Import Contacts" at bounding box center [651, 255] width 80 height 21
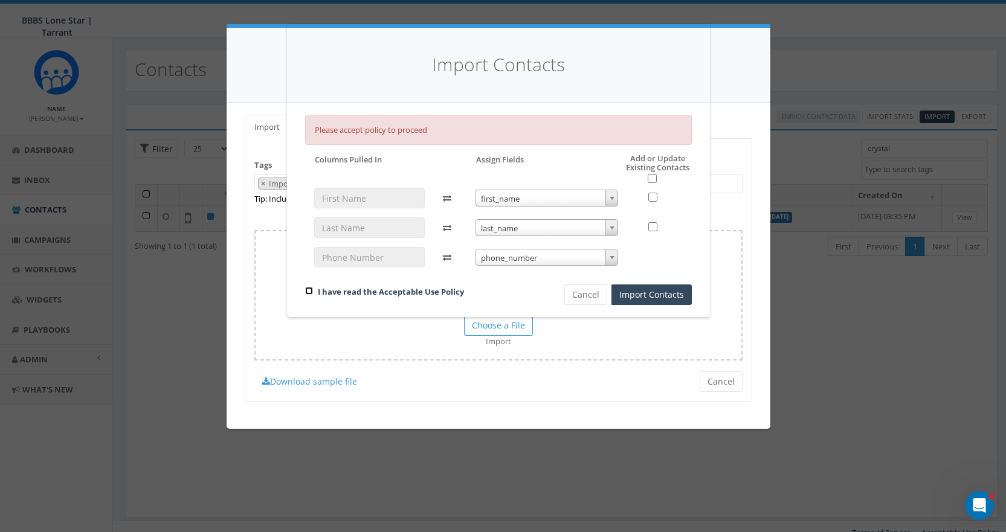
click at [307, 289] on input "checkbox" at bounding box center [309, 291] width 8 height 8
checkbox input "true"
click at [631, 295] on button "Import Contacts" at bounding box center [651, 295] width 80 height 21
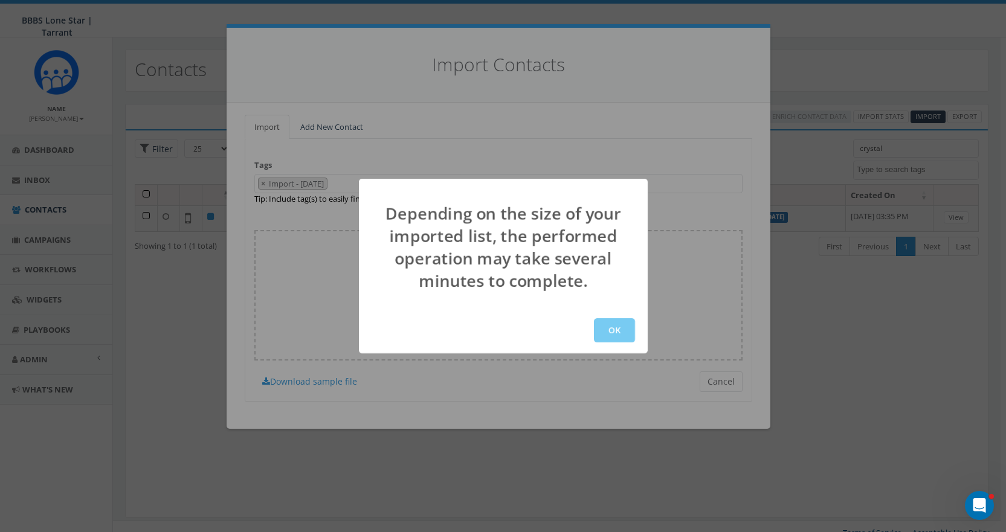
click at [603, 330] on button "OK" at bounding box center [614, 330] width 41 height 24
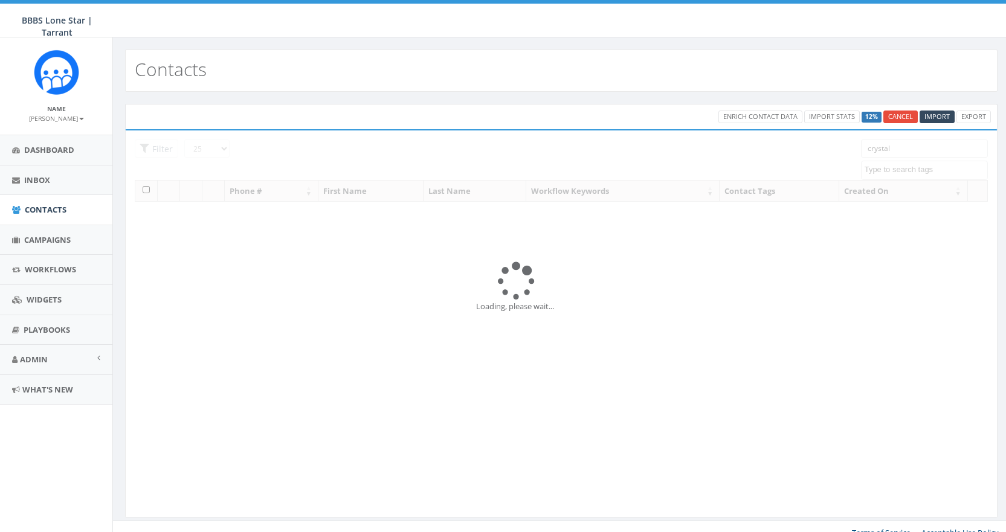
select select
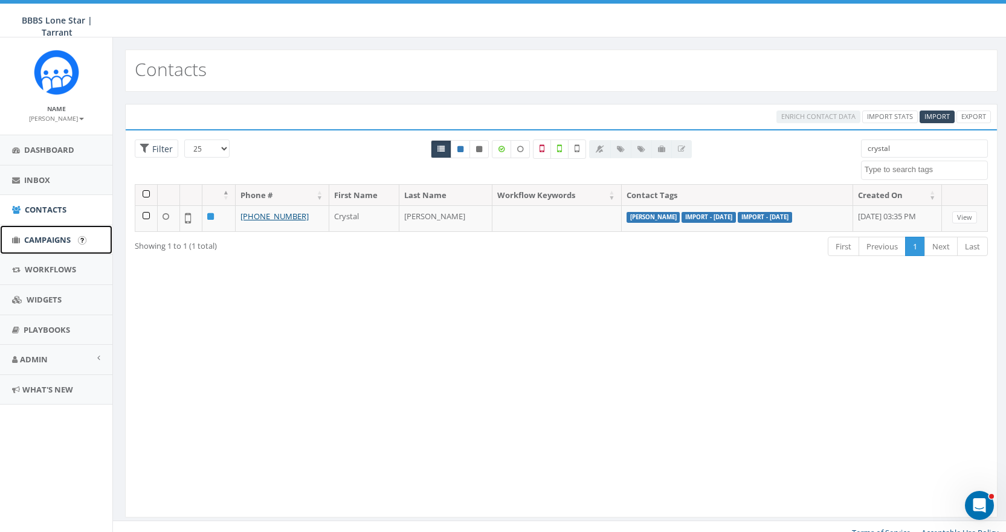
click at [35, 241] on span "Campaigns" at bounding box center [47, 239] width 47 height 11
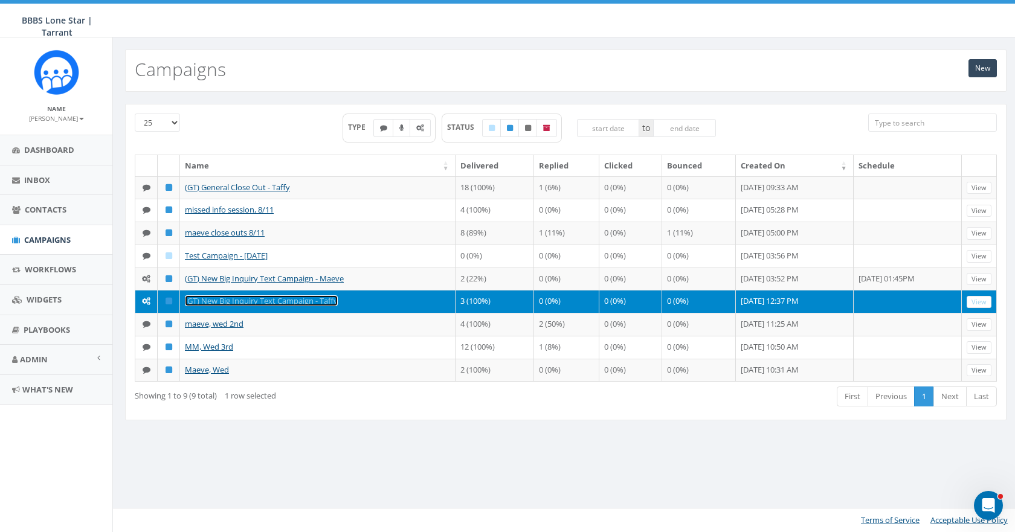
click at [294, 302] on link "(GT) New Big Inquiry Text Campaign - Taffy" at bounding box center [261, 300] width 153 height 11
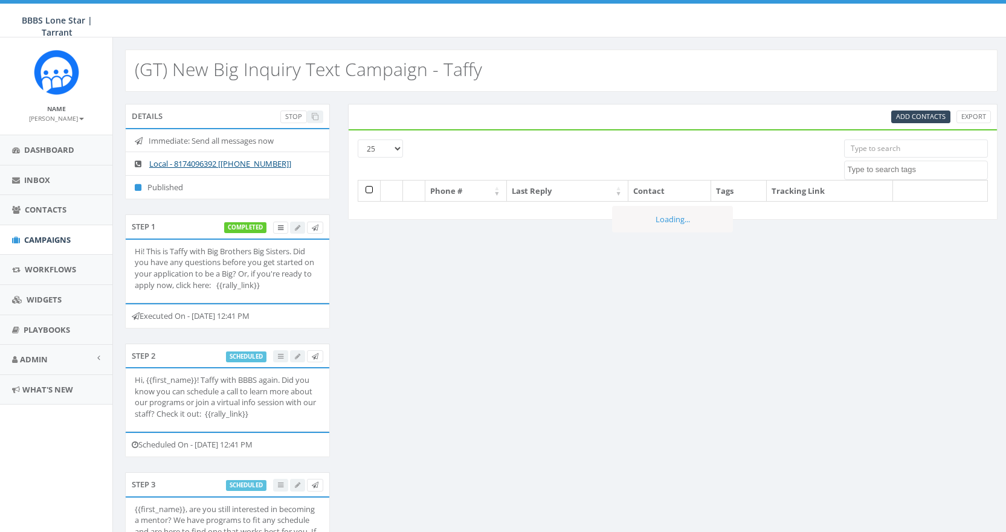
select select
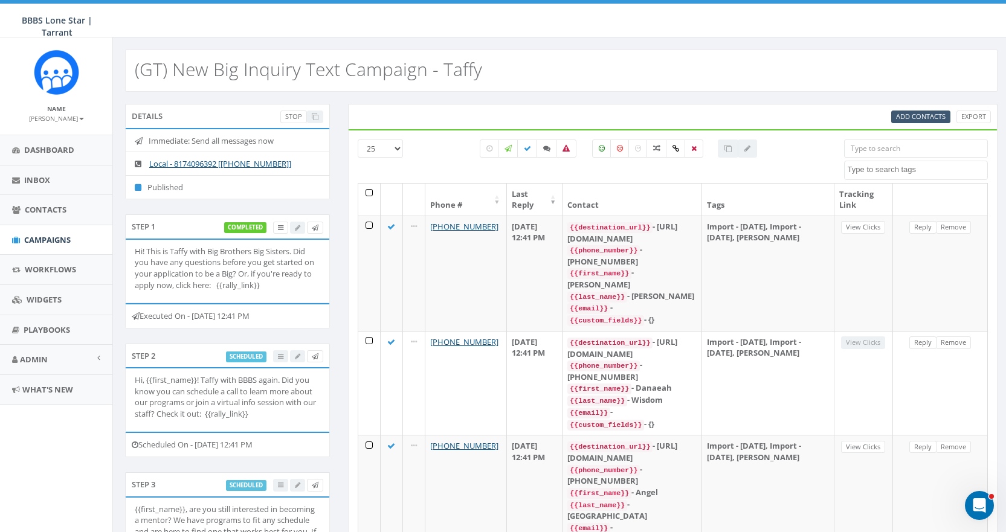
drag, startPoint x: 917, startPoint y: 108, endPoint x: 917, endPoint y: 115, distance: 7.2
click at [917, 114] on div "Add Contacts Export" at bounding box center [673, 116] width 650 height 25
click at [918, 116] on span "Add Contacts" at bounding box center [921, 116] width 50 height 9
select select
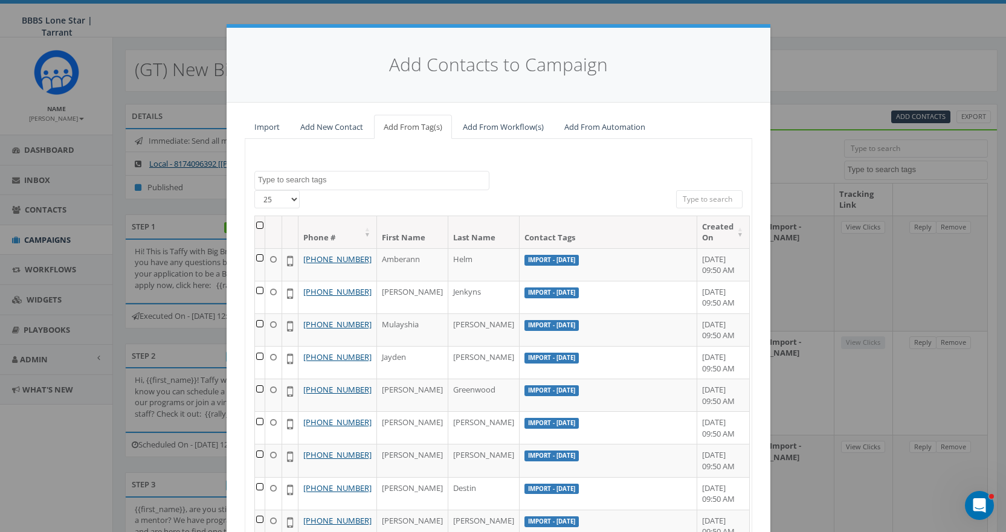
click at [381, 178] on textarea "Search" at bounding box center [373, 180] width 231 height 11
click at [686, 197] on input "search" at bounding box center [709, 199] width 66 height 18
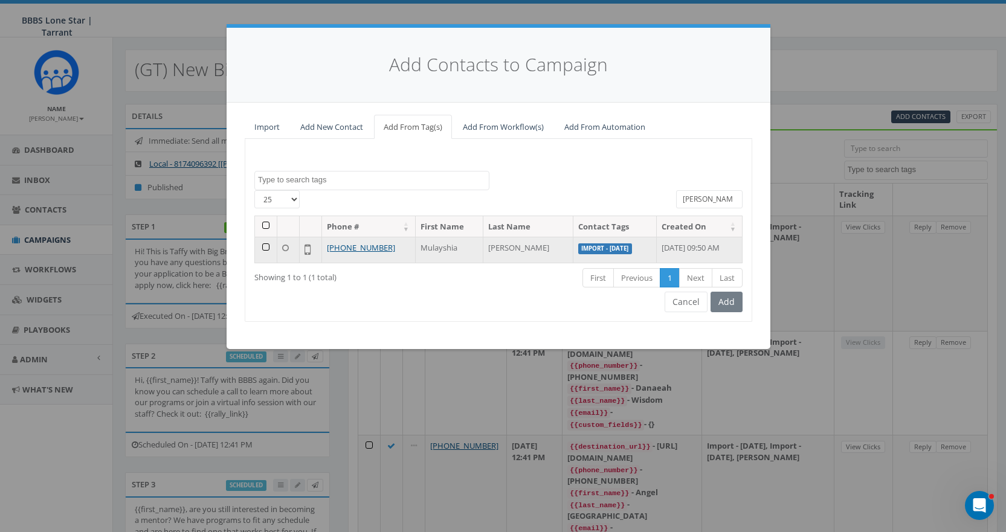
type input "[PERSON_NAME]"
click at [267, 247] on td at bounding box center [266, 250] width 22 height 26
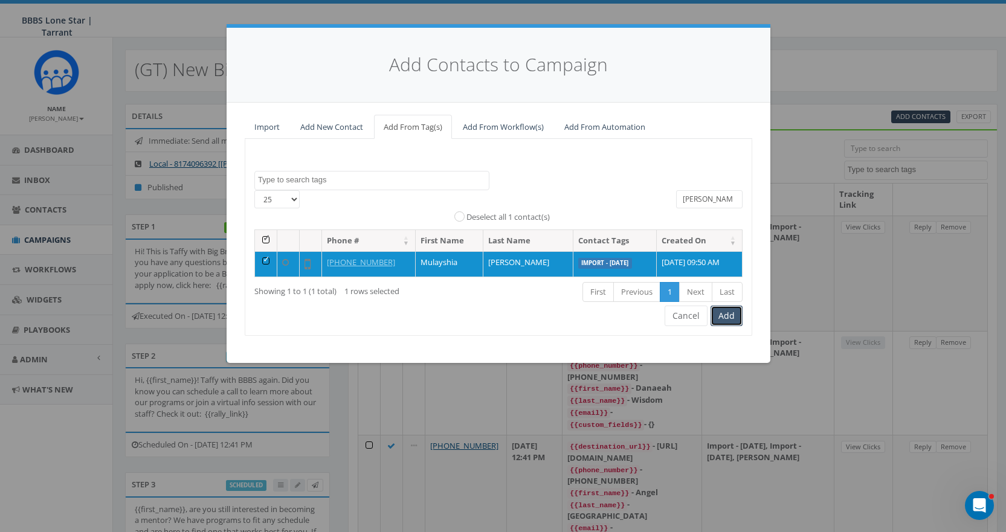
click at [724, 311] on button "Add" at bounding box center [726, 316] width 32 height 21
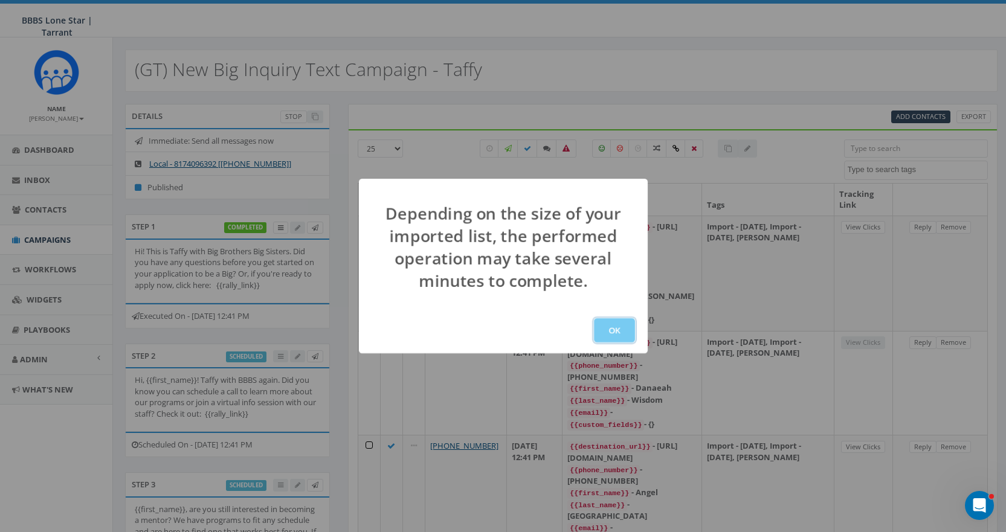
click at [610, 327] on button "OK" at bounding box center [614, 330] width 41 height 24
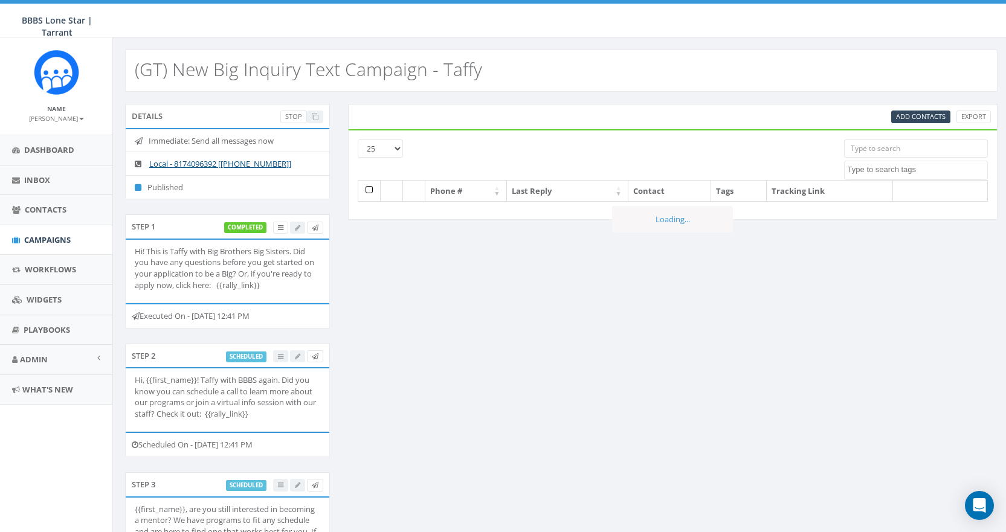
select select
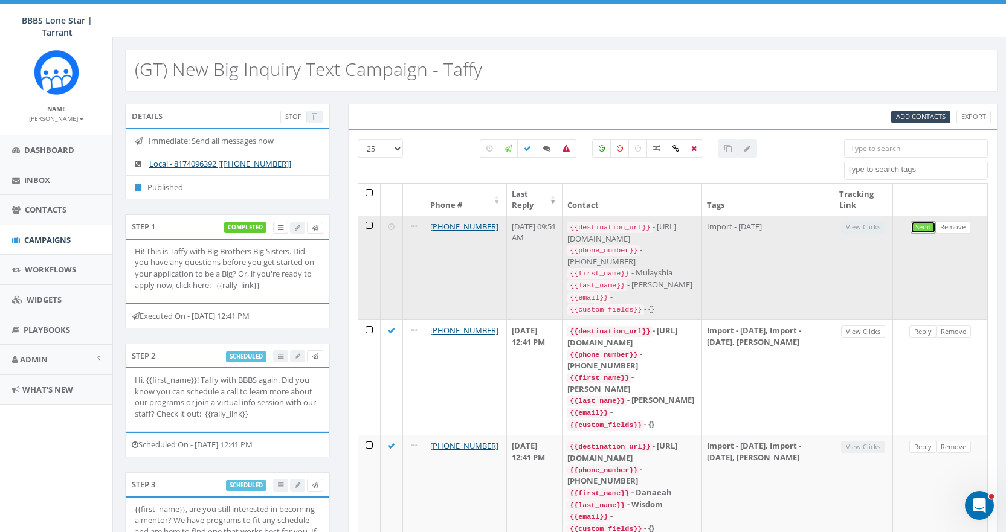
click at [918, 228] on link "Send" at bounding box center [922, 227] width 25 height 13
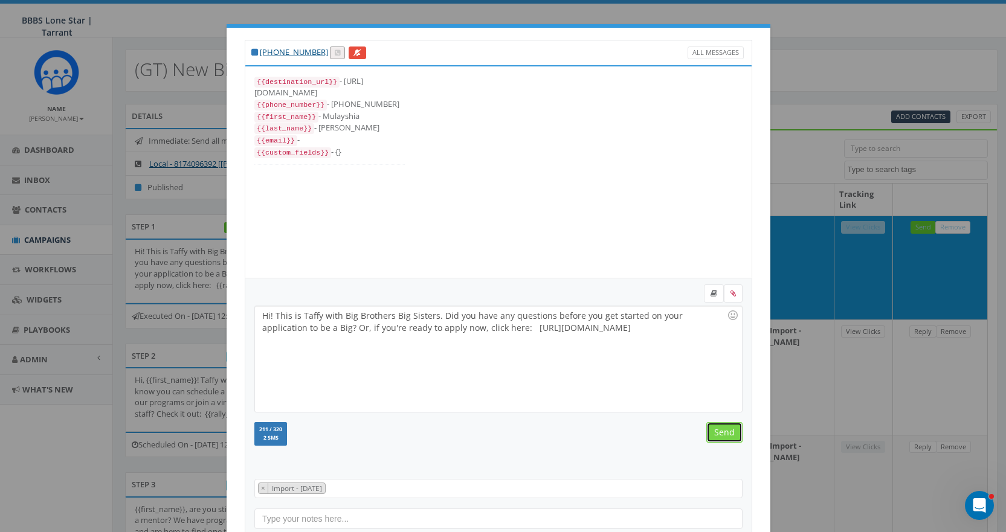
click at [718, 435] on input "Send" at bounding box center [724, 432] width 36 height 21
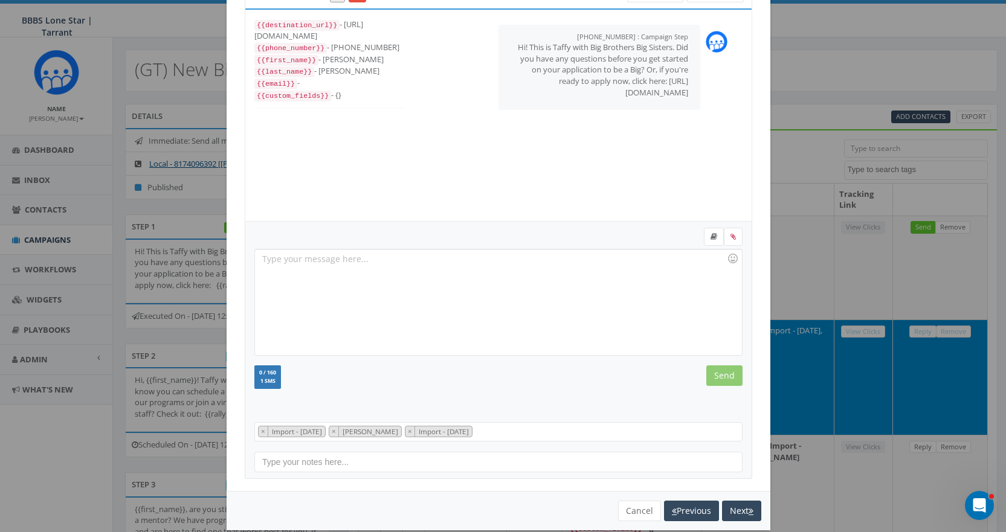
scroll to position [73, 0]
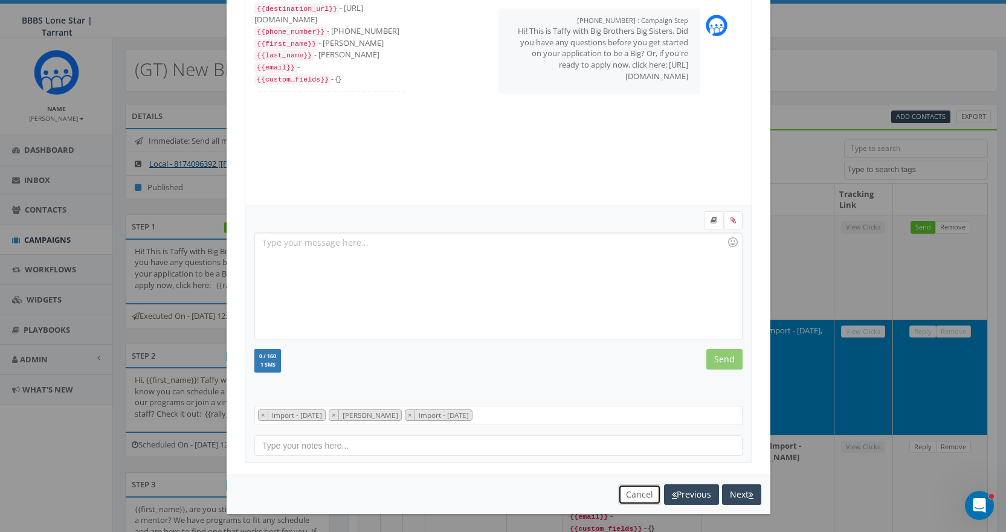
click at [625, 489] on button "Cancel" at bounding box center [639, 494] width 43 height 21
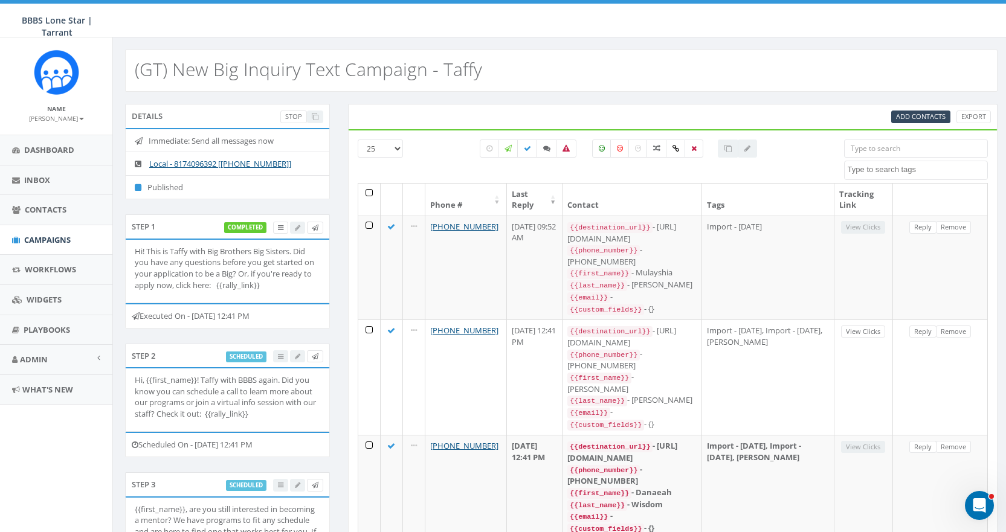
click at [291, 253] on p "Hi! This is Taffy with Big Brothers Big Sisters. Did you have any questions bef…" at bounding box center [227, 268] width 185 height 45
click at [281, 265] on p "Hi! This is Taffy with Big Brothers Big Sisters. Did you have any questions bef…" at bounding box center [227, 268] width 185 height 45
click at [60, 237] on span "Campaigns" at bounding box center [47, 239] width 47 height 11
